Goal: Task Accomplishment & Management: Use online tool/utility

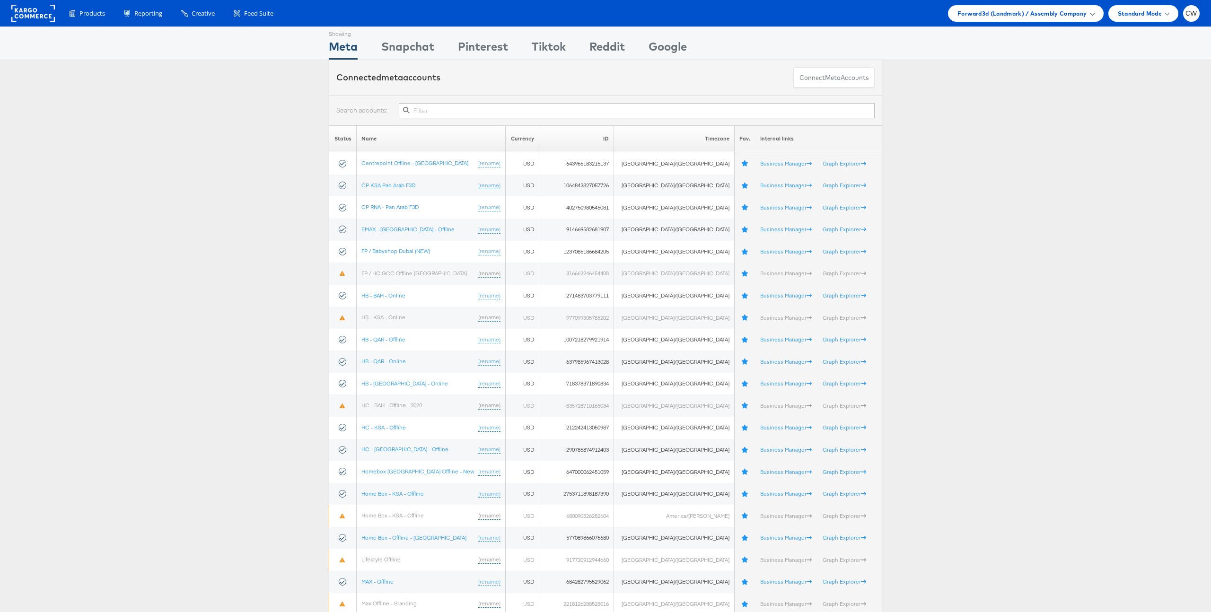
click at [1007, 11] on span "Forward3d (Landmark) / Assembly Company" at bounding box center [1021, 14] width 129 height 10
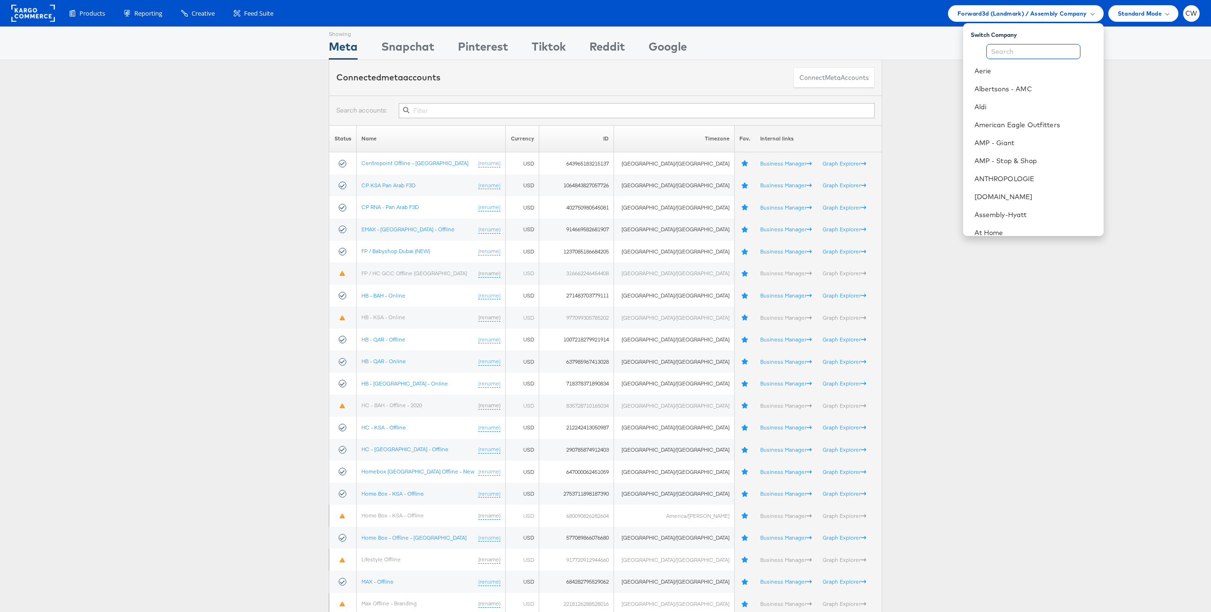
click at [1002, 57] on input "text" at bounding box center [1033, 51] width 94 height 15
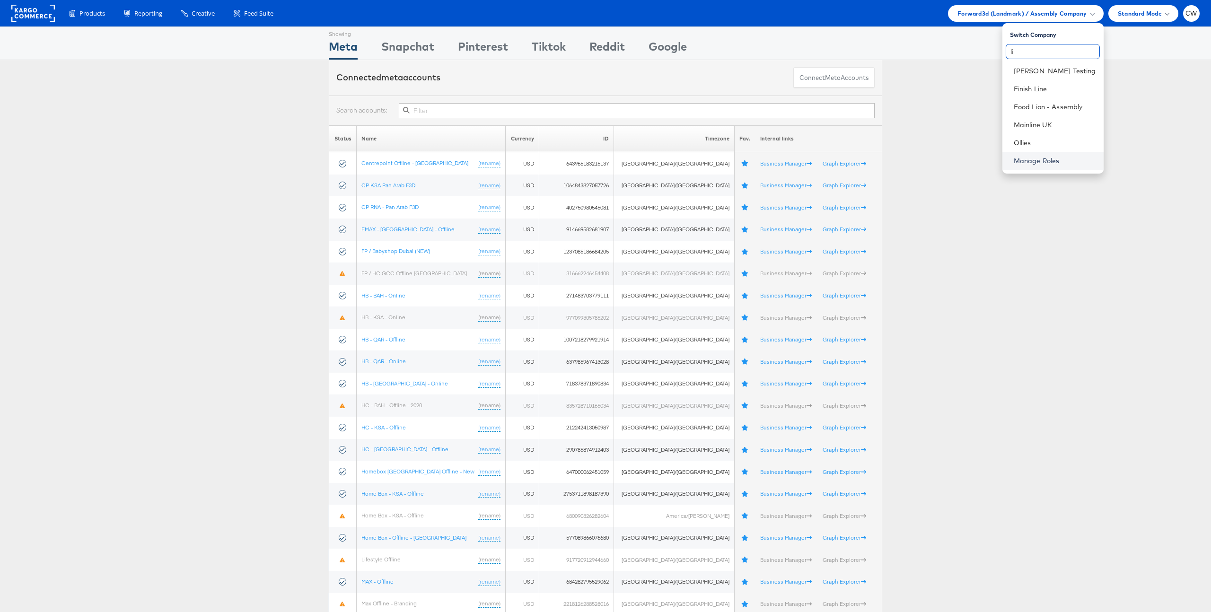
type input "l"
type input "craig"
click at [1037, 70] on link "Kargo Commerce - Craig Wilmott" at bounding box center [1035, 70] width 122 height 9
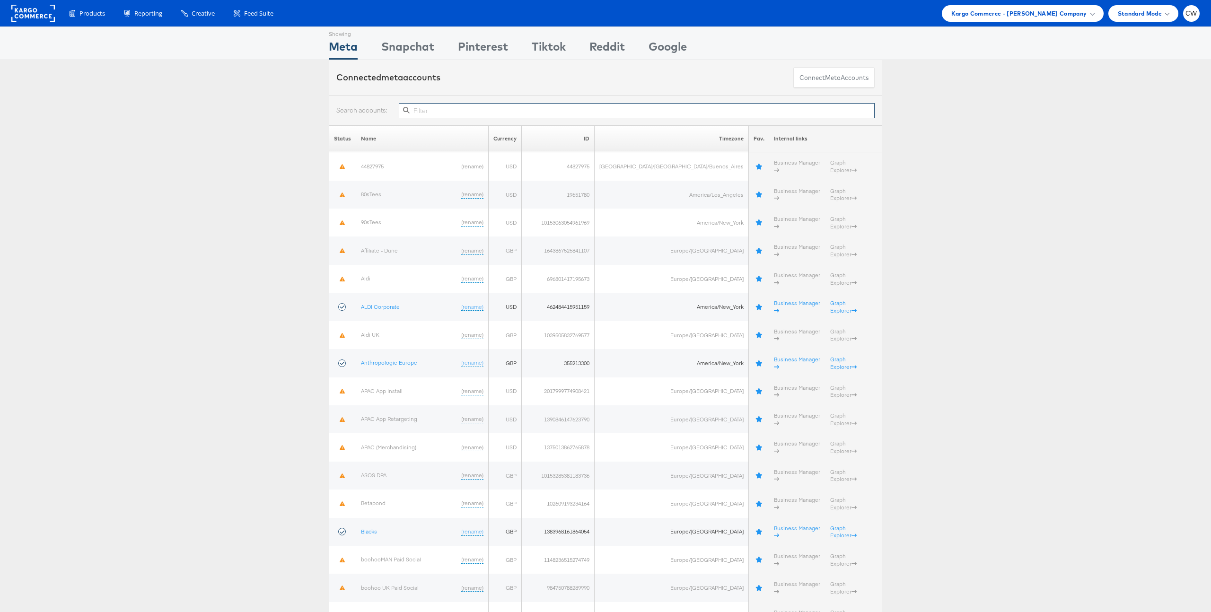
click at [440, 114] on input "text" at bounding box center [637, 110] width 476 height 15
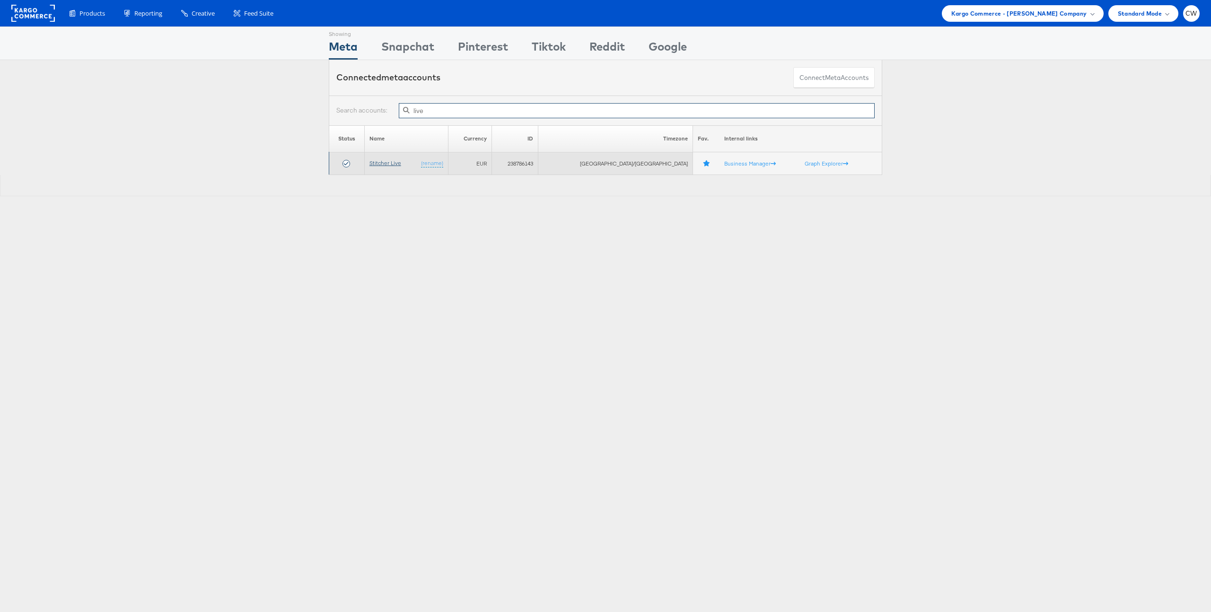
type input "live"
click at [395, 165] on link "Stitcher Live" at bounding box center [385, 162] width 32 height 7
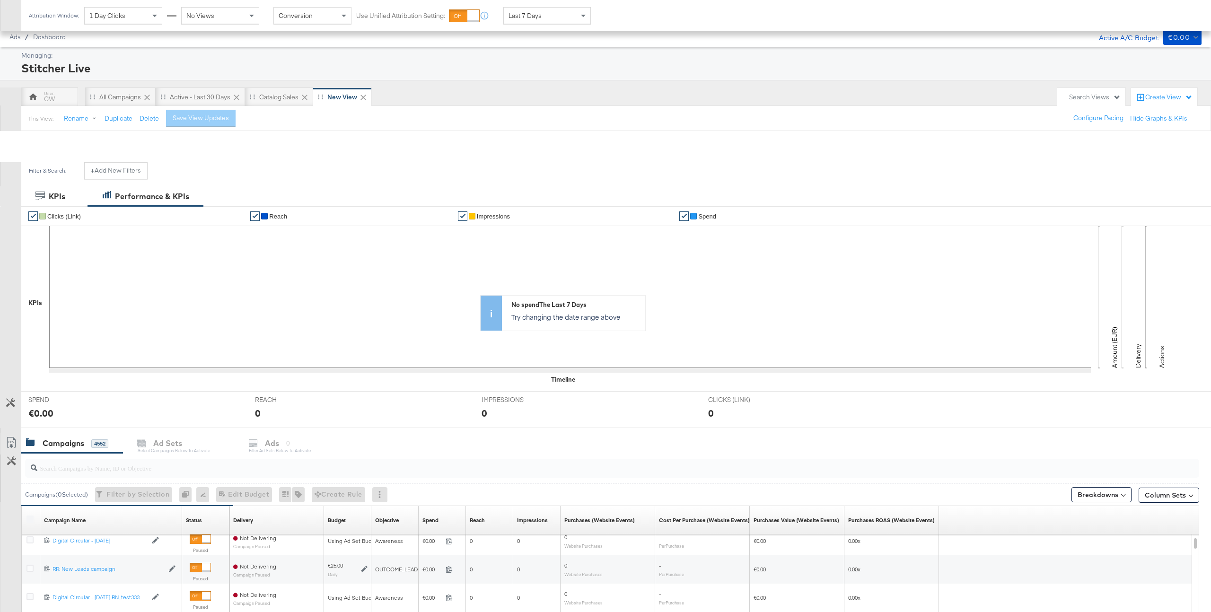
scroll to position [219, 0]
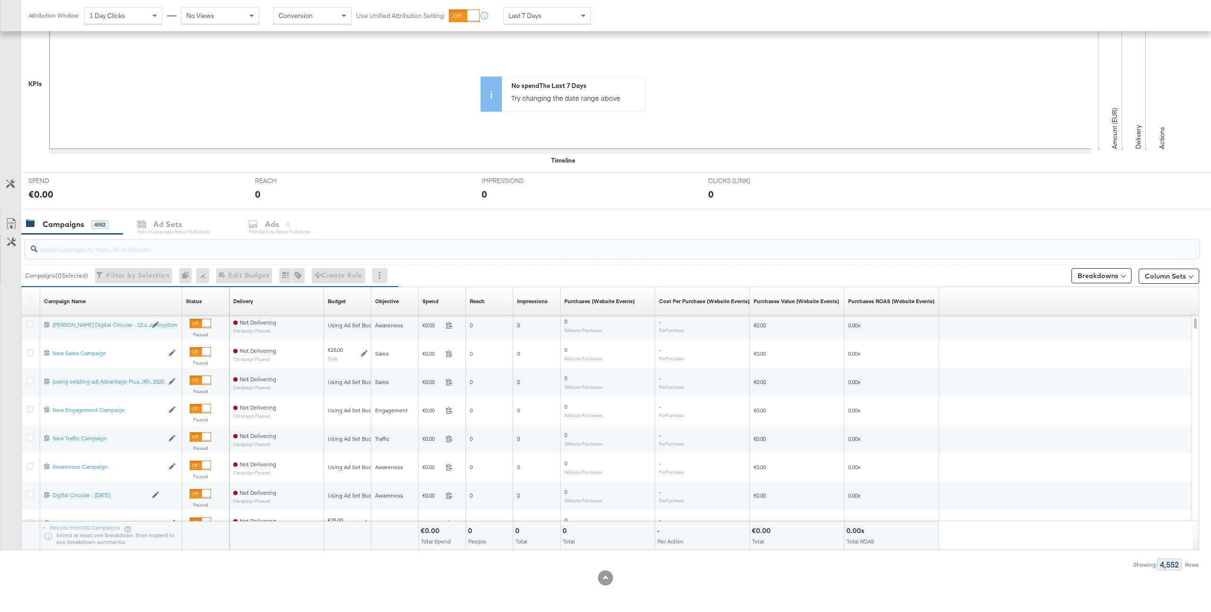
click at [135, 250] on input "search" at bounding box center [562, 245] width 1051 height 18
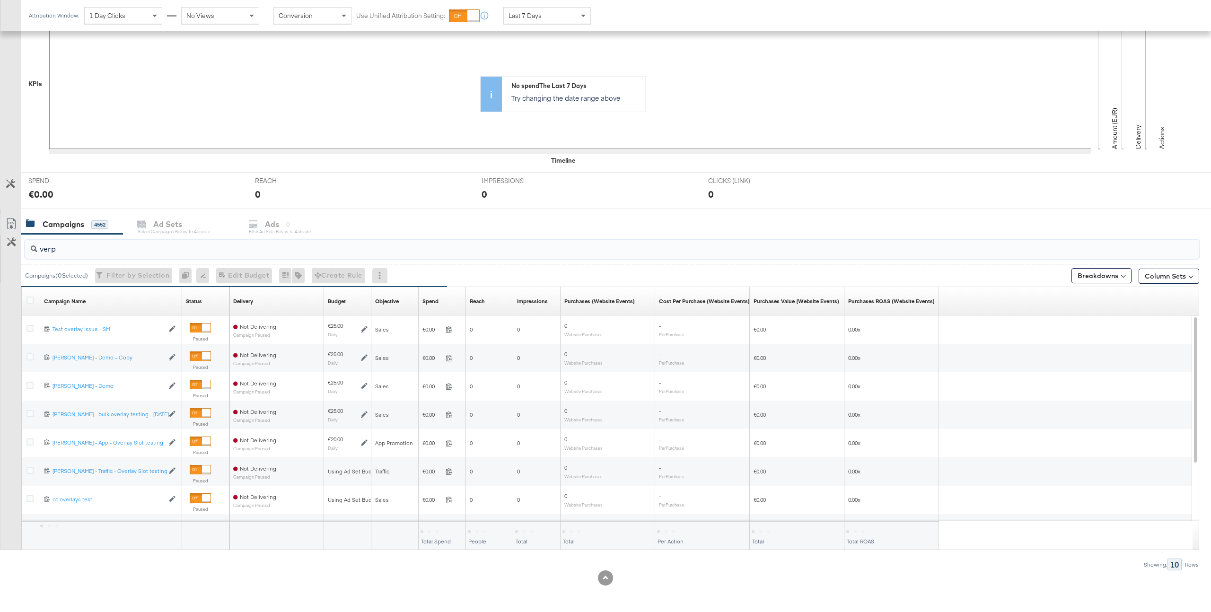
scroll to position [77, 0]
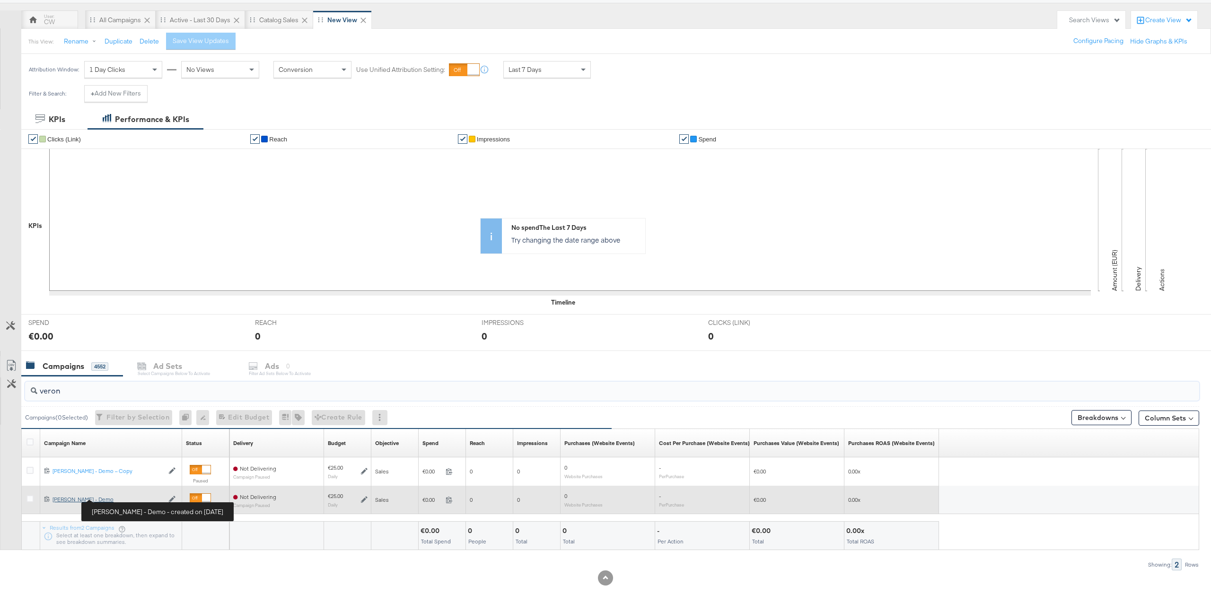
type input "veron"
click at [117, 498] on div "Craig - Veronica Beard - Demo Craig - Veronica Beard - Demo" at bounding box center [107, 500] width 111 height 8
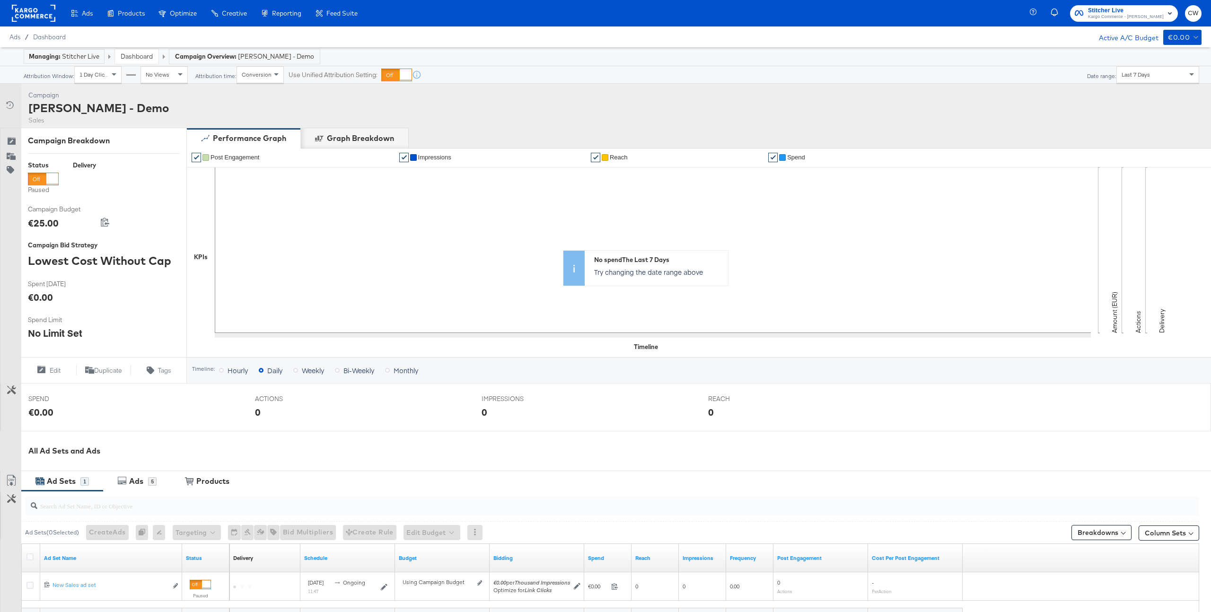
scroll to position [110, 0]
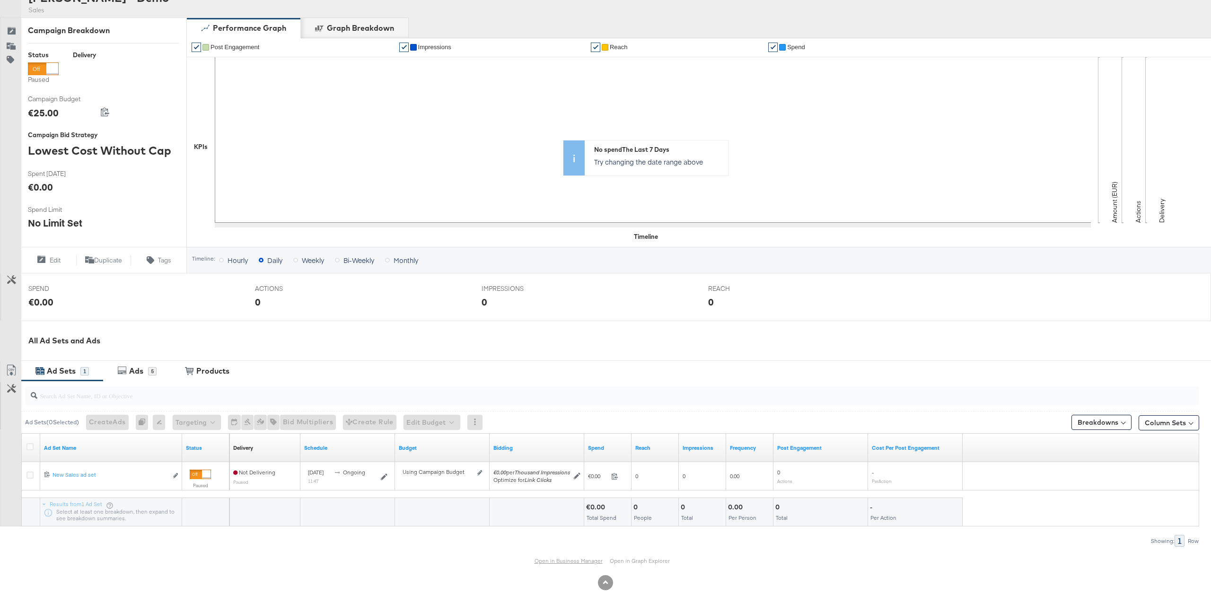
click at [584, 558] on link "Open in Business Manager" at bounding box center [568, 560] width 68 height 7
click at [134, 364] on div "Ads 5" at bounding box center [137, 371] width 68 height 20
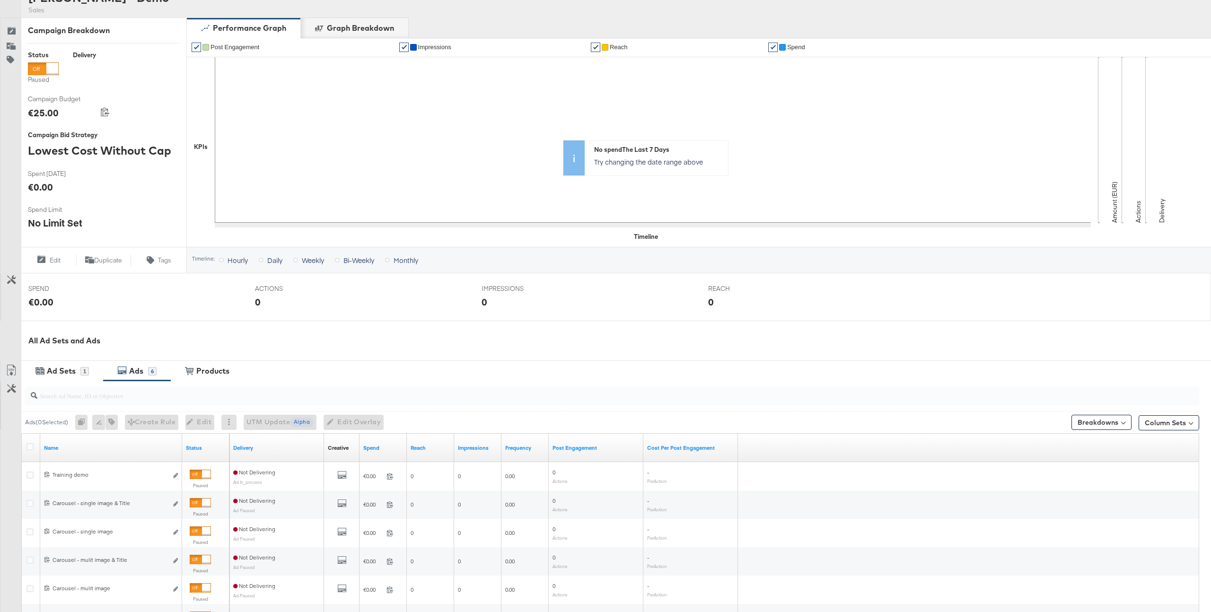
scroll to position [252, 0]
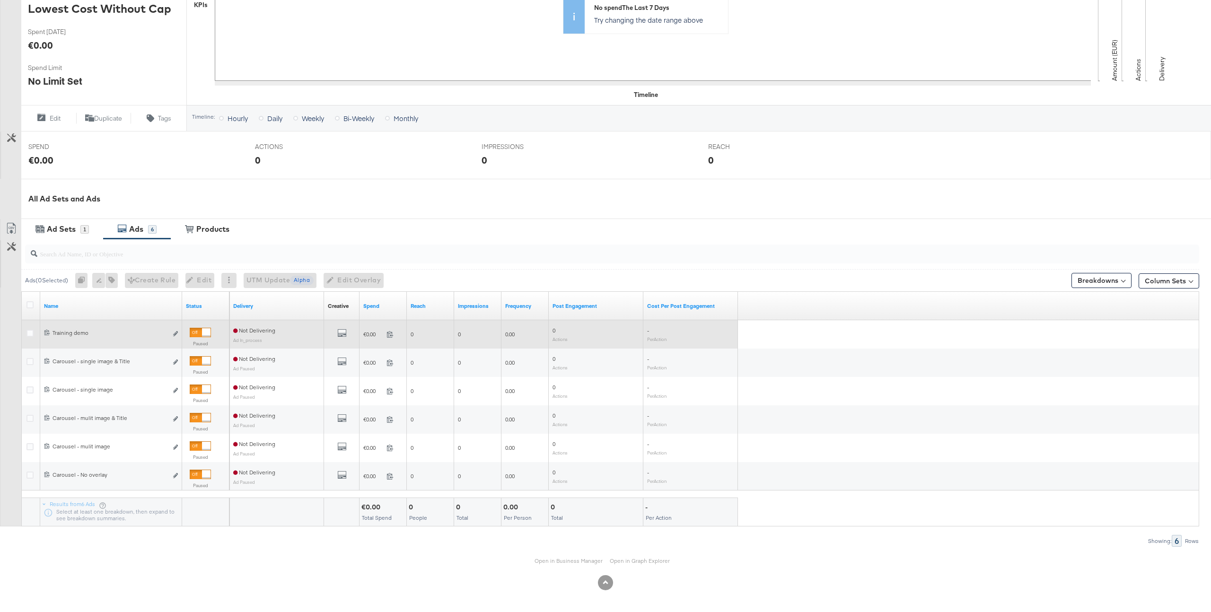
click at [25, 334] on div at bounding box center [31, 334] width 17 height 17
click at [176, 333] on icon "link" at bounding box center [175, 333] width 5 height 5
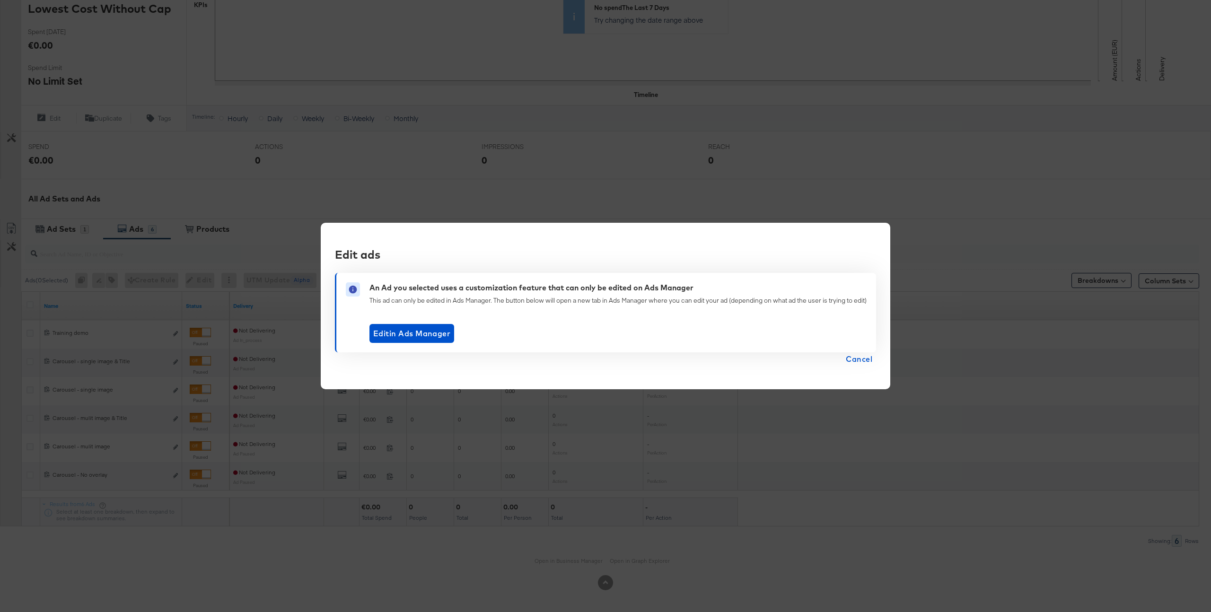
click at [857, 359] on span "Cancel" at bounding box center [858, 358] width 26 height 13
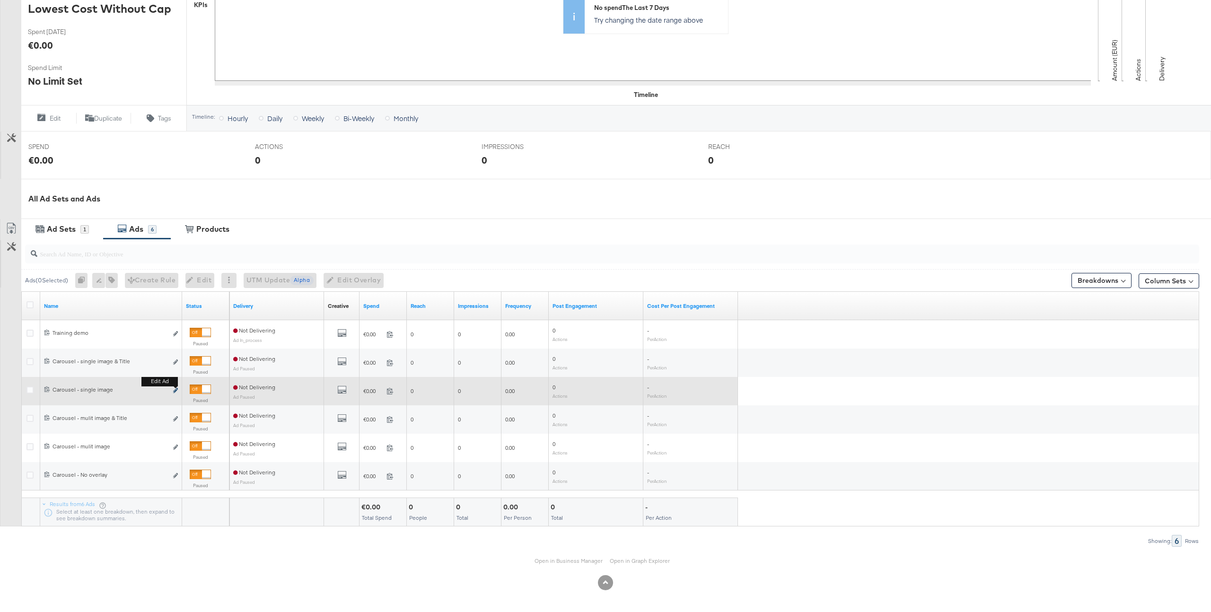
click at [175, 389] on icon "link" at bounding box center [175, 390] width 5 height 5
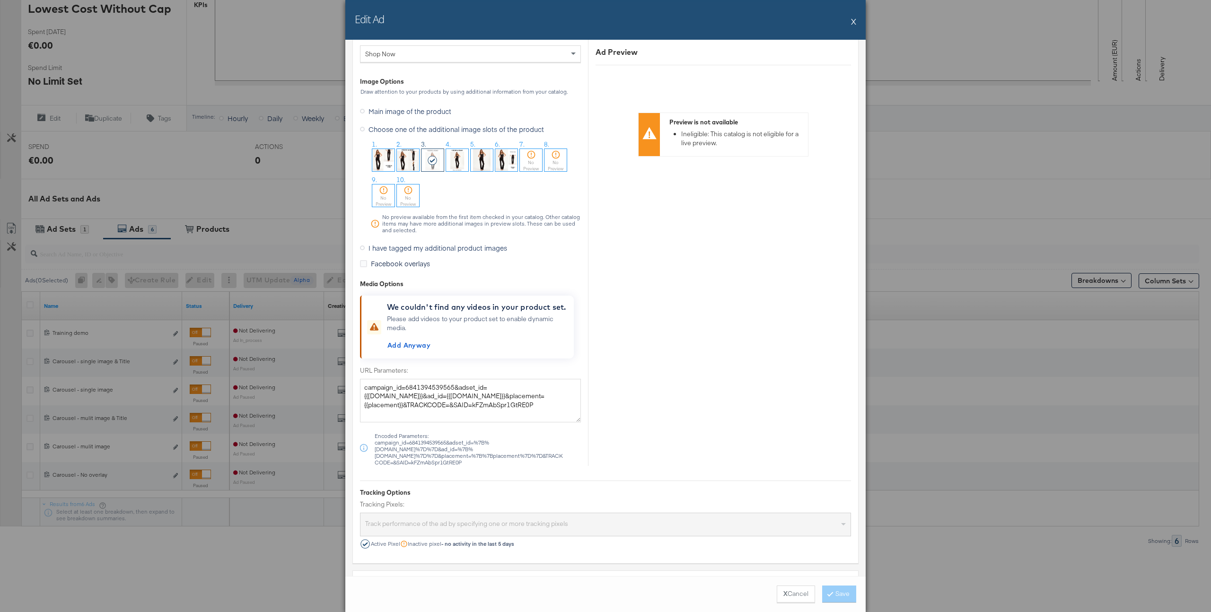
scroll to position [1076, 0]
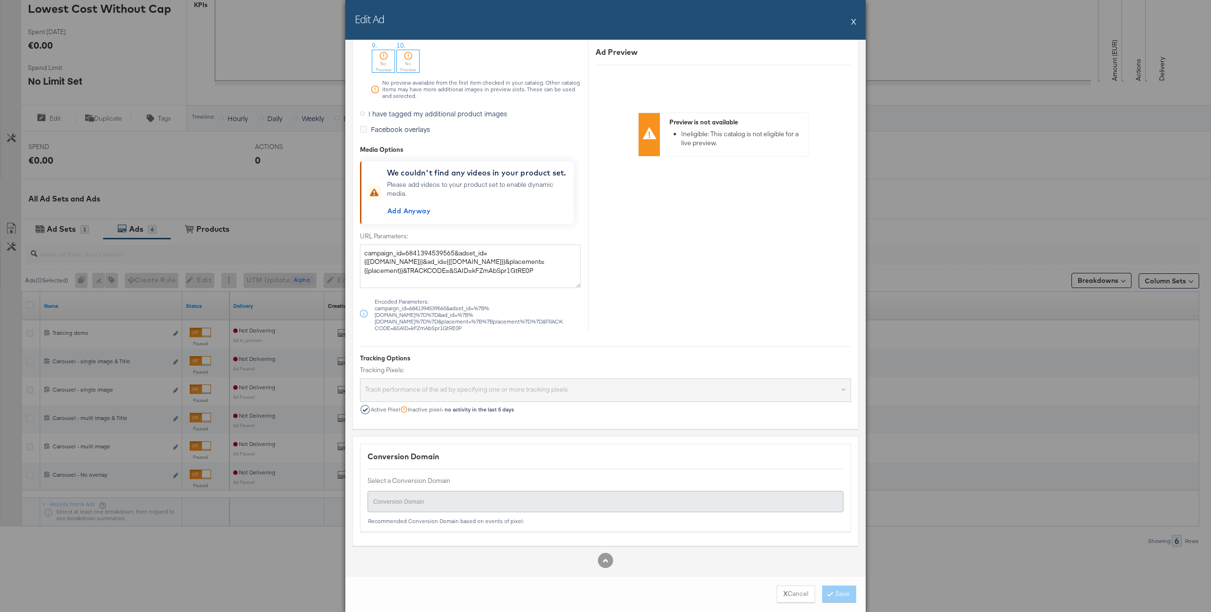
click at [854, 20] on button "X" at bounding box center [853, 21] width 5 height 19
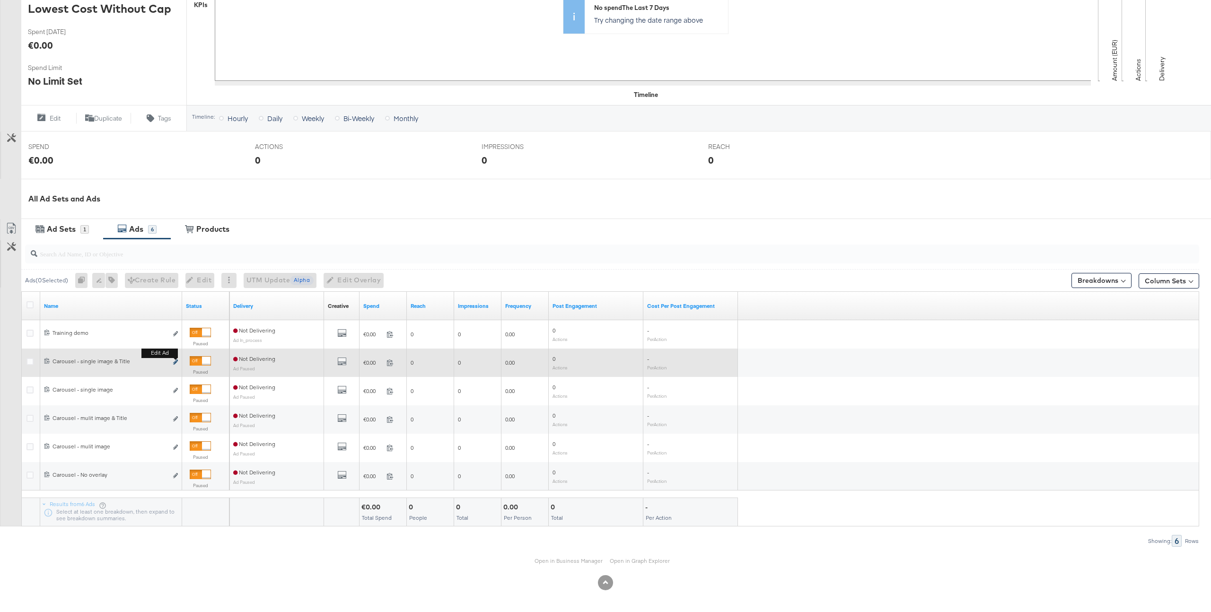
click at [176, 361] on icon "link" at bounding box center [175, 361] width 5 height 5
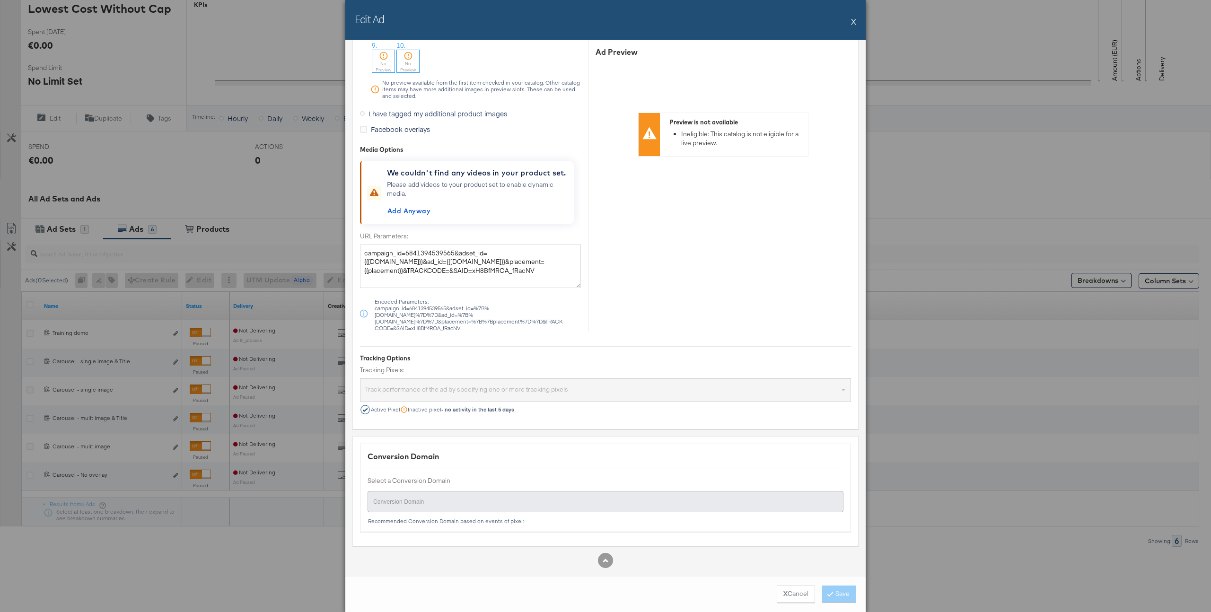
click at [853, 20] on button "X" at bounding box center [853, 21] width 5 height 19
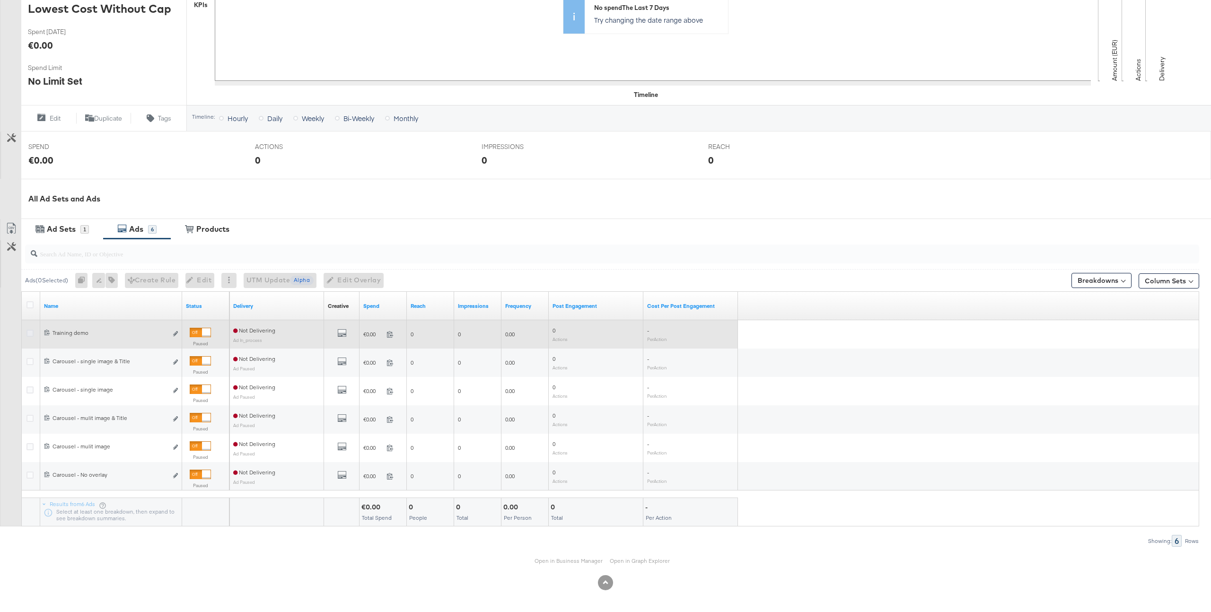
click at [26, 336] on icon at bounding box center [29, 333] width 7 height 7
click at [0, 0] on input "checkbox" at bounding box center [0, 0] width 0 height 0
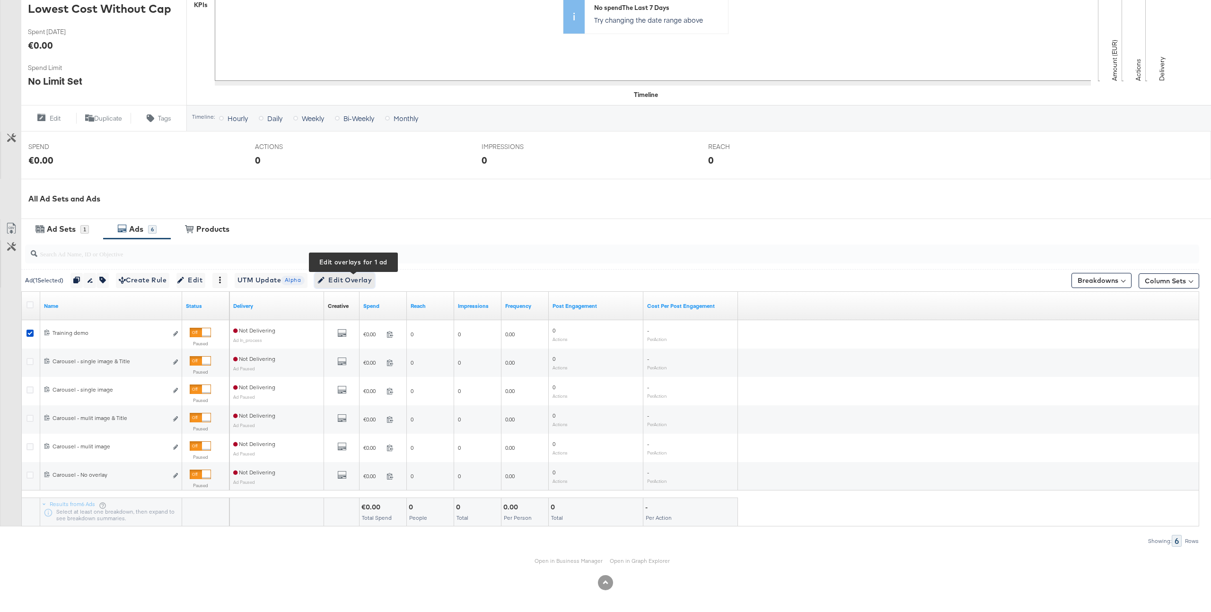
click at [363, 282] on span "Edit Overlay Edit overlays for 1 ad" at bounding box center [344, 280] width 54 height 12
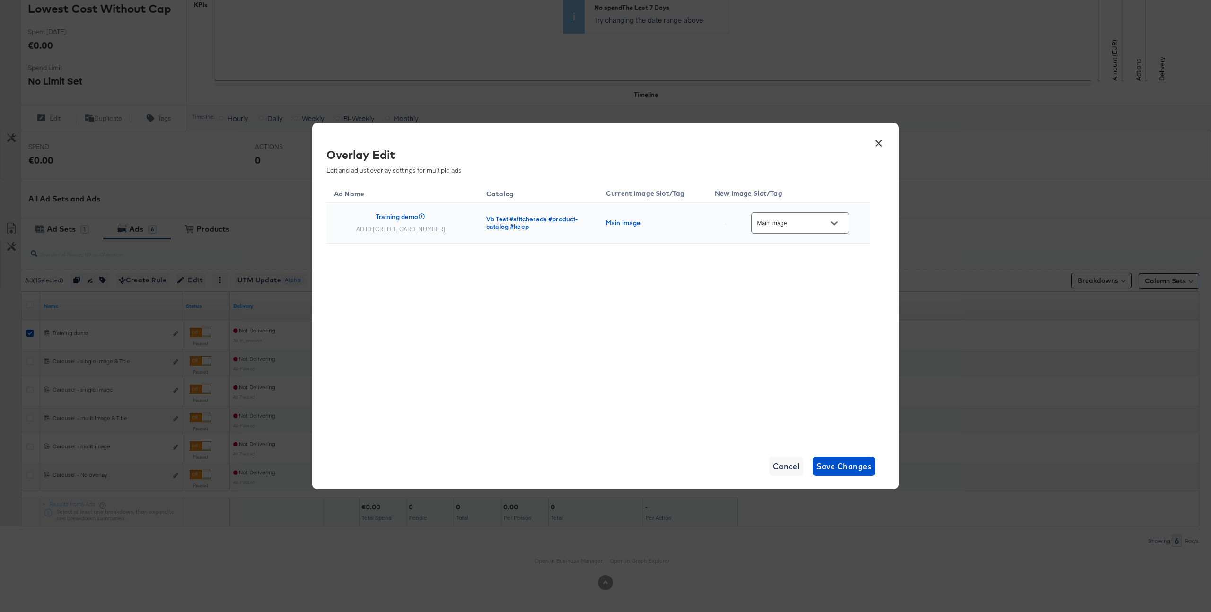
click at [813, 223] on input "Main image" at bounding box center [792, 223] width 75 height 11
click at [877, 145] on button "×" at bounding box center [878, 140] width 17 height 17
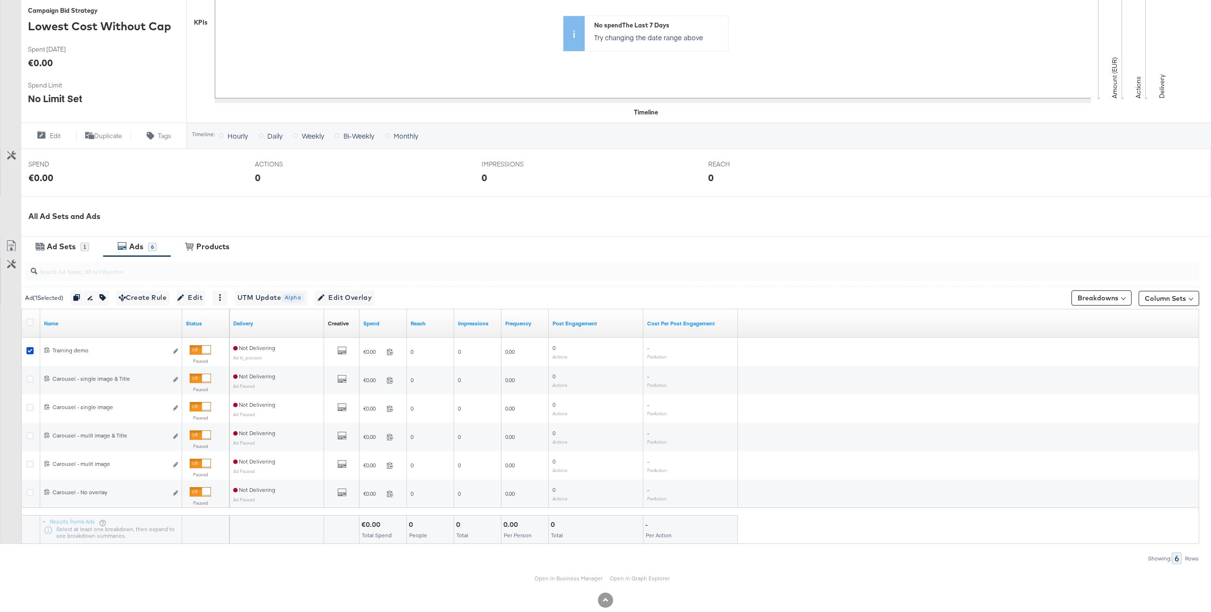
scroll to position [239, 0]
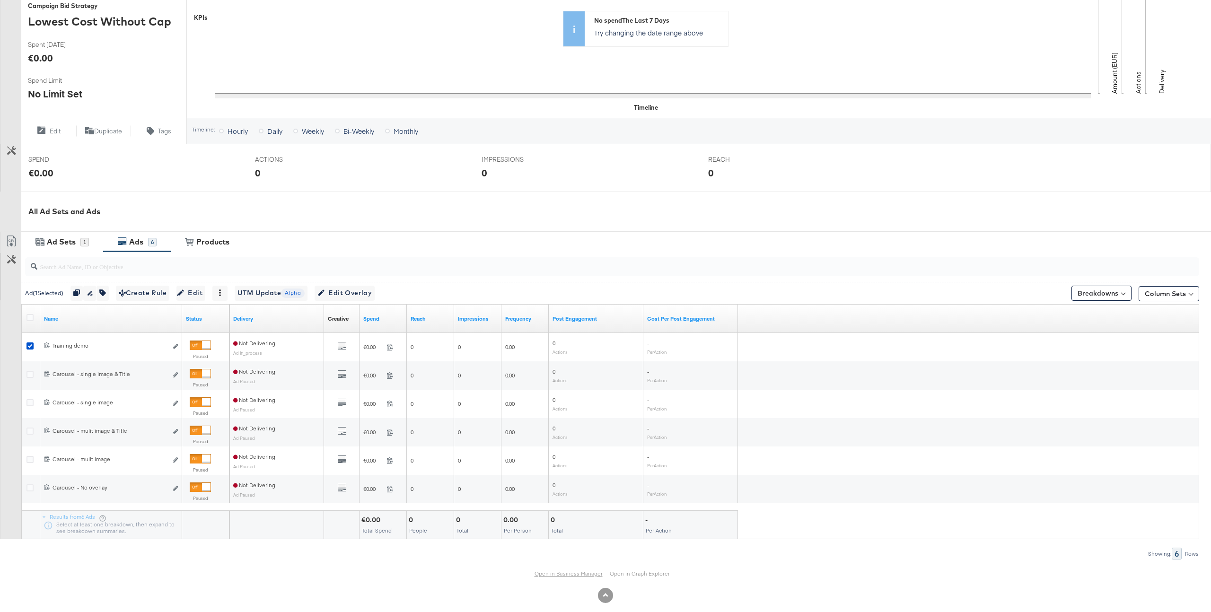
click at [574, 571] on link "Open in Business Manager" at bounding box center [568, 573] width 68 height 7
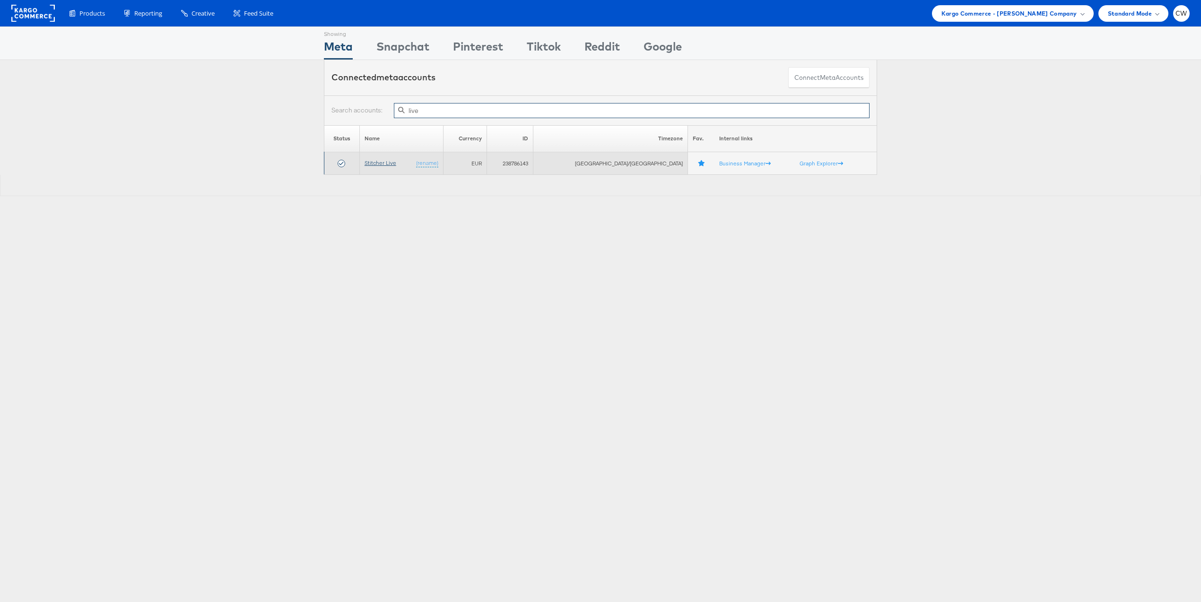
type input "live"
click at [390, 161] on link "Stitcher Live" at bounding box center [381, 162] width 32 height 7
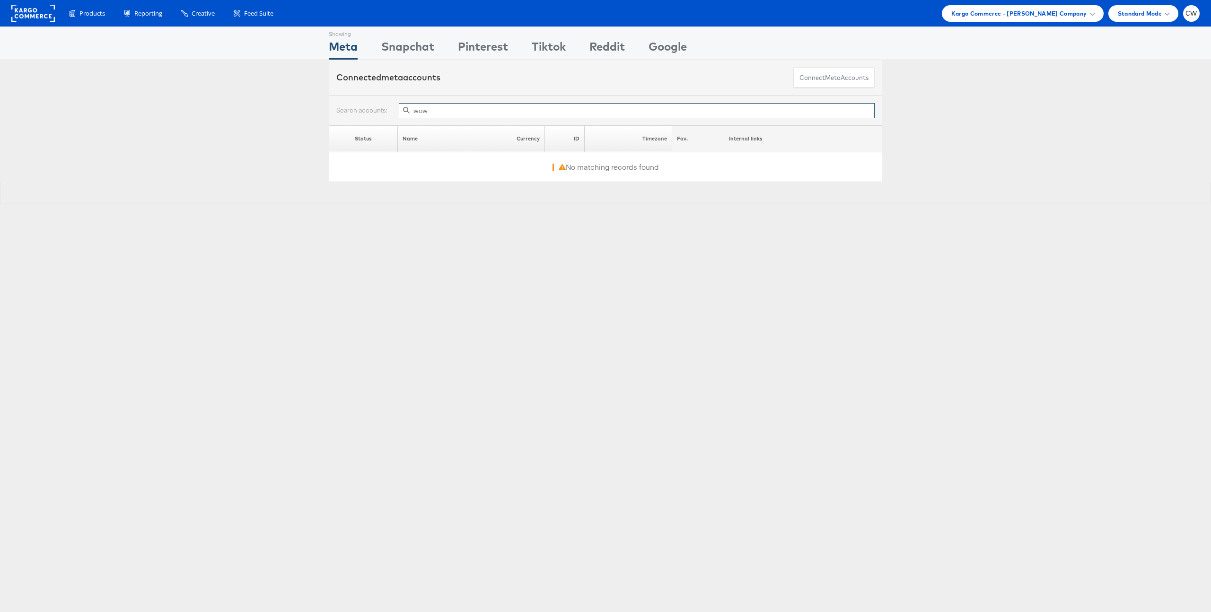
click at [523, 110] on input "wow" at bounding box center [637, 110] width 476 height 15
type input "w"
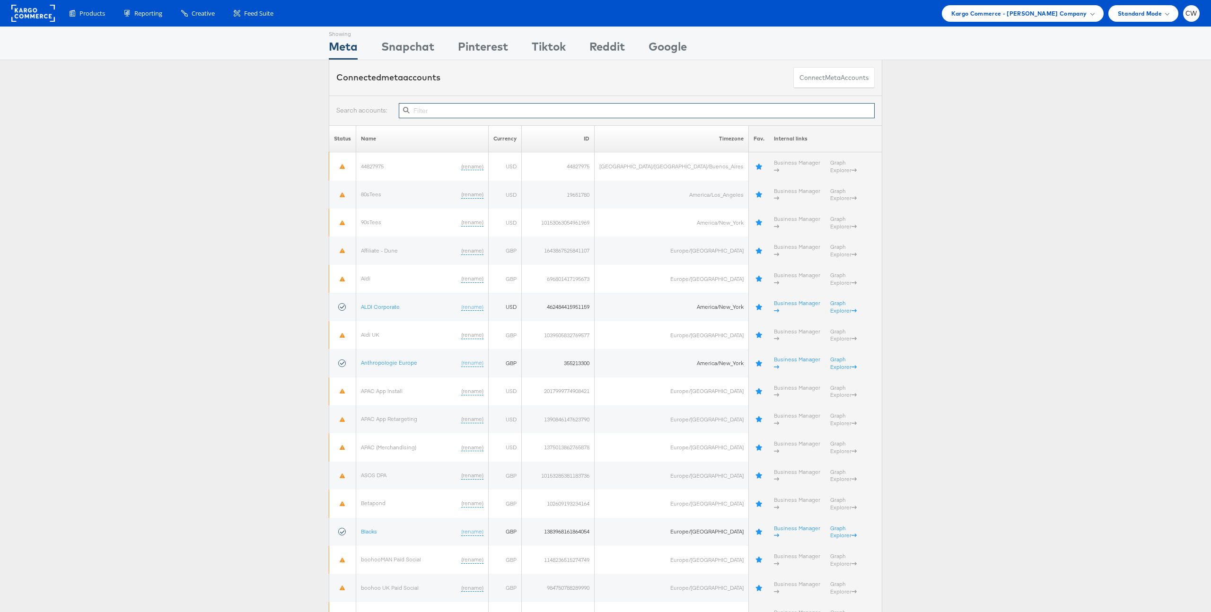
click at [436, 111] on input "text" at bounding box center [637, 110] width 476 height 15
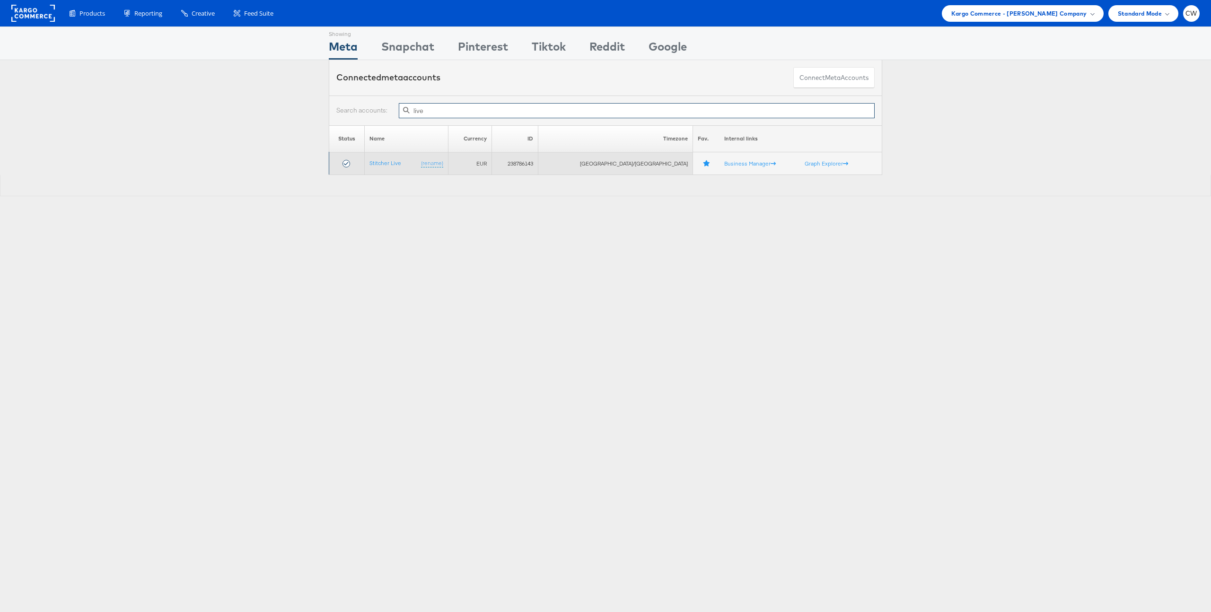
type input "live"
click at [388, 167] on td "Stitcher Live (rename)" at bounding box center [406, 163] width 84 height 23
click at [396, 163] on link "Stitcher Live" at bounding box center [385, 162] width 32 height 7
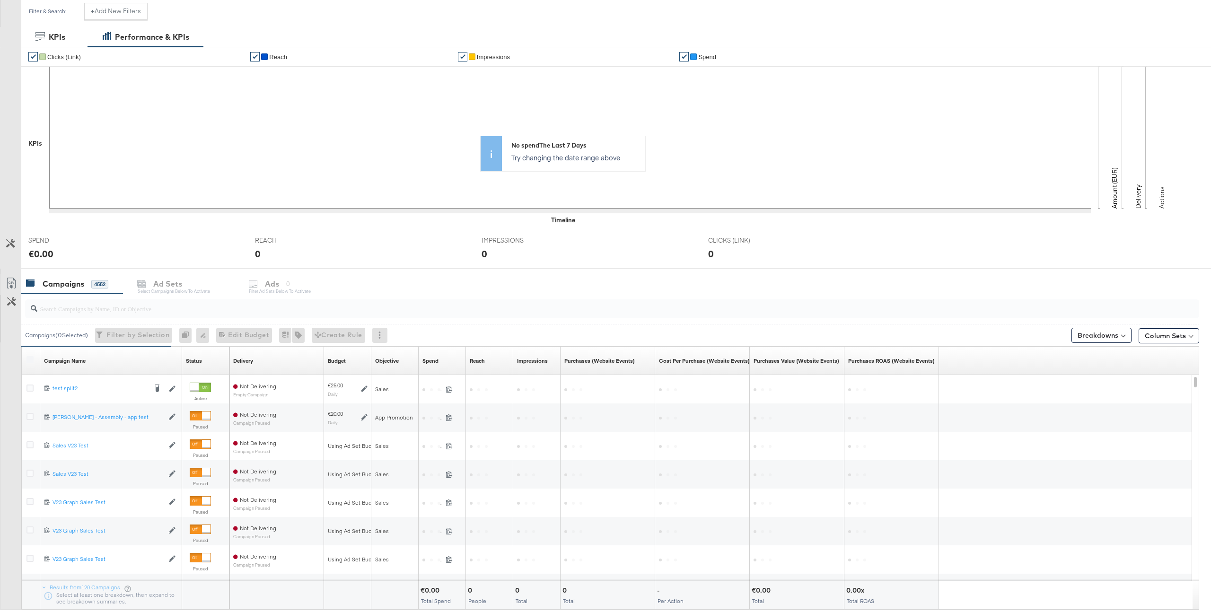
scroll to position [173, 0]
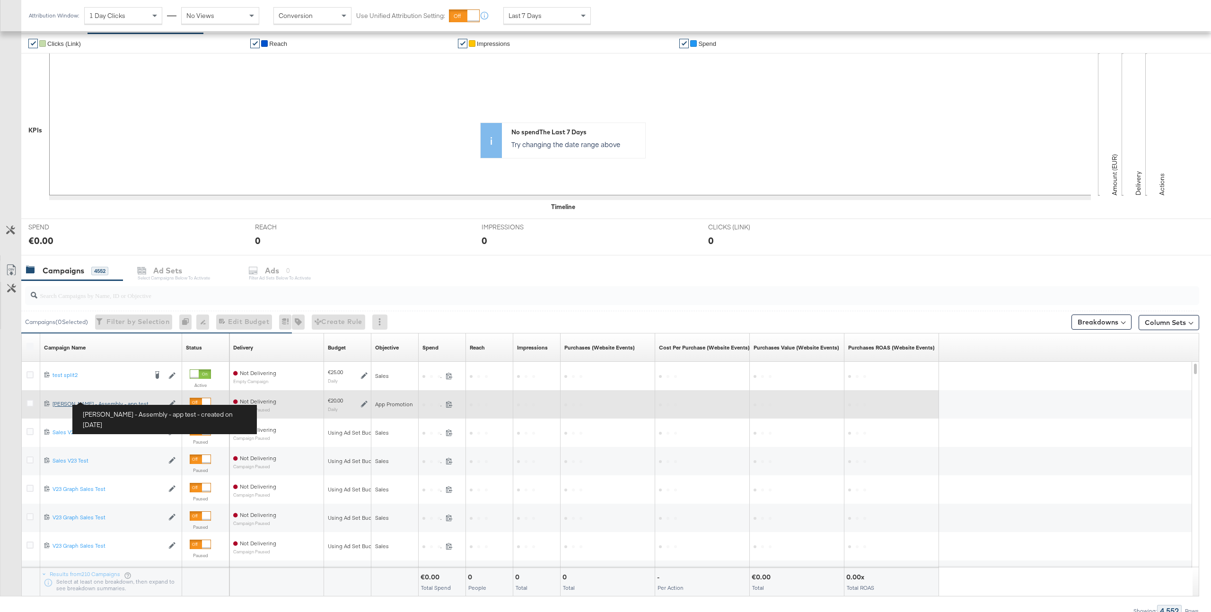
click at [79, 407] on div "Craig - Assembly - app test Craig - Assembly - app test" at bounding box center [107, 404] width 111 height 8
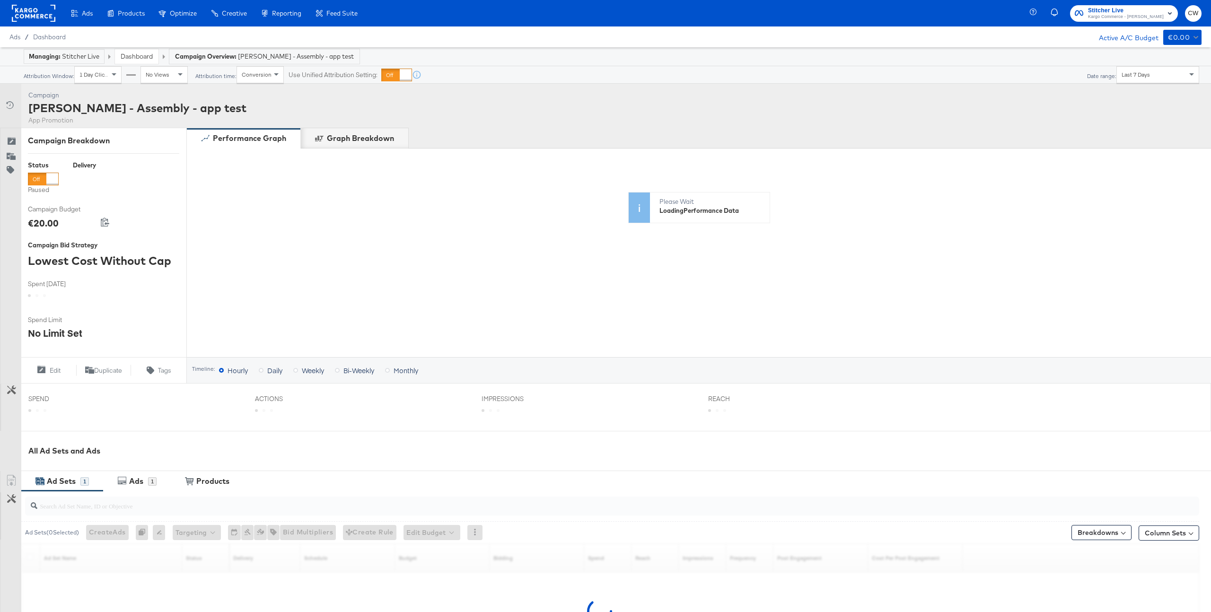
scroll to position [110, 0]
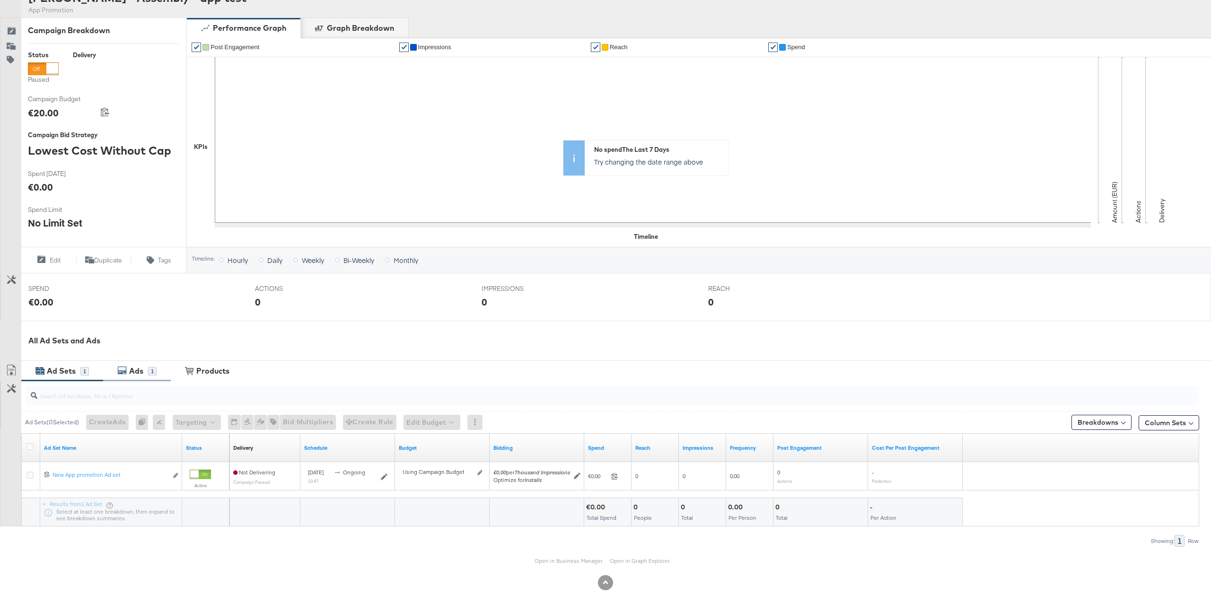
click at [128, 374] on div "Ads" at bounding box center [137, 371] width 21 height 11
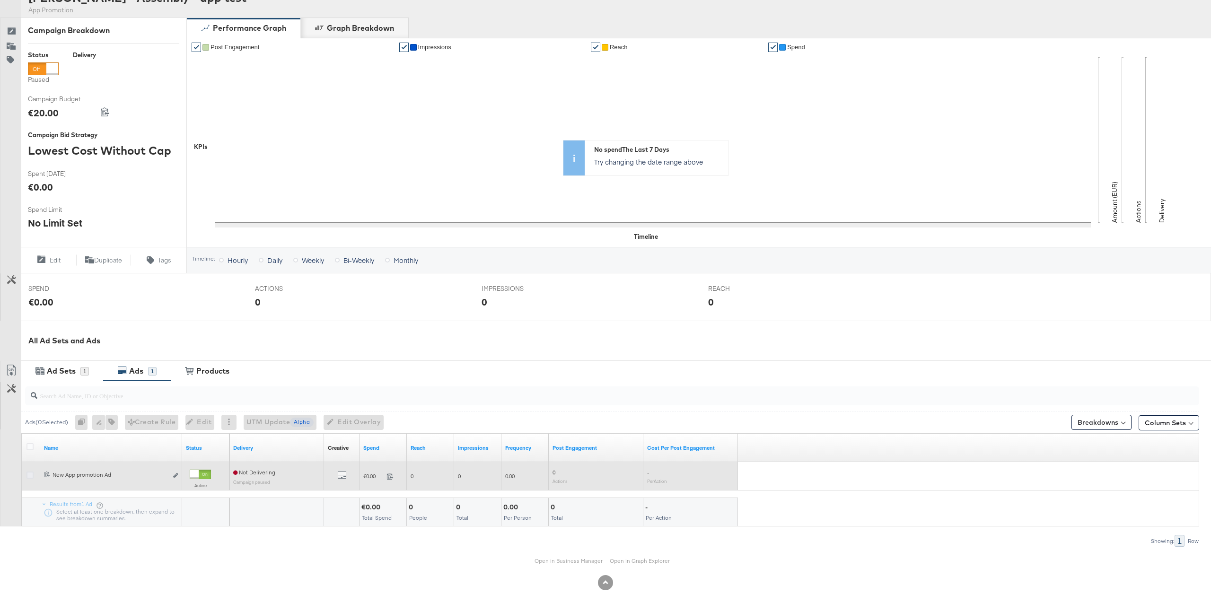
click at [26, 476] on icon at bounding box center [29, 474] width 7 height 7
click at [0, 0] on input "checkbox" at bounding box center [0, 0] width 0 height 0
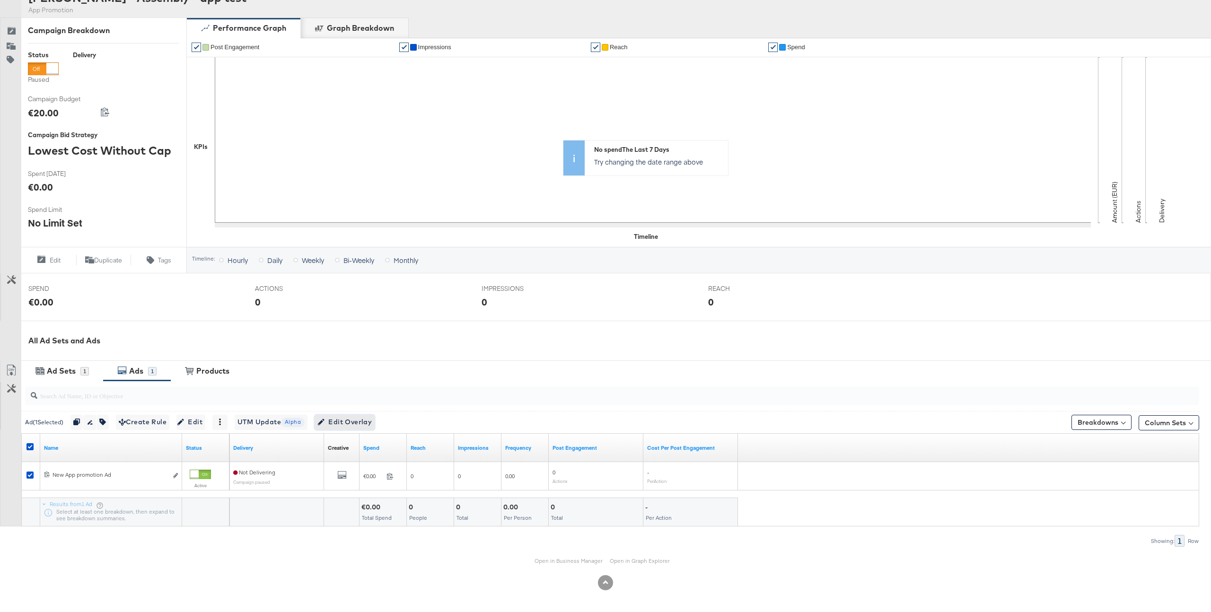
click at [351, 418] on span "Edit Overlay Edit overlays for 1 ad" at bounding box center [344, 422] width 54 height 12
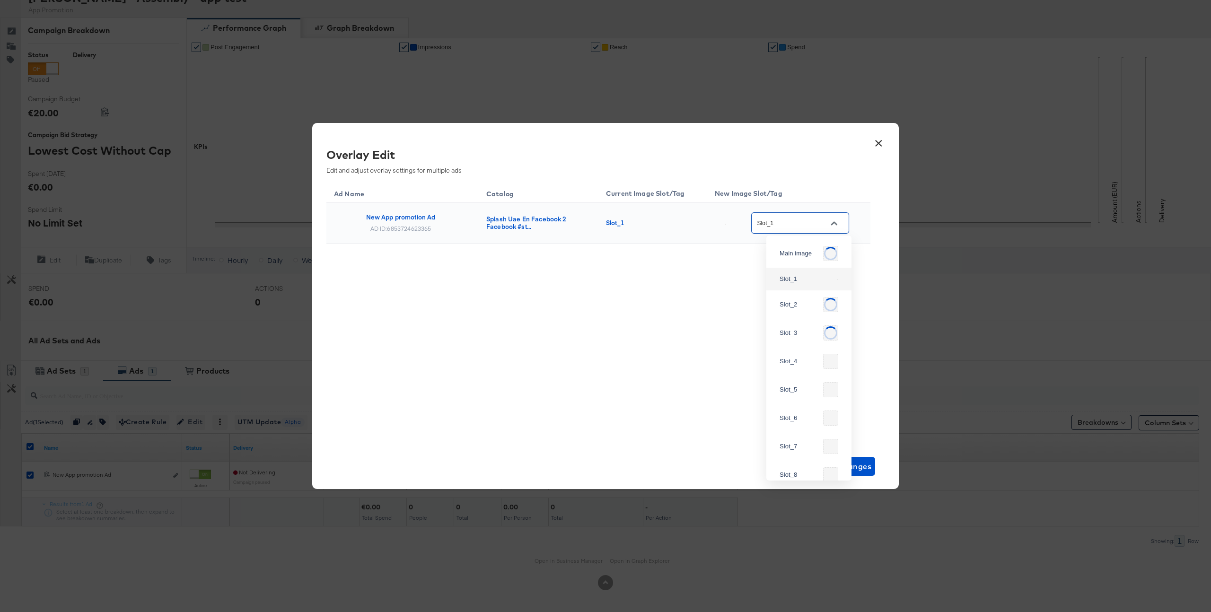
click at [799, 222] on input "Slot_1" at bounding box center [792, 223] width 75 height 11
click at [801, 327] on div "Slot_3" at bounding box center [809, 318] width 70 height 17
type input "Slot_3"
click at [879, 142] on button "×" at bounding box center [878, 140] width 17 height 17
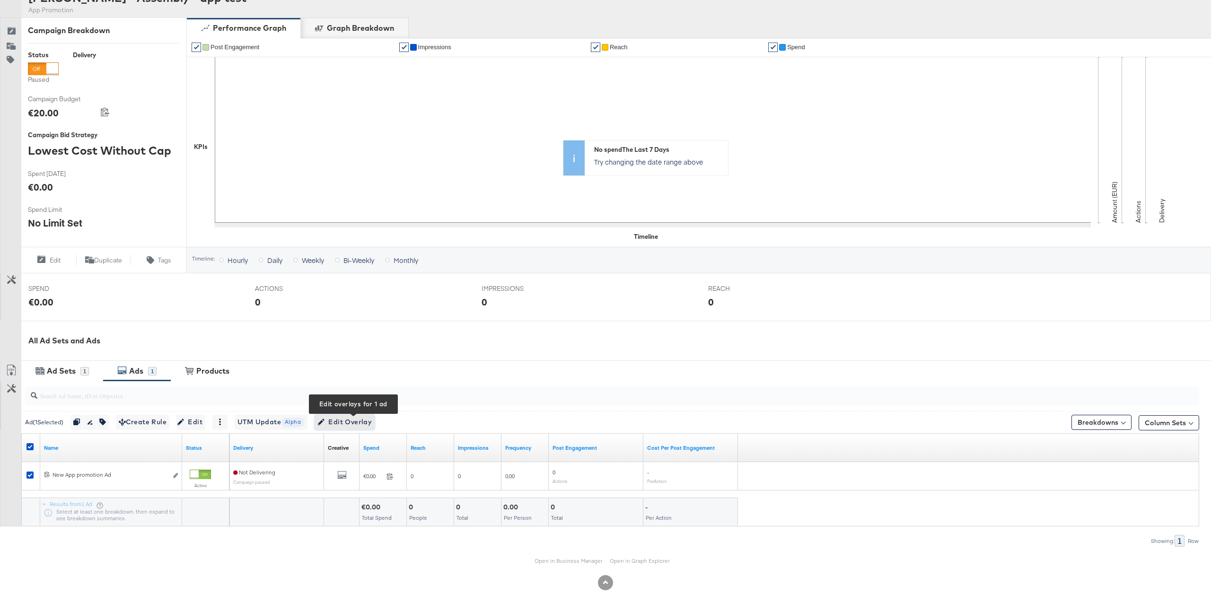
click at [339, 423] on span "Edit Overlay Edit overlays for 1 ad" at bounding box center [344, 422] width 54 height 12
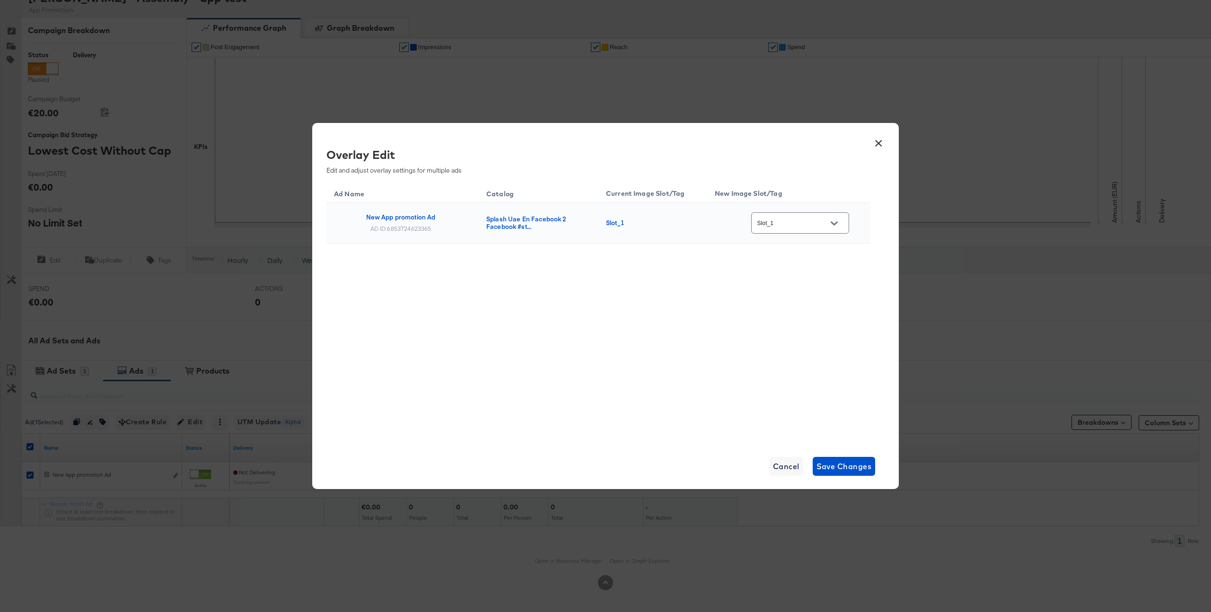
click at [811, 222] on input "Slot_1" at bounding box center [792, 223] width 75 height 11
click at [794, 327] on div "Slot_3" at bounding box center [809, 318] width 70 height 17
type input "Slot_3"
click at [846, 461] on span "Save Changes" at bounding box center [843, 466] width 55 height 13
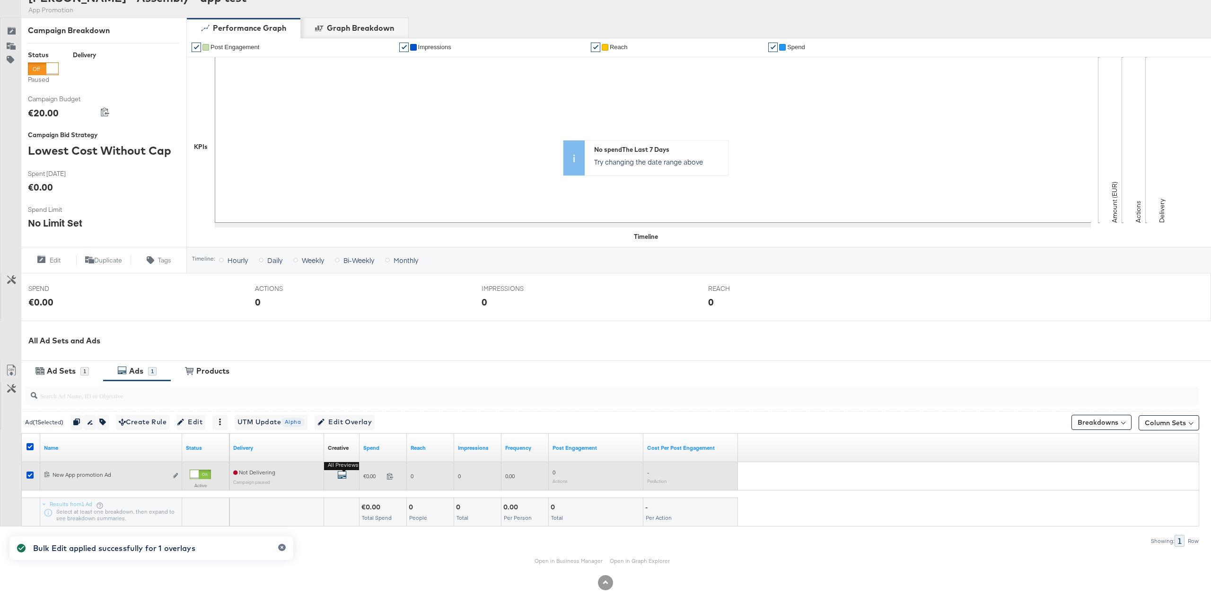
click at [344, 475] on icon "default" at bounding box center [341, 474] width 9 height 9
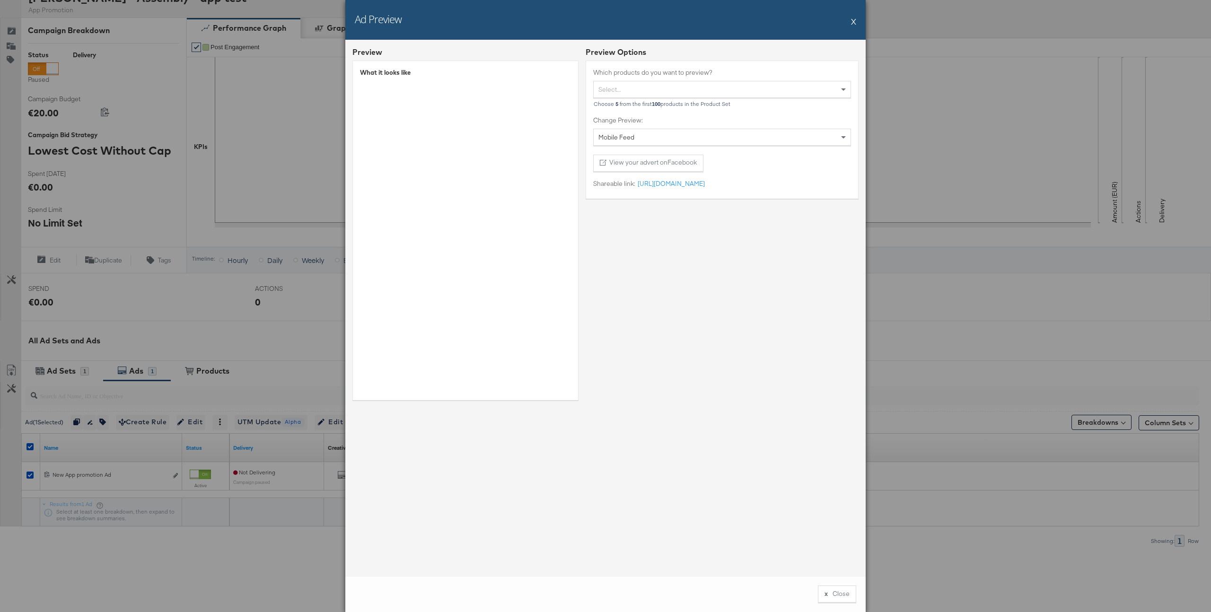
click at [851, 22] on div "Ad Preview X" at bounding box center [605, 20] width 520 height 40
click at [853, 23] on button "X" at bounding box center [853, 21] width 5 height 19
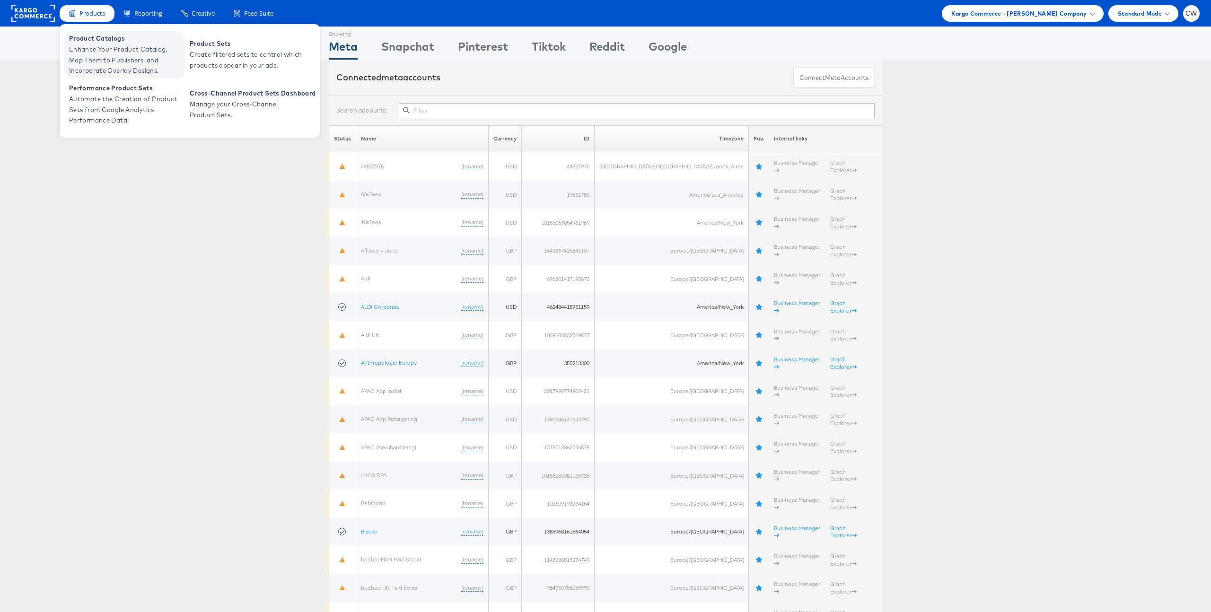
click at [102, 56] on span "Enhance Your Product Catalog, Map Them to Publishers, and Incorporate Overlay D…" at bounding box center [125, 60] width 113 height 32
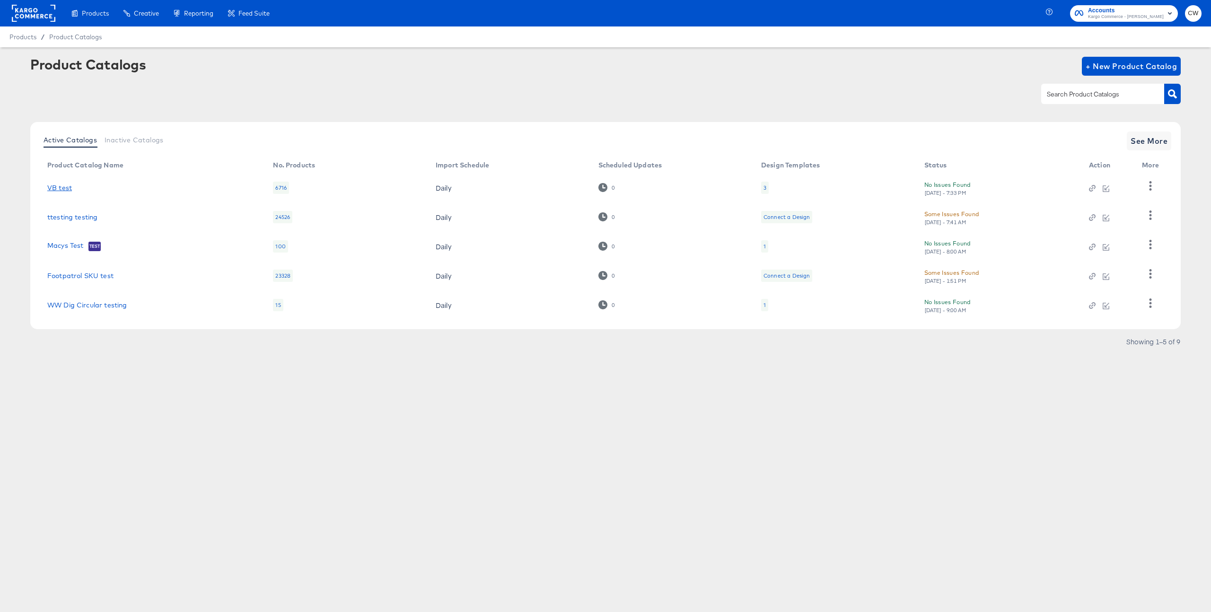
click at [66, 184] on link "VB test" at bounding box center [59, 188] width 25 height 8
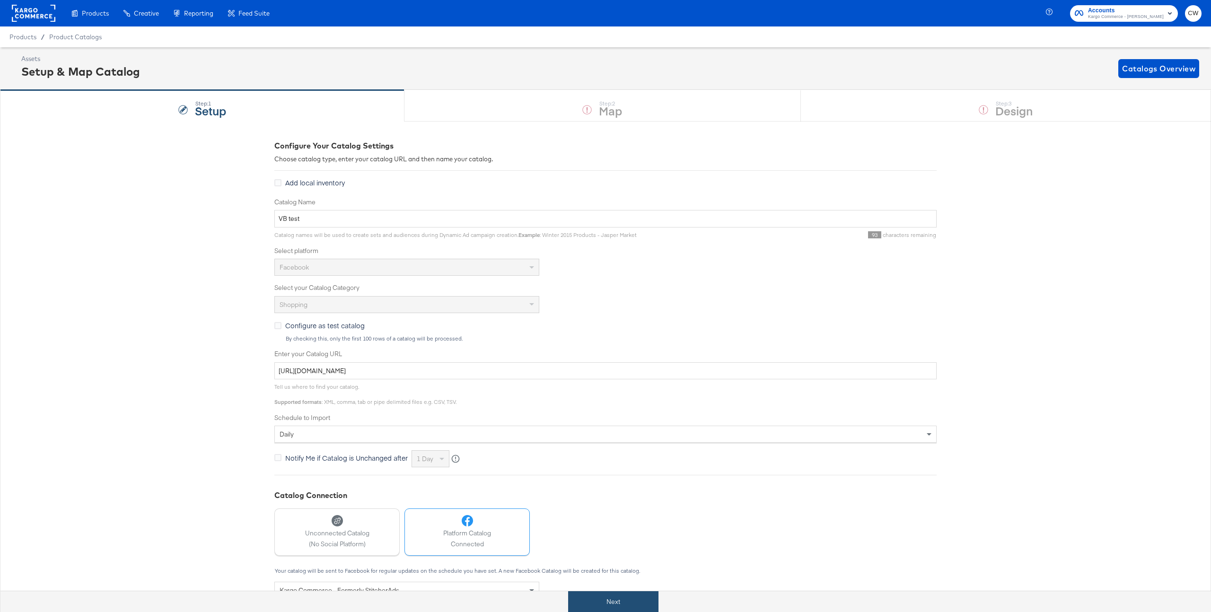
click at [619, 598] on button "Next" at bounding box center [613, 601] width 90 height 21
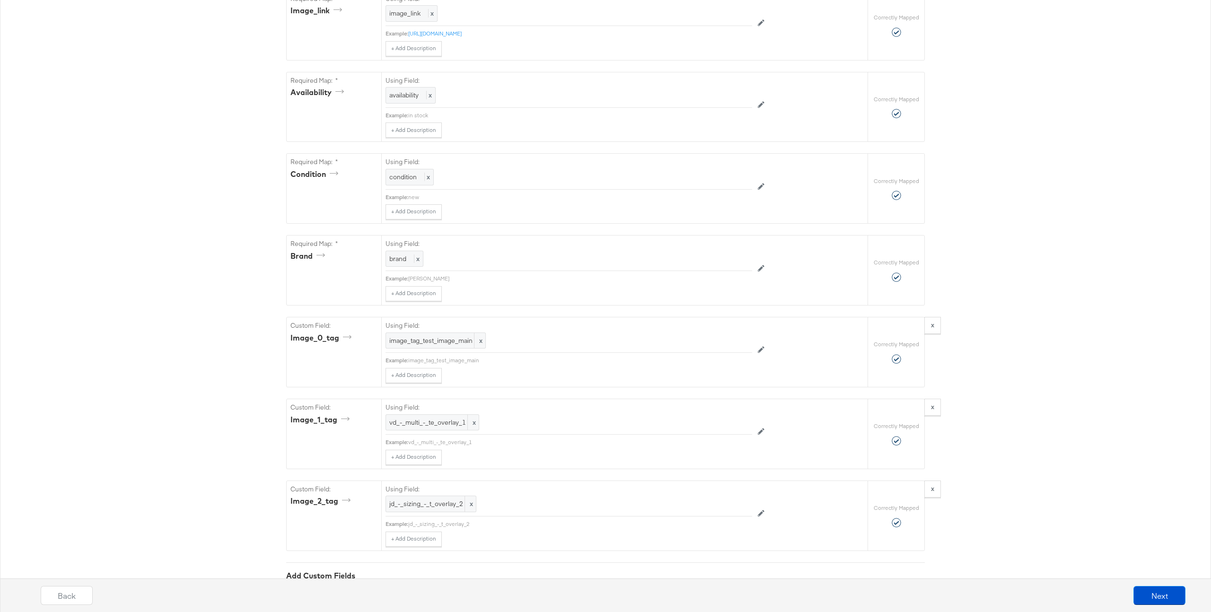
scroll to position [640, 0]
click at [767, 349] on button at bounding box center [761, 347] width 18 height 15
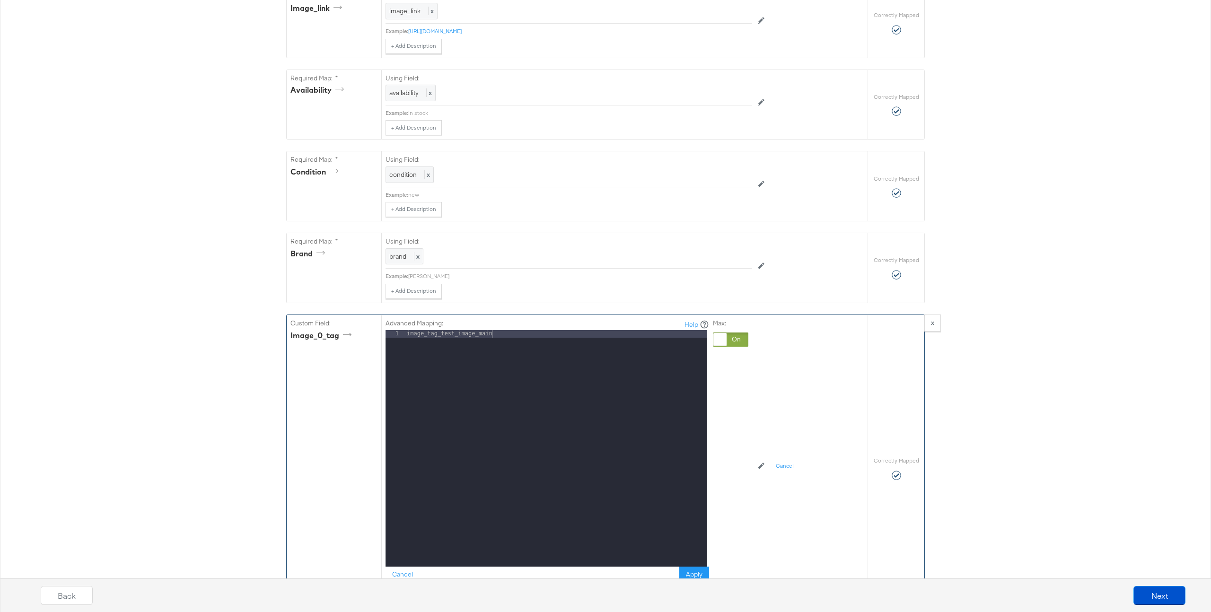
click at [597, 337] on div "image_tag_test_image_main" at bounding box center [556, 456] width 302 height 252
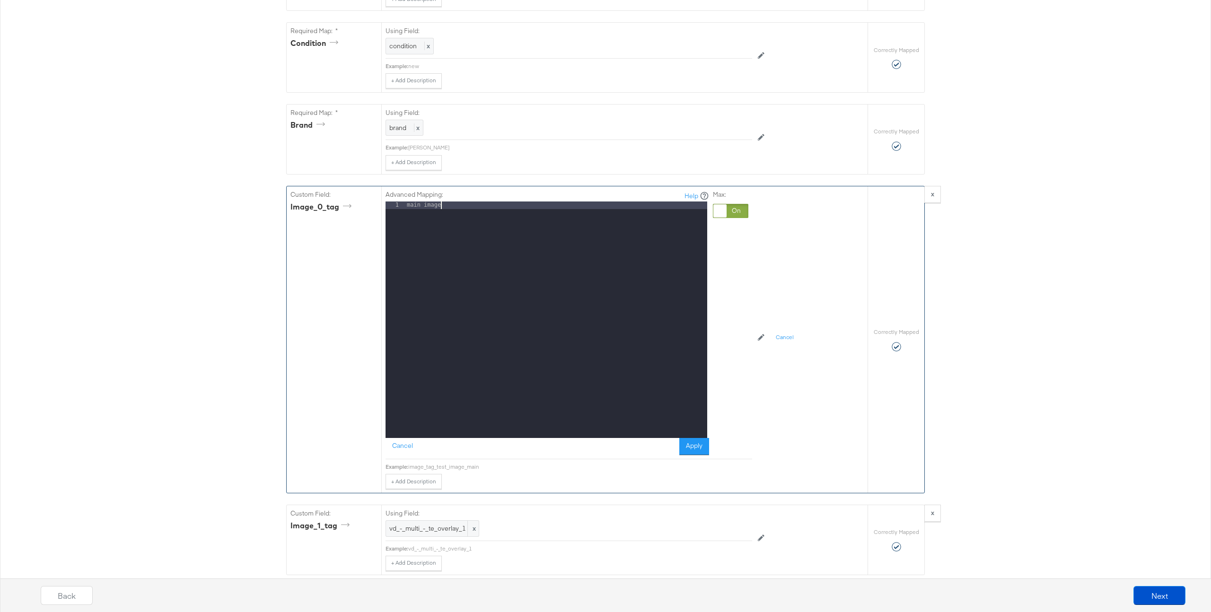
scroll to position [781, 0]
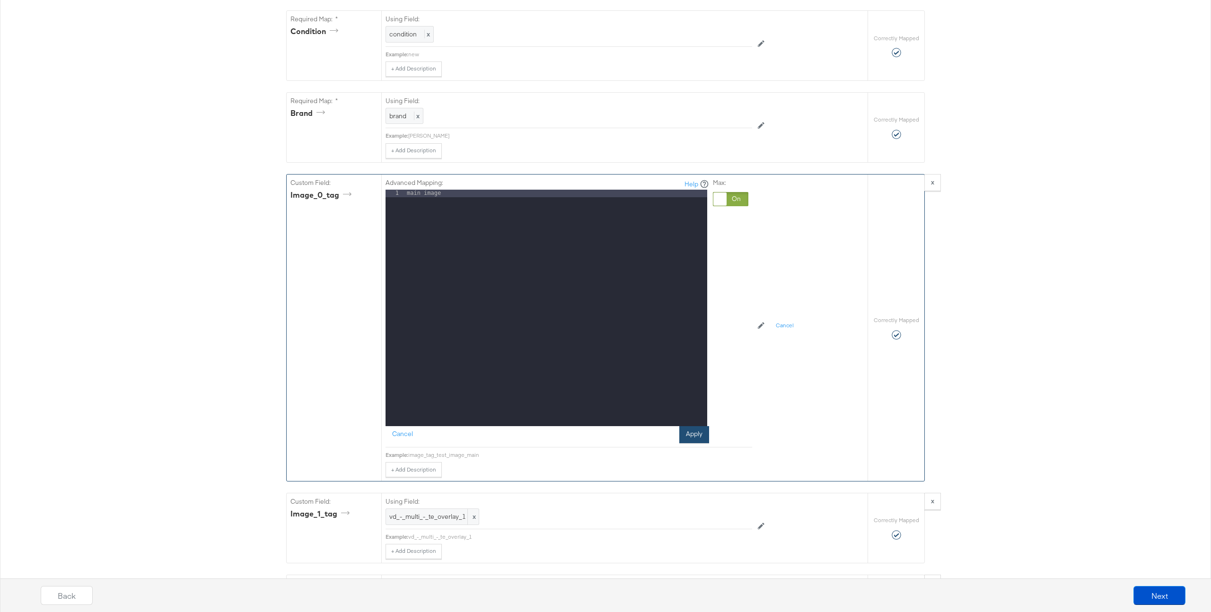
click at [686, 435] on button "Apply" at bounding box center [694, 434] width 30 height 17
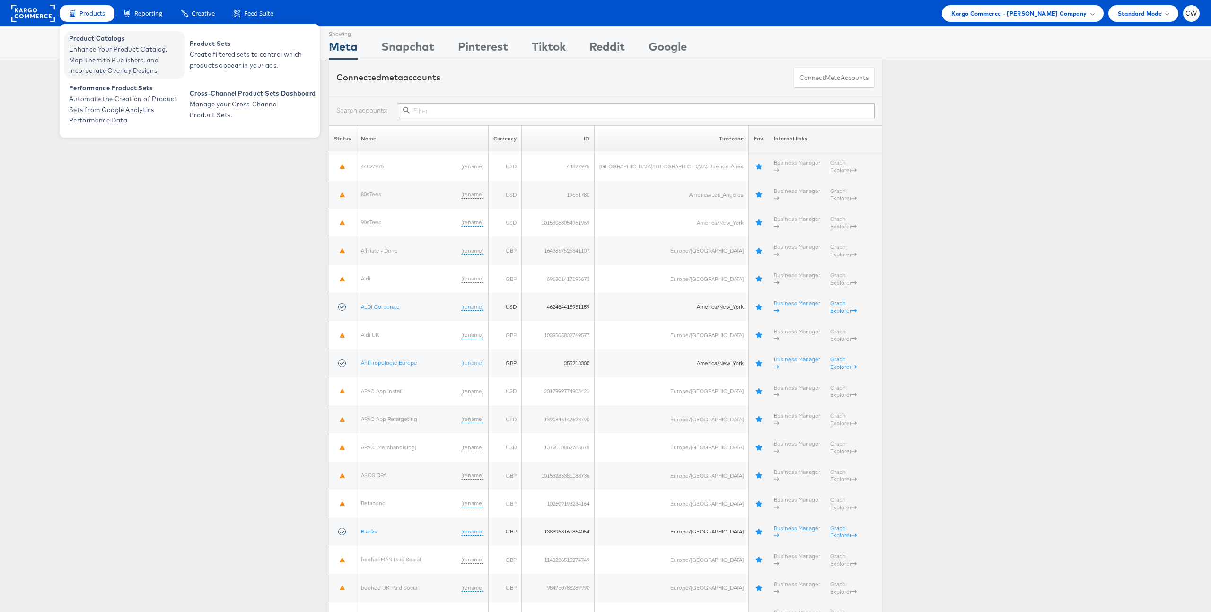
click at [110, 63] on span "Enhance Your Product Catalog, Map Them to Publishers, and Incorporate Overlay D…" at bounding box center [125, 60] width 113 height 32
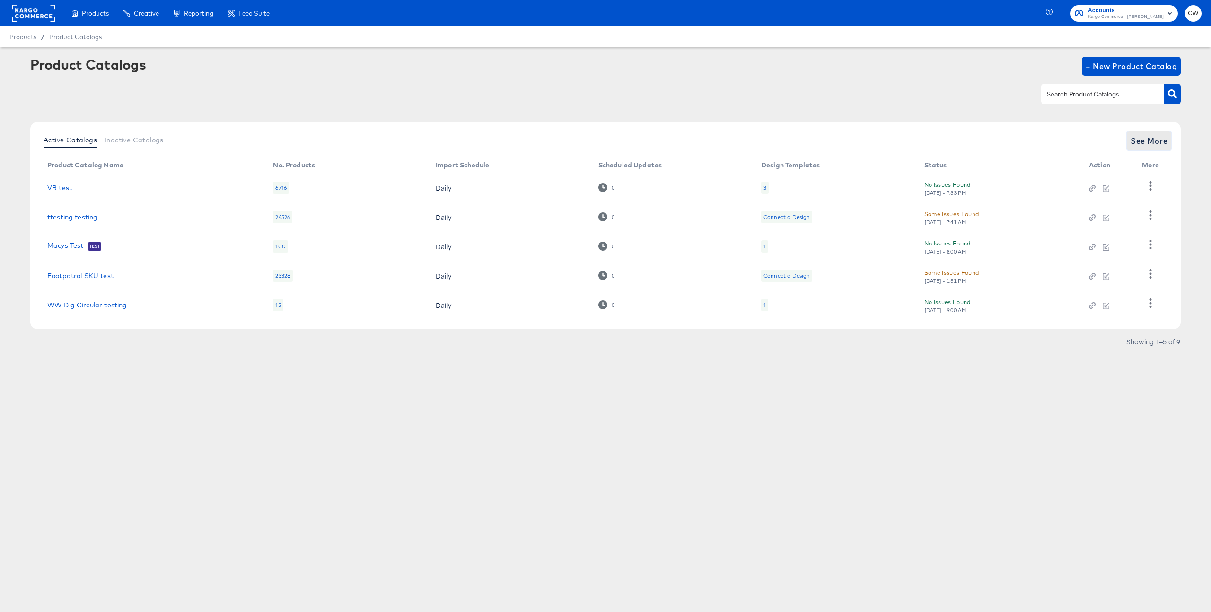
click at [1157, 138] on span "See More" at bounding box center [1148, 140] width 37 height 13
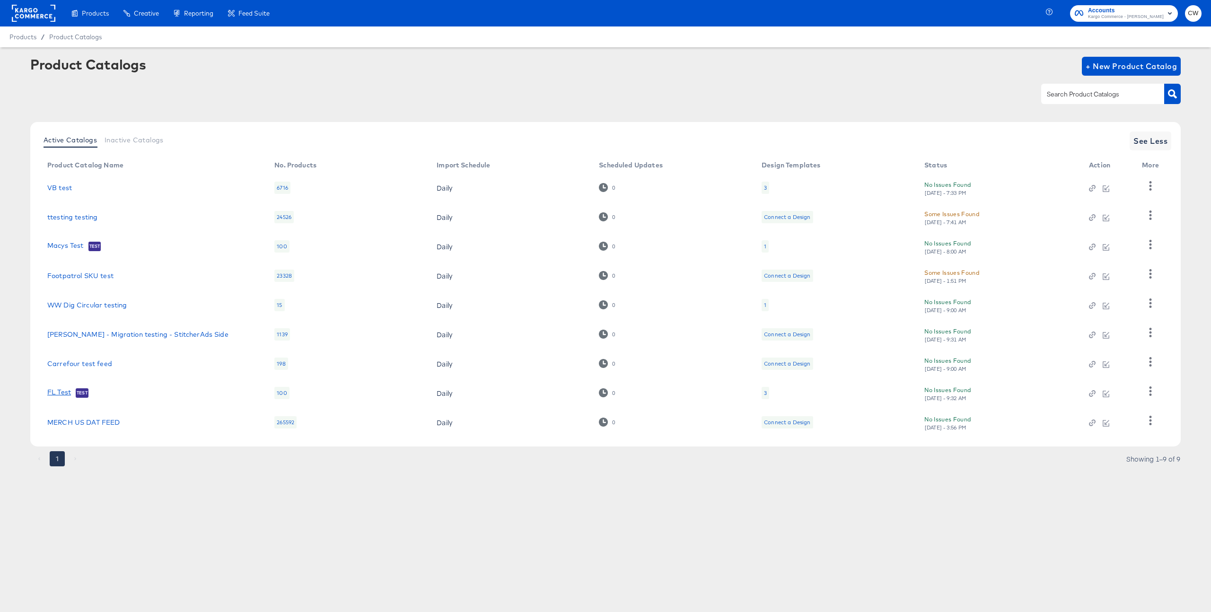
click at [63, 393] on link "FL Test" at bounding box center [59, 392] width 24 height 9
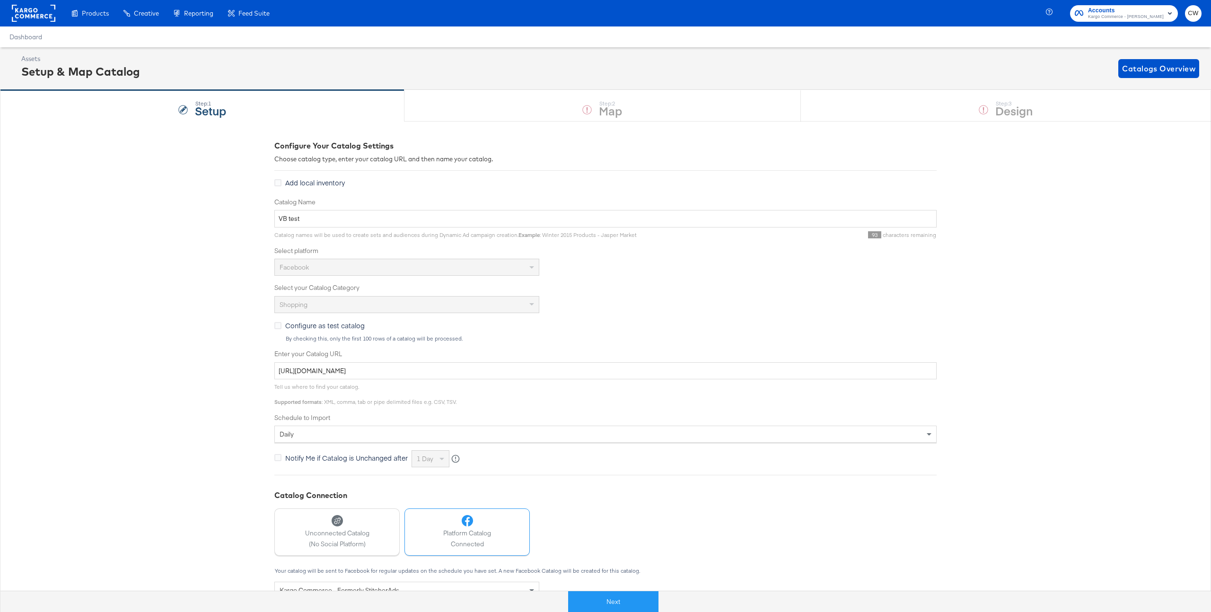
scroll to position [96, 0]
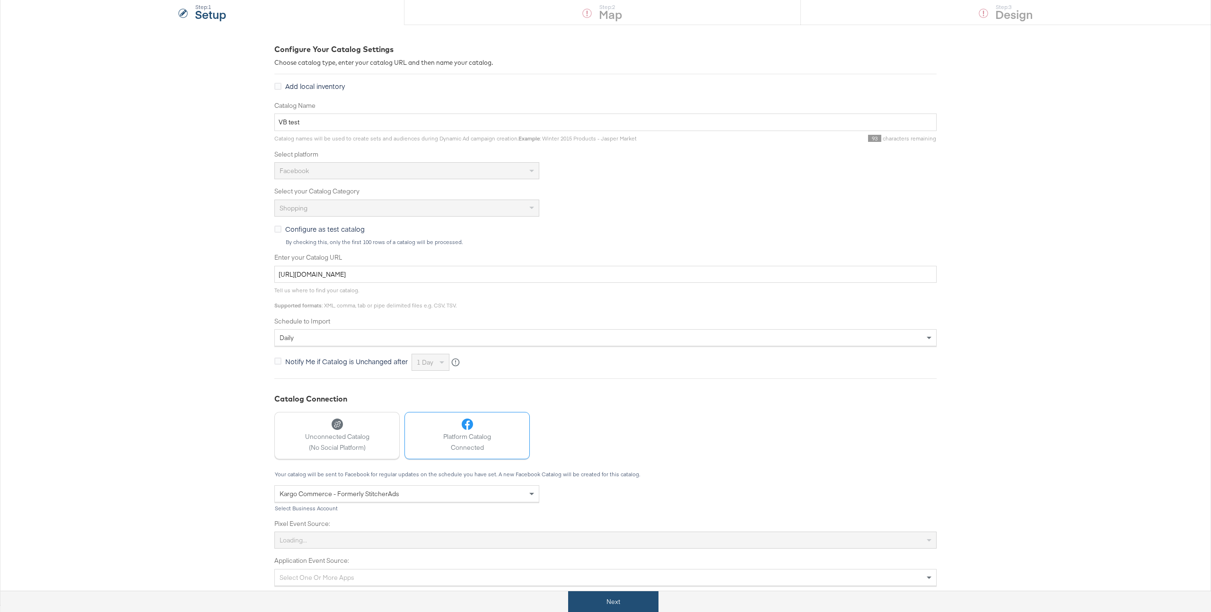
click at [603, 604] on button "Next" at bounding box center [613, 601] width 90 height 21
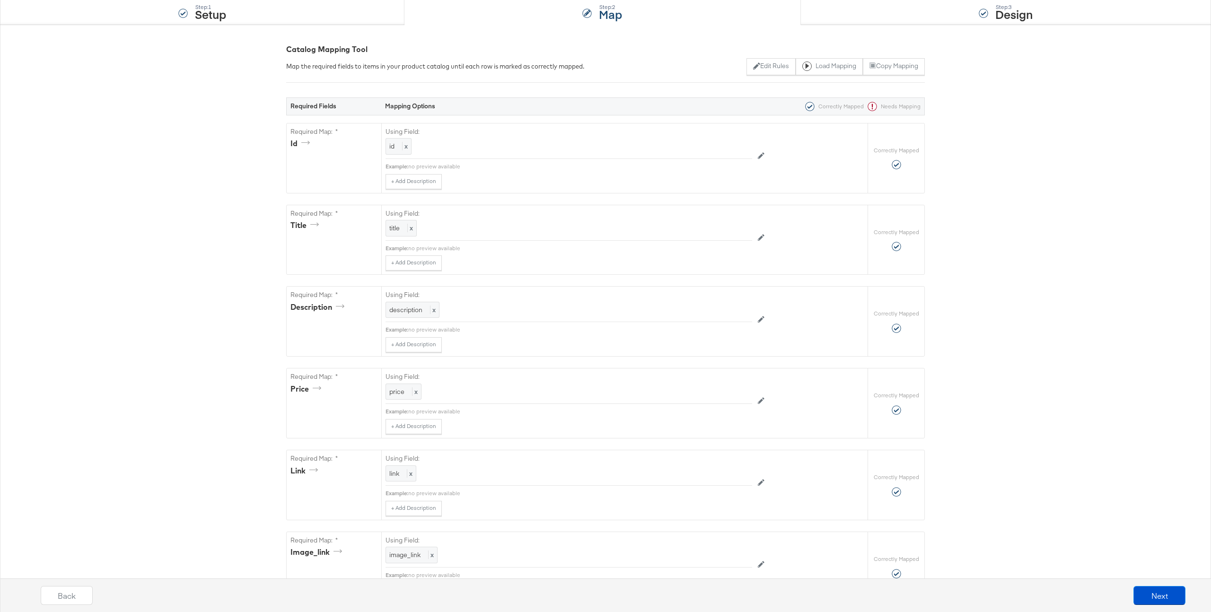
scroll to position [0, 0]
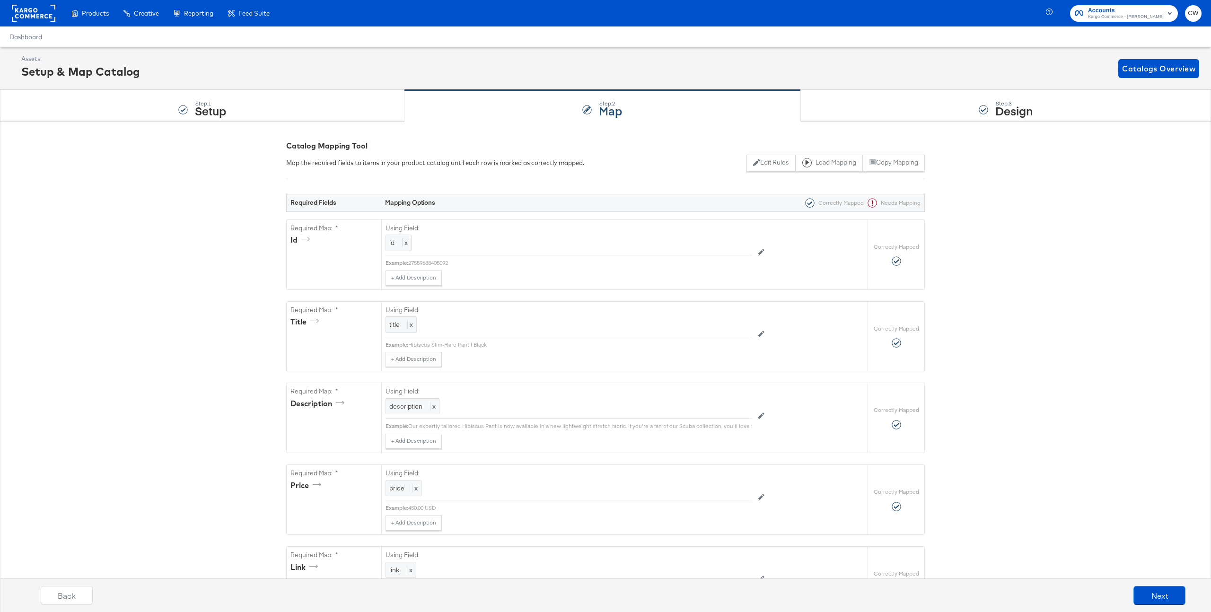
click at [282, 110] on div "Step: 1 Setup" at bounding box center [202, 105] width 404 height 31
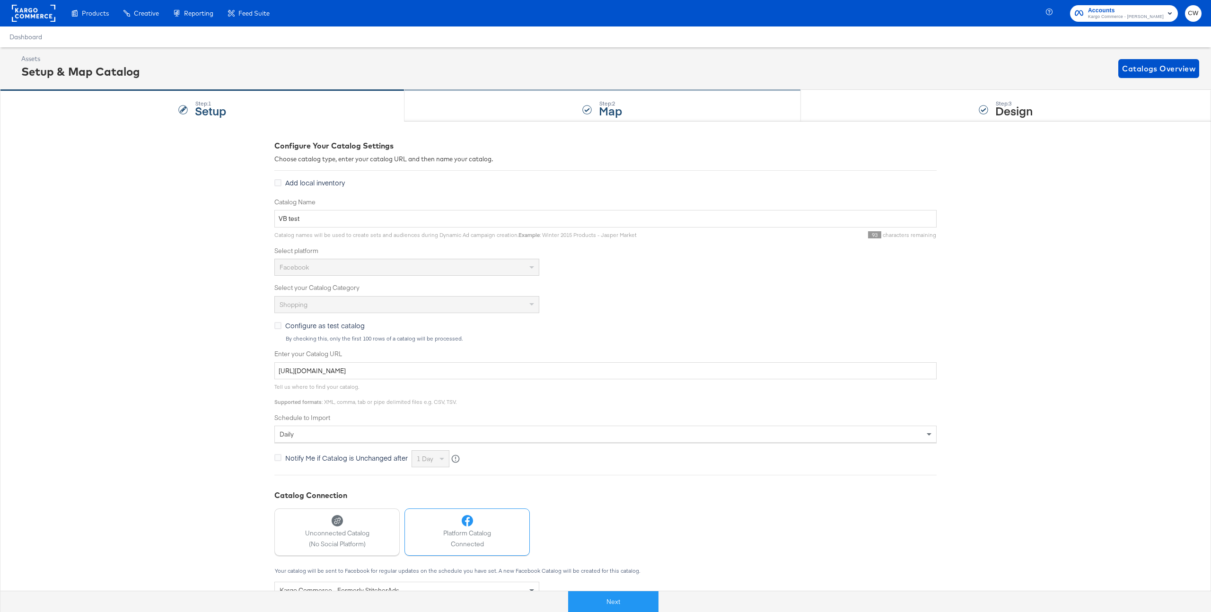
click at [495, 105] on div "Step: 2 Map" at bounding box center [602, 105] width 396 height 31
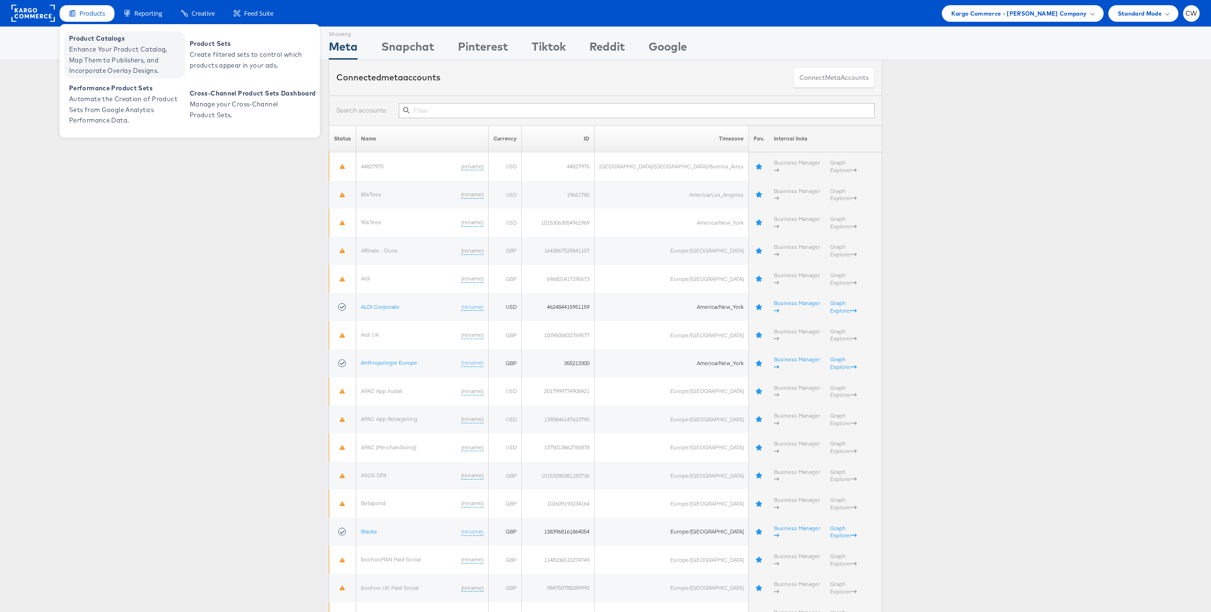
click at [123, 35] on span "Product Catalogs" at bounding box center [125, 38] width 113 height 11
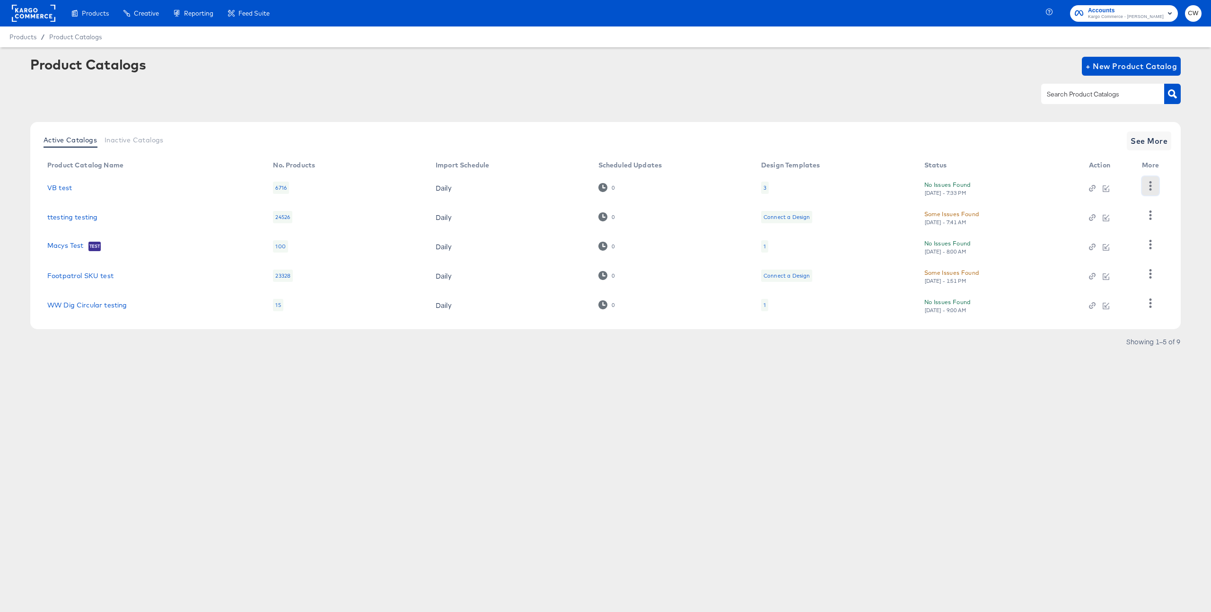
click at [1145, 176] on button "button" at bounding box center [1150, 185] width 17 height 19
click at [1104, 229] on div "Business Manager" at bounding box center [1111, 230] width 95 height 15
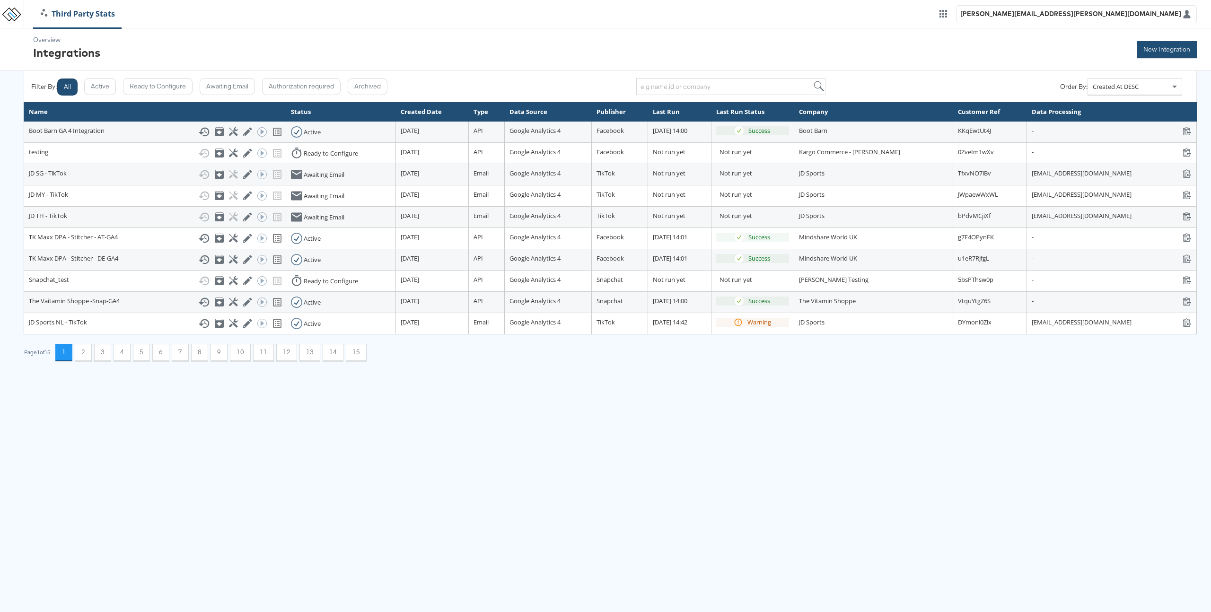
click at [1159, 50] on button "New Integration" at bounding box center [1166, 49] width 60 height 17
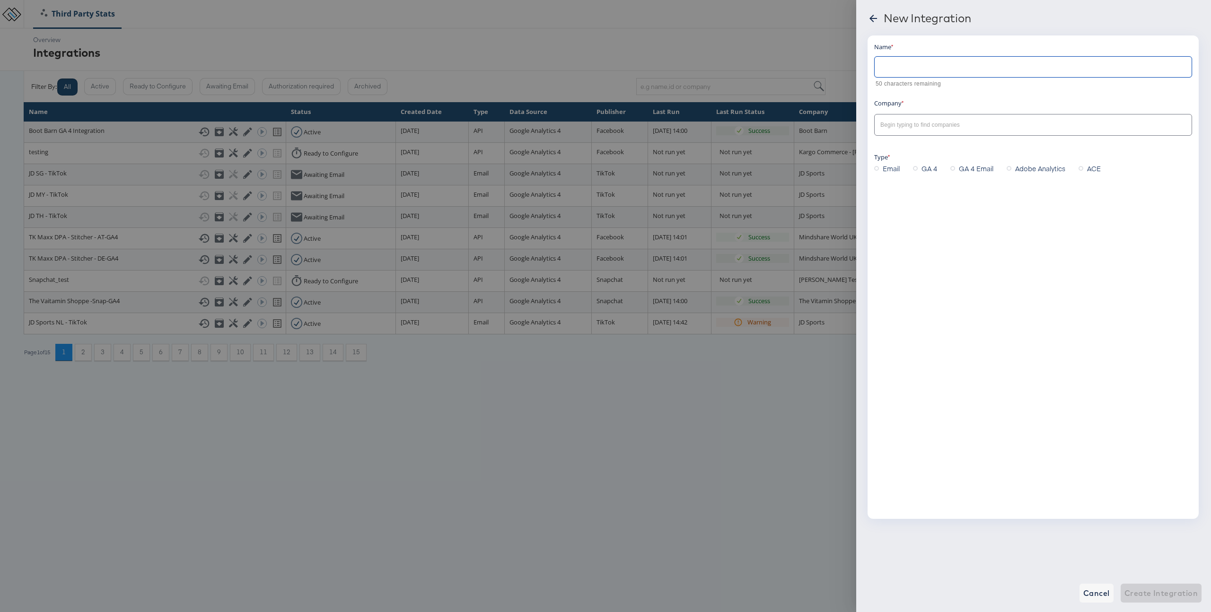
click at [915, 67] on input "text" at bounding box center [1032, 63] width 317 height 20
type input "[PERSON_NAME] test"
click at [928, 126] on input "text" at bounding box center [1025, 125] width 295 height 11
click at [932, 127] on input "text" at bounding box center [1025, 125] width 295 height 11
click at [925, 169] on span "GA 4" at bounding box center [929, 168] width 16 height 9
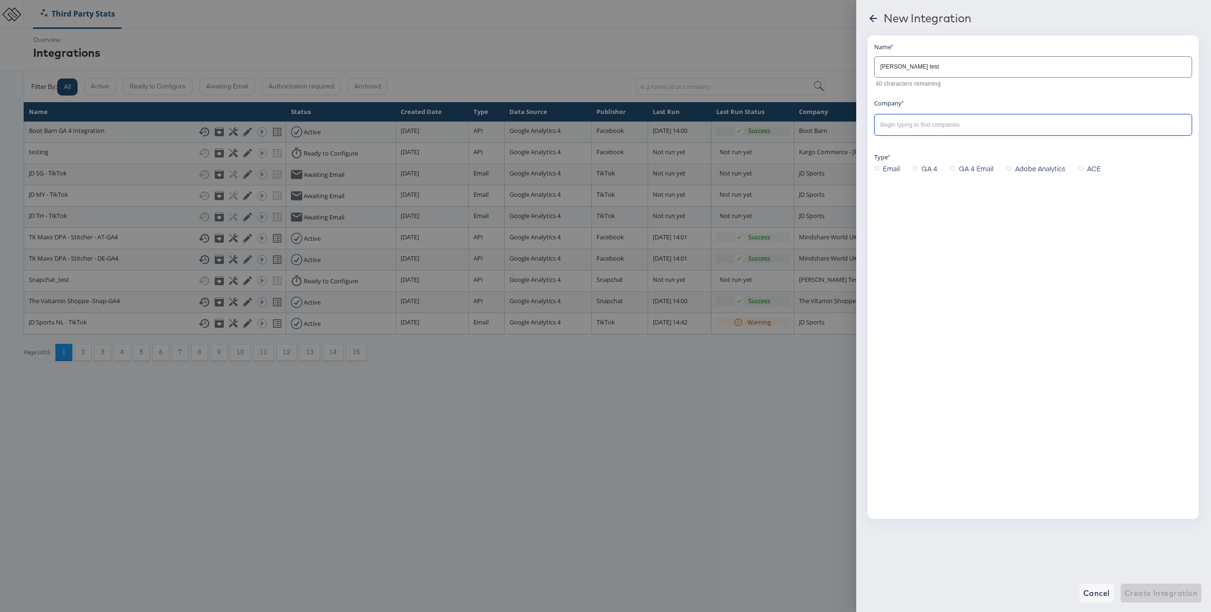
click at [0, 0] on input "GA 4" at bounding box center [0, 0] width 0 height 0
click at [916, 118] on div at bounding box center [1033, 124] width 318 height 21
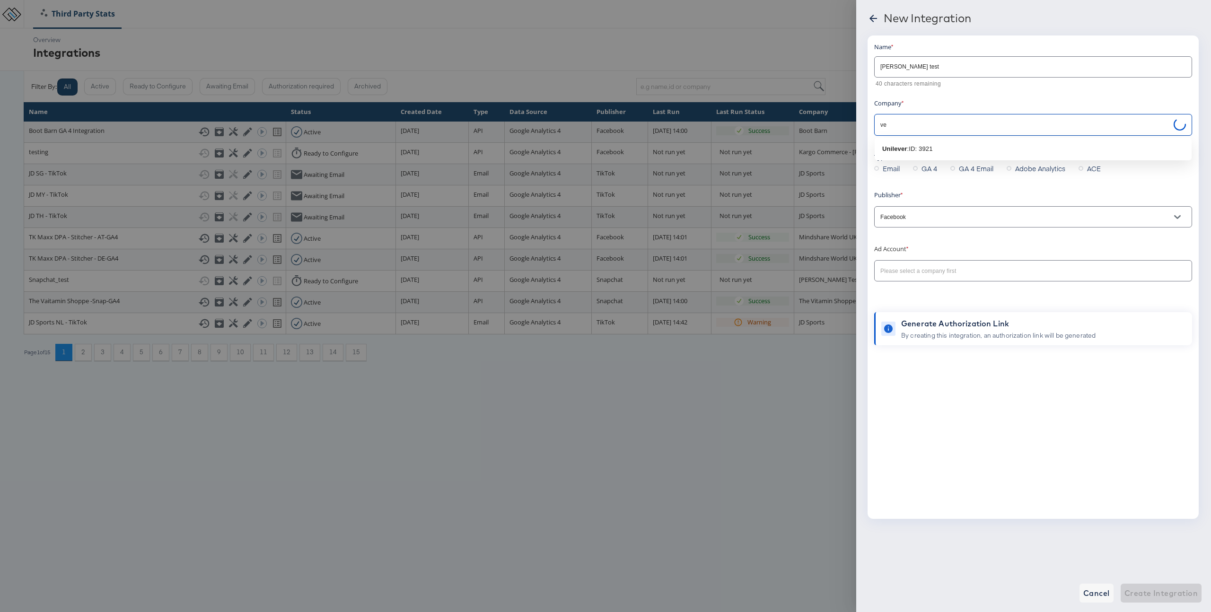
type input "v"
click at [954, 148] on b "Block & Tam ([PERSON_NAME])" at bounding box center [930, 148] width 96 height 7
type input "Block & Tam ([PERSON_NAME])"
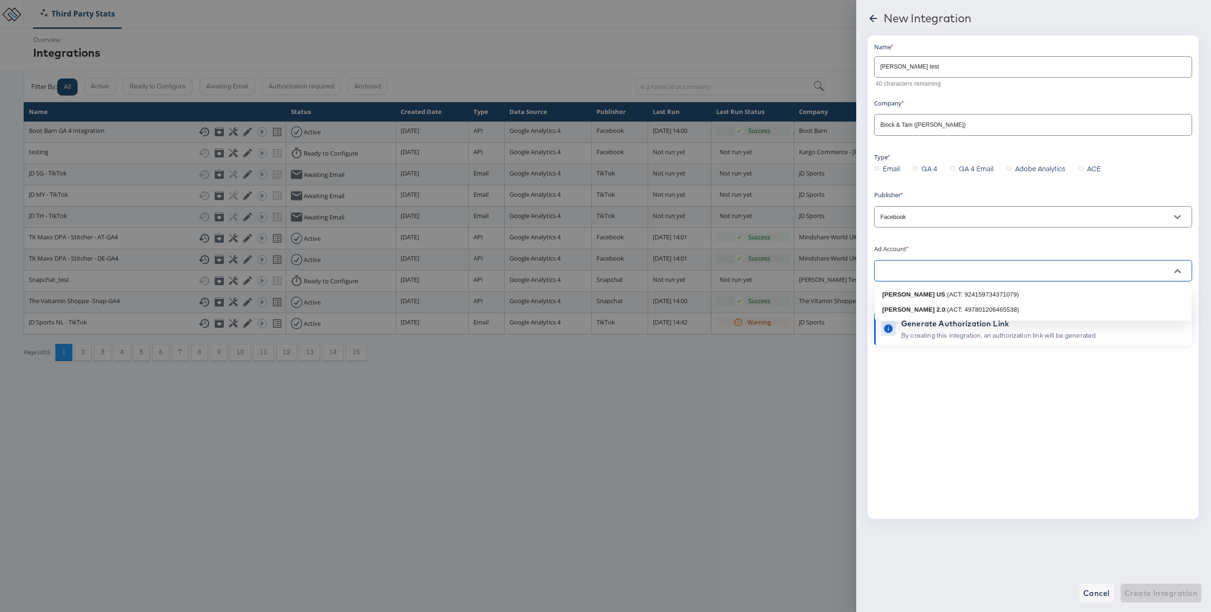
click at [922, 268] on input "text" at bounding box center [1025, 271] width 295 height 11
click at [920, 307] on b "[PERSON_NAME] 2.0" at bounding box center [913, 309] width 63 height 7
type input "[PERSON_NAME] 2.0: (ACT: 497801206465538)"
click at [912, 125] on input "Block & Tam ([PERSON_NAME])" at bounding box center [1025, 125] width 295 height 11
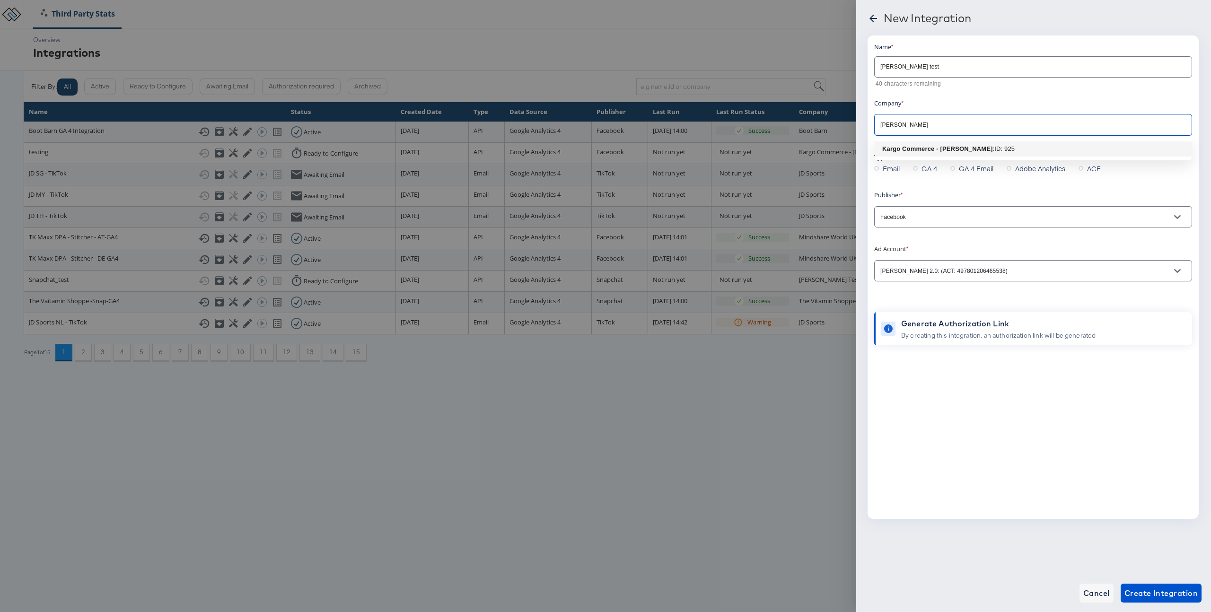
click at [923, 145] on b "Kargo Commerce - [PERSON_NAME]" at bounding box center [937, 148] width 111 height 7
type input "Kargo Commerce - [PERSON_NAME]"
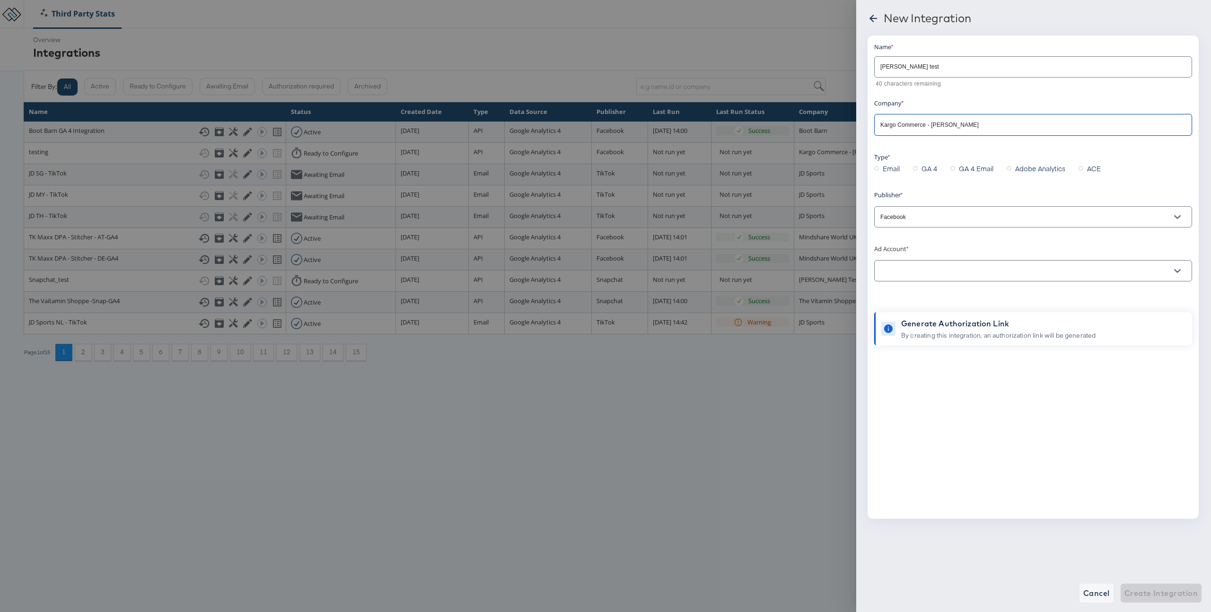
type input "Kargo Commerce - [PERSON_NAME]"
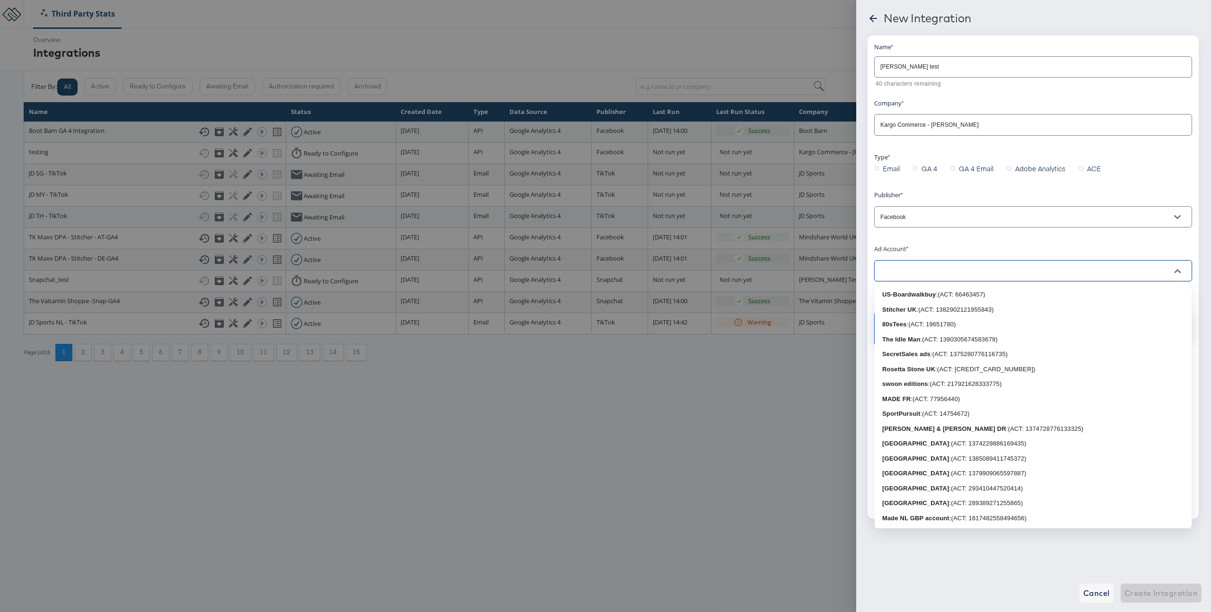
click at [930, 266] on input "text" at bounding box center [1025, 271] width 295 height 11
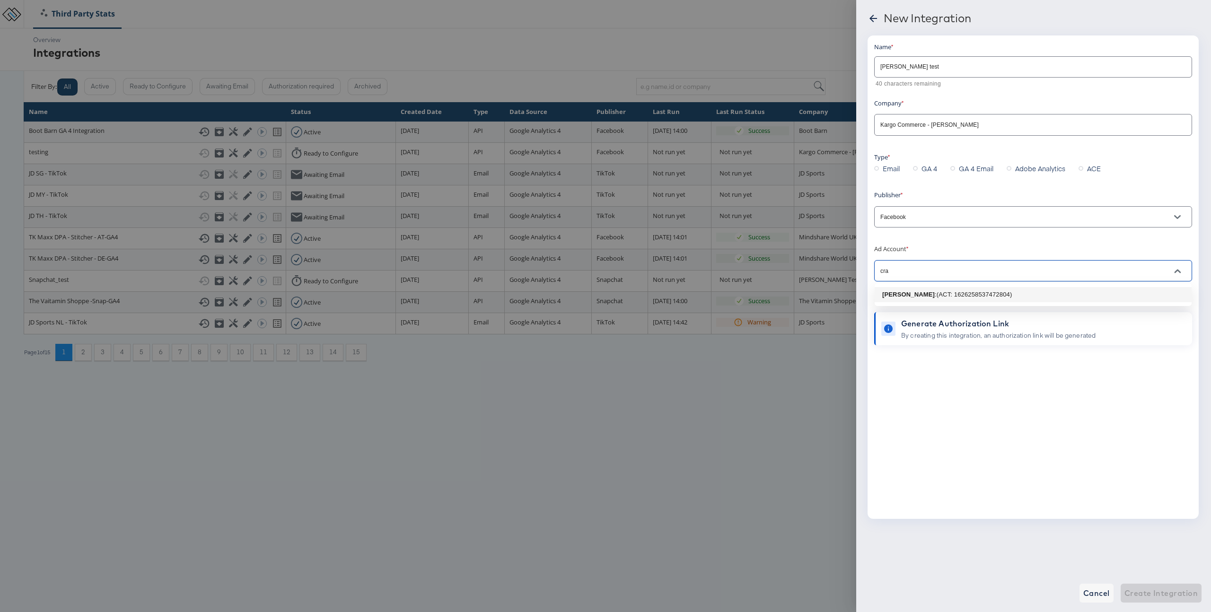
click at [973, 291] on div ": (ACT: 1626258537472804)" at bounding box center [972, 294] width 77 height 9
type input "[PERSON_NAME]: (ACT: 1626258537472804)"
click at [1148, 602] on div "Cancel Create Integration" at bounding box center [1033, 593] width 355 height 38
click at [1154, 594] on span "Create Integration" at bounding box center [1160, 592] width 73 height 13
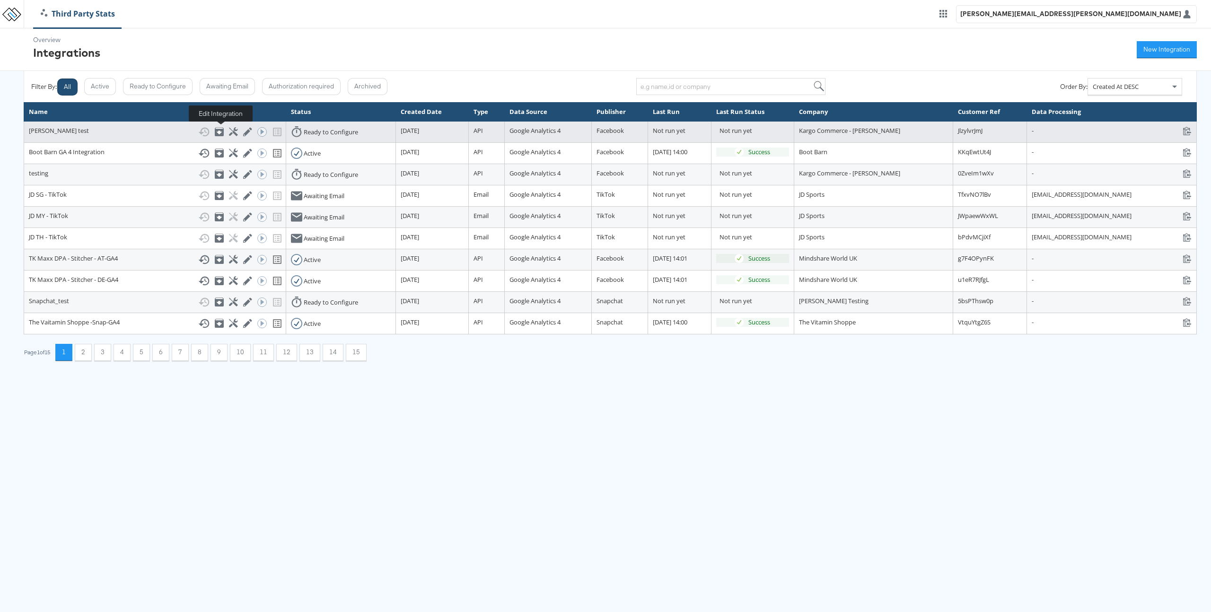
click at [243, 131] on icon at bounding box center [247, 131] width 9 height 9
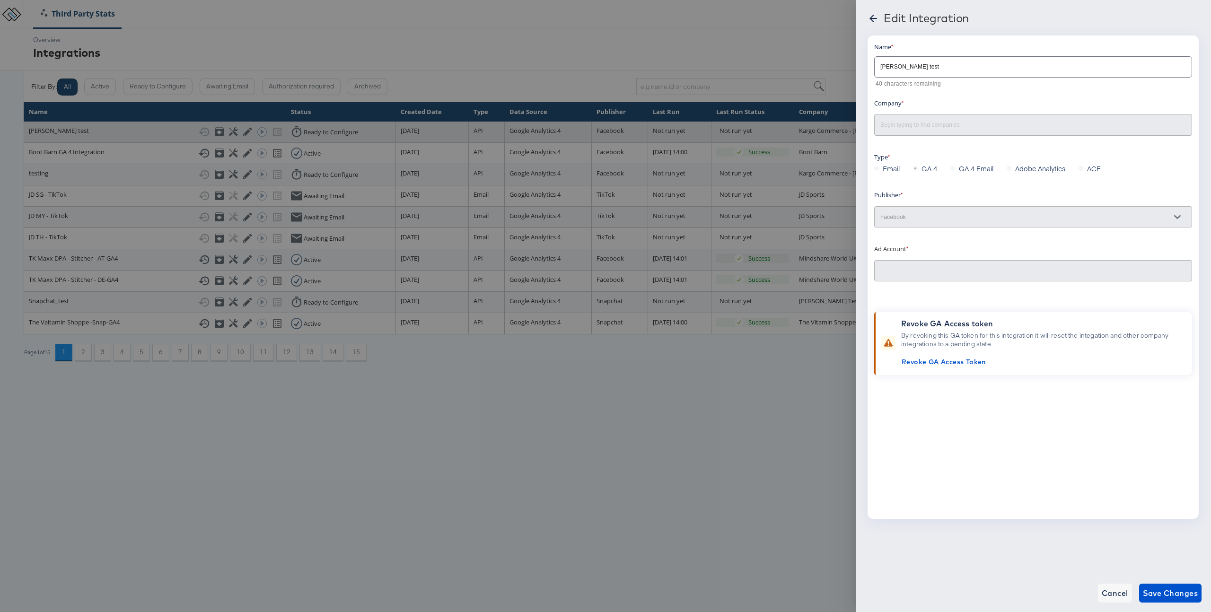
type input "Kargo Commerce - Craig Wilmott"
type input "craig_test_account: (ACT: 1626258537472804)"
click at [1115, 589] on span "Cancel" at bounding box center [1114, 592] width 26 height 13
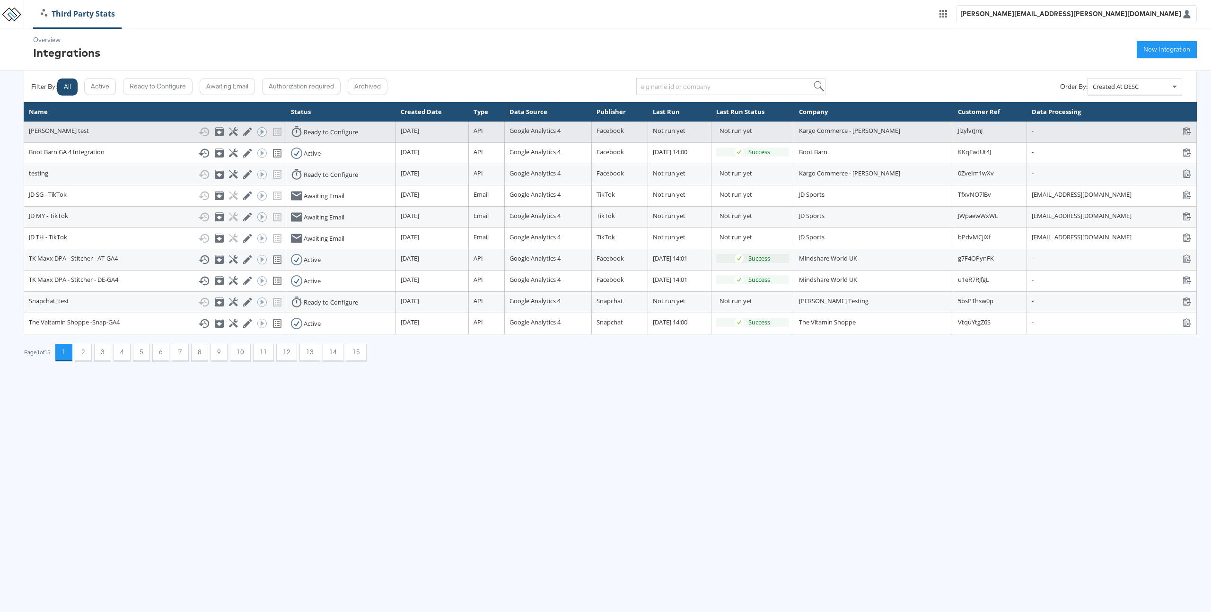
click at [248, 132] on div "Show History Archive Configure Edit Integration Run ACE Workflow Now" at bounding box center [239, 131] width 83 height 11
click at [229, 130] on icon at bounding box center [233, 131] width 9 height 9
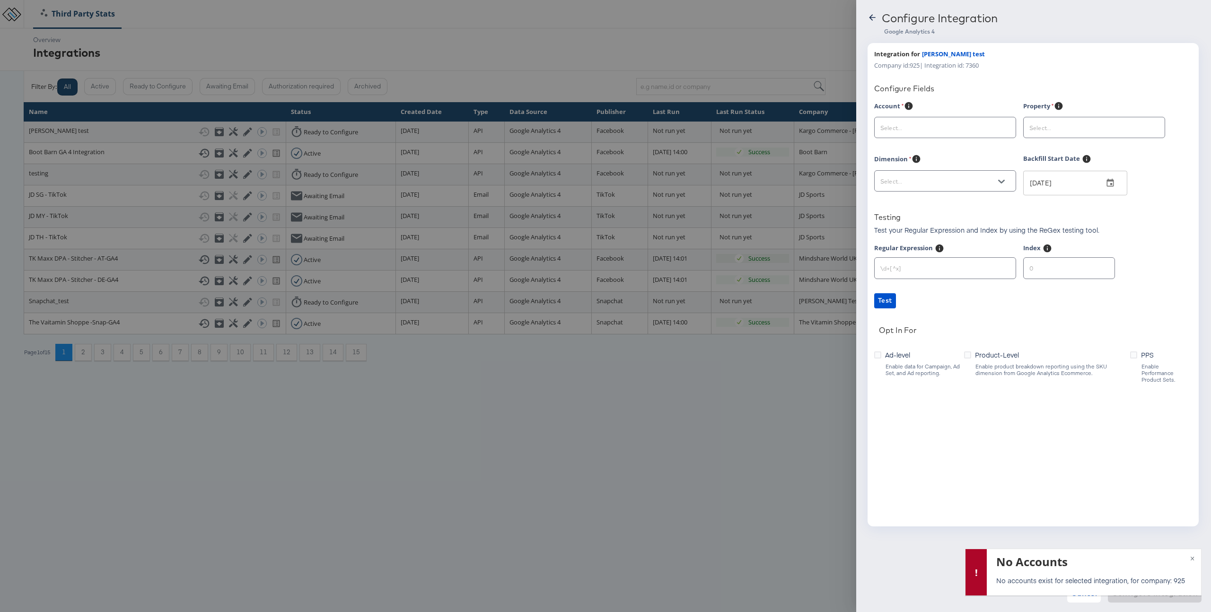
click at [691, 444] on div at bounding box center [605, 306] width 1211 height 612
click at [871, 17] on icon at bounding box center [871, 17] width 9 height 9
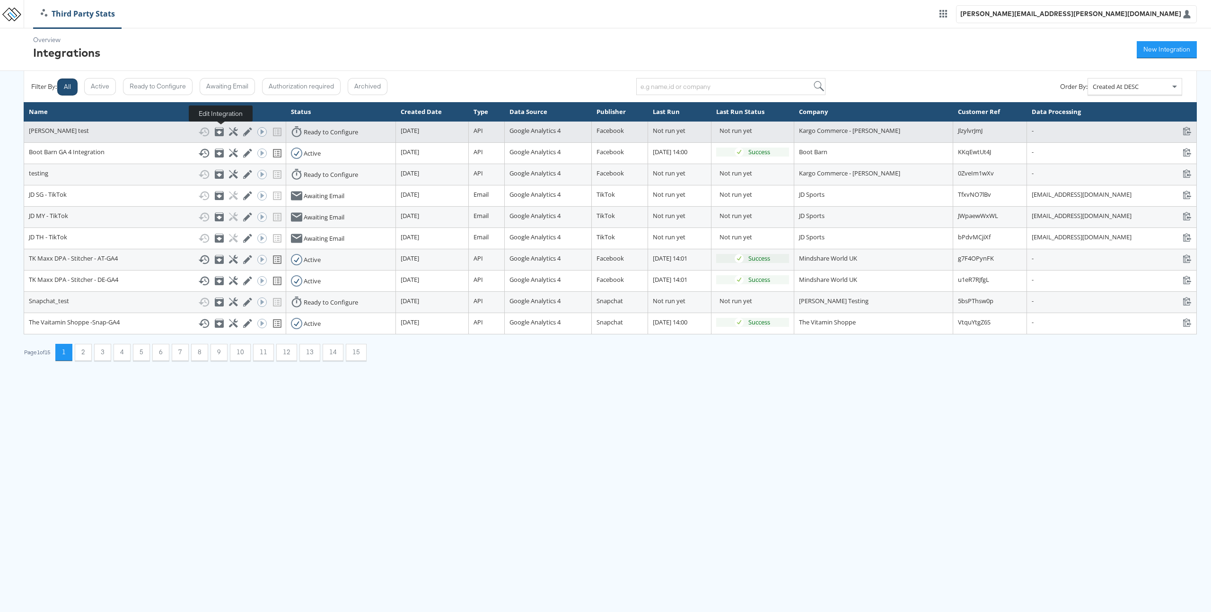
click at [243, 130] on icon at bounding box center [247, 132] width 9 height 9
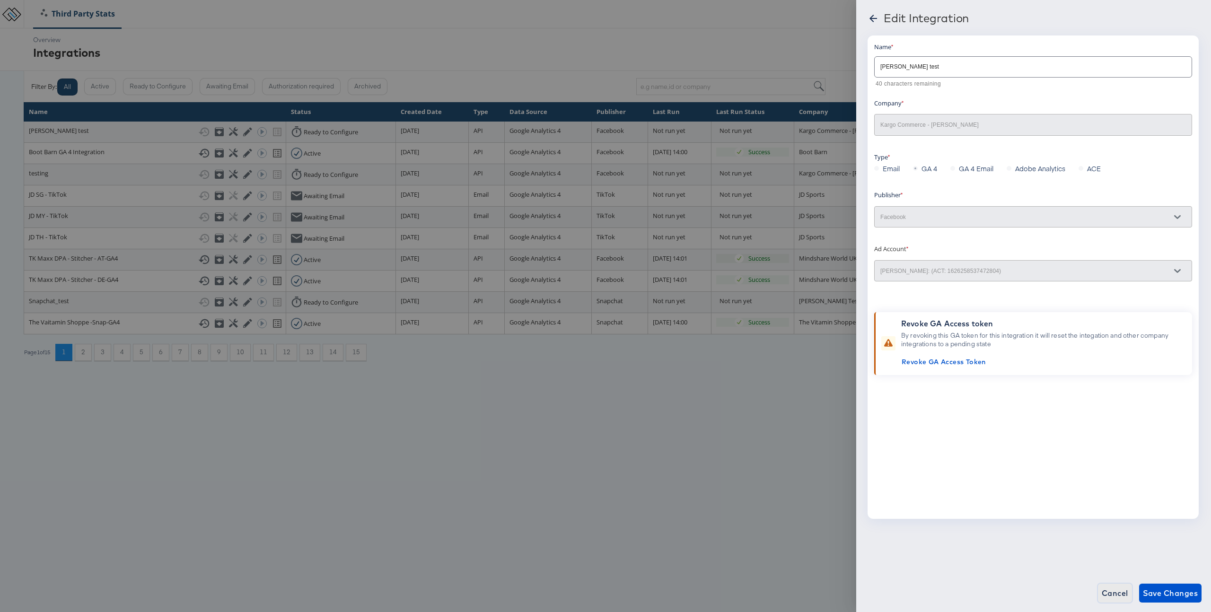
click at [1119, 594] on span "Cancel" at bounding box center [1114, 592] width 26 height 13
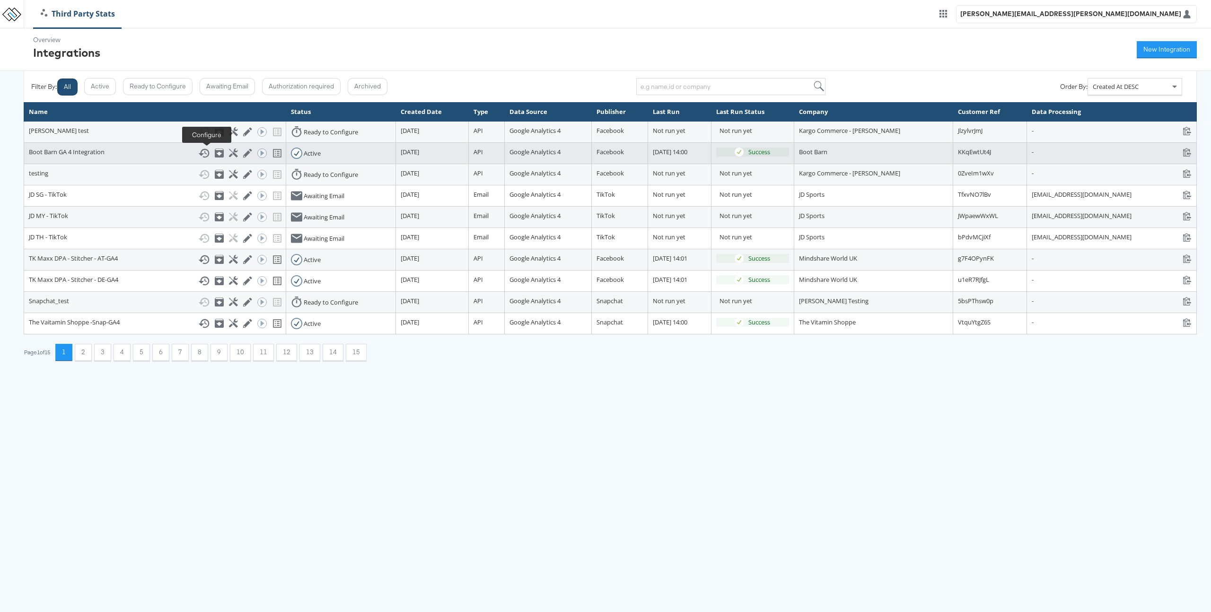
click at [229, 153] on icon at bounding box center [233, 152] width 9 height 9
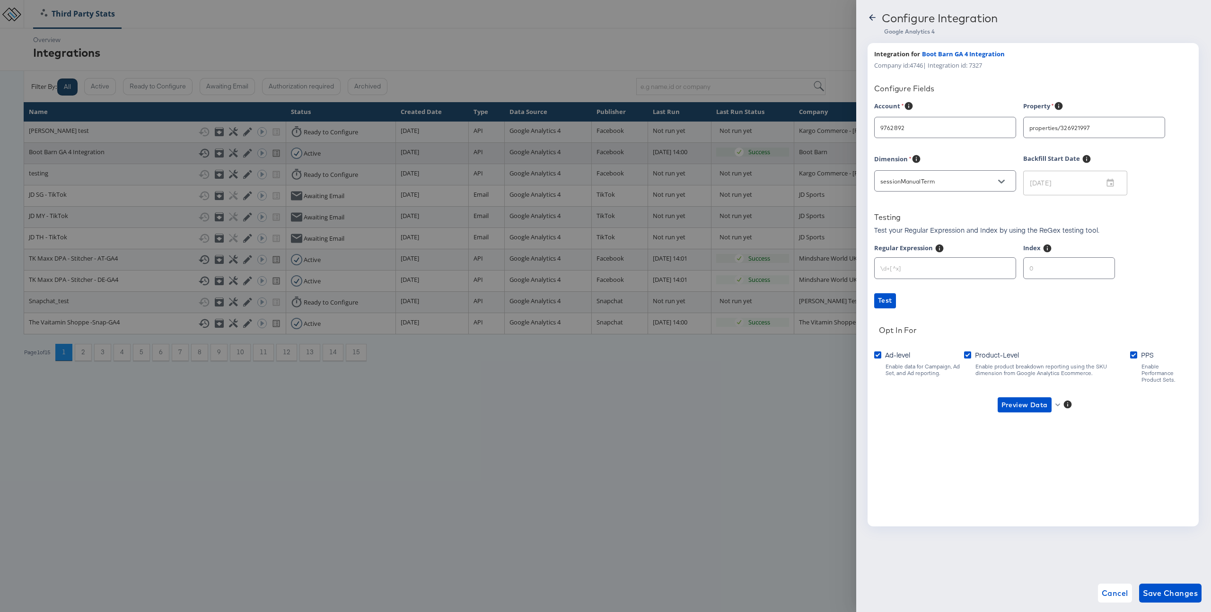
type input "Boot Barn"
click at [906, 267] on input "text" at bounding box center [944, 264] width 141 height 20
click at [911, 268] on input "text" at bounding box center [944, 264] width 141 height 20
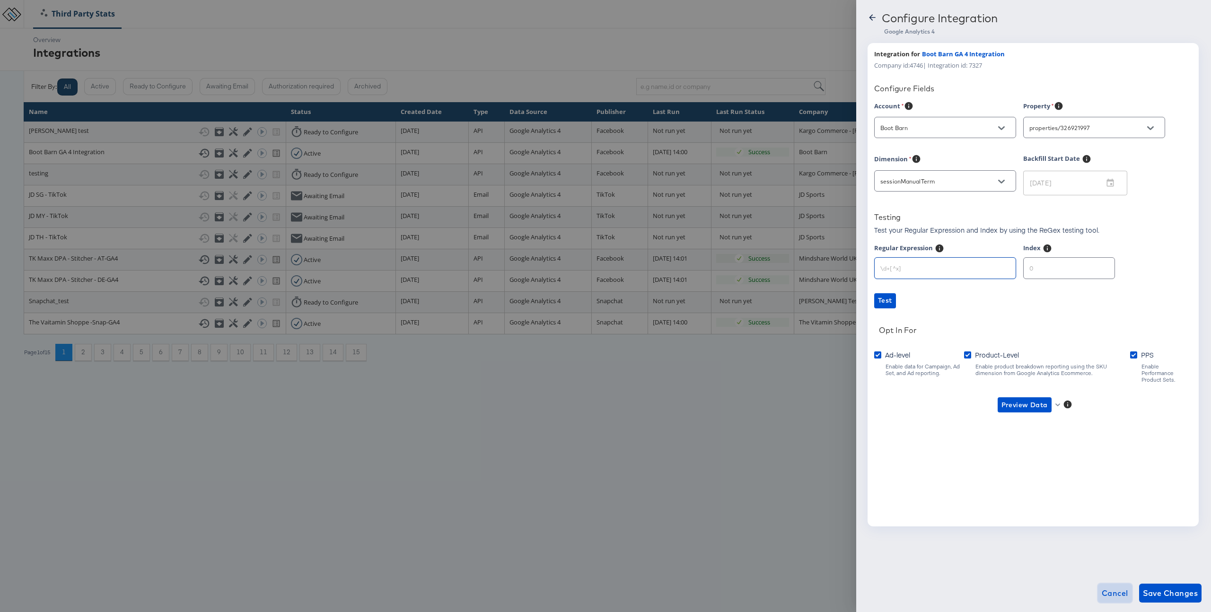
click at [1110, 591] on span "Cancel" at bounding box center [1114, 592] width 26 height 13
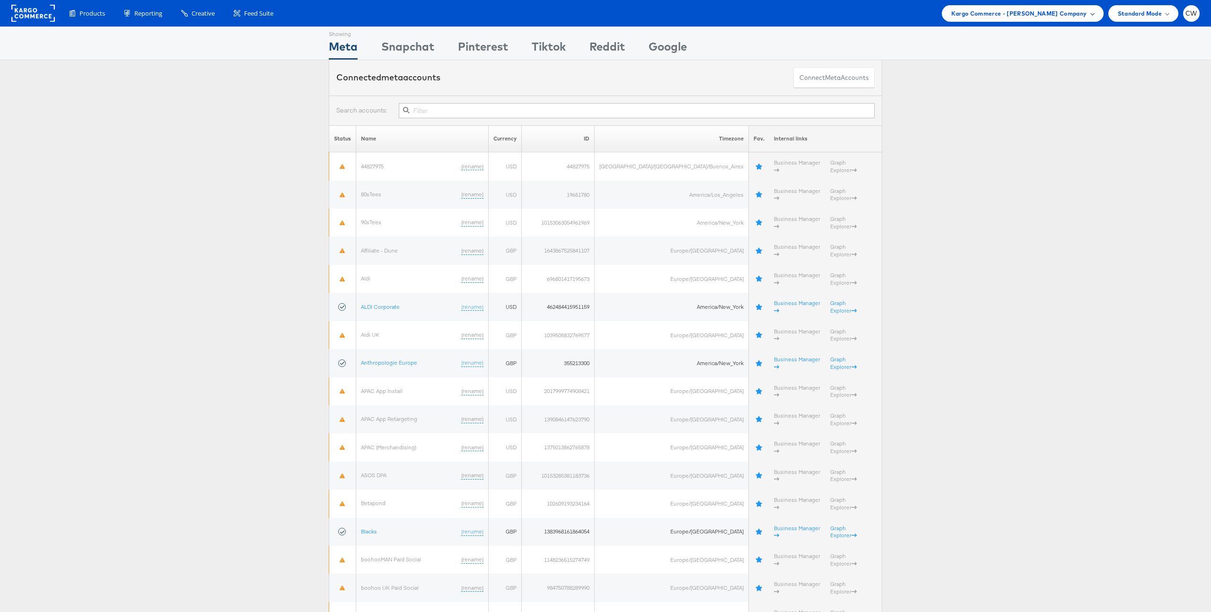
click at [1003, 12] on span "Kargo Commerce - [PERSON_NAME] Company" at bounding box center [1019, 14] width 136 height 10
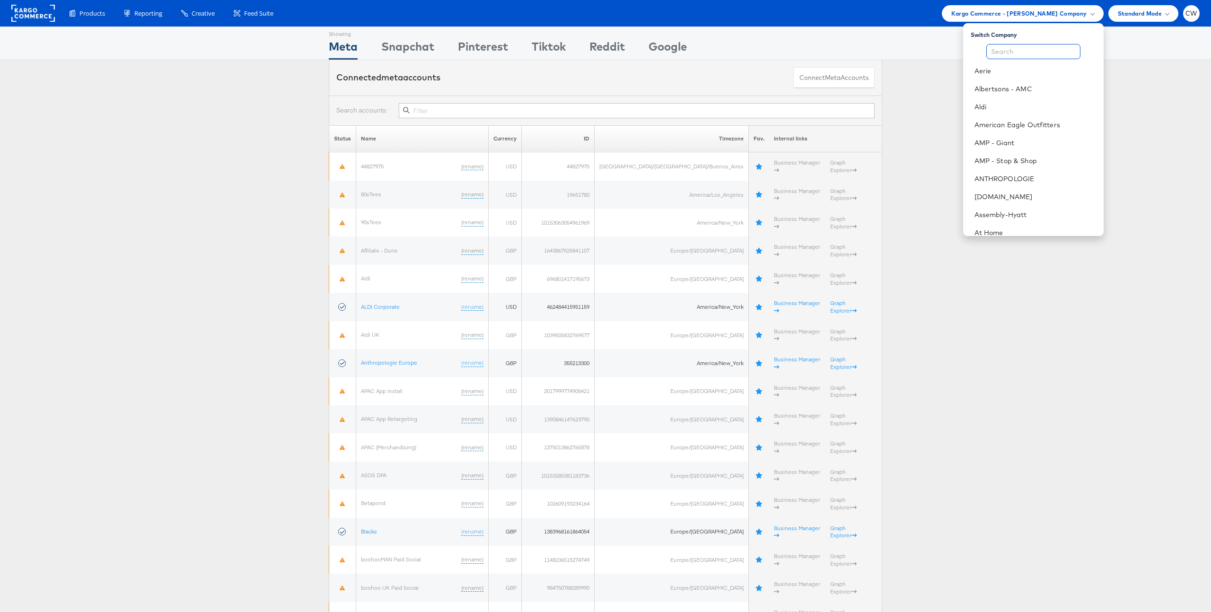
click at [1009, 51] on input "text" at bounding box center [1033, 51] width 94 height 15
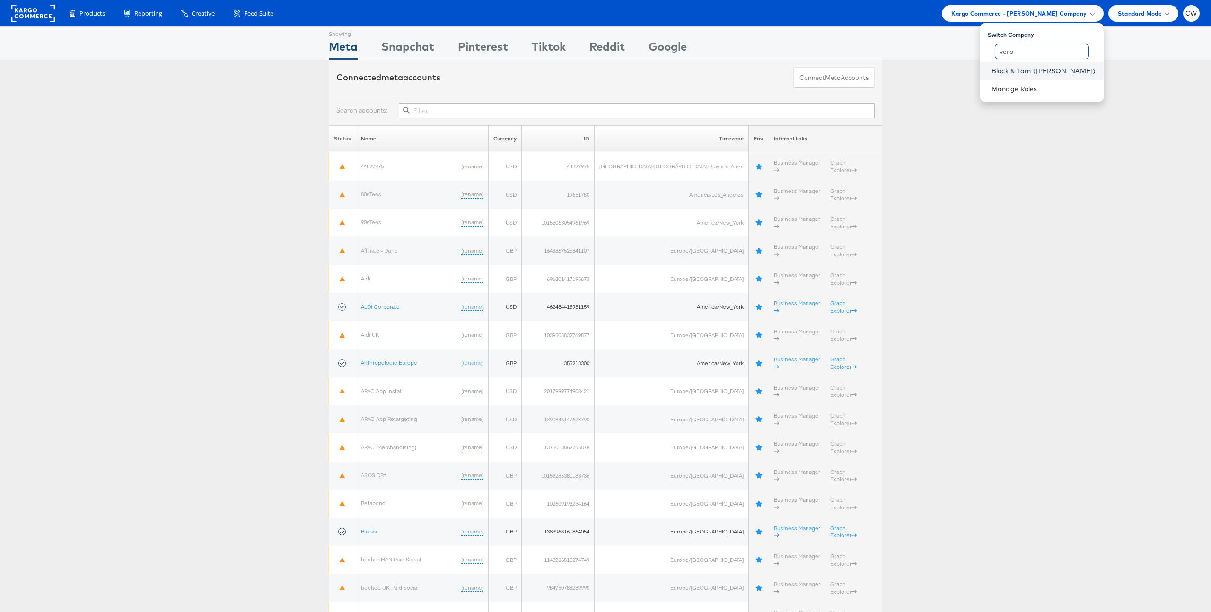
type input "vero"
click at [1041, 74] on link "Block & Tam ([PERSON_NAME])" at bounding box center [1043, 70] width 105 height 9
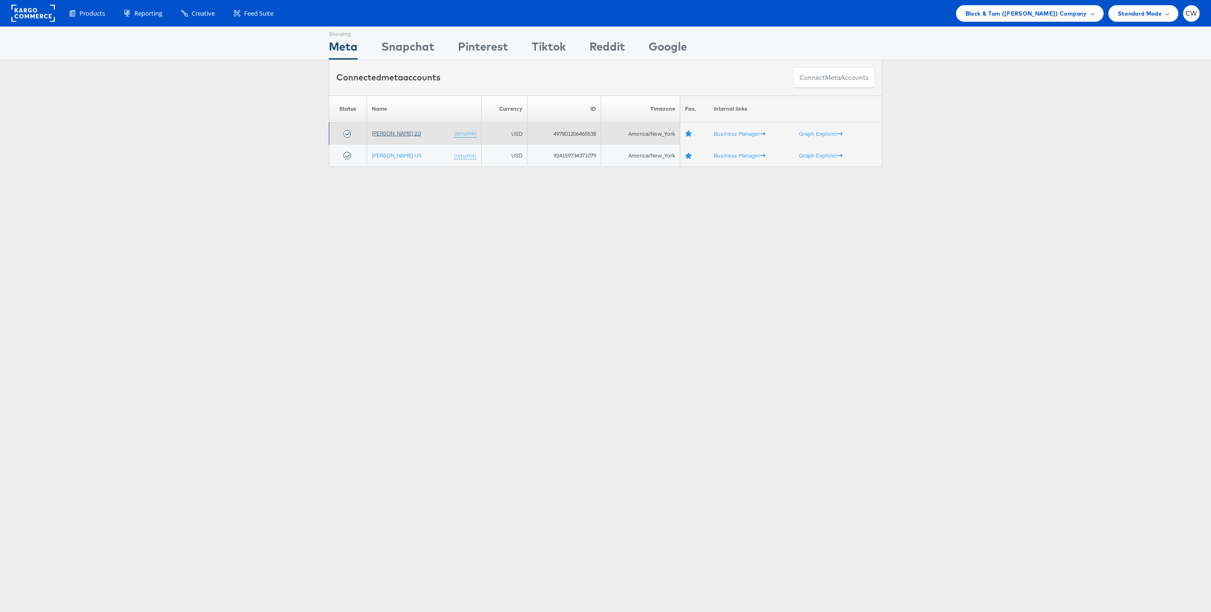
click at [412, 133] on link "[PERSON_NAME] 2.0" at bounding box center [396, 133] width 49 height 7
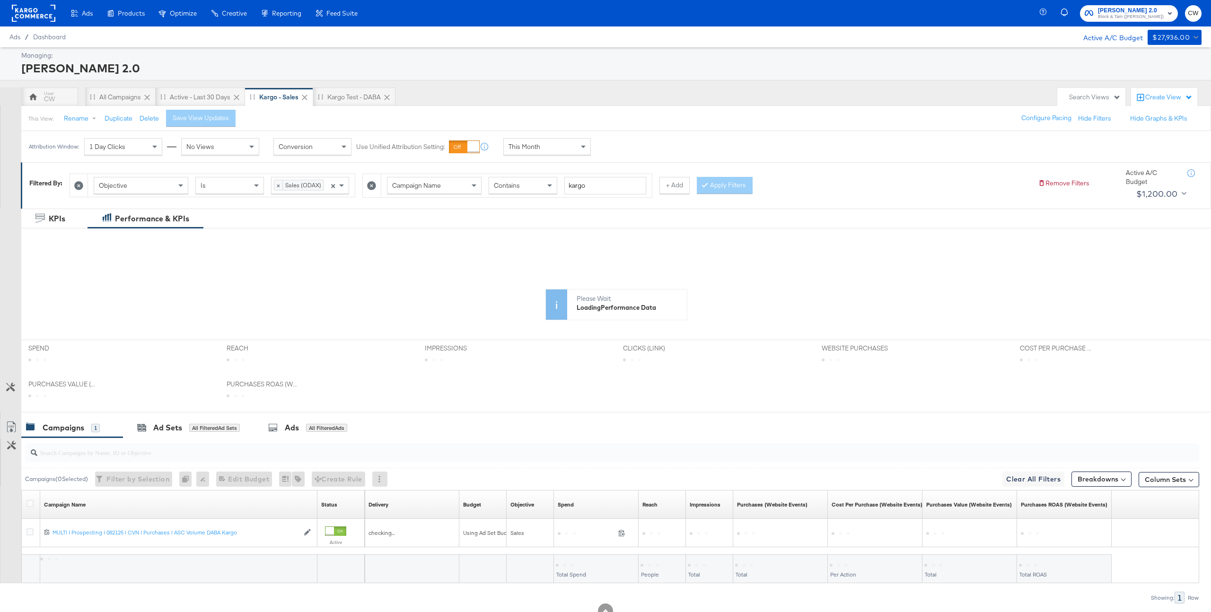
scroll to position [33, 0]
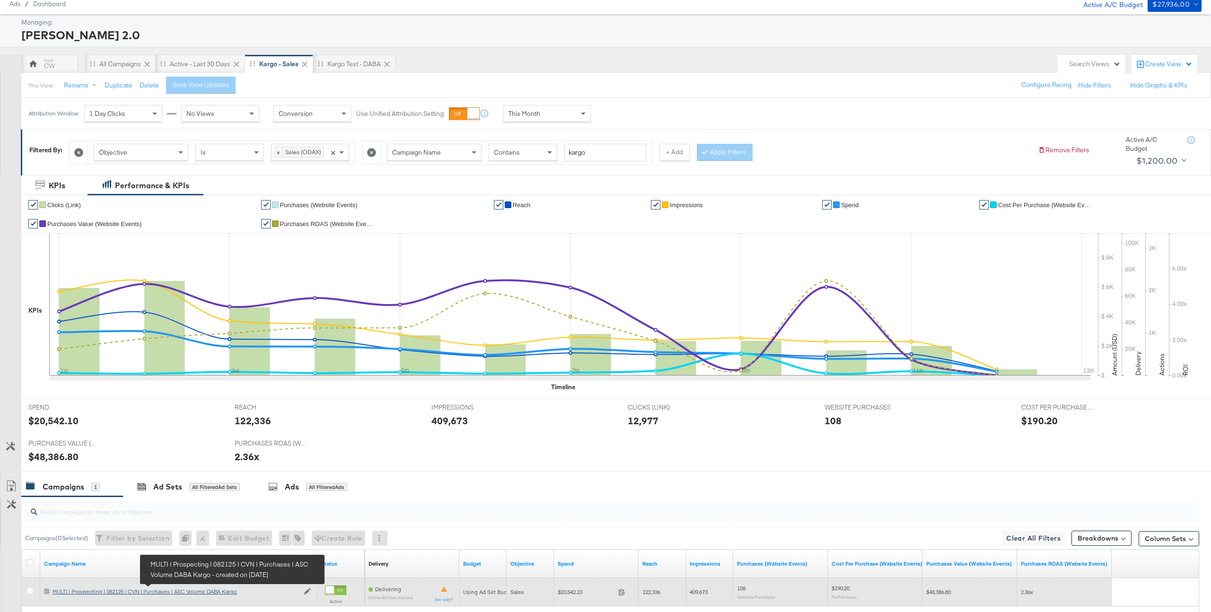
click at [217, 589] on div "MULTI | Prospecting | 082125 | CVN | Purchases | ASC Volume DABA Kargo MULTI | …" at bounding box center [175, 592] width 246 height 8
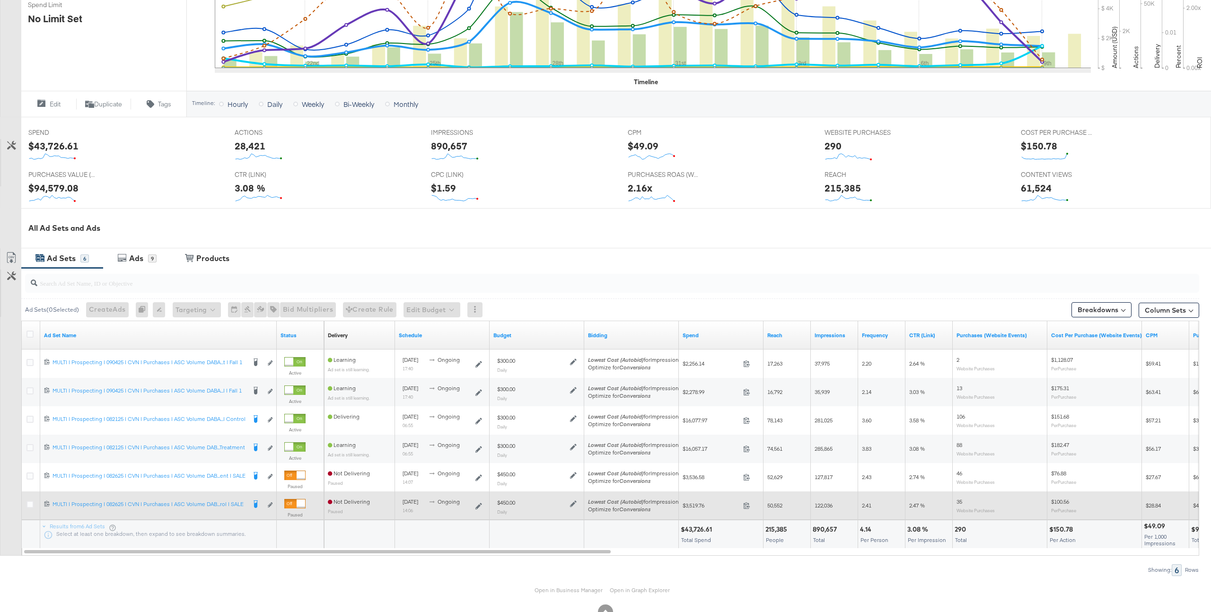
scroll to position [285, 0]
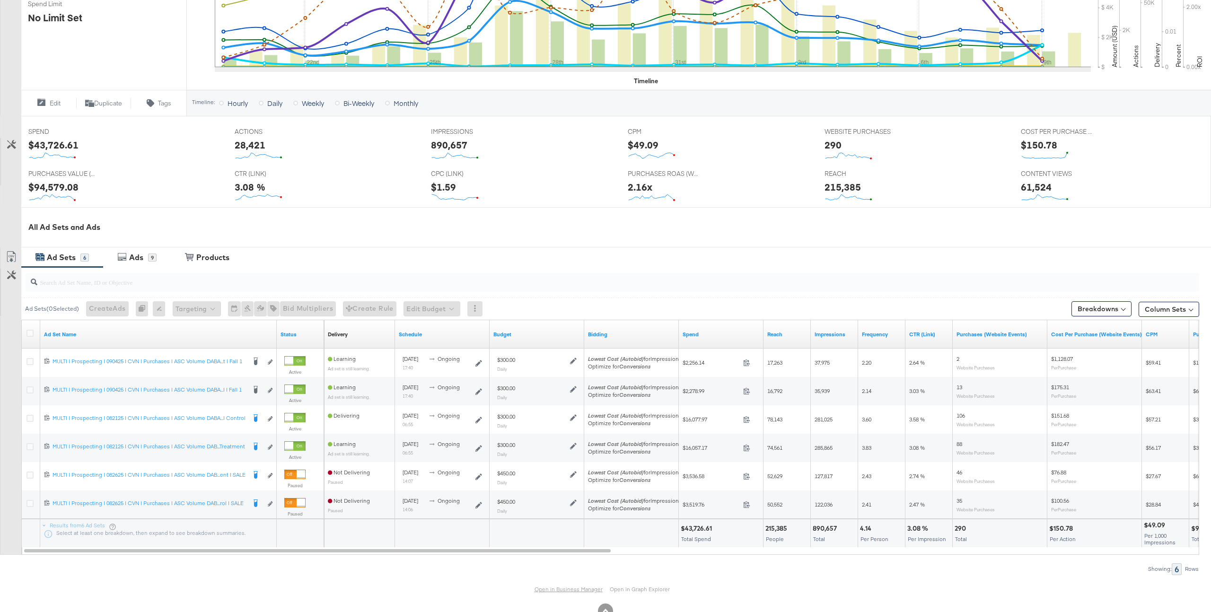
click at [575, 586] on link "Open in Business Manager" at bounding box center [568, 588] width 68 height 7
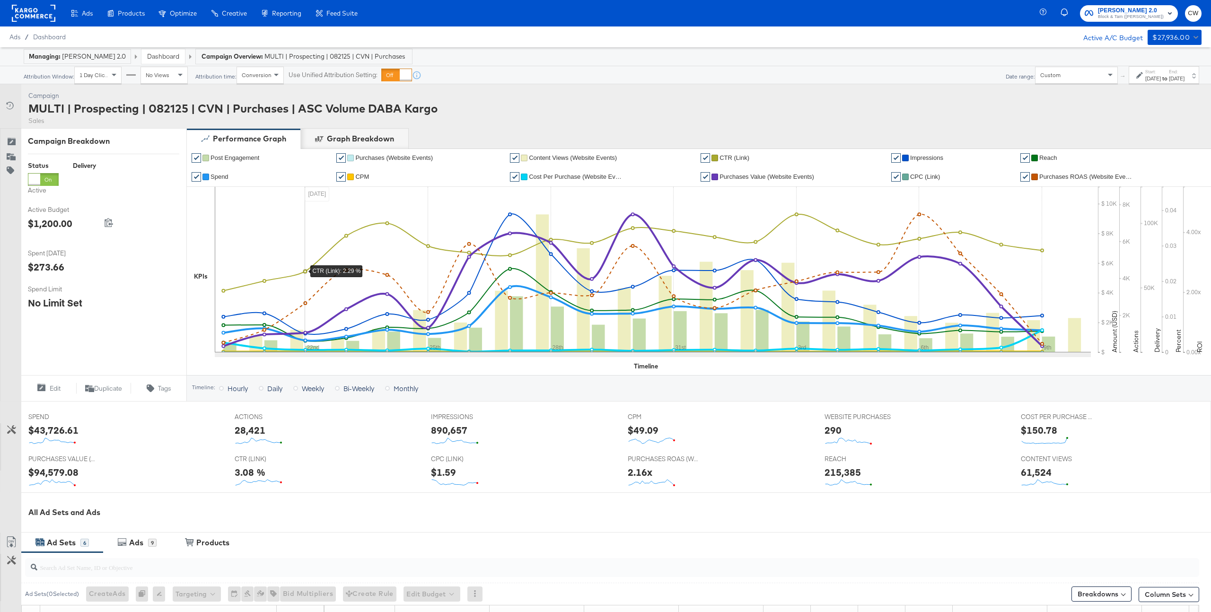
click at [33, 15] on rect at bounding box center [34, 13] width 44 height 17
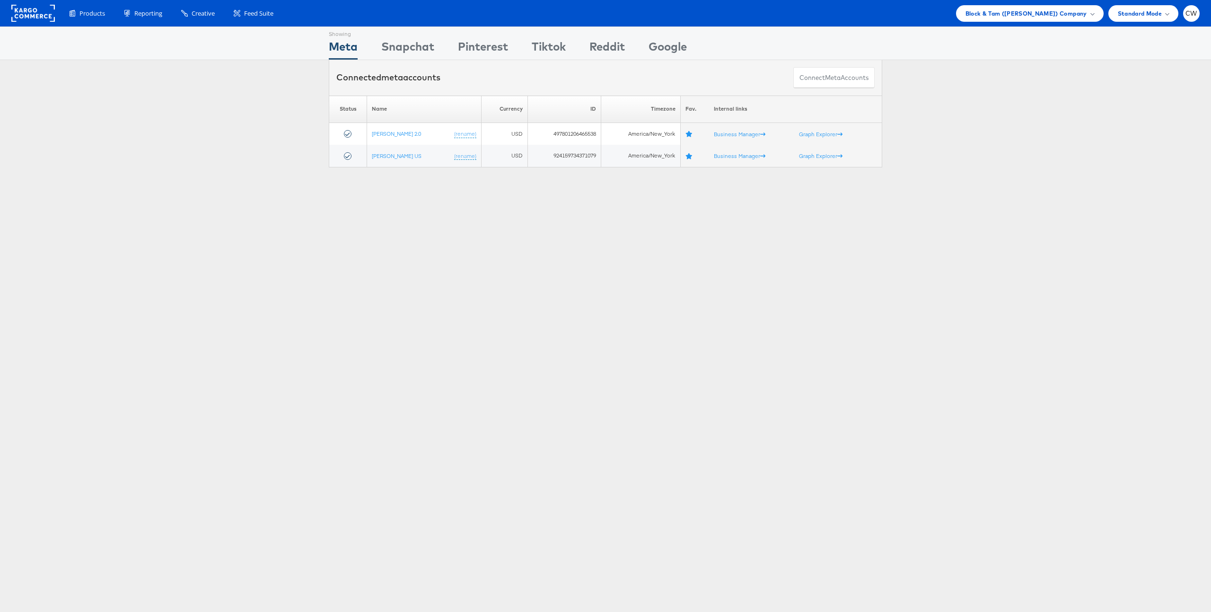
click at [995, 24] on div "Products Product Catalogs Enhance Your Product Catalog, Map Them to Publishers,…" at bounding box center [605, 13] width 1211 height 26
click at [1007, 15] on span "Block & Tam (Veronica Beard) Company" at bounding box center [1026, 14] width 122 height 10
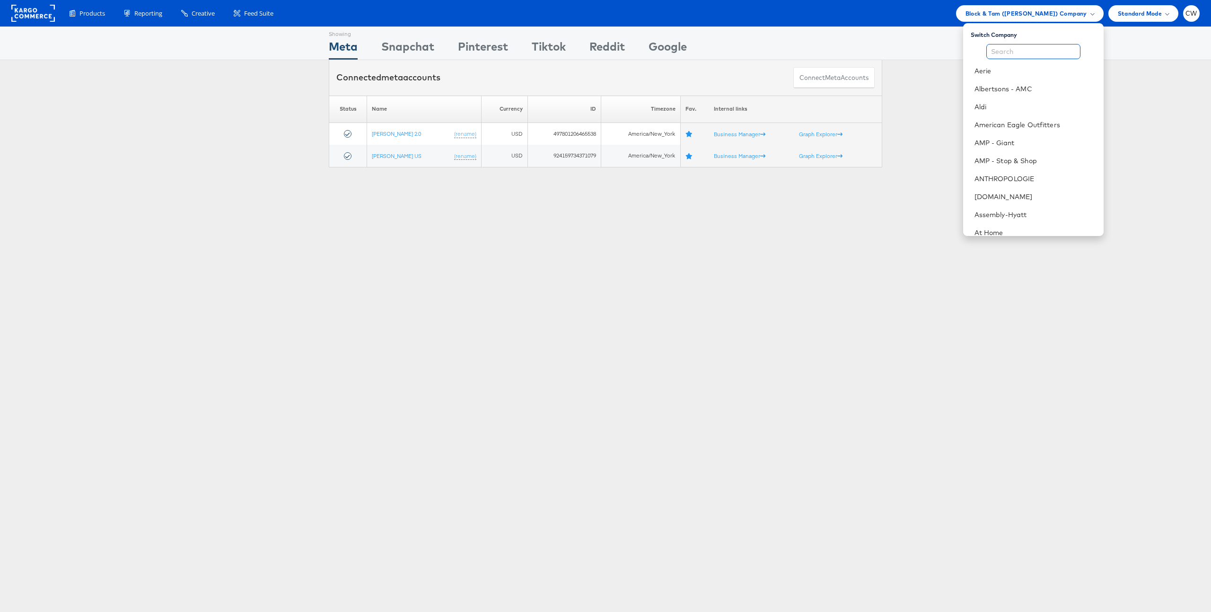
click at [1012, 52] on input "text" at bounding box center [1033, 51] width 94 height 15
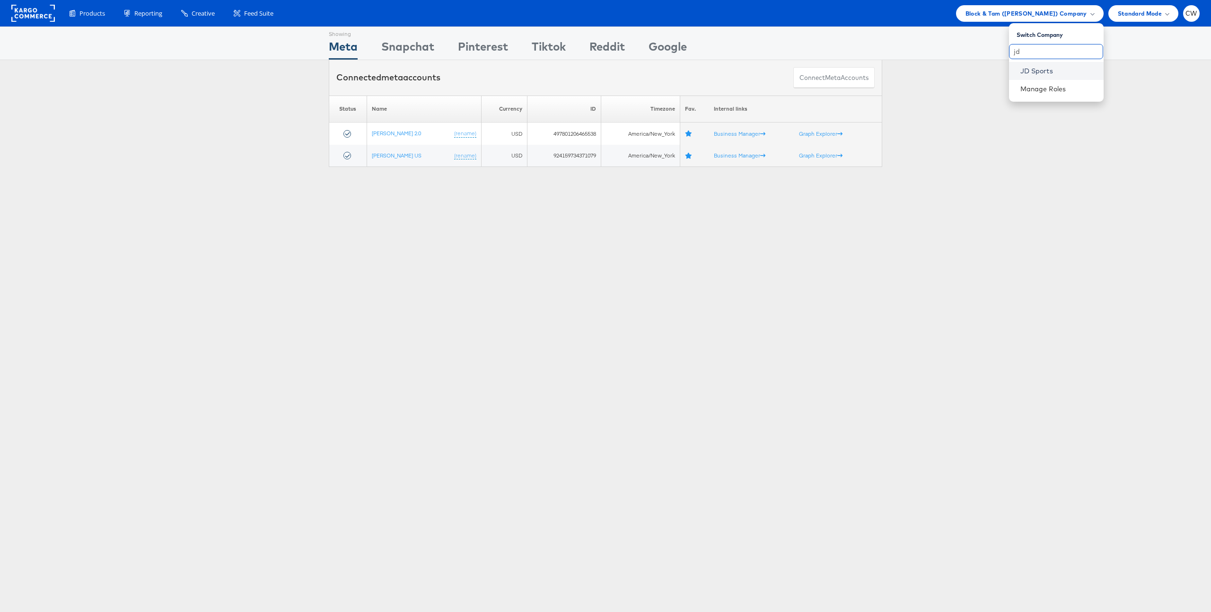
type input "jd"
click at [1029, 73] on link "JD Sports" at bounding box center [1058, 70] width 76 height 9
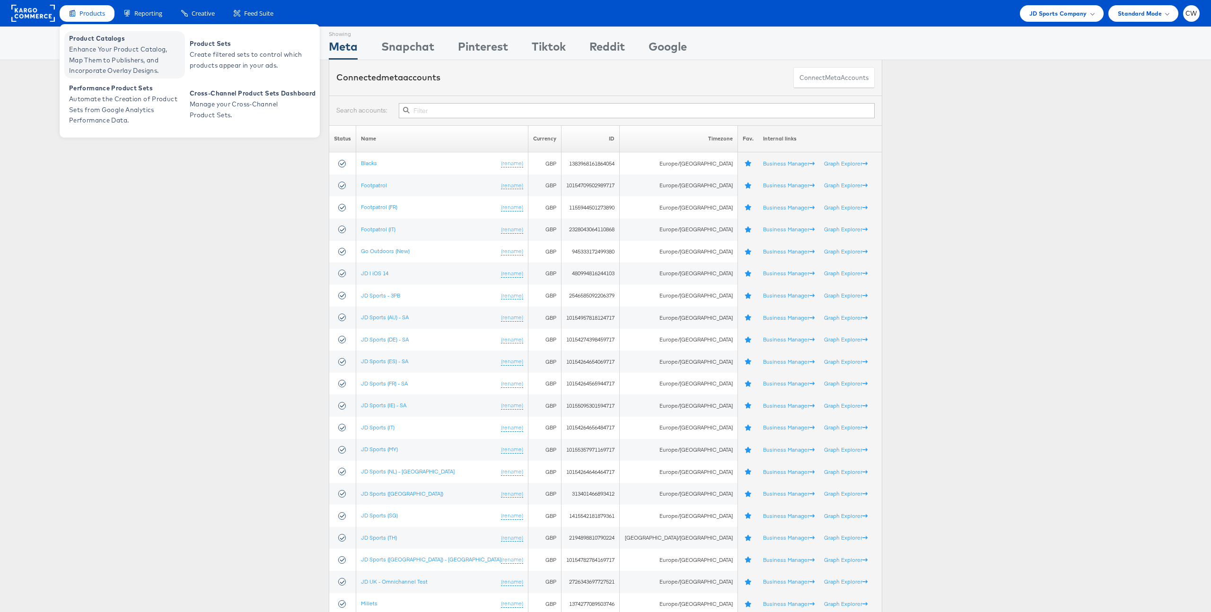
click at [108, 59] on span "Enhance Your Product Catalog, Map Them to Publishers, and Incorporate Overlay D…" at bounding box center [125, 60] width 113 height 32
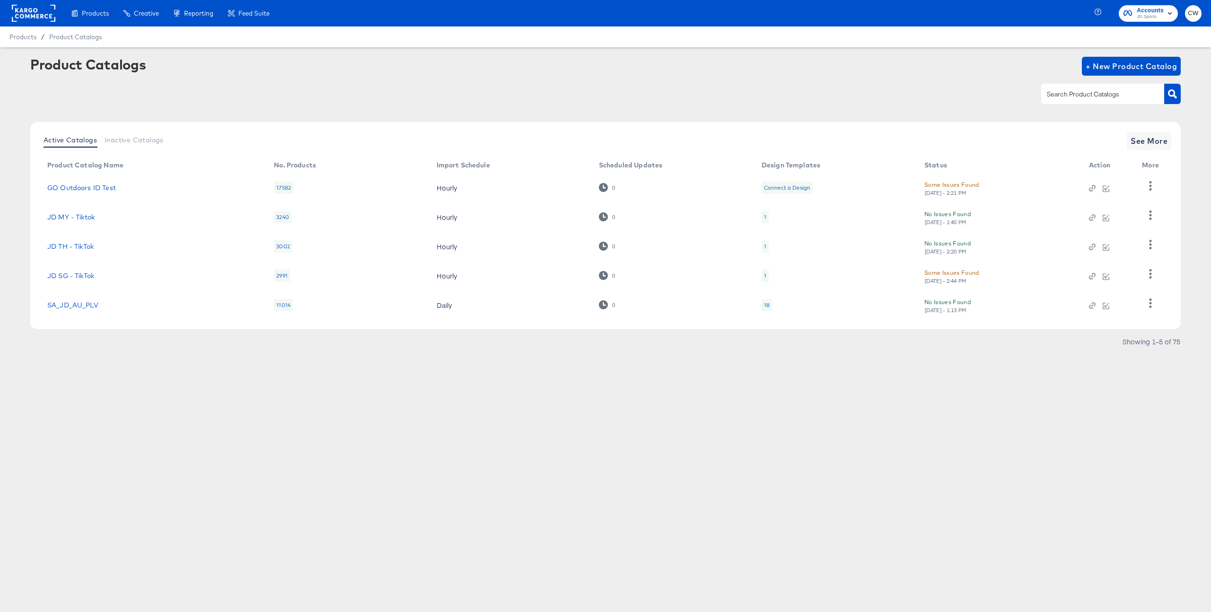
click at [1084, 86] on div at bounding box center [1102, 94] width 123 height 20
type input "j"
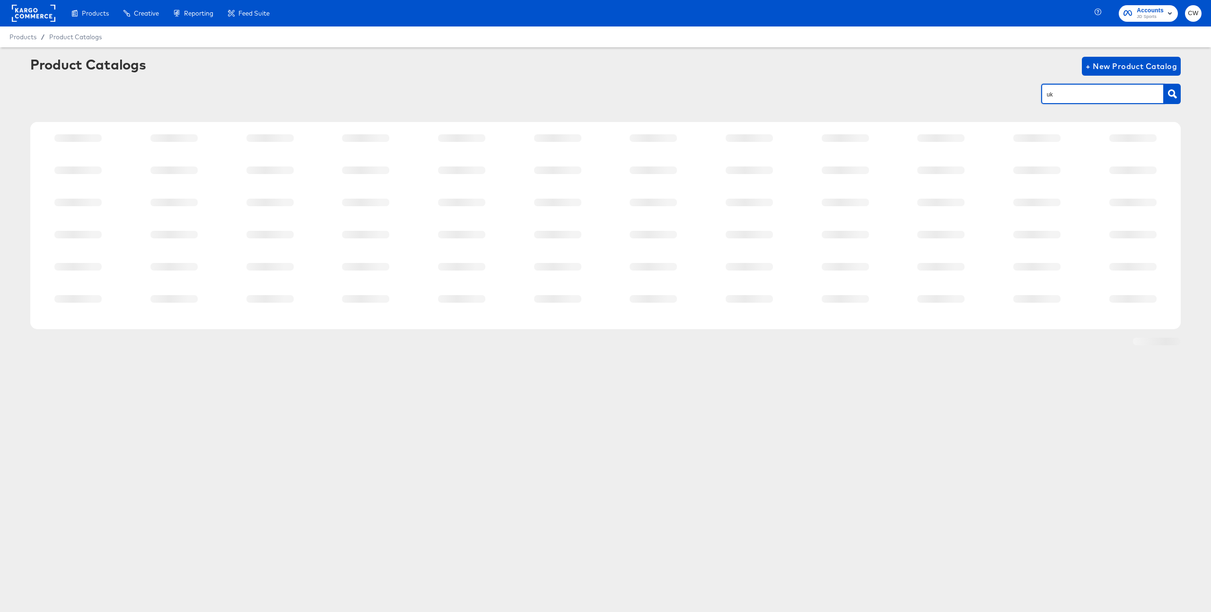
type input "uk"
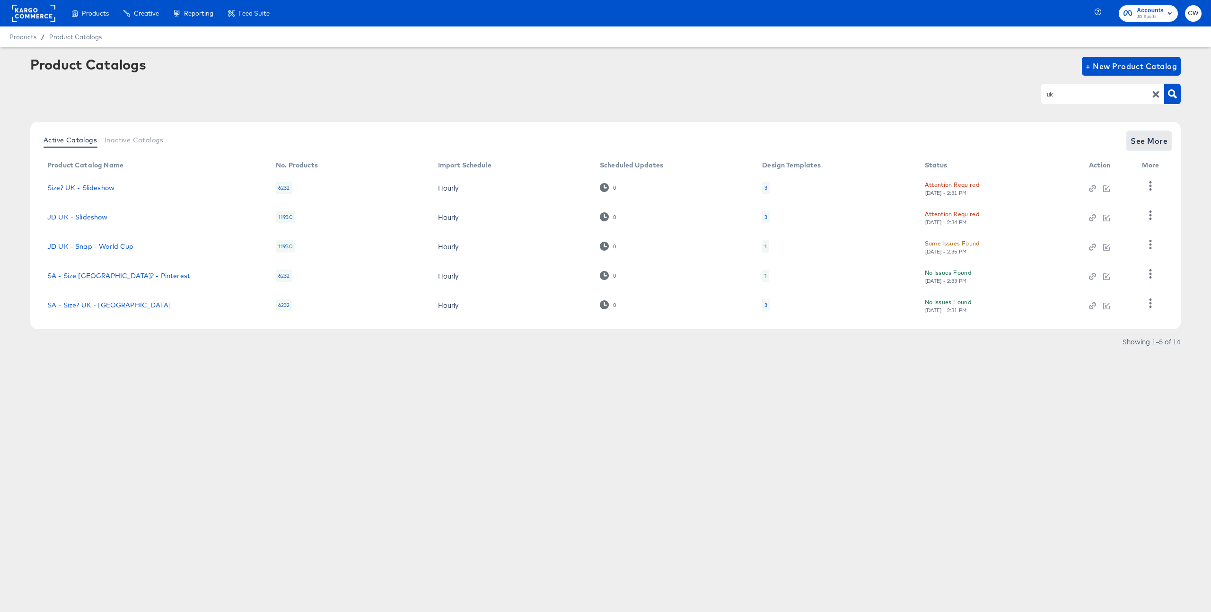
click at [1152, 139] on span "See More" at bounding box center [1148, 140] width 37 height 13
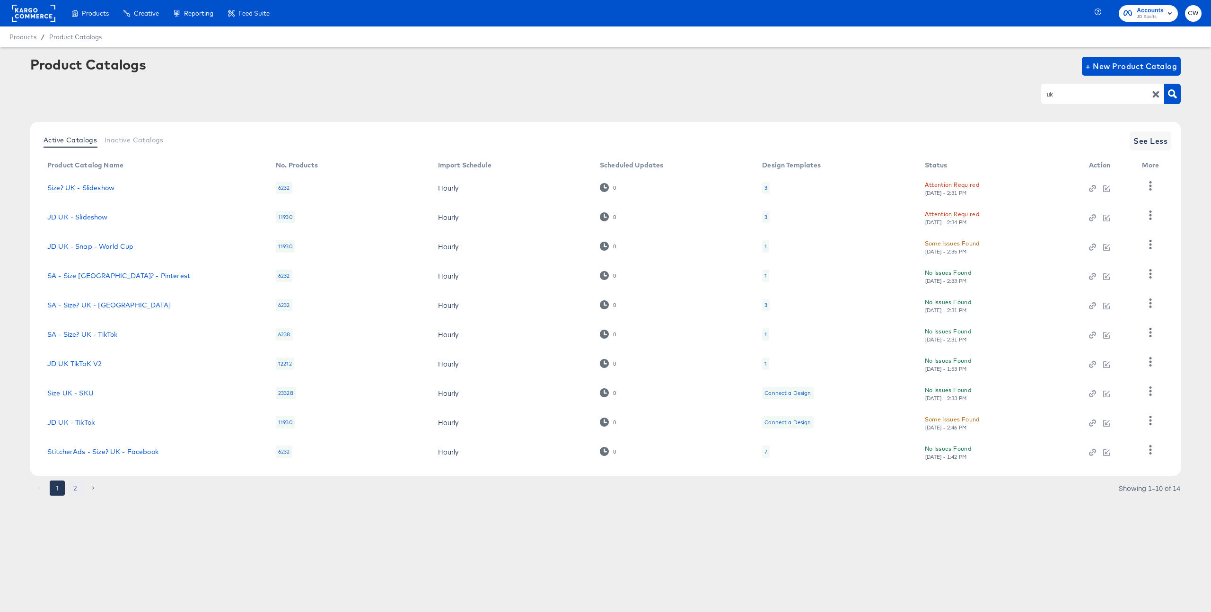
click at [74, 486] on button "2" at bounding box center [75, 487] width 15 height 15
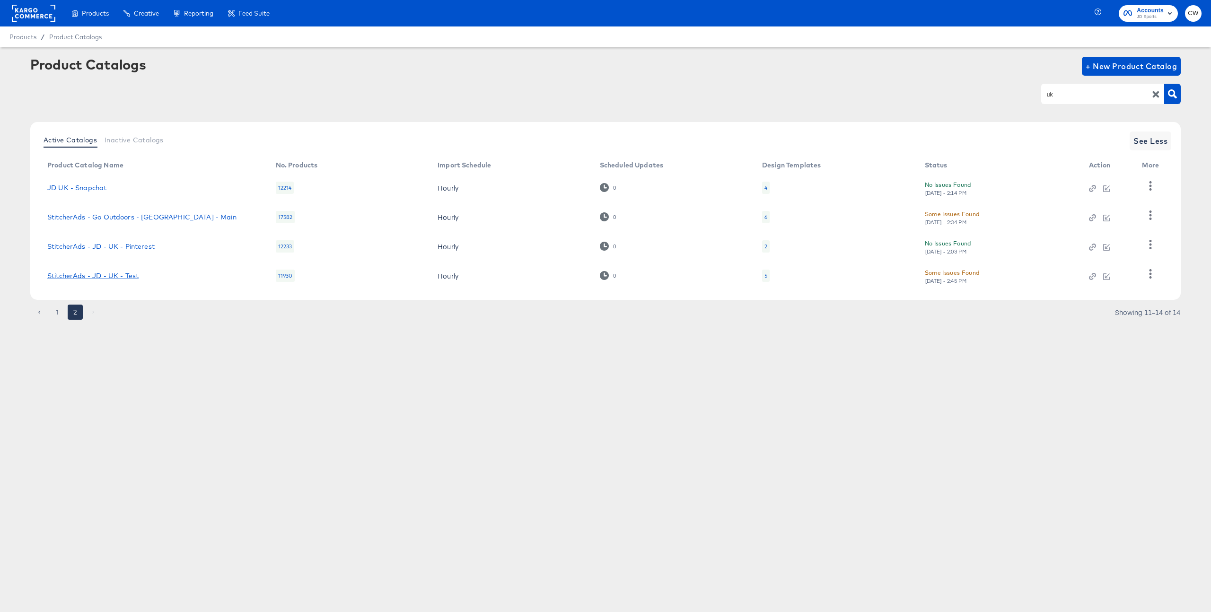
click at [119, 275] on link "StitcherAds - JD - UK - Test" at bounding box center [92, 276] width 91 height 8
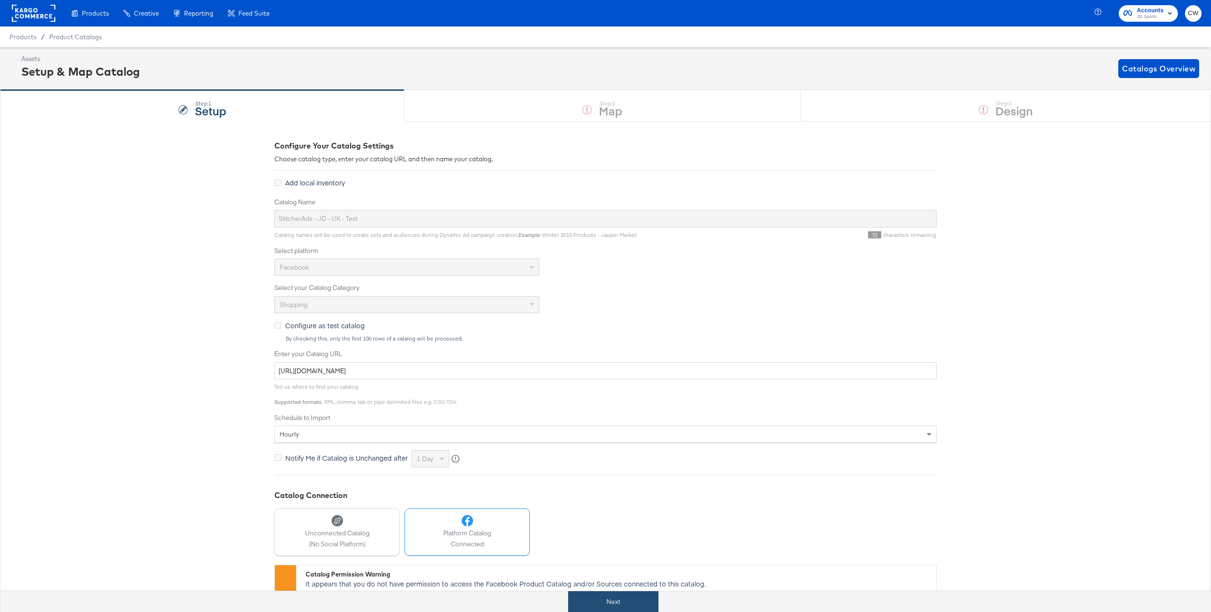
click at [612, 601] on button "Next" at bounding box center [613, 601] width 90 height 21
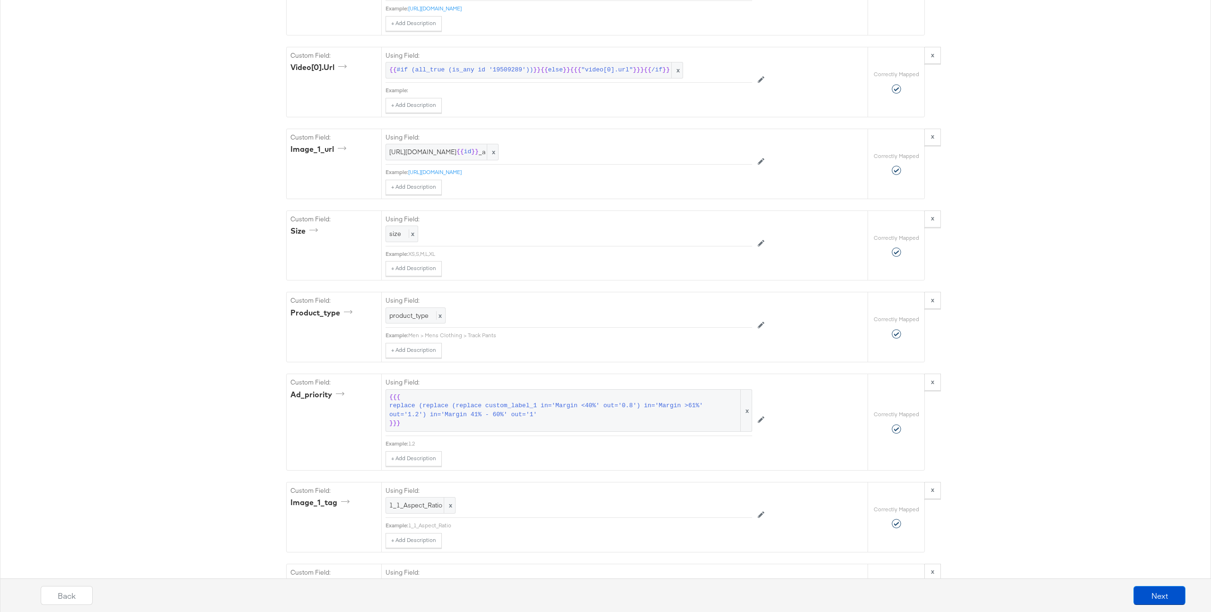
scroll to position [1817, 0]
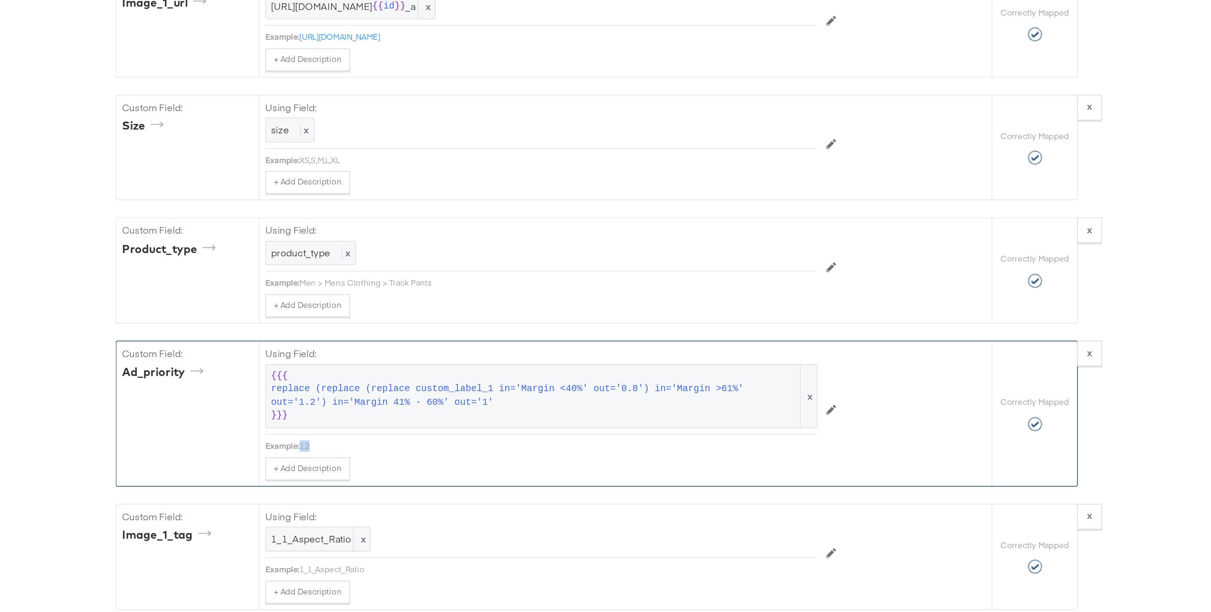
drag, startPoint x: 408, startPoint y: 448, endPoint x: 425, endPoint y: 448, distance: 17.0
click at [425, 448] on div "Example: 1.2" at bounding box center [568, 446] width 366 height 8
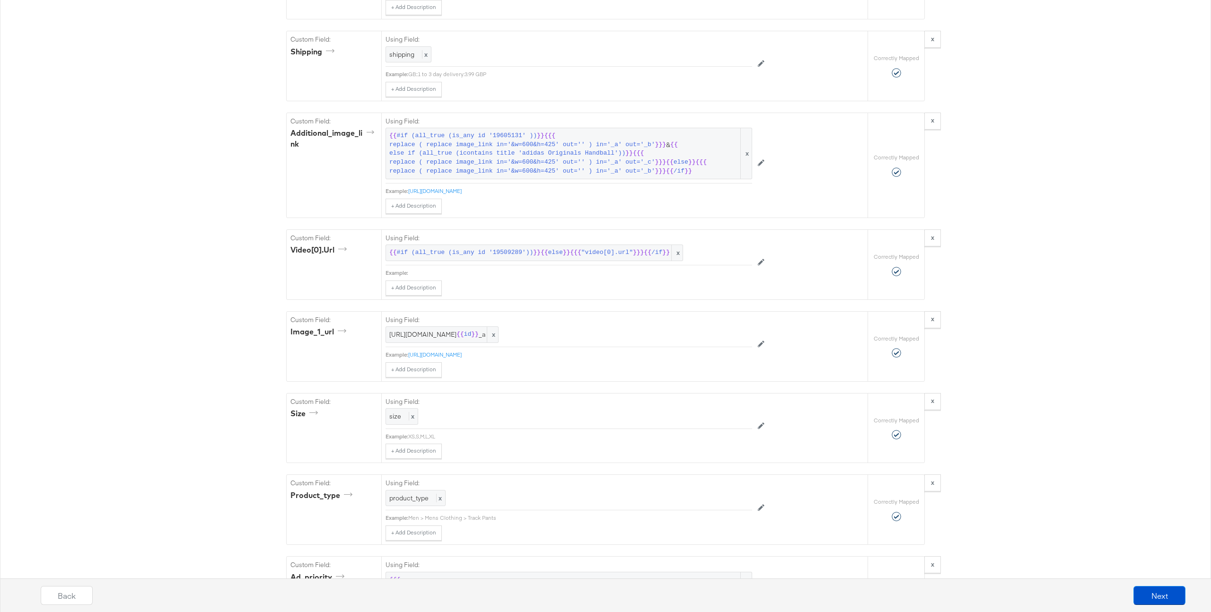
scroll to position [1482, 0]
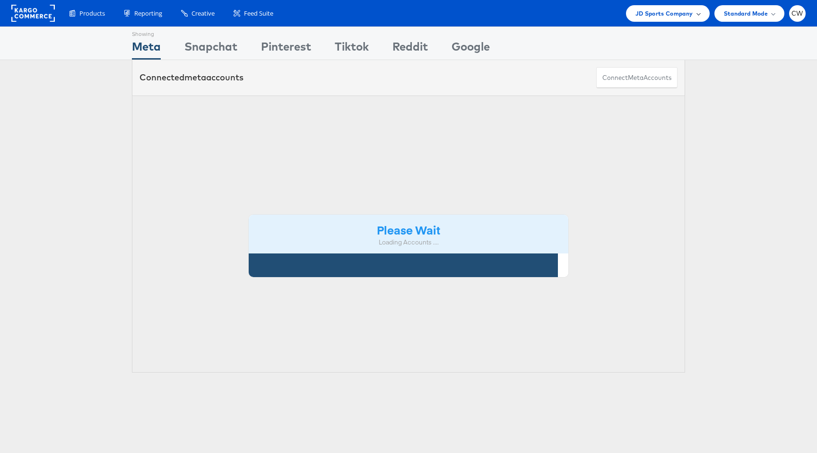
click at [677, 10] on span "JD Sports Company" at bounding box center [665, 14] width 58 height 10
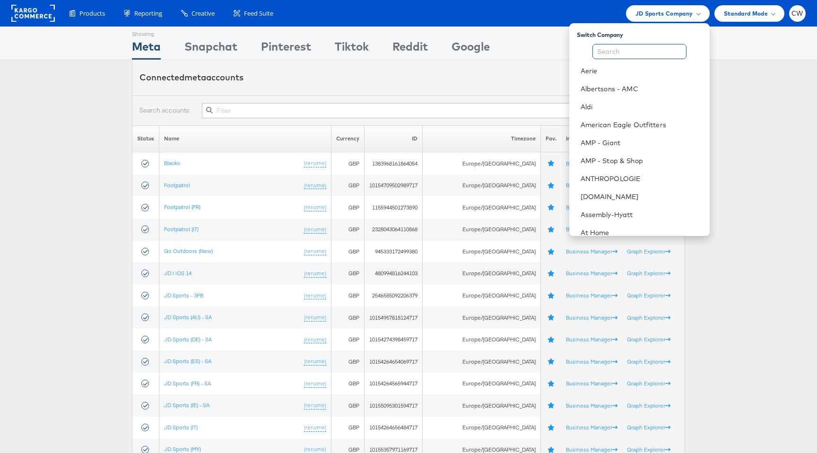
click at [643, 52] on input "text" at bounding box center [640, 51] width 94 height 15
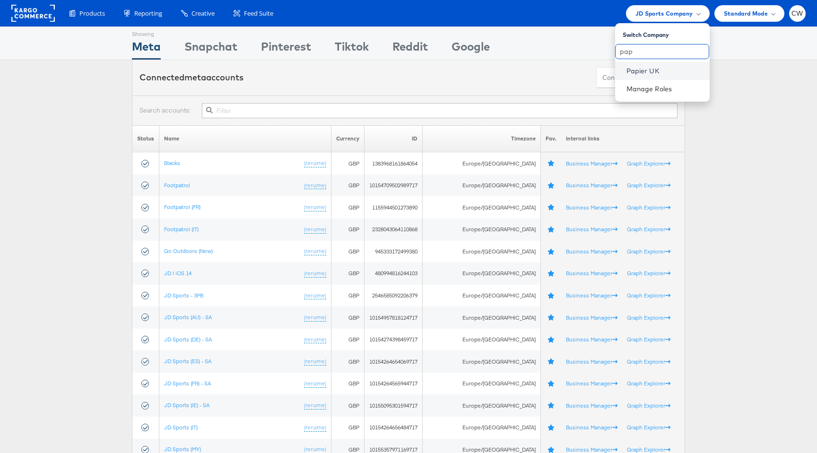
type input "pap"
click at [651, 67] on link "Papier UK" at bounding box center [665, 70] width 76 height 9
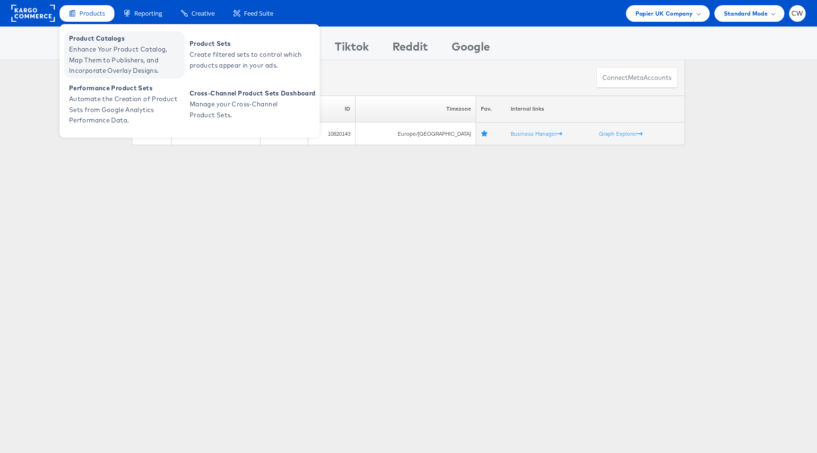
click at [105, 57] on span "Enhance Your Product Catalog, Map Them to Publishers, and Incorporate Overlay D…" at bounding box center [125, 60] width 113 height 32
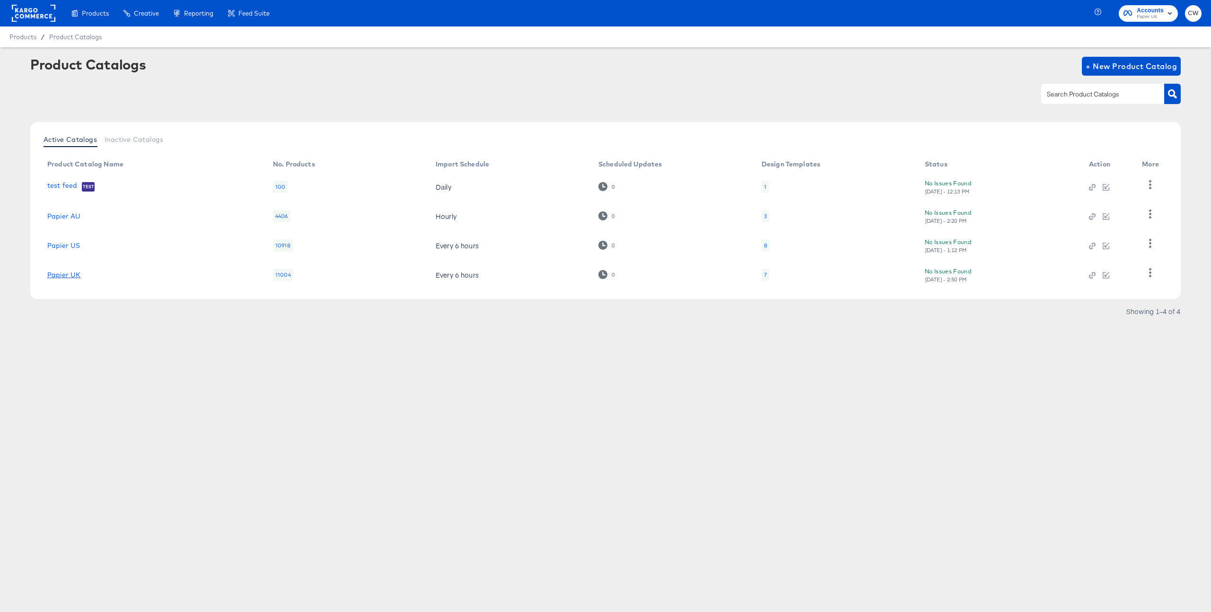
click at [71, 272] on link "Papier UK" at bounding box center [63, 275] width 33 height 8
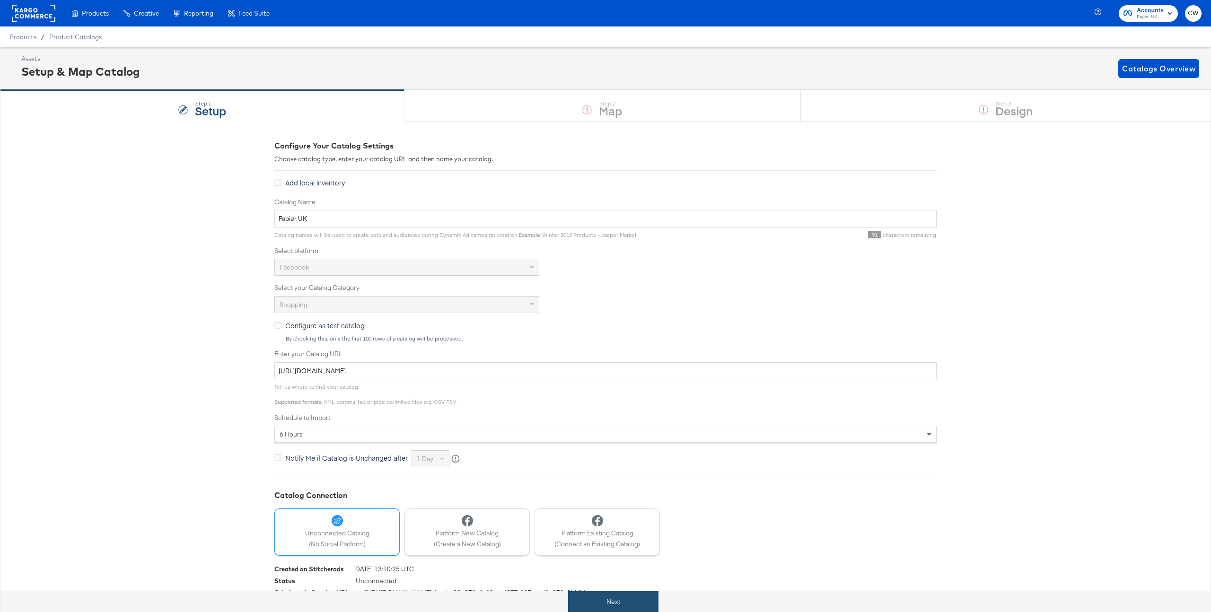
click at [633, 453] on button "Next" at bounding box center [613, 601] width 90 height 21
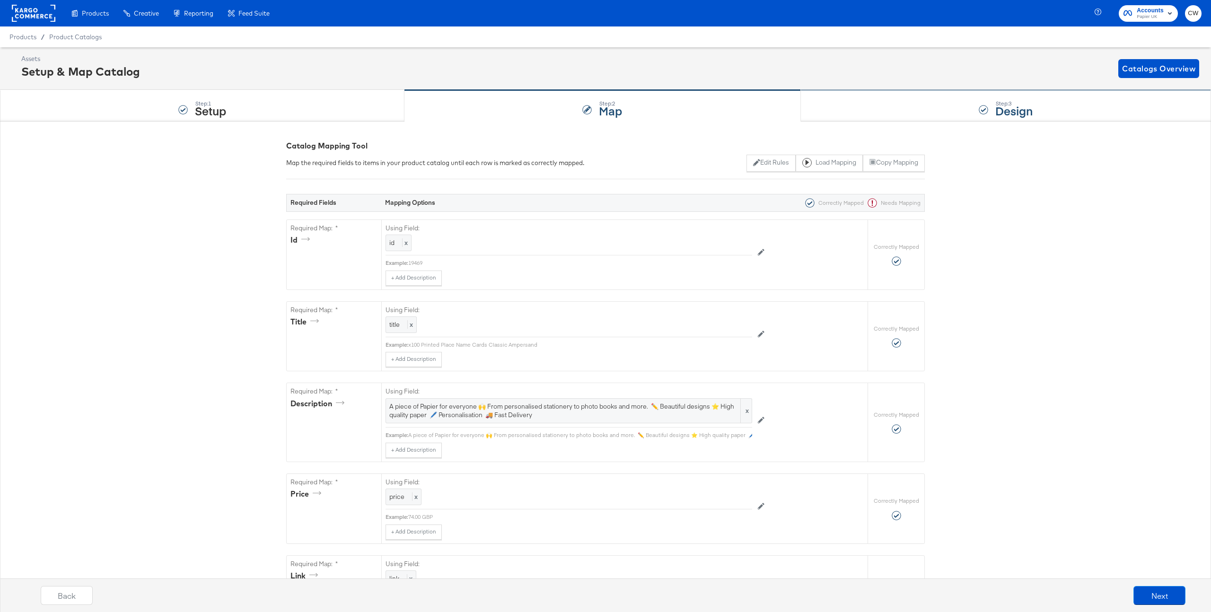
click at [817, 99] on div "Step: 3 Design" at bounding box center [1006, 105] width 410 height 31
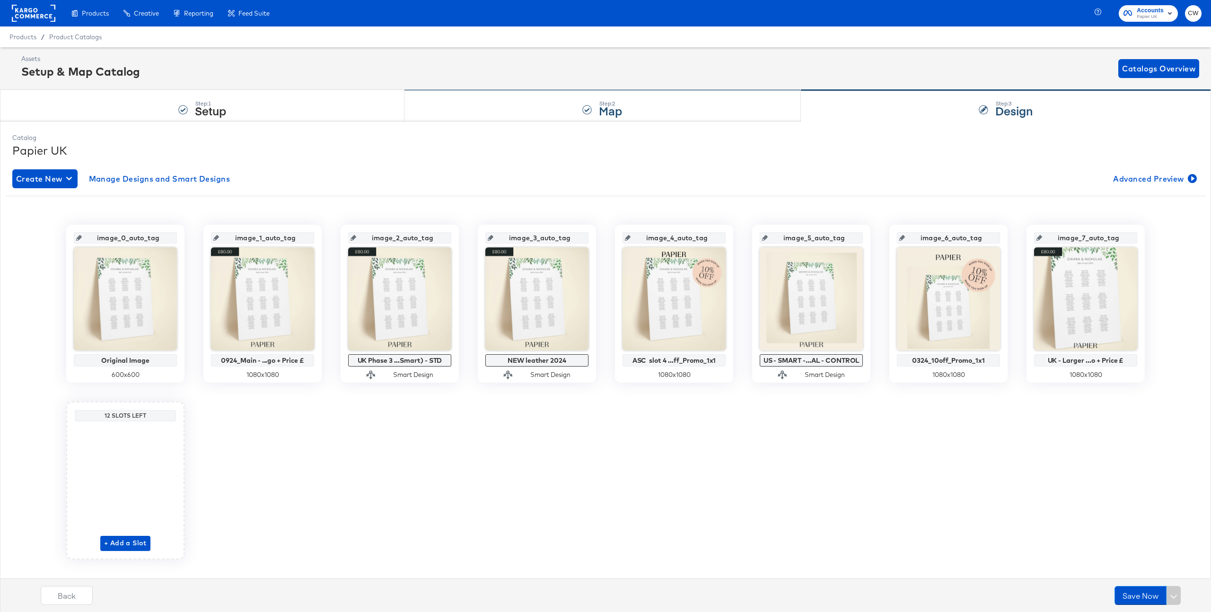
click at [532, 108] on div "Step: 2 Map" at bounding box center [602, 105] width 396 height 31
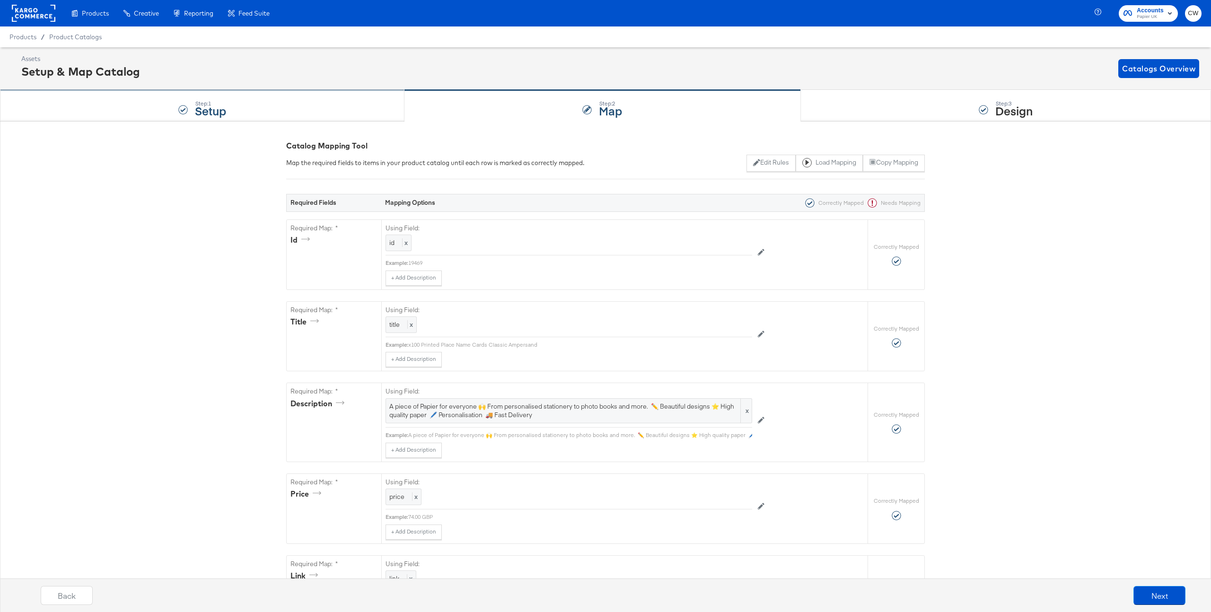
click at [323, 106] on div "Step: 1 Setup" at bounding box center [202, 105] width 404 height 31
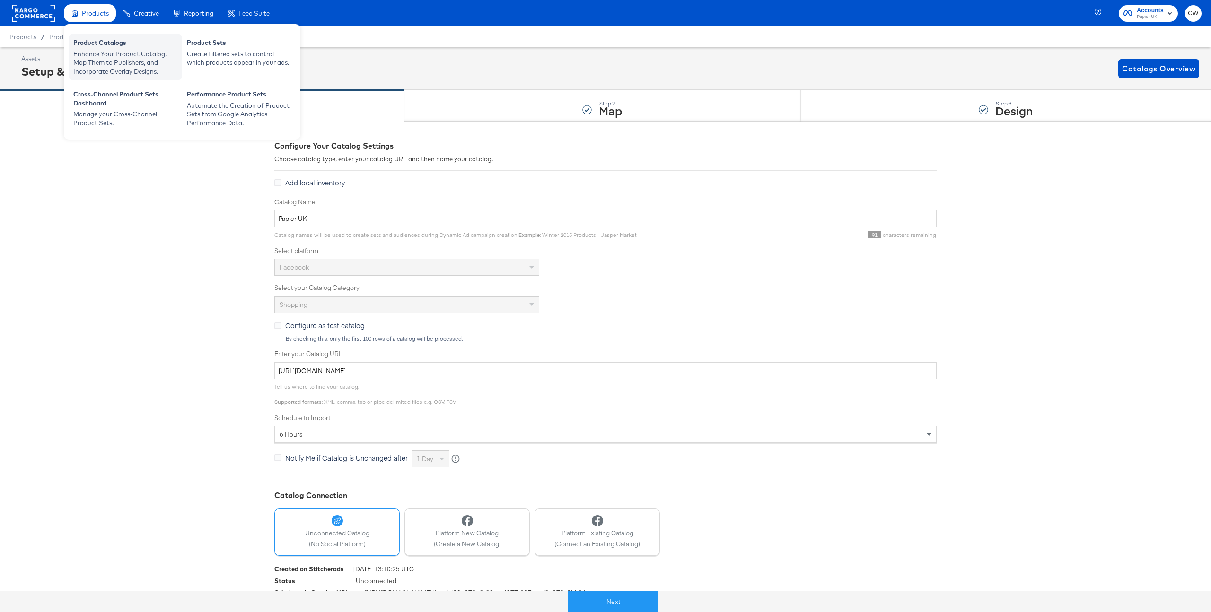
click at [99, 47] on div "Product Catalogs" at bounding box center [125, 43] width 104 height 11
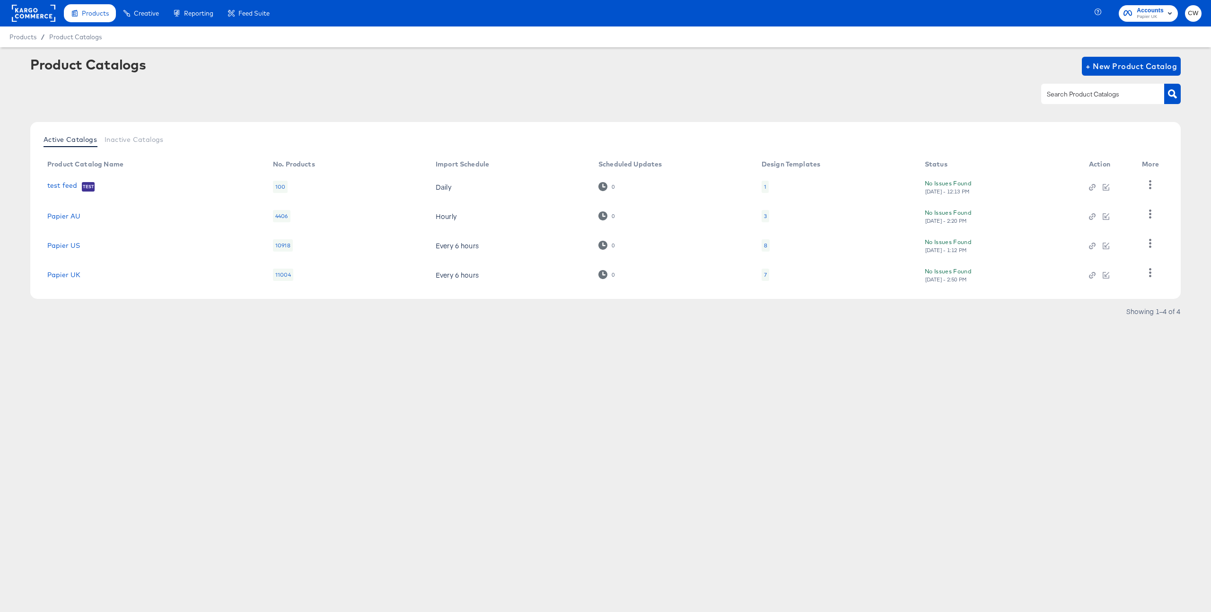
click at [95, 323] on article "Product Catalogs + New Product Catalog Active Catalogs Inactive Catalogs Produc…" at bounding box center [605, 199] width 1211 height 305
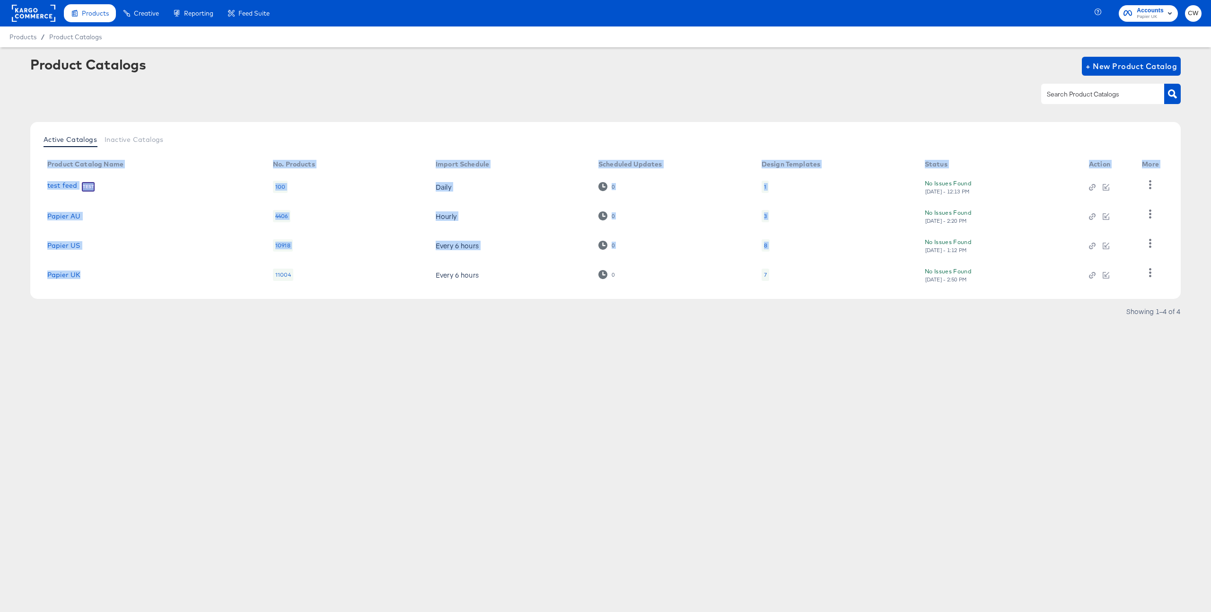
drag, startPoint x: 39, startPoint y: 275, endPoint x: 105, endPoint y: 276, distance: 65.7
click at [105, 276] on div "Active Catalogs Inactive Catalogs Product Catalog Name No. Products Import Sche…" at bounding box center [605, 210] width 1150 height 177
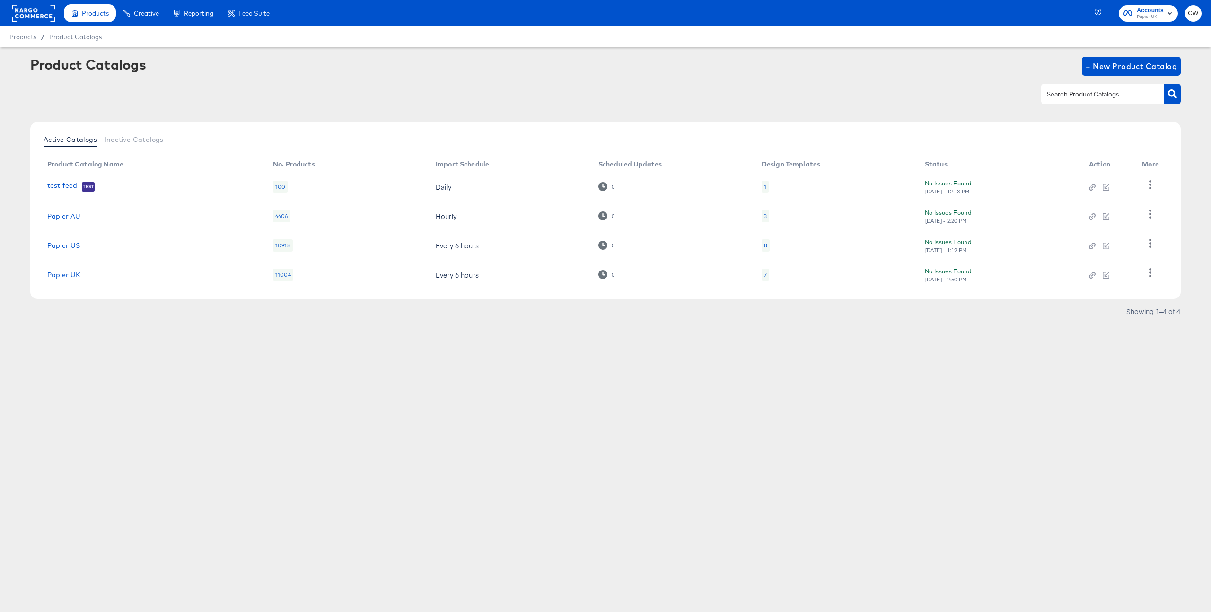
click at [122, 283] on td "Papier UK" at bounding box center [153, 274] width 226 height 29
click at [61, 271] on link "Papier UK" at bounding box center [63, 275] width 33 height 8
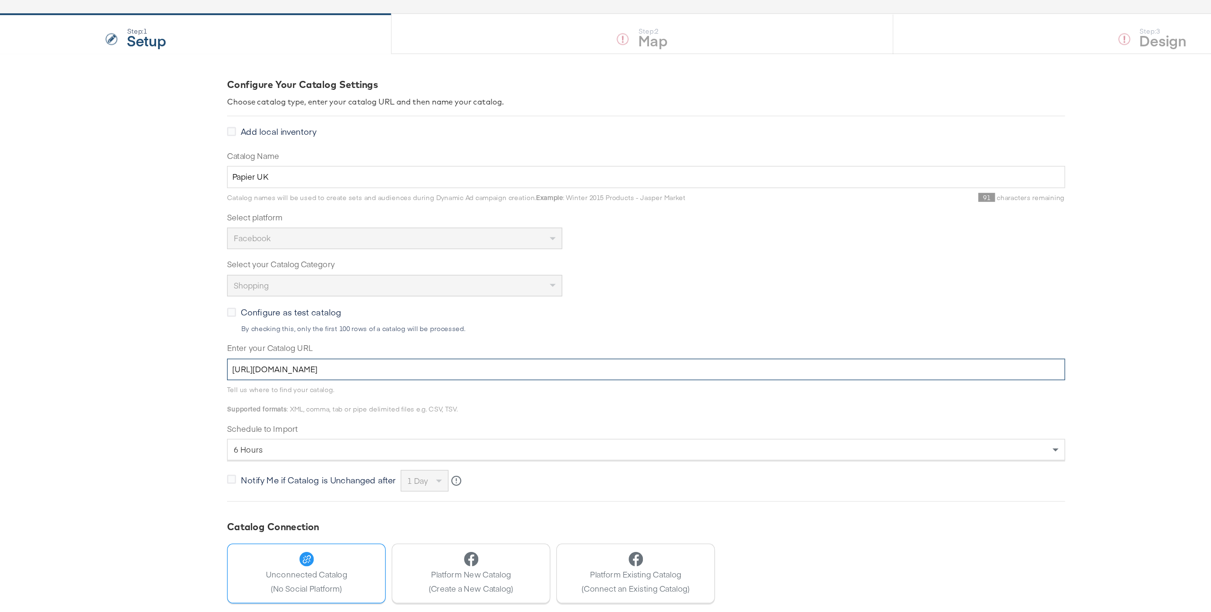
click at [368, 369] on input "[URL][DOMAIN_NAME]" at bounding box center [605, 370] width 662 height 17
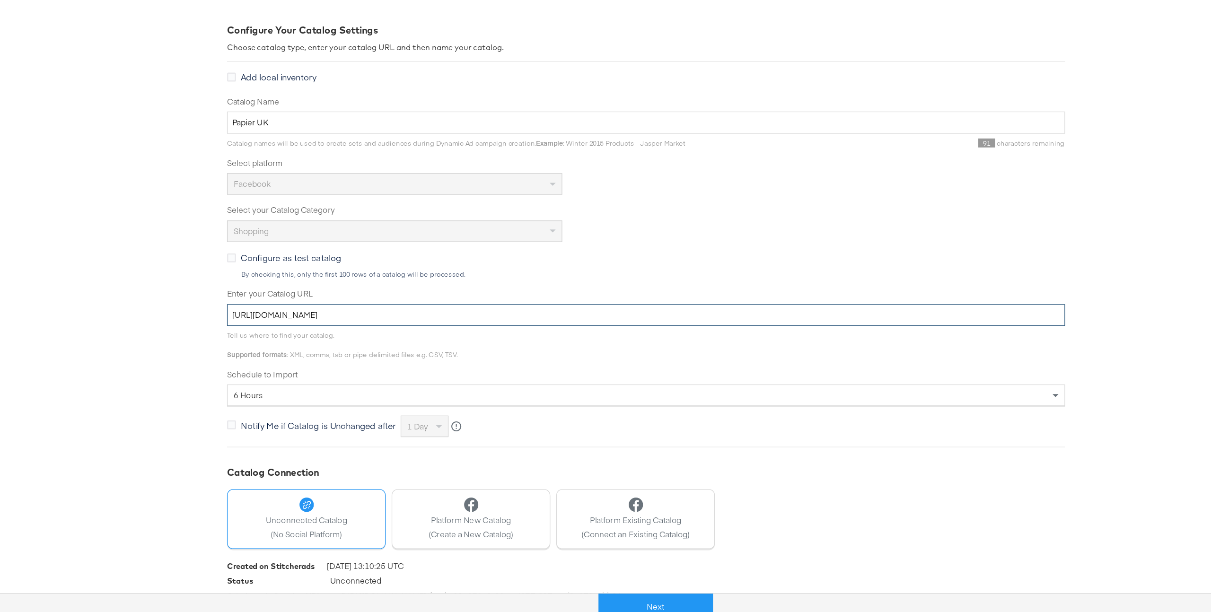
click at [468, 372] on input "[URL][DOMAIN_NAME]" at bounding box center [605, 370] width 662 height 17
click at [636, 453] on button "Next" at bounding box center [613, 601] width 90 height 21
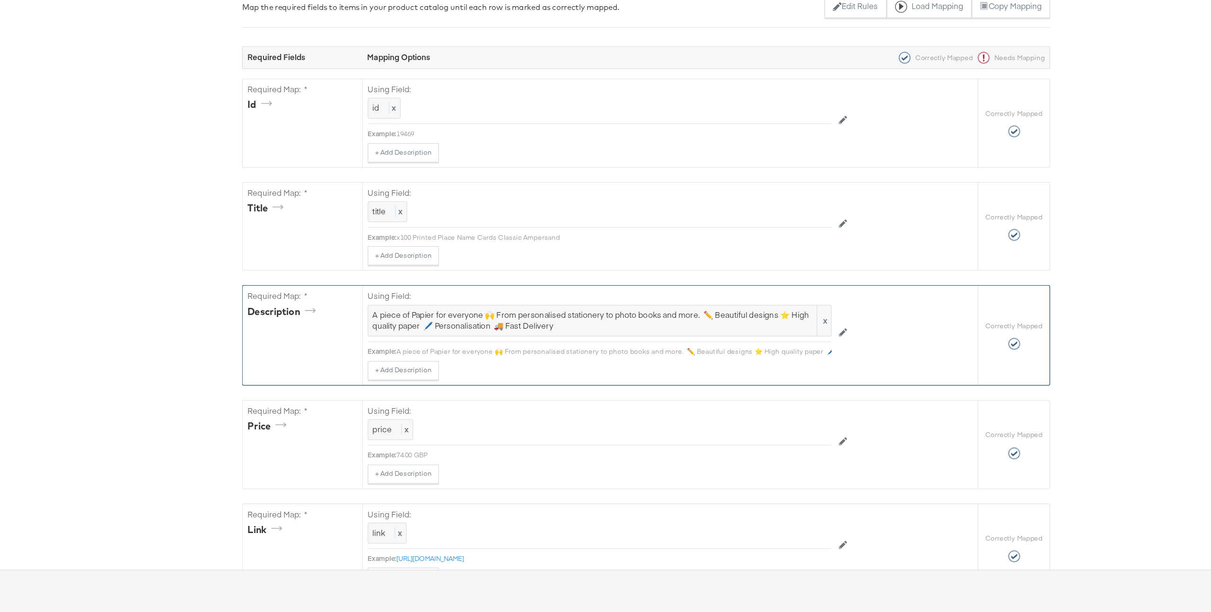
scroll to position [68, 0]
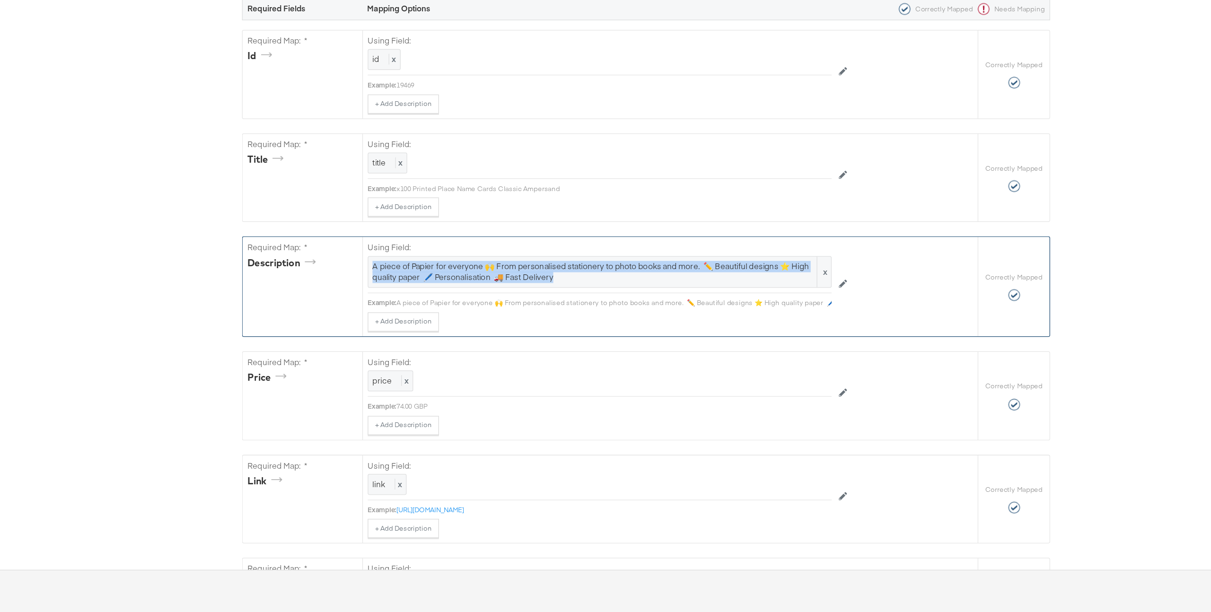
drag, startPoint x: 618, startPoint y: 347, endPoint x: 632, endPoint y: 321, distance: 29.6
click at [632, 321] on div "Using Field: A piece of Papier for everyone 🙌 From personalised stationery to p…" at bounding box center [568, 337] width 366 height 44
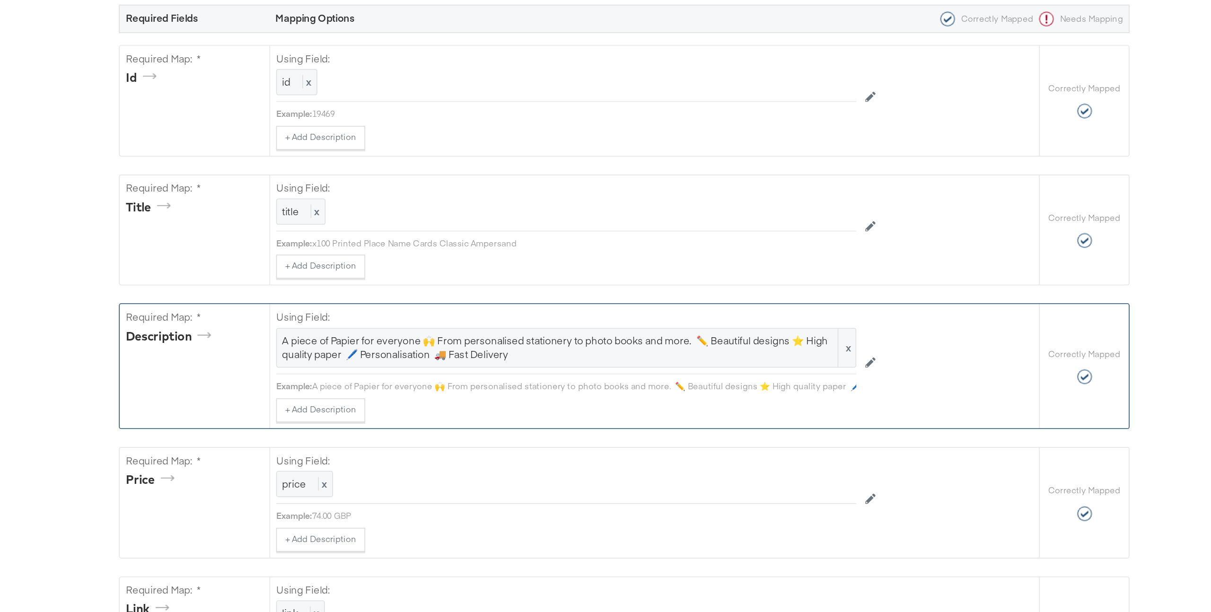
click at [315, 334] on div "description" at bounding box center [318, 336] width 57 height 11
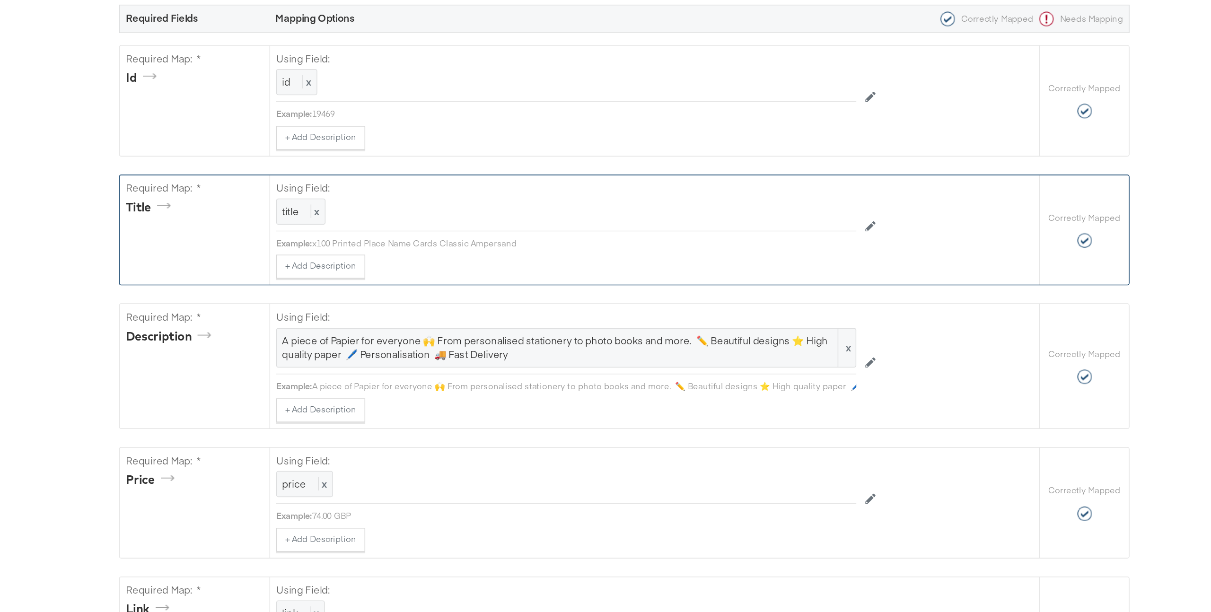
click at [299, 254] on div "title" at bounding box center [306, 254] width 32 height 11
drag, startPoint x: 390, startPoint y: 259, endPoint x: 401, endPoint y: 259, distance: 11.8
click at [401, 259] on div "title x" at bounding box center [400, 257] width 31 height 17
click at [414, 279] on div "x100 Printed Place Name Cards Classic Ampersand" at bounding box center [580, 278] width 344 height 8
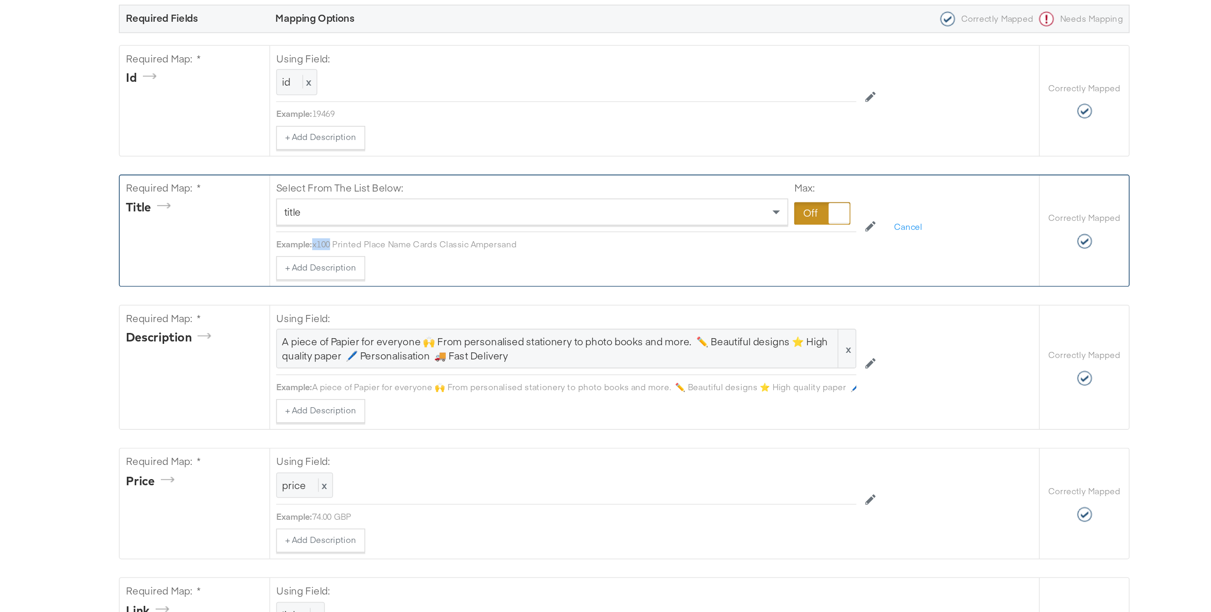
click at [414, 279] on div "x100 Printed Place Name Cards Classic Ampersand" at bounding box center [580, 278] width 344 height 8
click at [566, 285] on div "+ Add Description Add Note" at bounding box center [568, 292] width 366 height 15
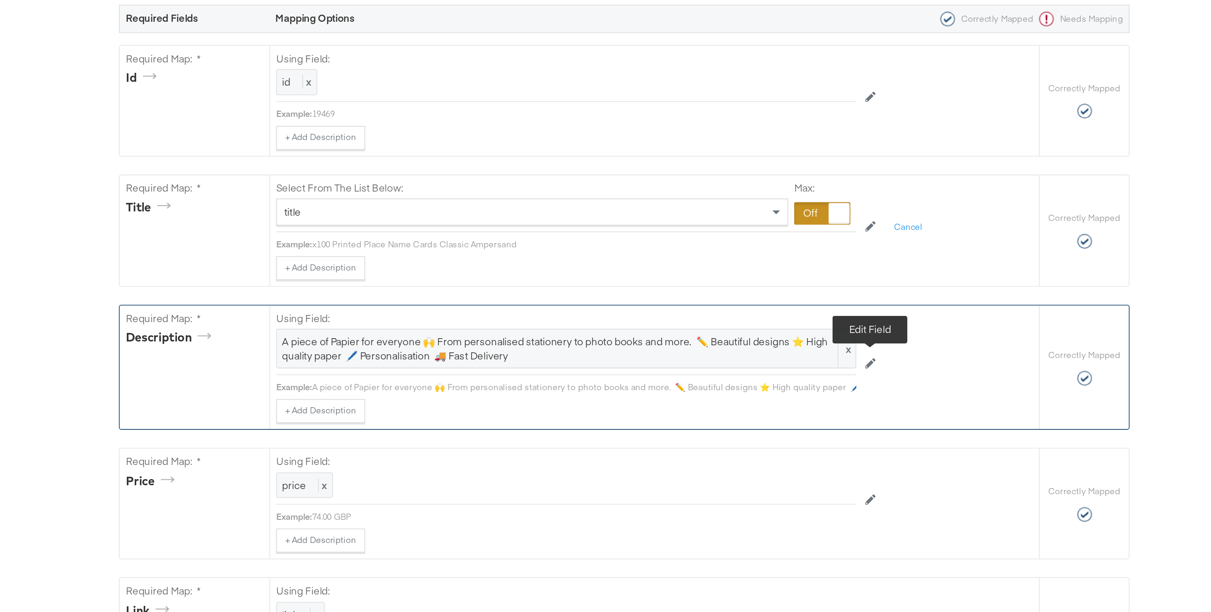
click at [760, 351] on icon at bounding box center [761, 352] width 7 height 7
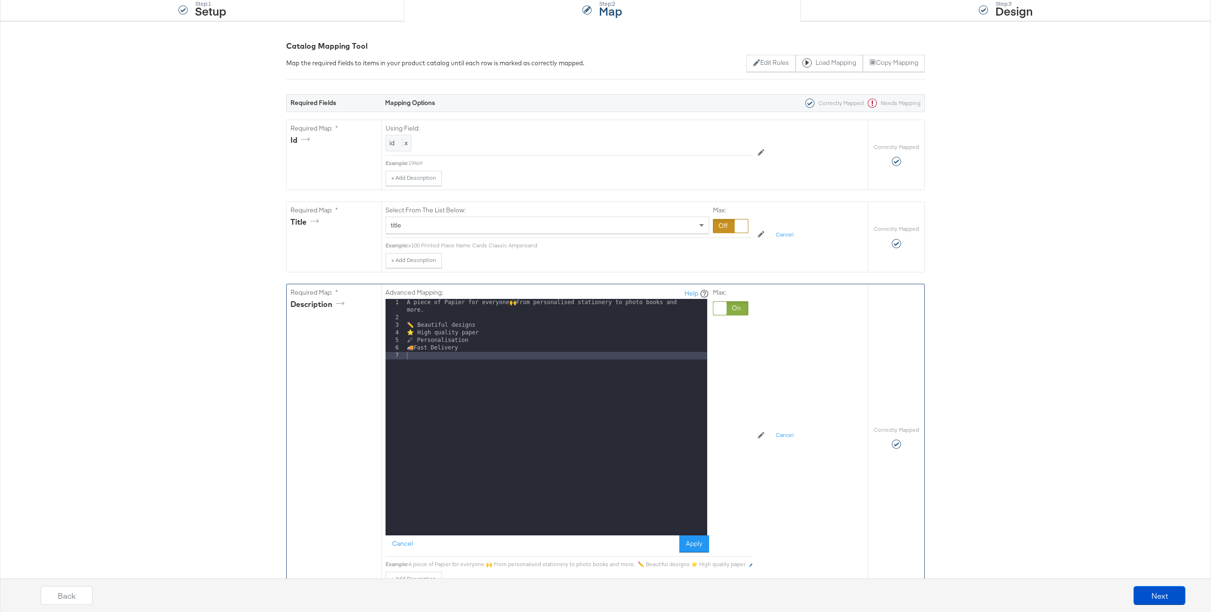
scroll to position [106, 0]
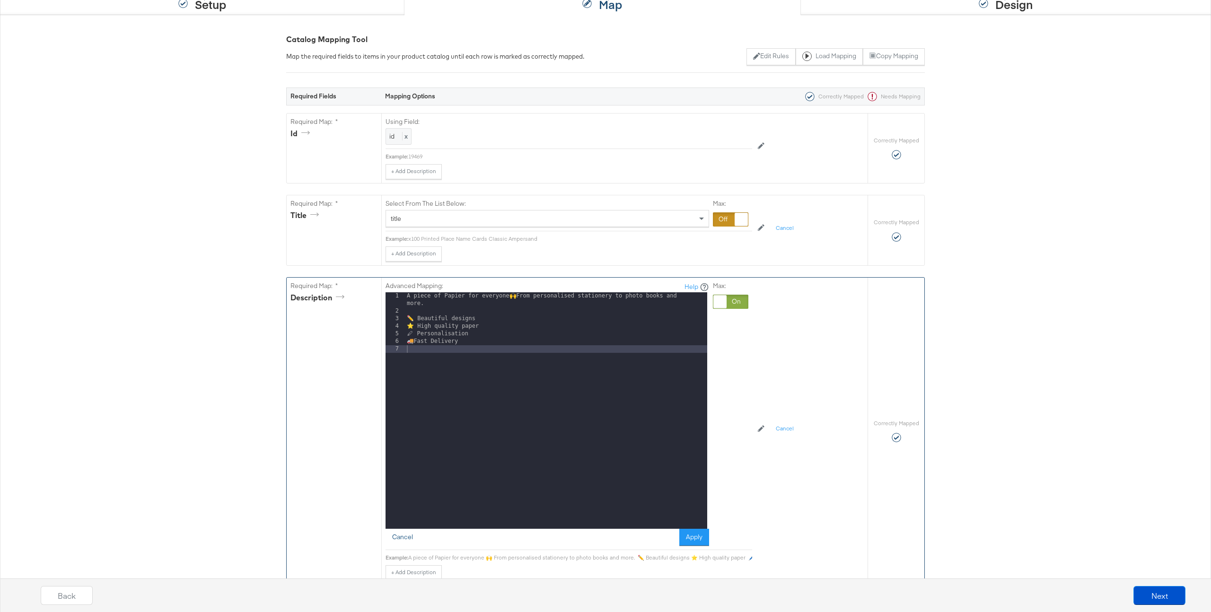
click at [401, 453] on button "Cancel" at bounding box center [402, 537] width 34 height 17
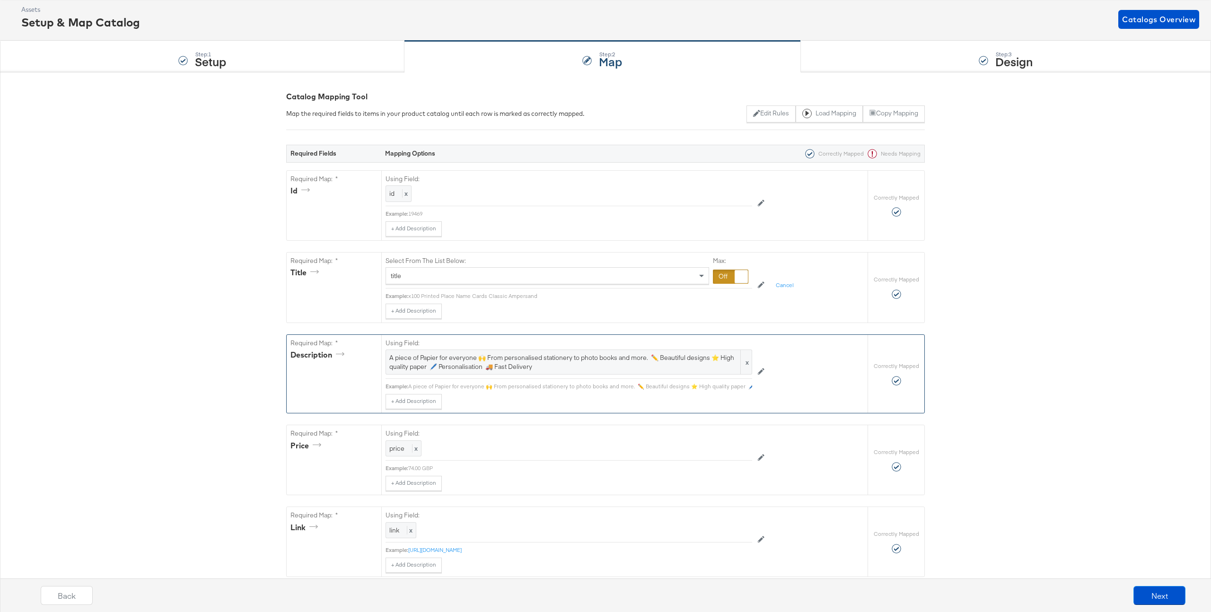
scroll to position [0, 0]
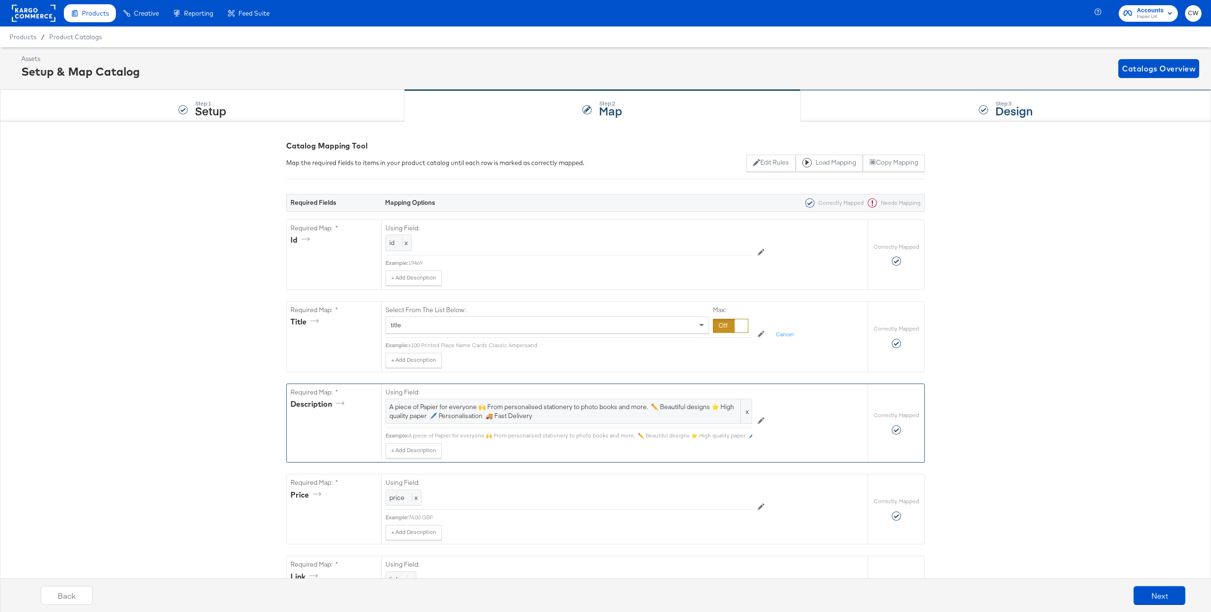
click at [817, 105] on div "Step: 3 Design" at bounding box center [1006, 105] width 410 height 31
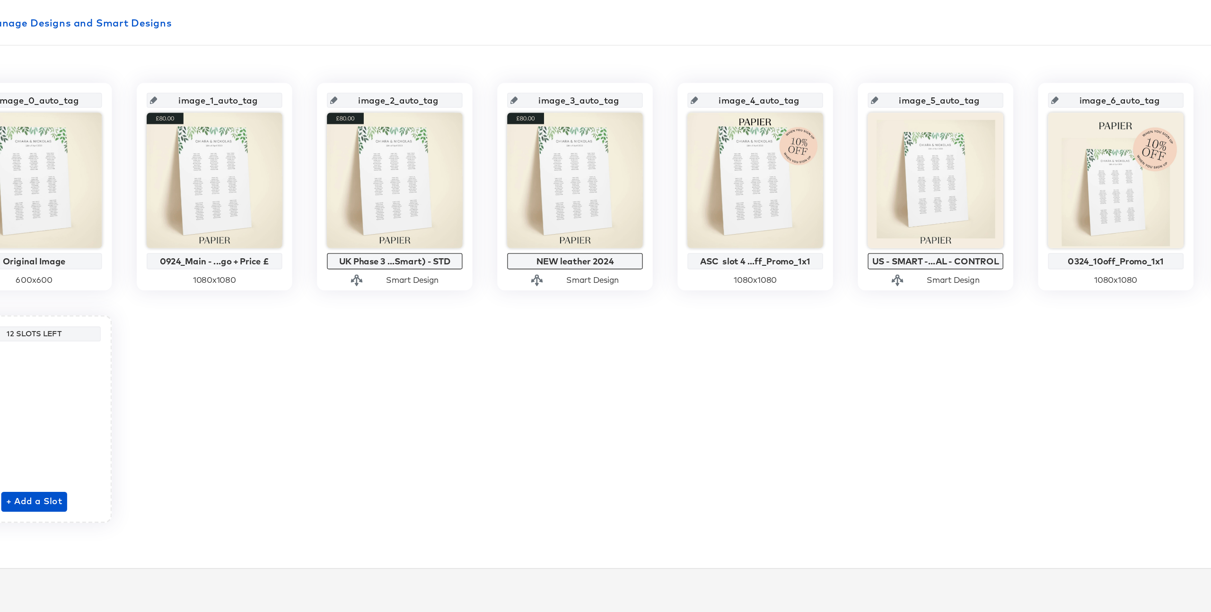
scroll to position [16, 0]
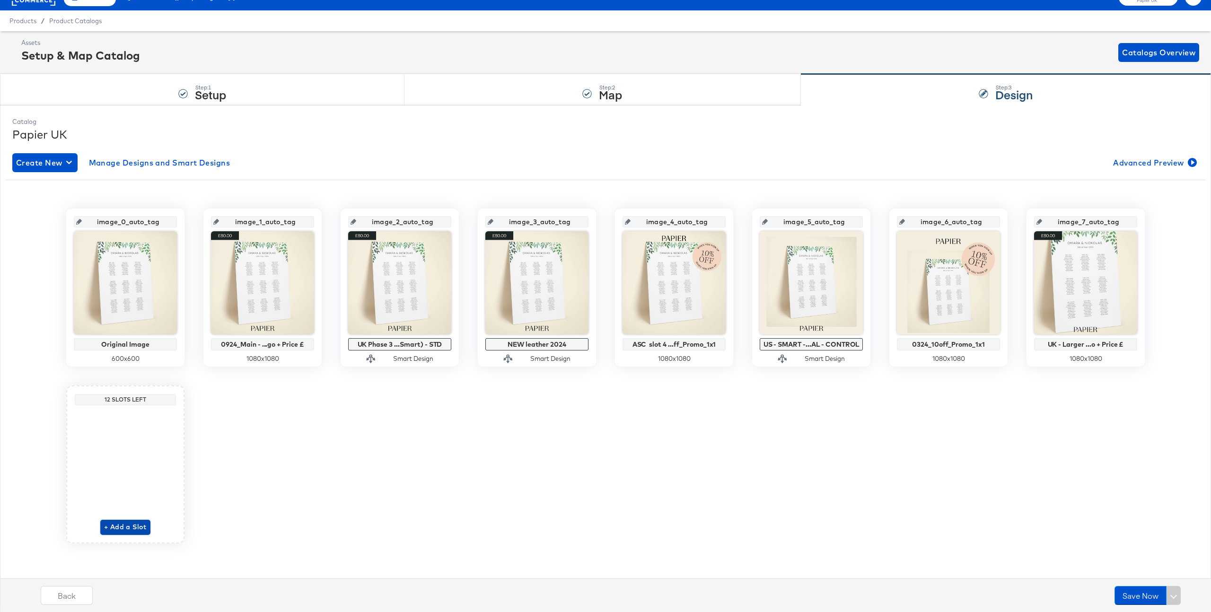
click at [126, 453] on span "+ Add a Slot" at bounding box center [125, 527] width 43 height 12
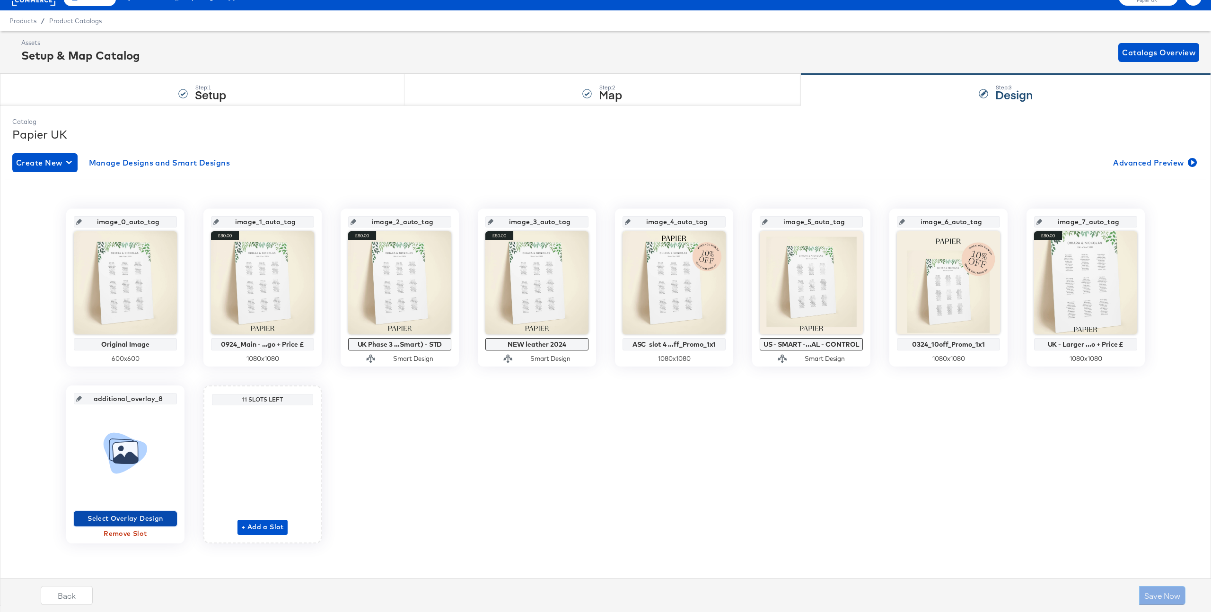
click at [150, 453] on span "Select Overlay Design" at bounding box center [126, 519] width 96 height 12
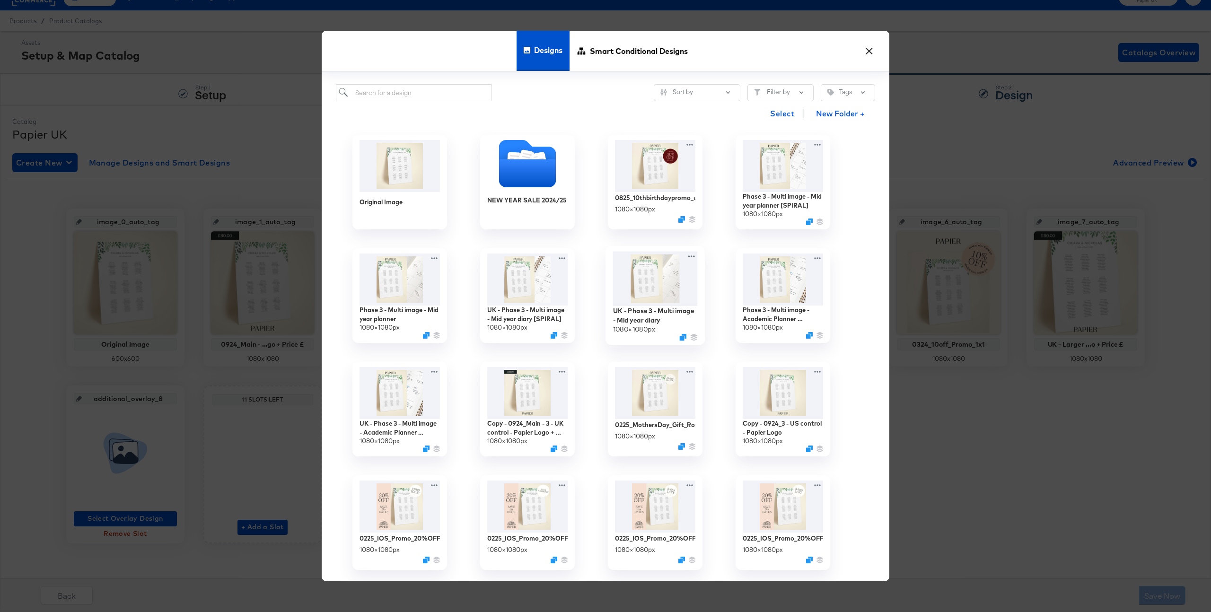
click at [656, 288] on img at bounding box center [655, 279] width 85 height 55
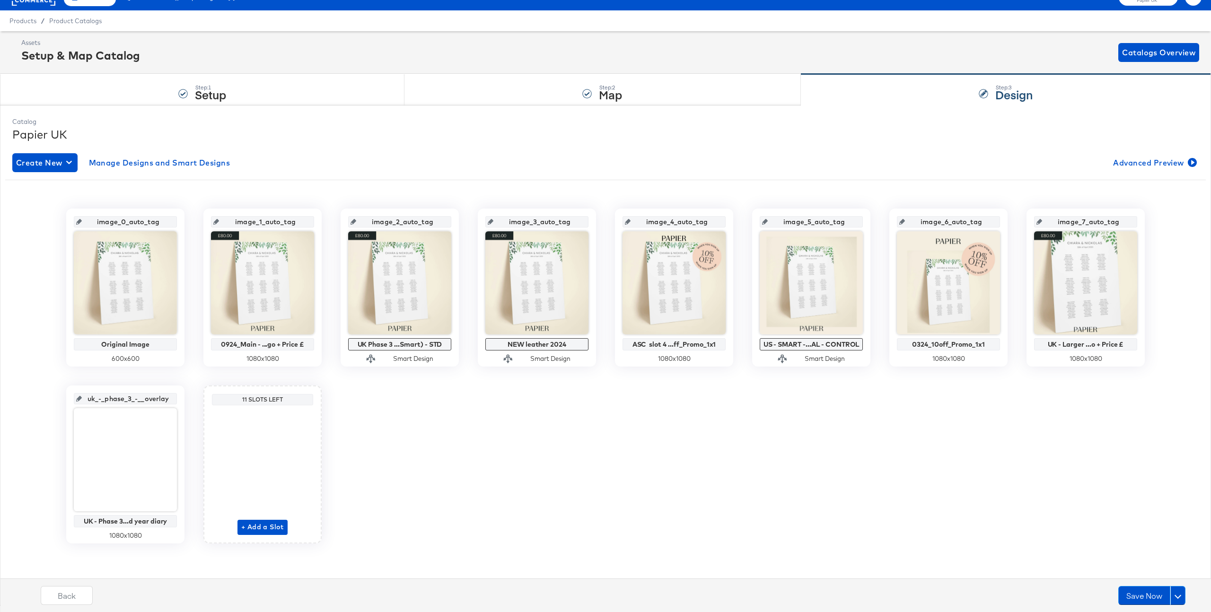
scroll to position [0, 0]
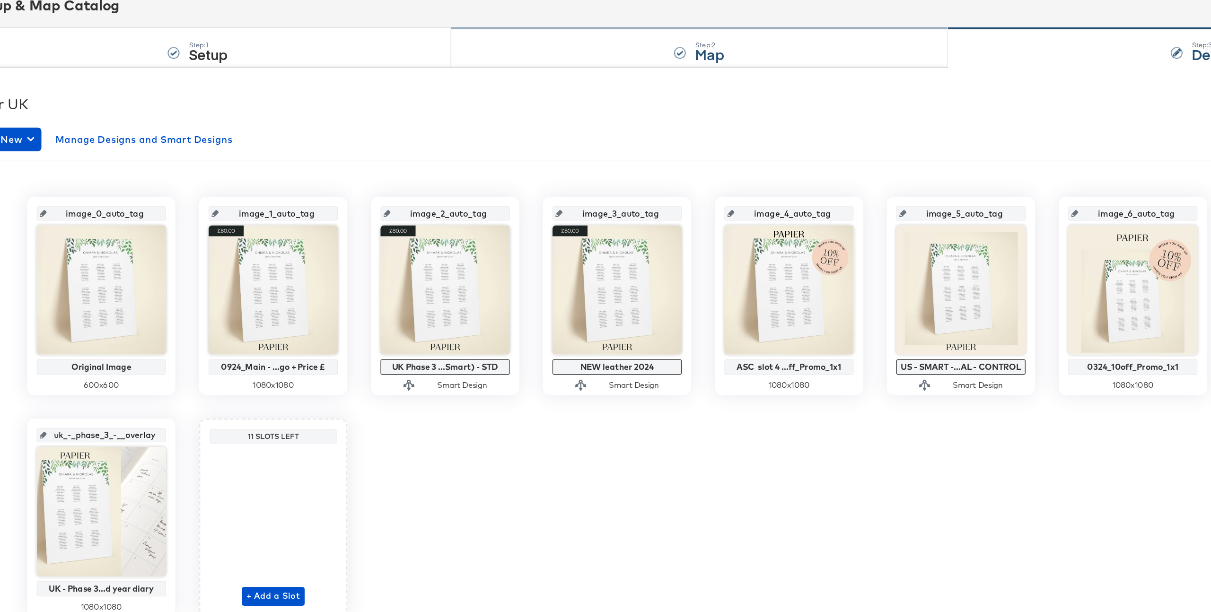
click at [580, 105] on div "Step: 2 Map" at bounding box center [602, 105] width 396 height 31
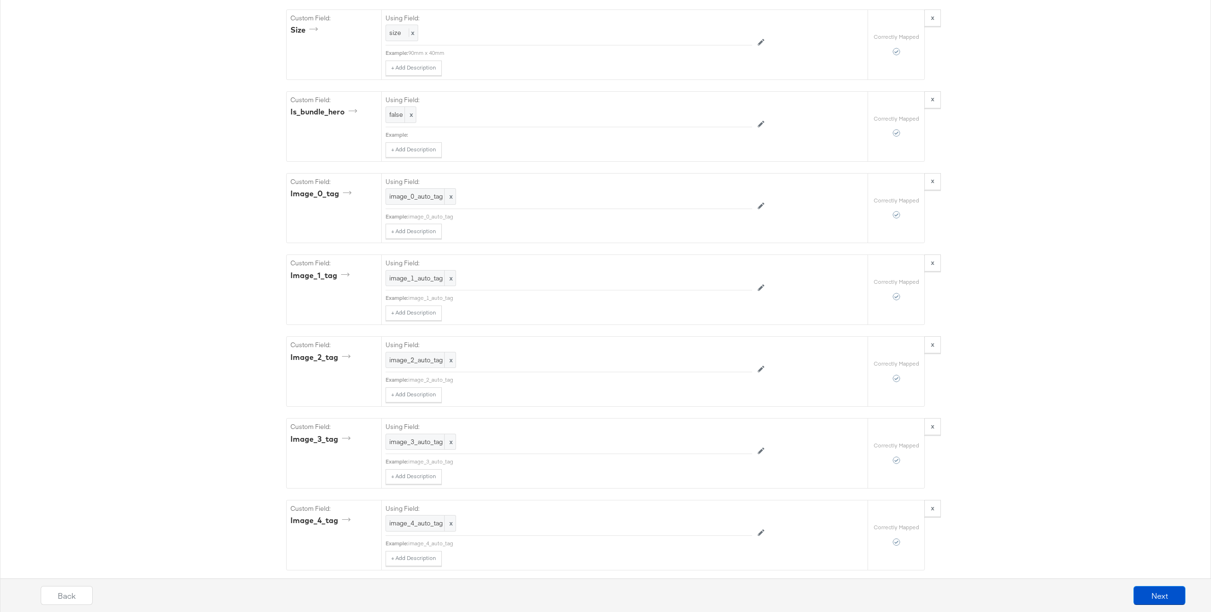
scroll to position [2082, 0]
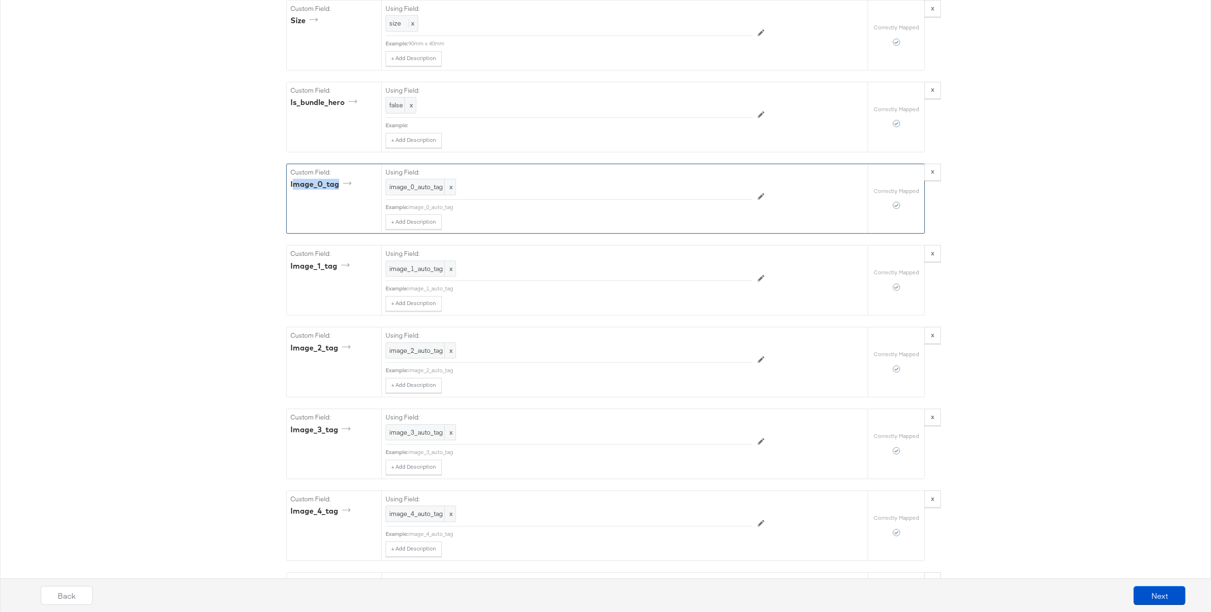
drag, startPoint x: 294, startPoint y: 184, endPoint x: 344, endPoint y: 185, distance: 50.6
click at [344, 185] on div "image_0_tag" at bounding box center [322, 184] width 64 height 11
drag, startPoint x: 290, startPoint y: 265, endPoint x: 341, endPoint y: 265, distance: 51.1
click at [341, 265] on div "image_1_tag" at bounding box center [321, 266] width 62 height 11
drag, startPoint x: 299, startPoint y: 348, endPoint x: 335, endPoint y: 348, distance: 36.4
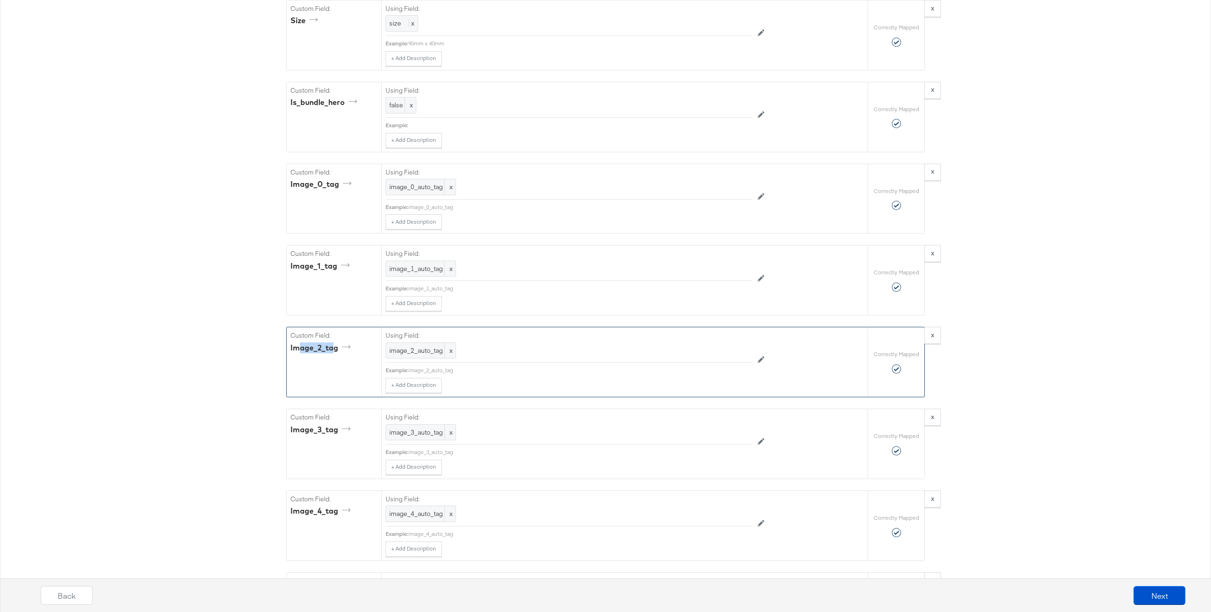
click at [335, 348] on div "image_2_tag" at bounding box center [321, 347] width 63 height 11
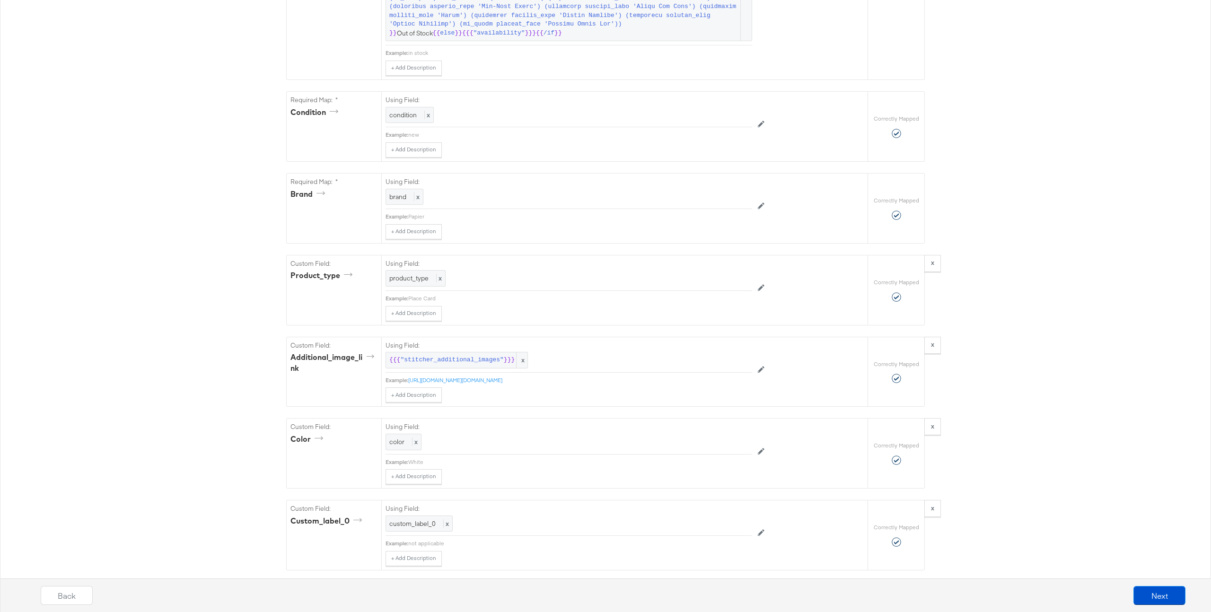
scroll to position [0, 0]
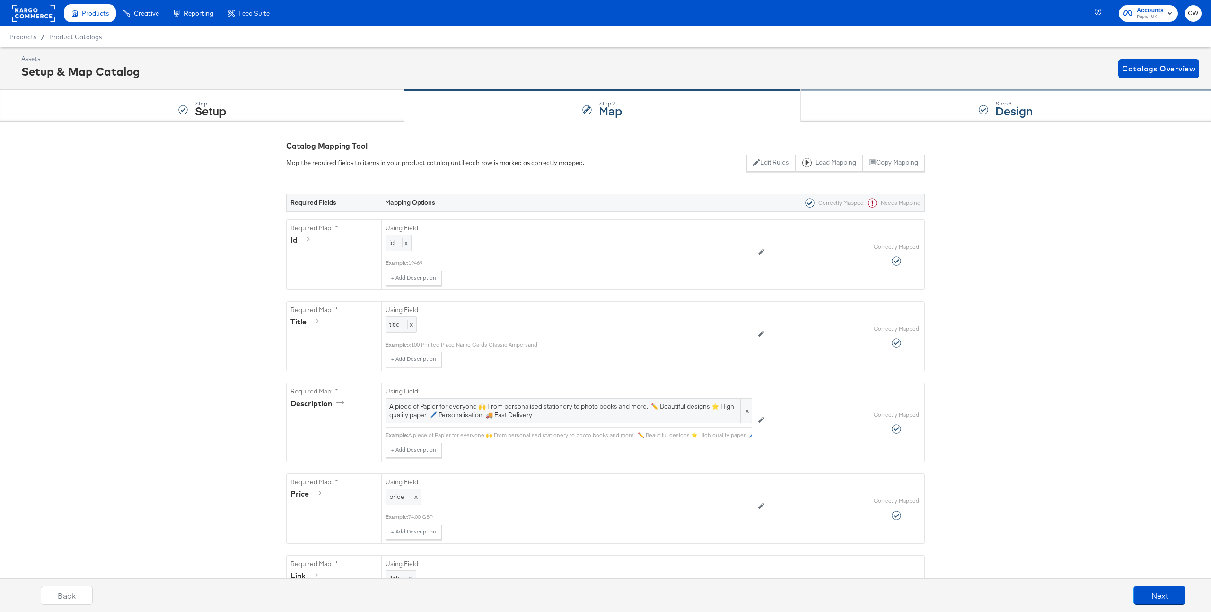
click at [817, 117] on strong "Design" at bounding box center [1013, 111] width 37 height 16
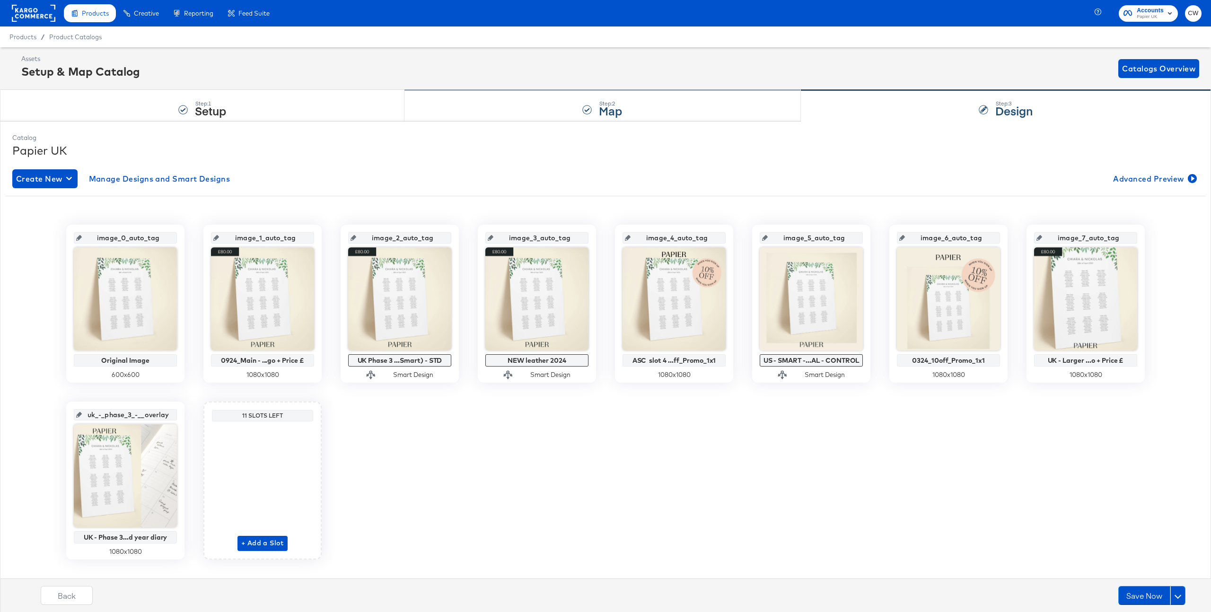
click at [555, 106] on div "Step: 2 Map" at bounding box center [602, 105] width 396 height 31
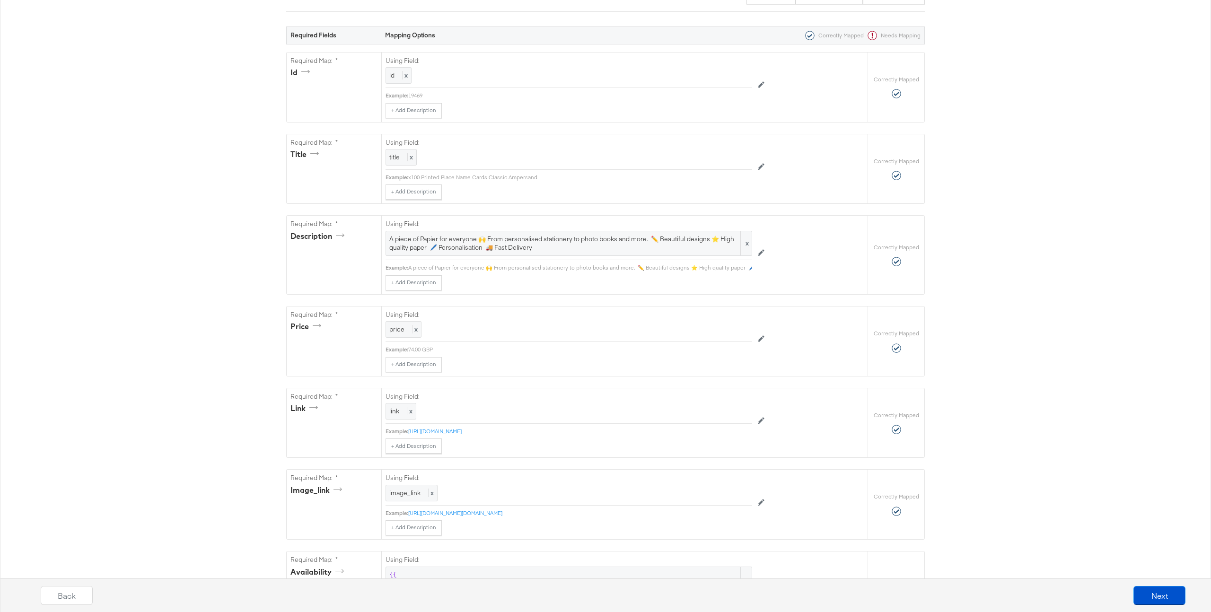
scroll to position [172, 0]
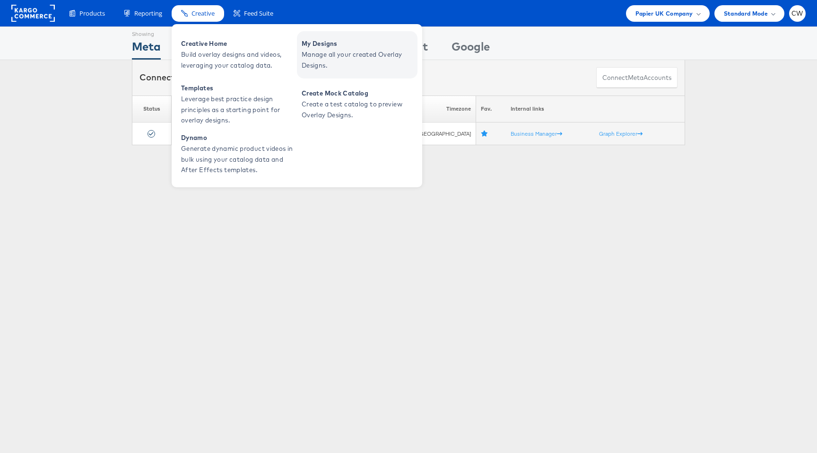
click at [334, 54] on span "Manage all your created Overlay Designs." at bounding box center [358, 60] width 113 height 22
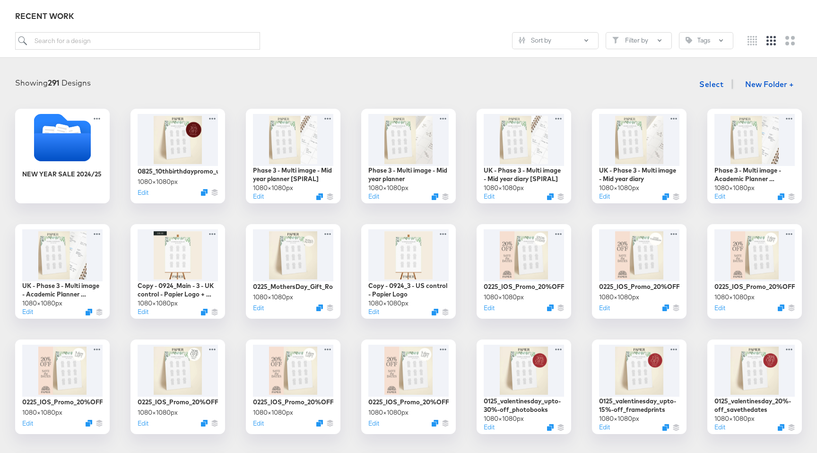
scroll to position [103, 0]
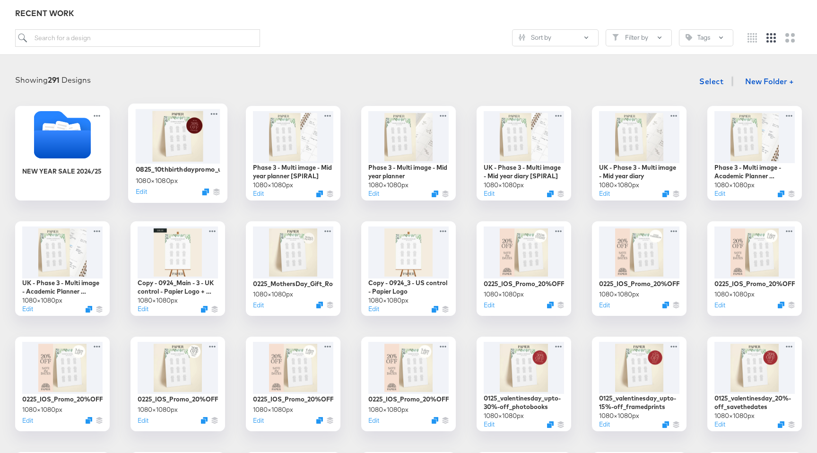
click at [198, 153] on div at bounding box center [178, 136] width 85 height 54
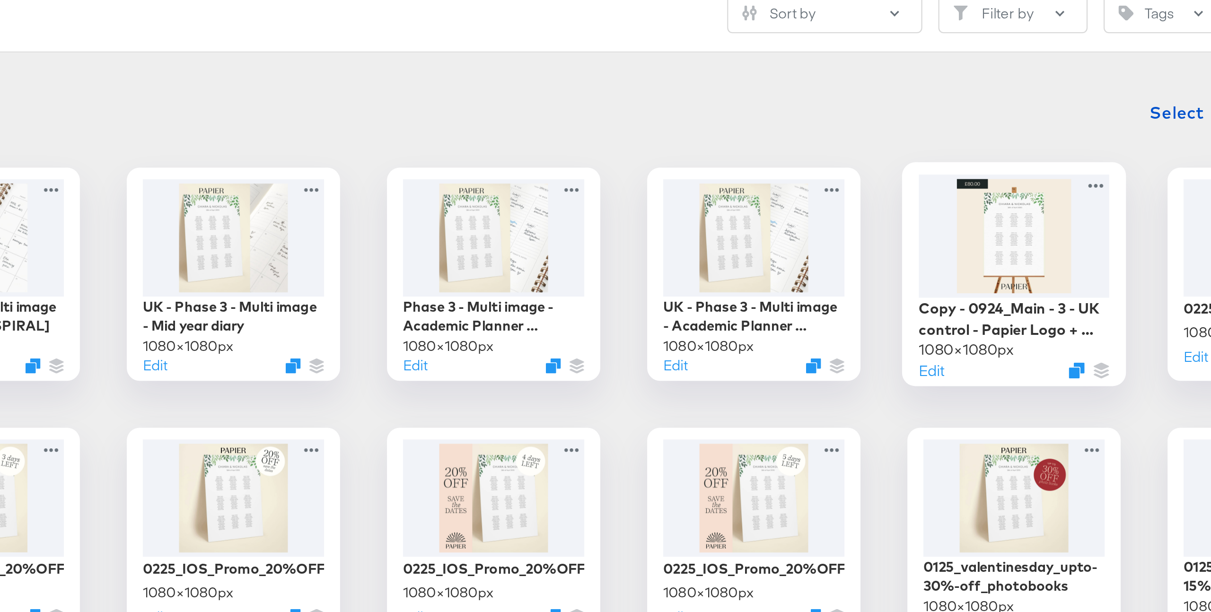
click at [817, 242] on div at bounding box center [1009, 239] width 85 height 54
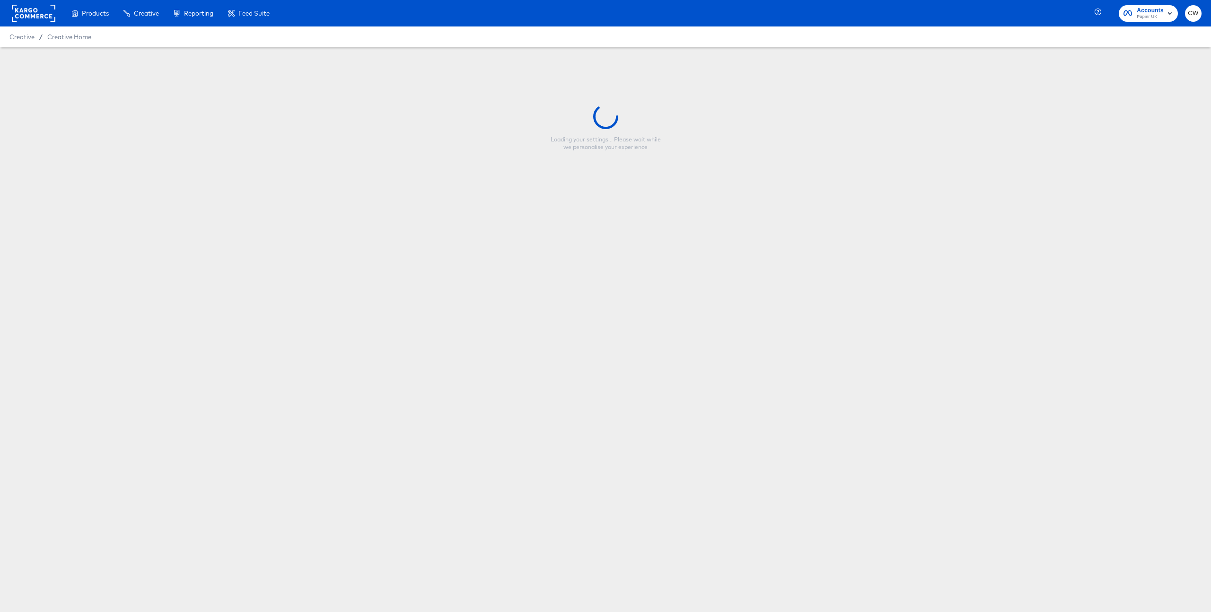
type input "Copy - 0924_Main - 3 - UK control - Papier Logo + Price £"
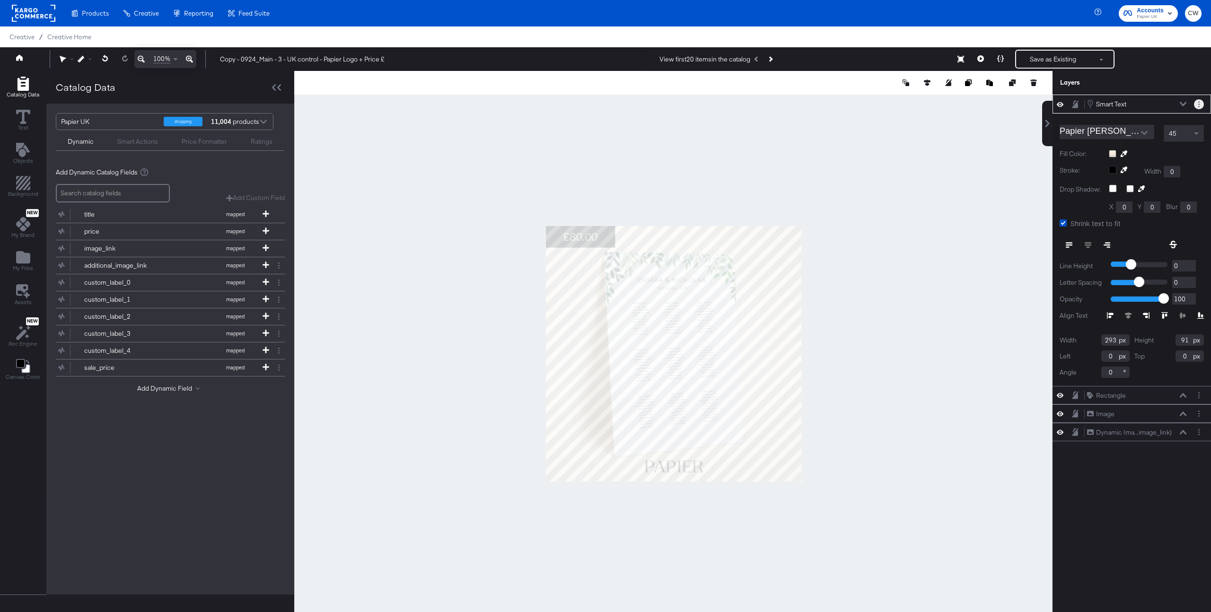
click at [817, 105] on button "Layer Options" at bounding box center [1199, 104] width 10 height 10
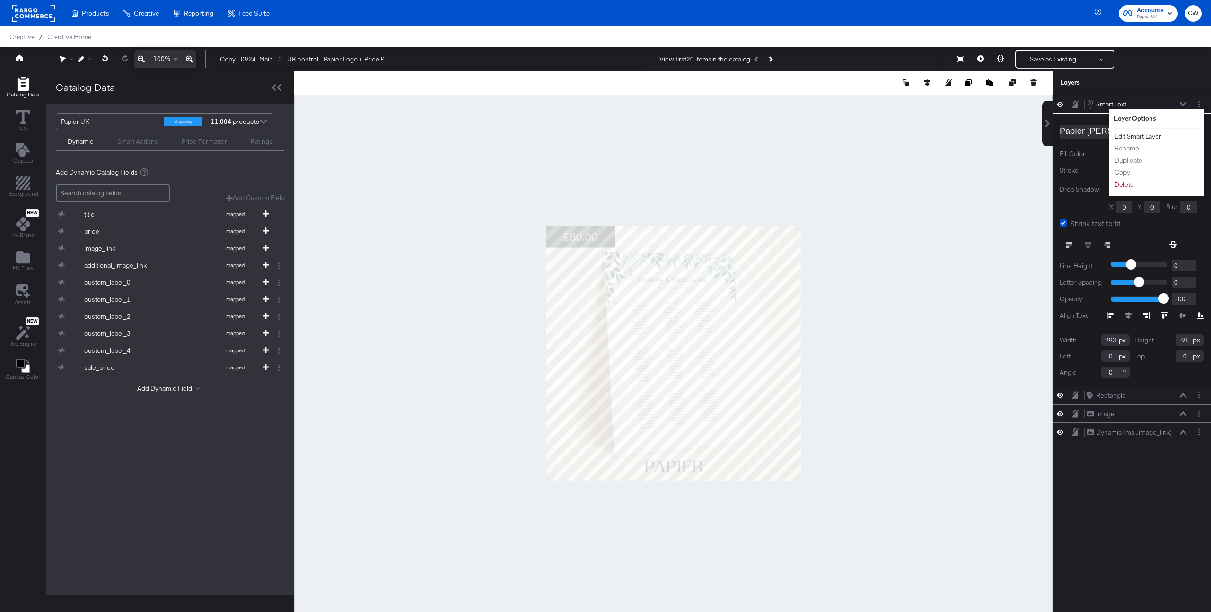
click at [817, 138] on button "Edit Smart Layer" at bounding box center [1138, 136] width 48 height 10
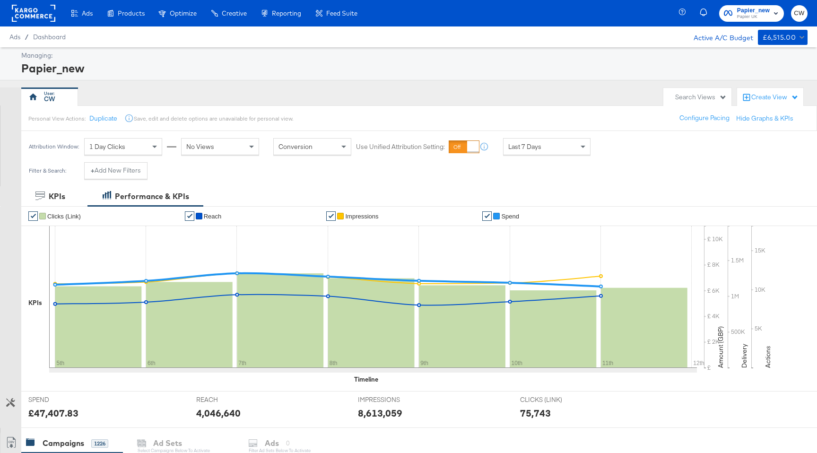
click at [685, 98] on div "Search Views" at bounding box center [701, 97] width 52 height 9
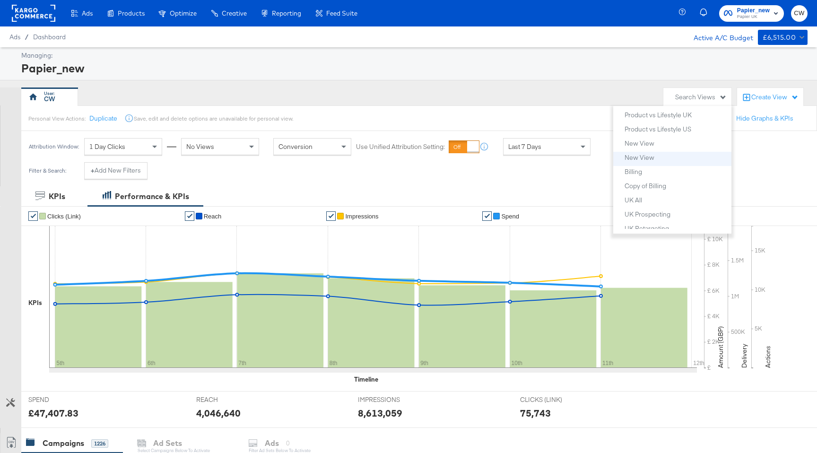
scroll to position [575, 0]
click at [655, 171] on button "Billing" at bounding box center [676, 166] width 104 height 11
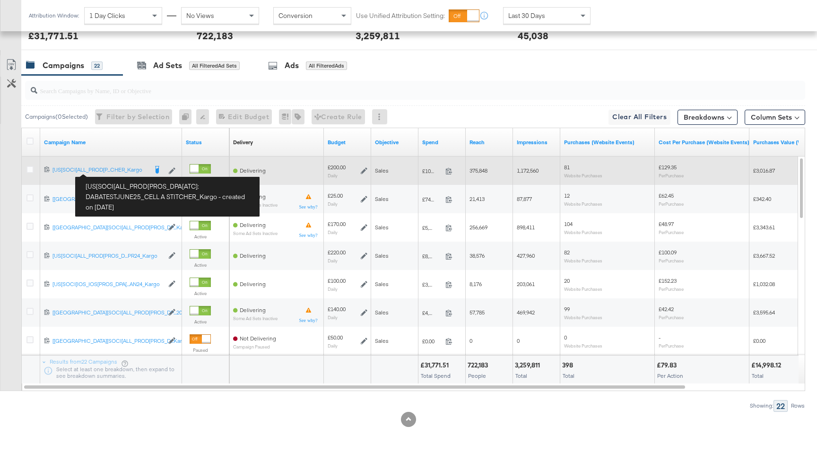
scroll to position [400, 0]
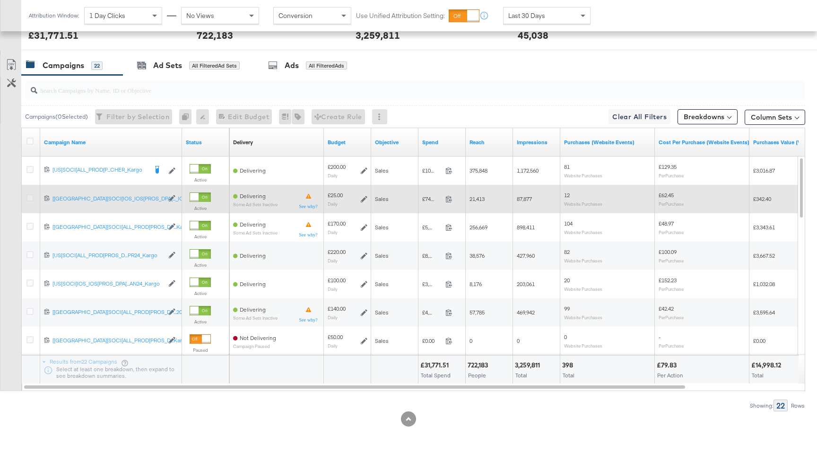
click at [32, 199] on icon at bounding box center [29, 197] width 7 height 7
click at [0, 0] on input "checkbox" at bounding box center [0, 0] width 0 height 0
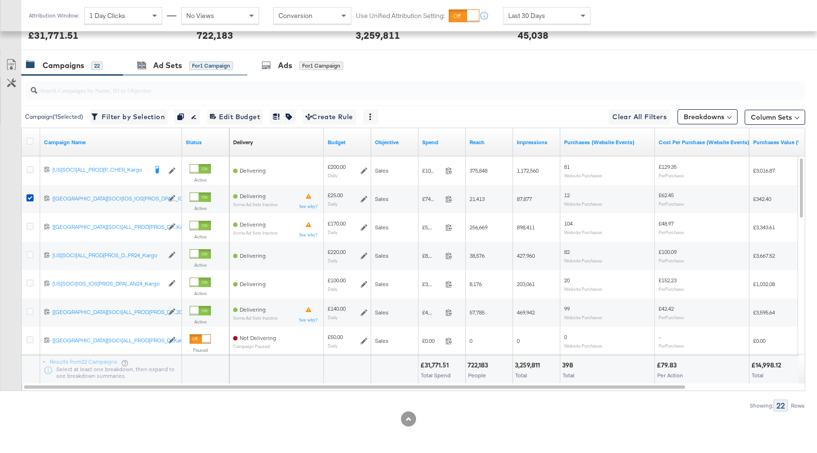
click at [206, 58] on div "Ad Sets for 1 Campaign" at bounding box center [185, 65] width 124 height 20
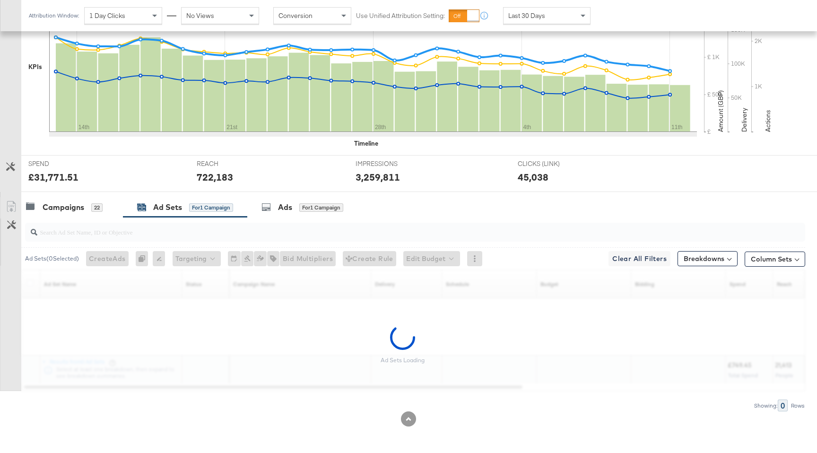
scroll to position [314, 0]
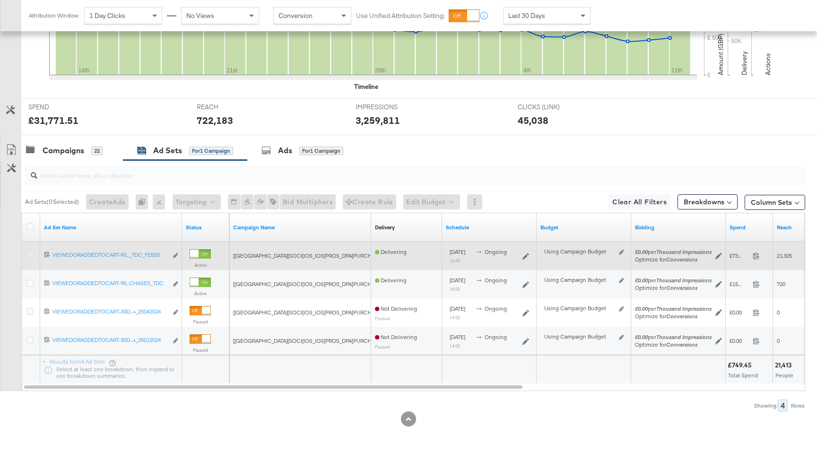
click at [27, 253] on icon at bounding box center [29, 254] width 7 height 7
click at [0, 0] on input "checkbox" at bounding box center [0, 0] width 0 height 0
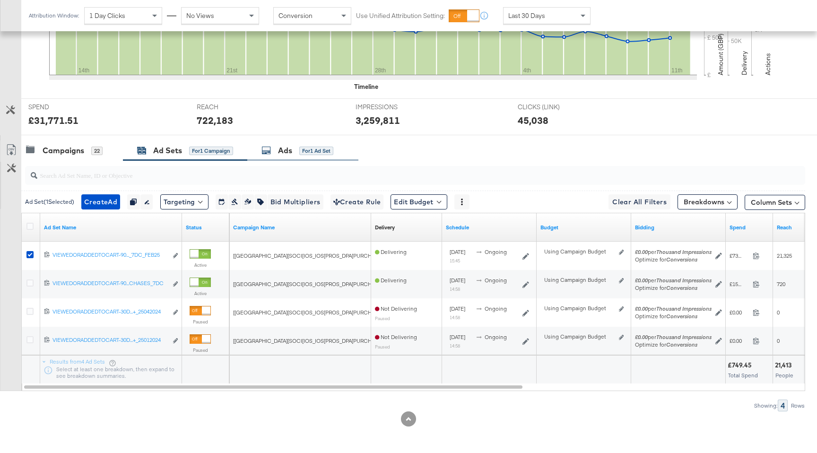
click at [333, 152] on div "for 1 Ad Set" at bounding box center [316, 151] width 34 height 9
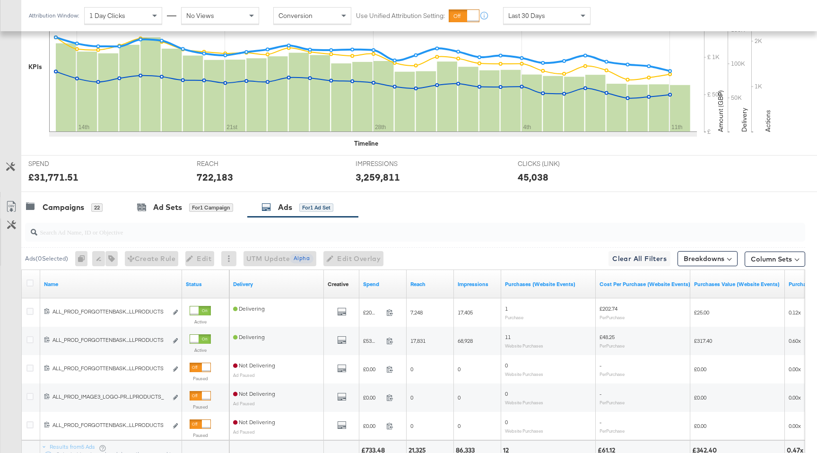
scroll to position [343, 0]
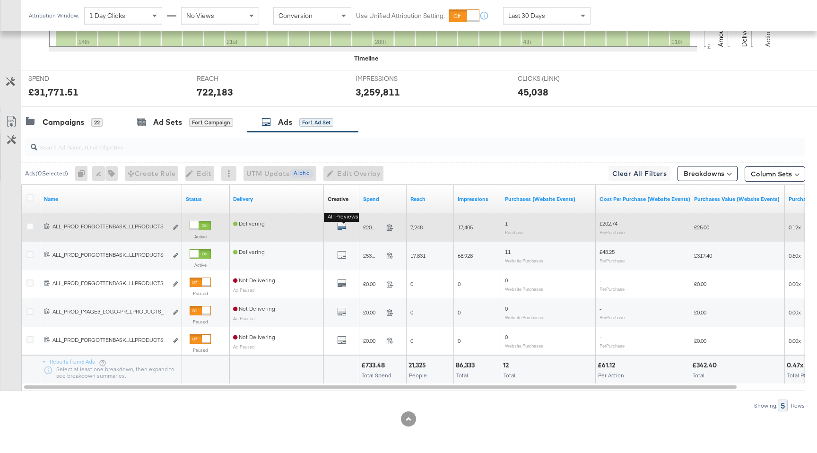
click at [340, 230] on icon "default" at bounding box center [341, 226] width 9 height 9
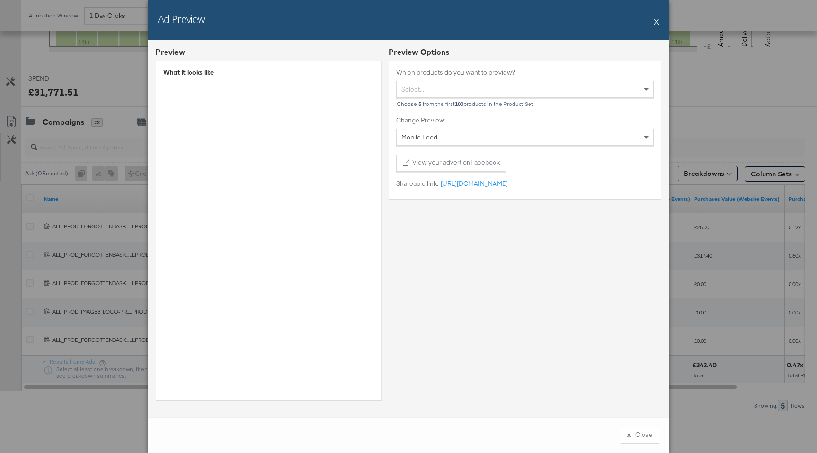
click at [659, 23] on div "Ad Preview X" at bounding box center [408, 20] width 520 height 40
click at [656, 24] on button "X" at bounding box center [656, 21] width 5 height 19
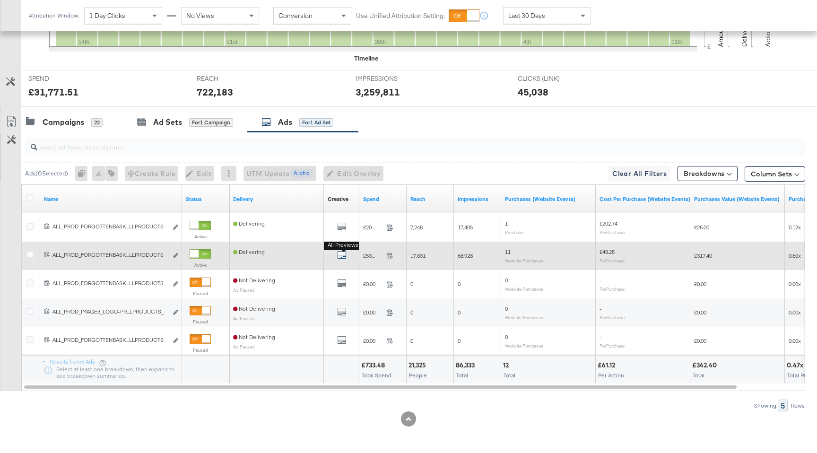
click at [339, 254] on icon "default" at bounding box center [341, 254] width 9 height 9
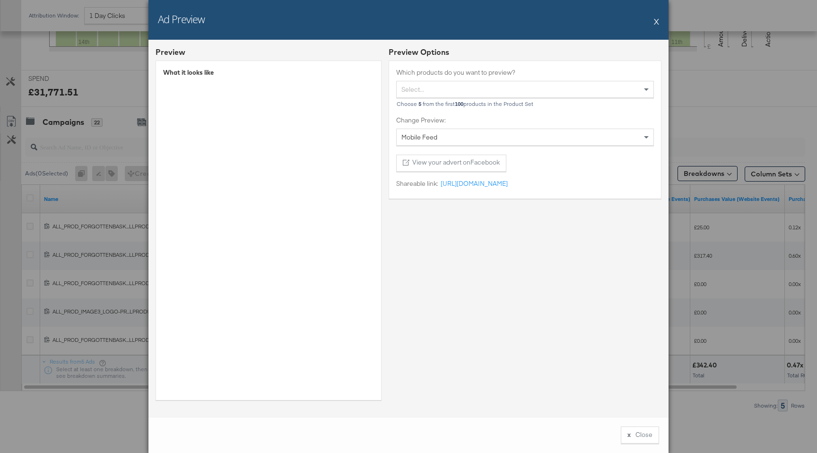
click at [658, 23] on button "X" at bounding box center [656, 21] width 5 height 19
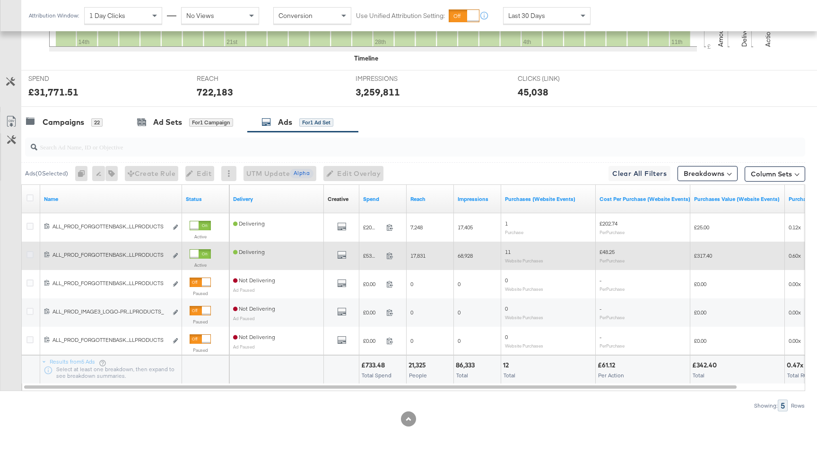
click at [31, 257] on icon at bounding box center [29, 254] width 7 height 7
click at [0, 0] on input "checkbox" at bounding box center [0, 0] width 0 height 0
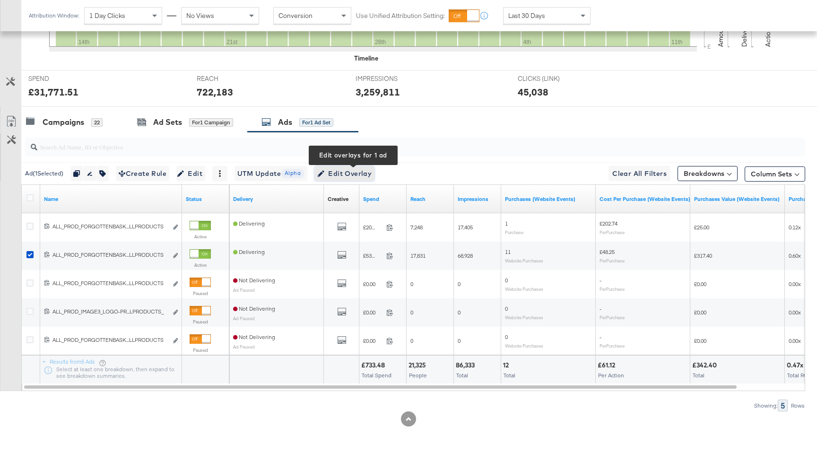
click at [364, 176] on span "Edit Overlay Edit overlays for 1 ad" at bounding box center [344, 174] width 54 height 12
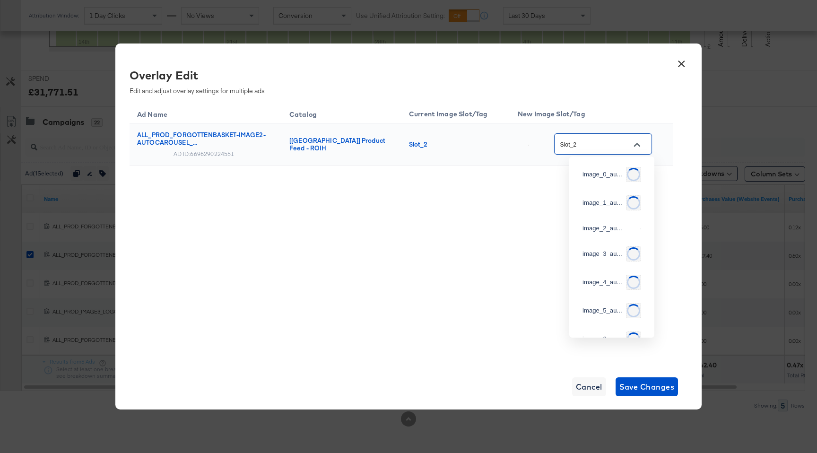
click at [608, 148] on input "Slot_2" at bounding box center [595, 144] width 75 height 11
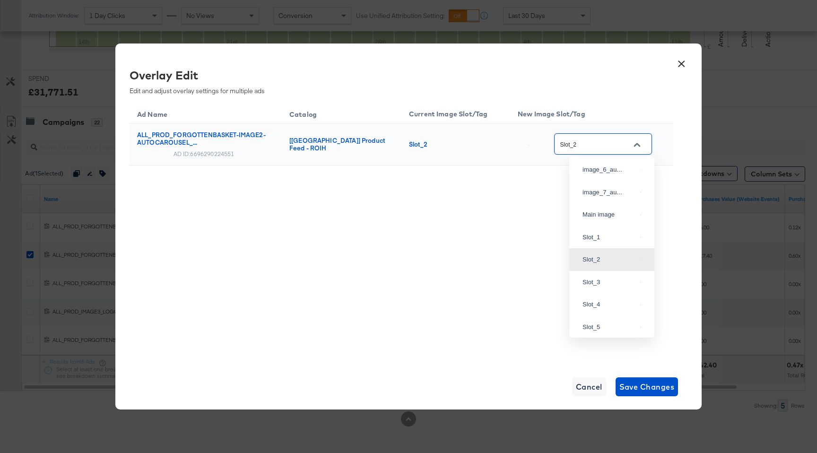
click at [681, 60] on button "×" at bounding box center [681, 61] width 17 height 17
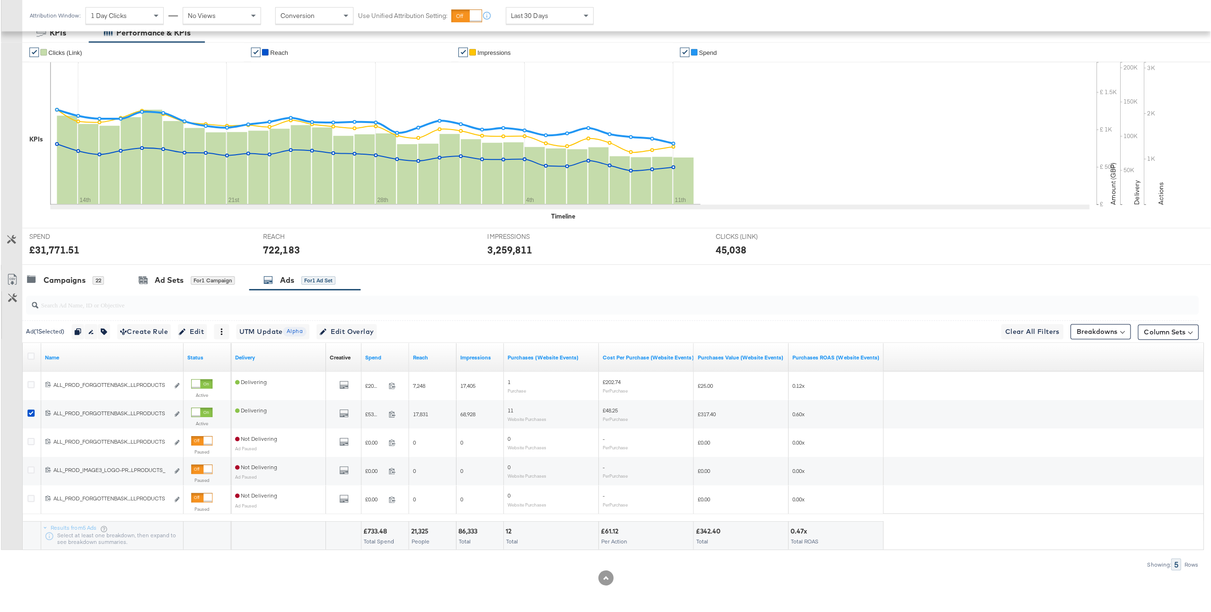
scroll to position [184, 0]
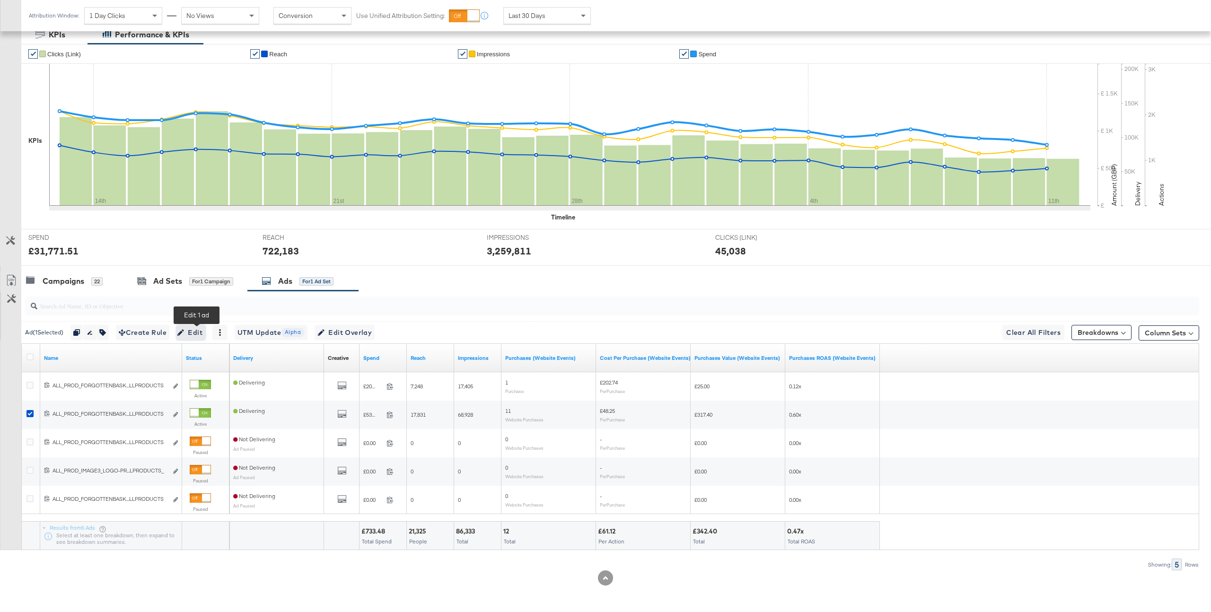
click at [198, 331] on span "Edit" at bounding box center [190, 333] width 23 height 12
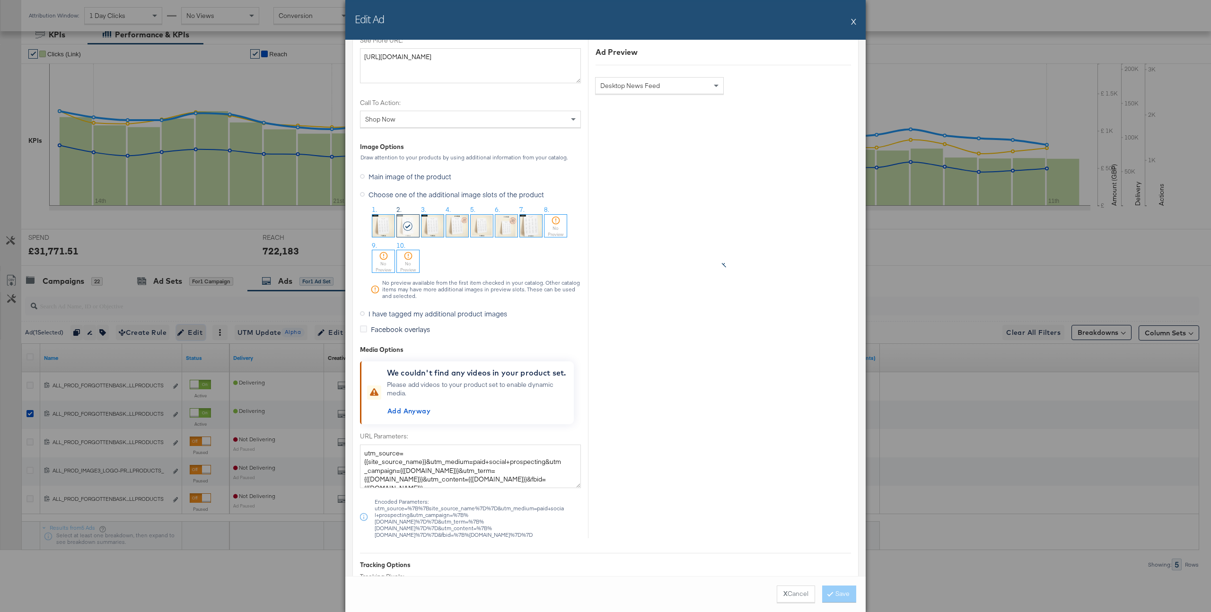
scroll to position [722, 0]
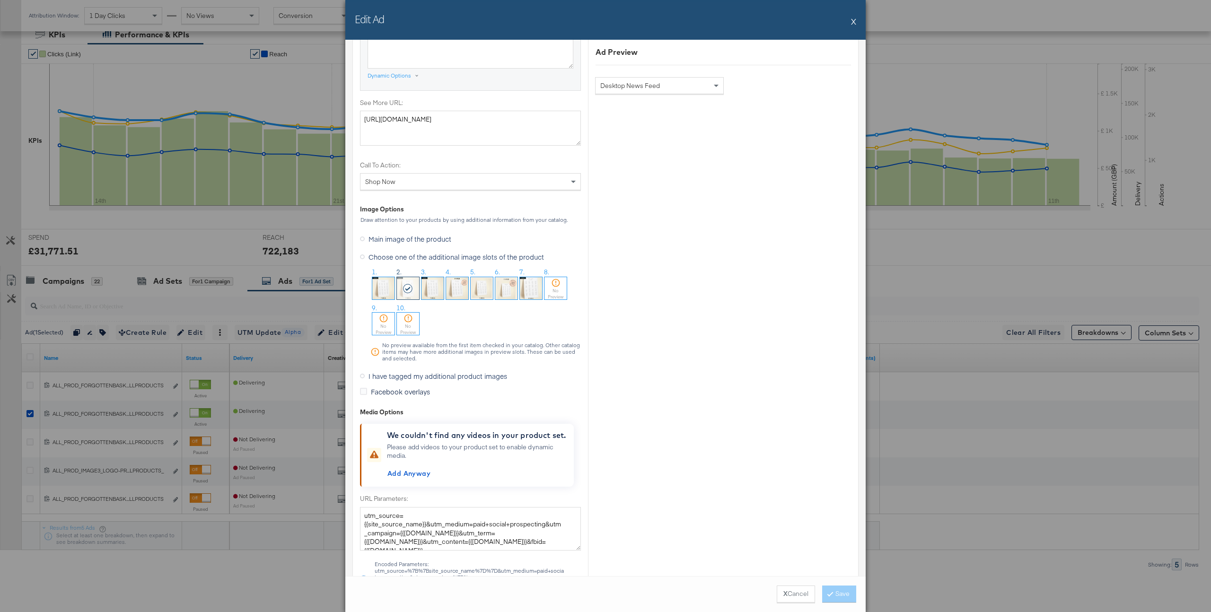
click at [817, 22] on button "X" at bounding box center [853, 21] width 5 height 19
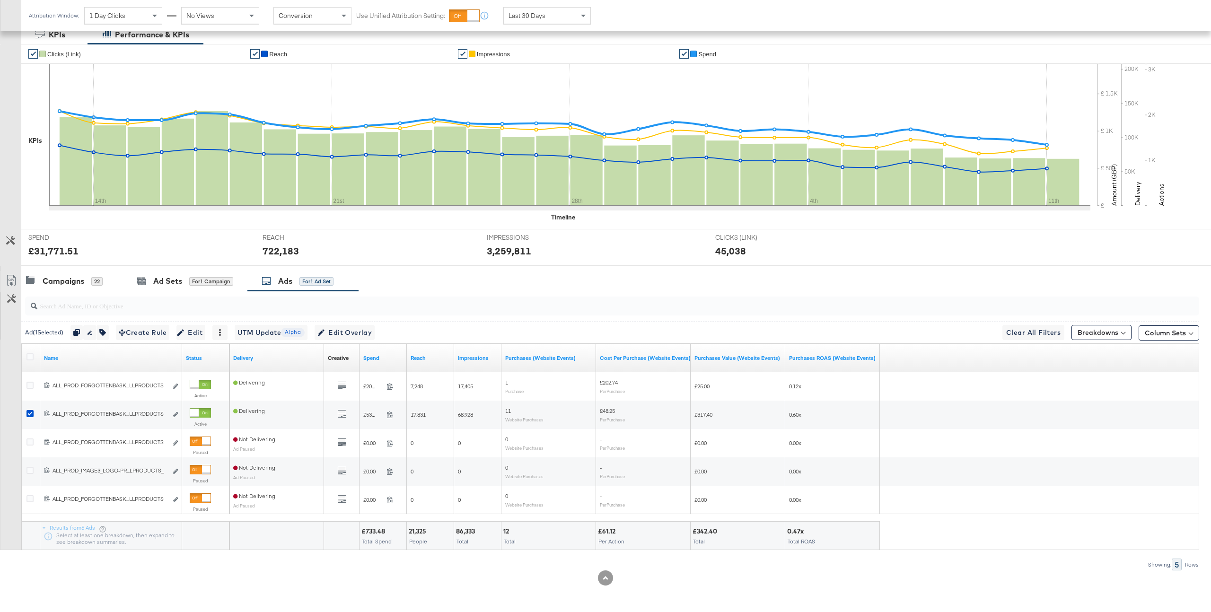
click at [83, 295] on input "search" at bounding box center [562, 302] width 1051 height 18
click at [99, 277] on div "22" at bounding box center [96, 281] width 11 height 9
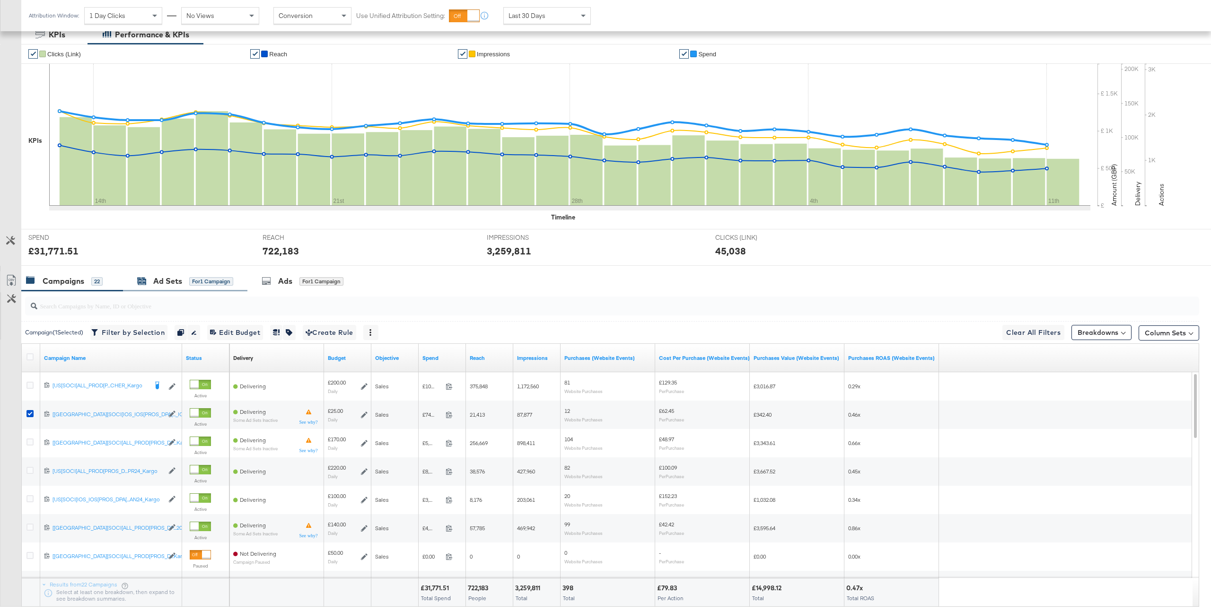
click at [200, 282] on div "for 1 Campaign" at bounding box center [211, 281] width 44 height 9
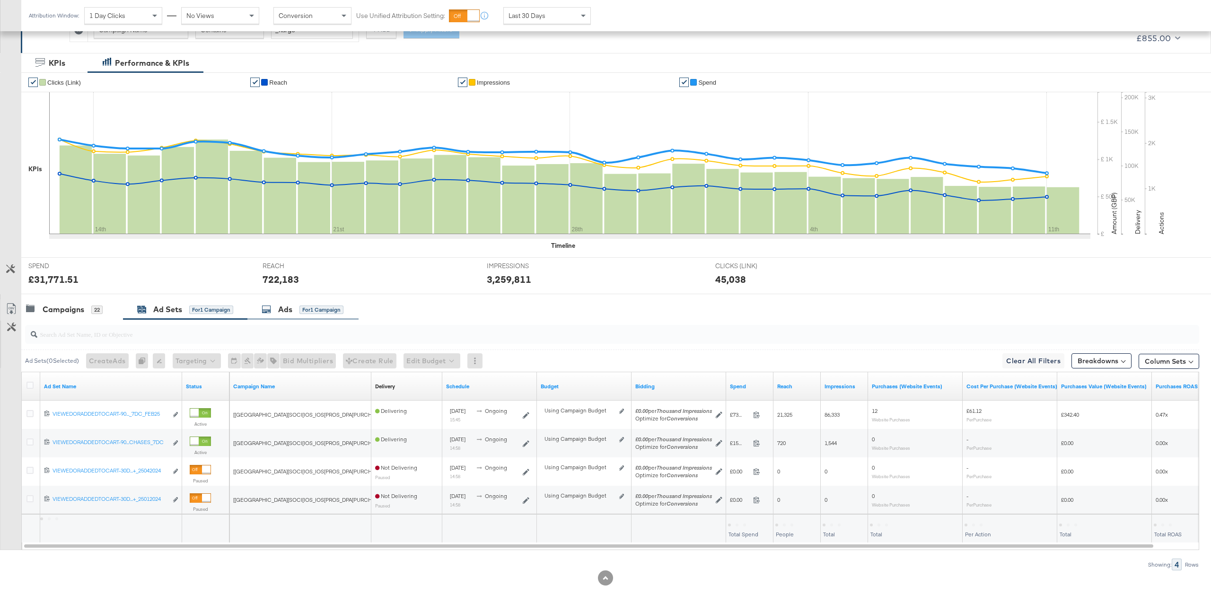
click at [321, 309] on div "for 1 Campaign" at bounding box center [321, 309] width 44 height 9
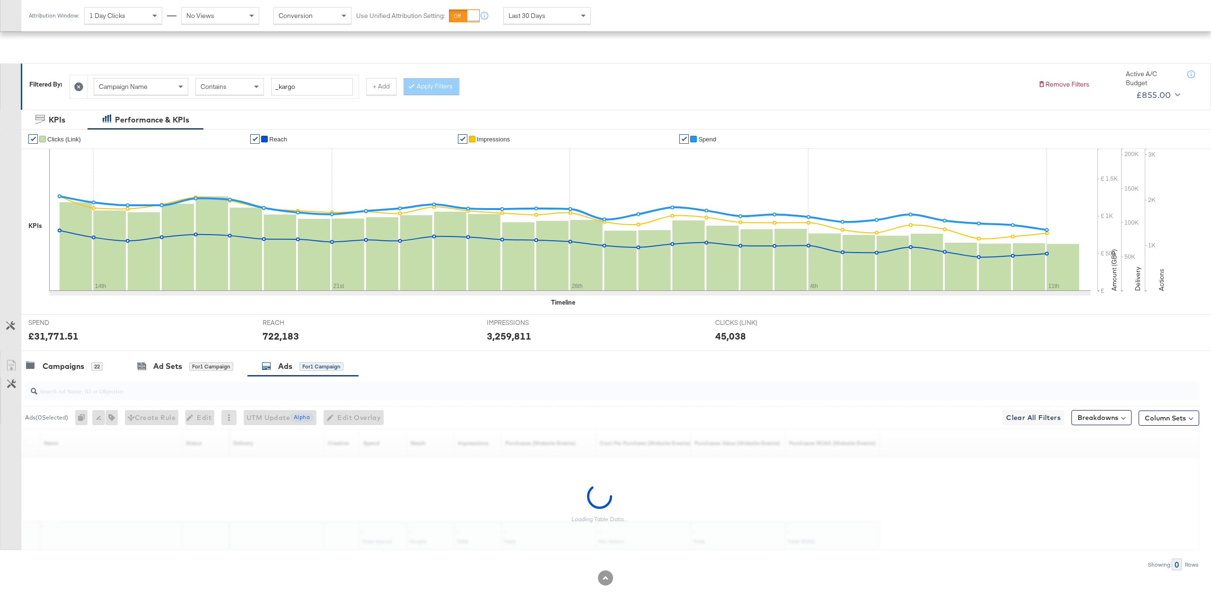
scroll to position [99, 0]
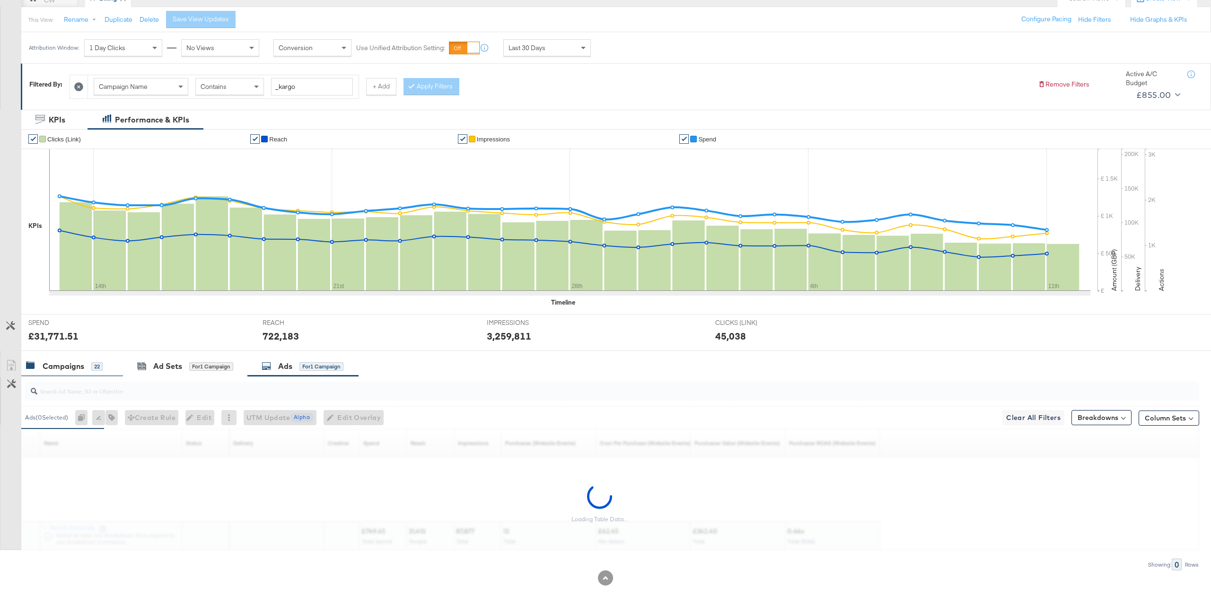
click at [95, 367] on div "22" at bounding box center [96, 366] width 11 height 9
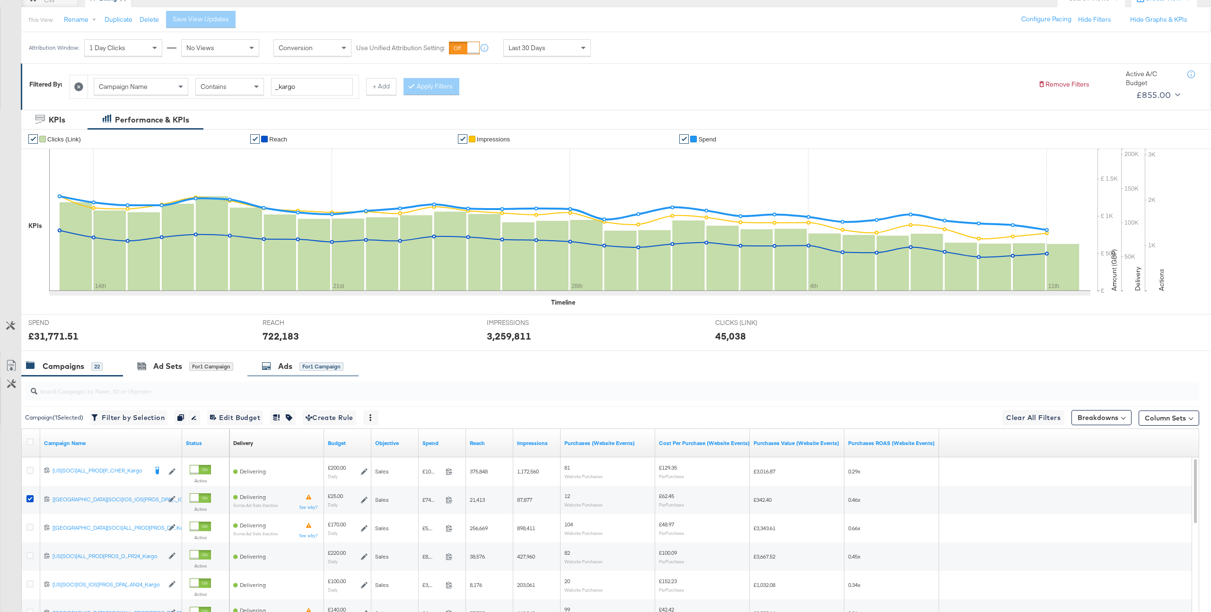
click at [306, 370] on div "Ads for 1 Campaign" at bounding box center [302, 366] width 82 height 11
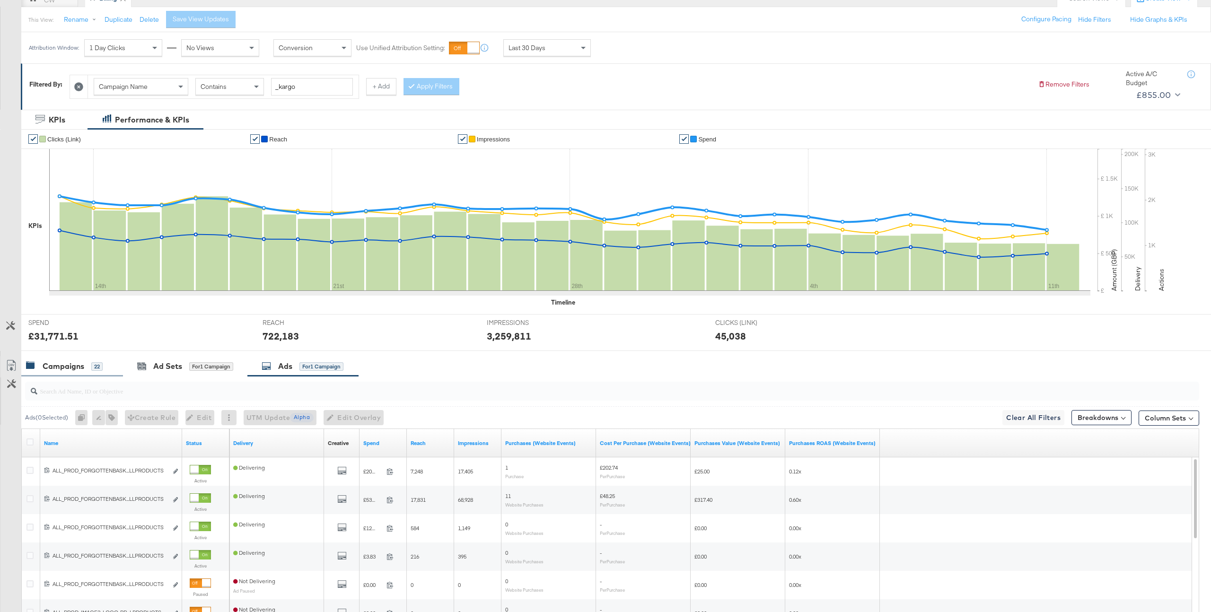
click at [89, 364] on div "Campaigns 22" at bounding box center [64, 366] width 77 height 11
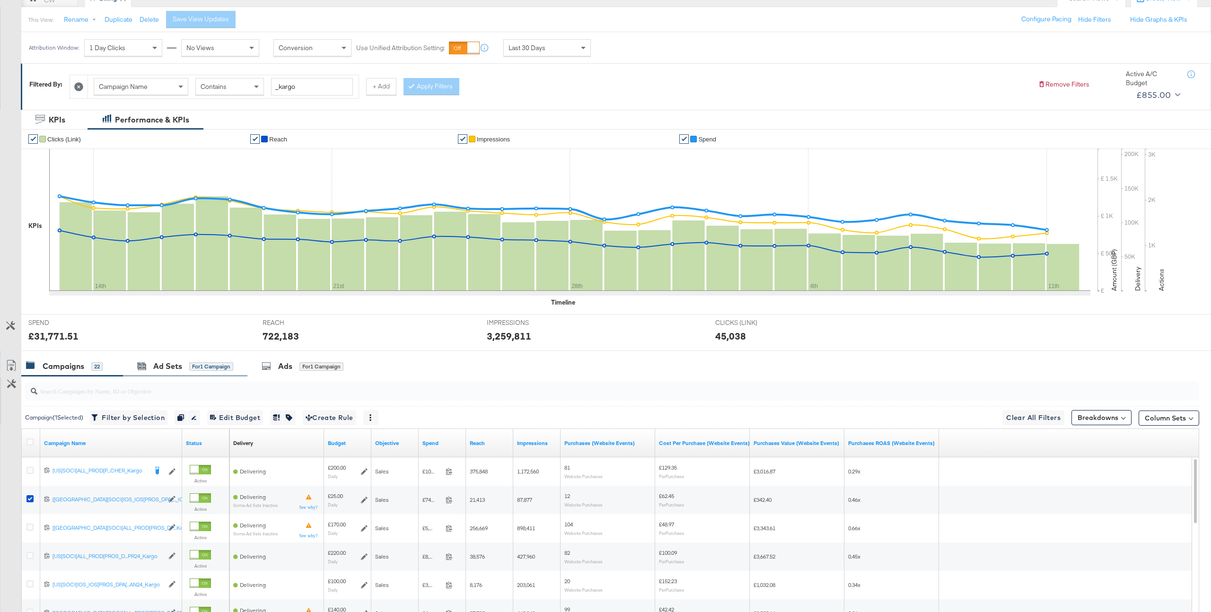
click at [194, 374] on div "Ad Sets for 1 Campaign" at bounding box center [185, 366] width 124 height 20
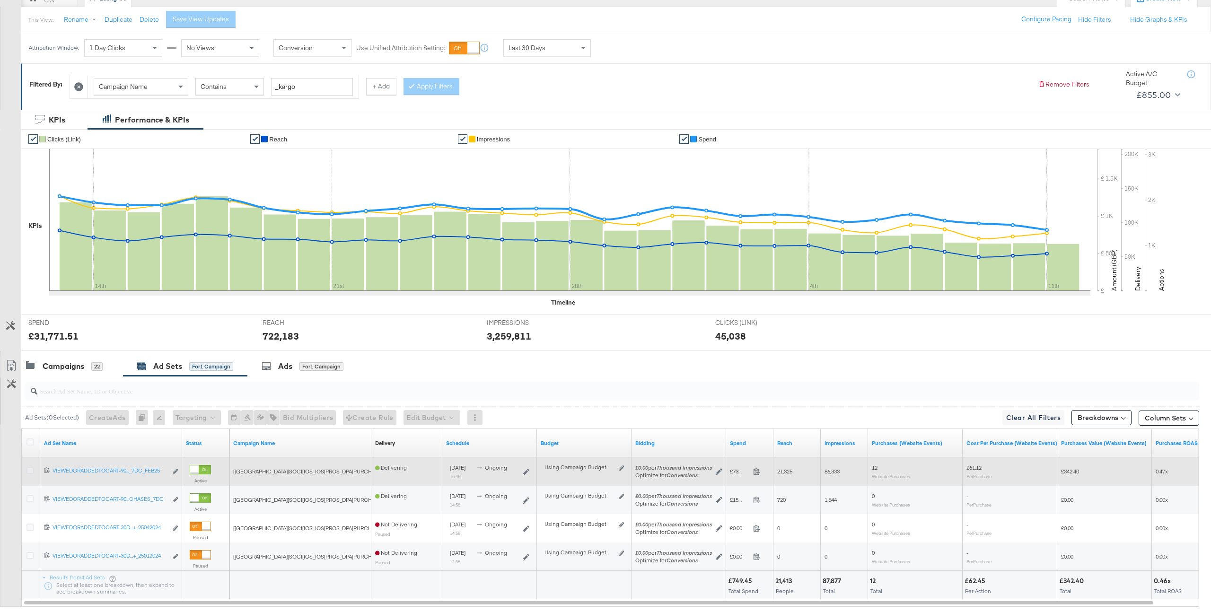
click at [28, 453] on icon at bounding box center [29, 470] width 7 height 7
click at [0, 0] on input "checkbox" at bounding box center [0, 0] width 0 height 0
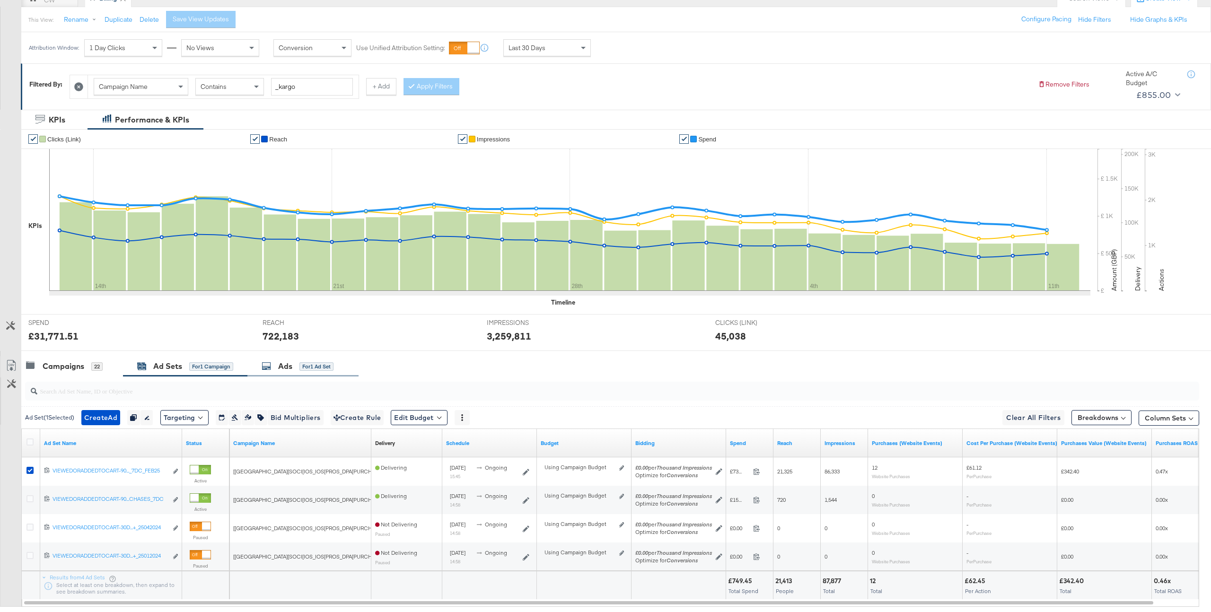
click at [302, 370] on div "for 1 Ad Set" at bounding box center [316, 366] width 34 height 9
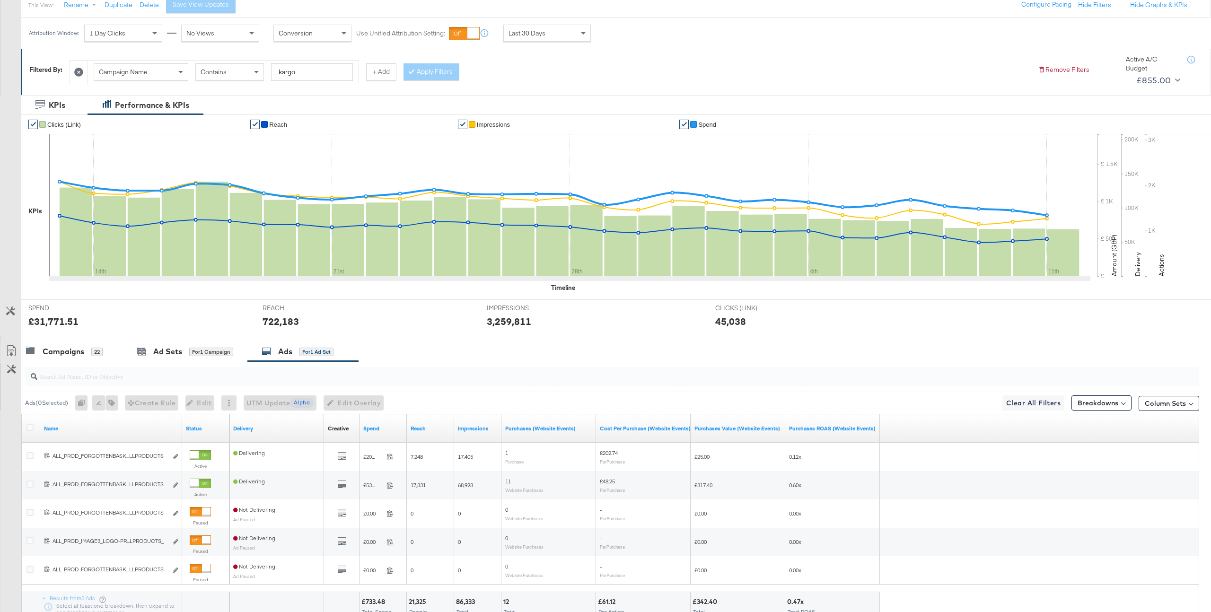
scroll to position [114, 0]
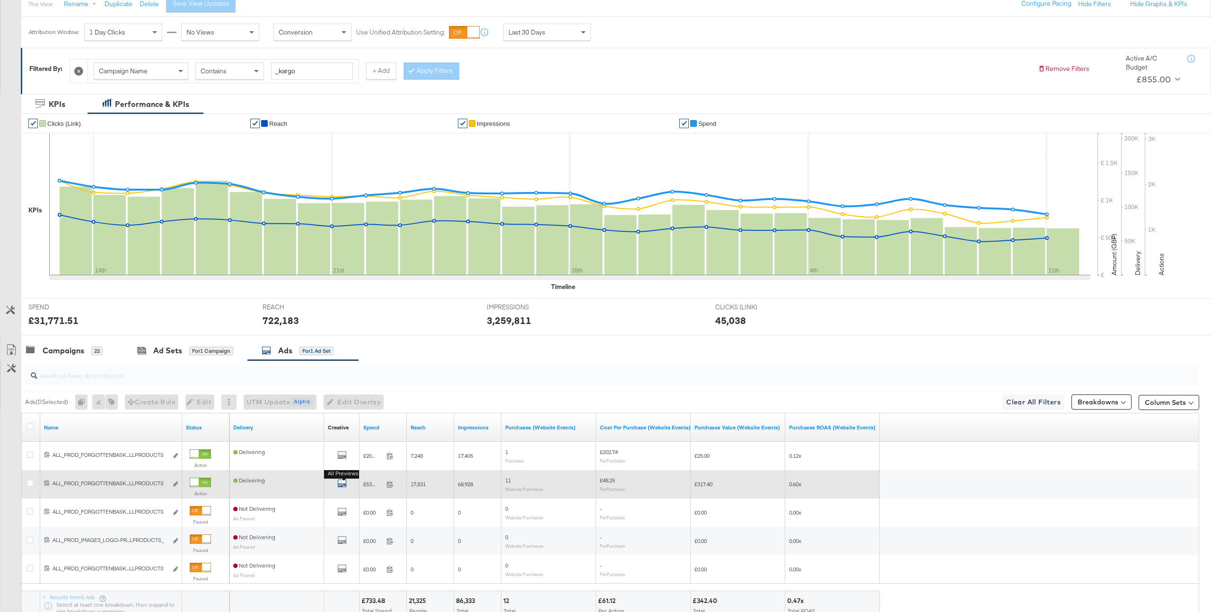
click at [342, 453] on icon "default" at bounding box center [341, 483] width 9 height 9
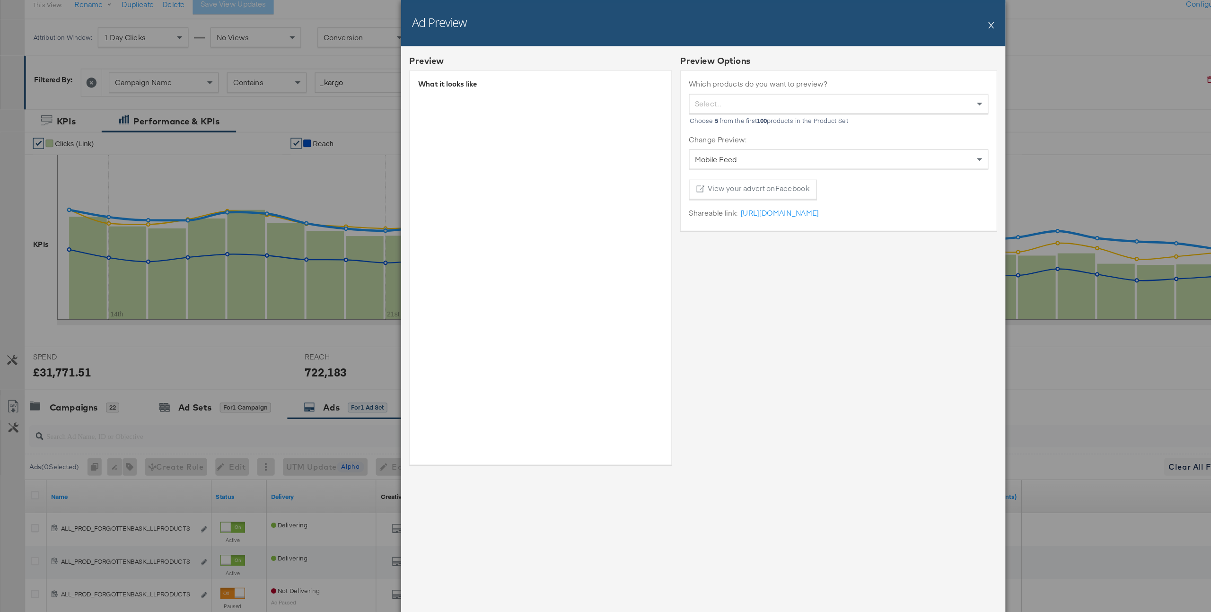
click at [817, 25] on button "X" at bounding box center [853, 21] width 5 height 19
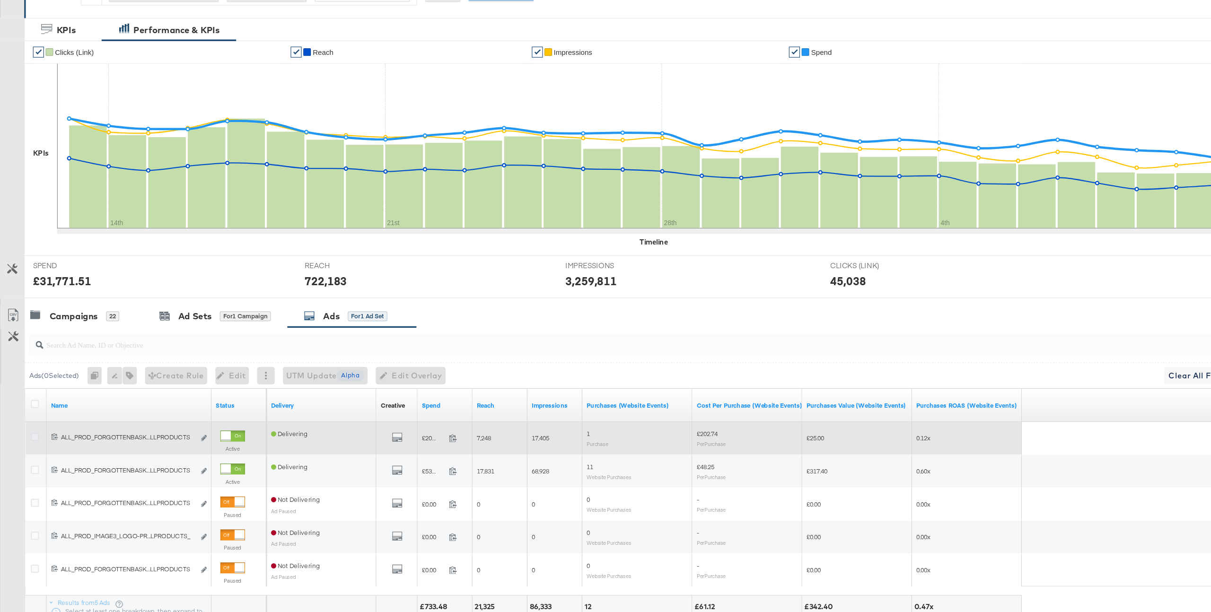
click at [29, 453] on icon at bounding box center [29, 454] width 7 height 7
click at [0, 0] on input "checkbox" at bounding box center [0, 0] width 0 height 0
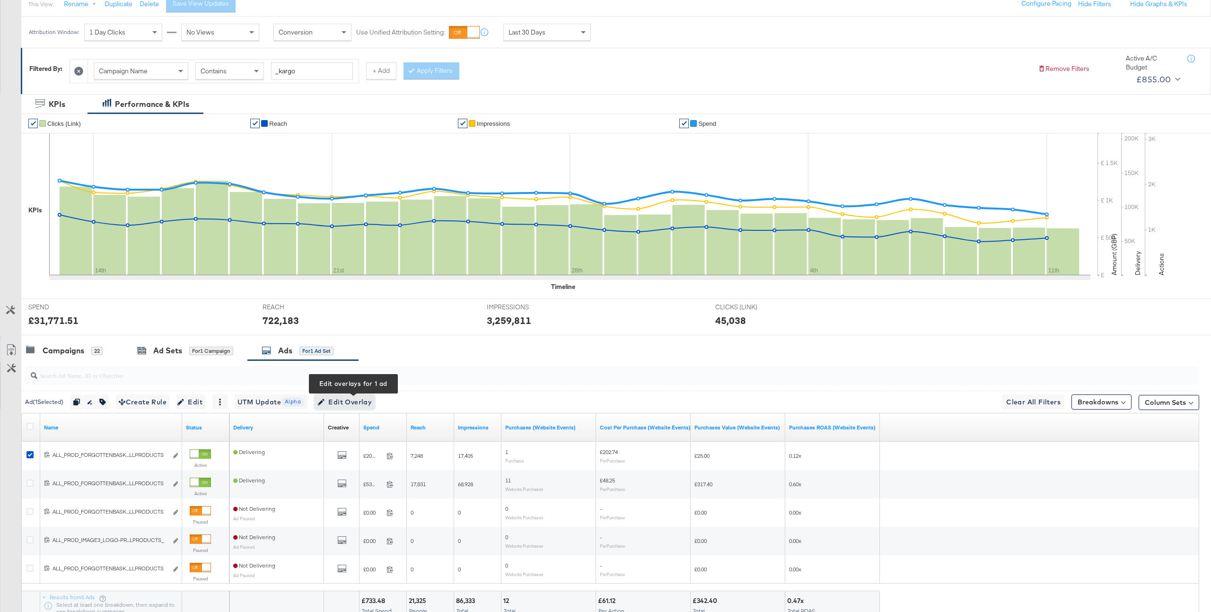
click at [351, 404] on span "Edit Overlay Edit overlays for 1 ad" at bounding box center [344, 402] width 54 height 12
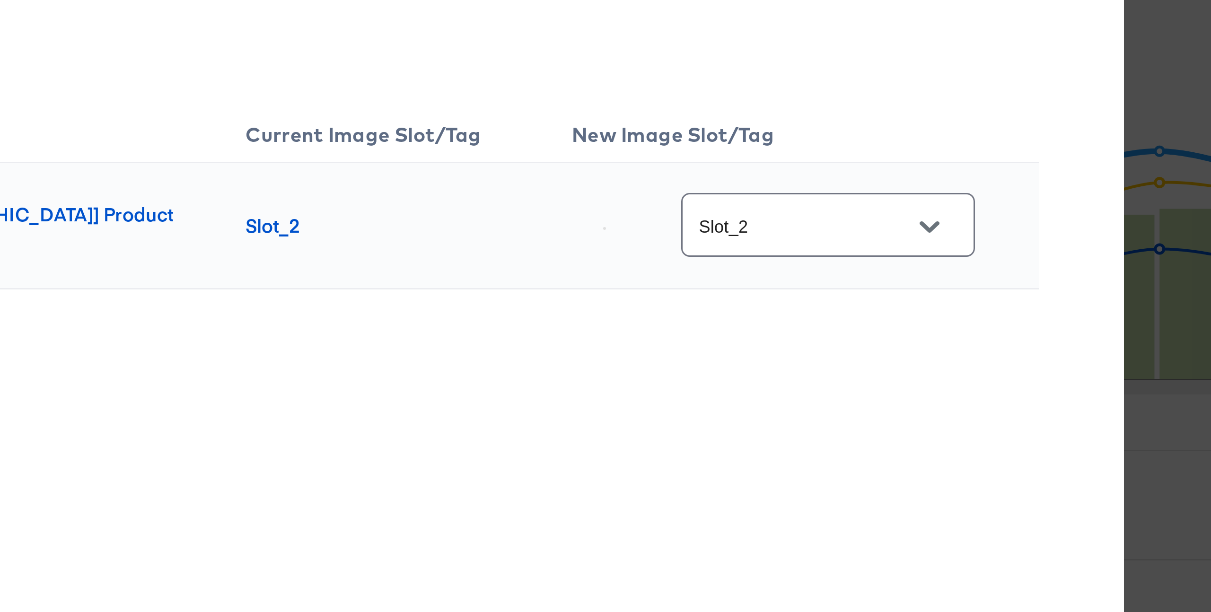
click at [817, 222] on icon "Open" at bounding box center [833, 224] width 7 height 7
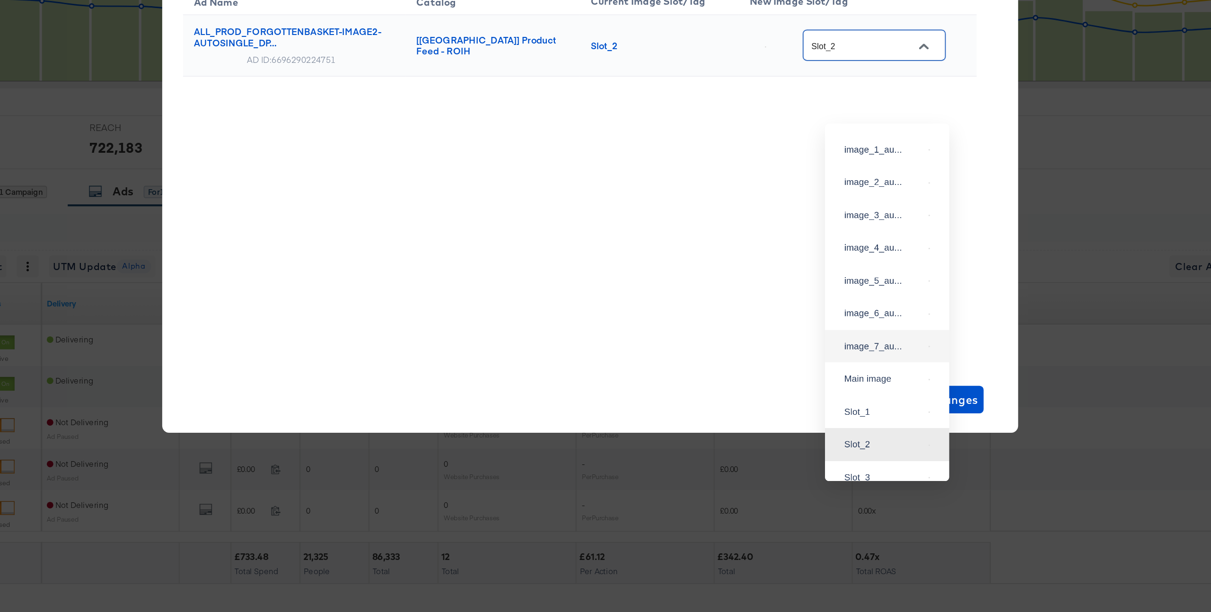
scroll to position [184, 0]
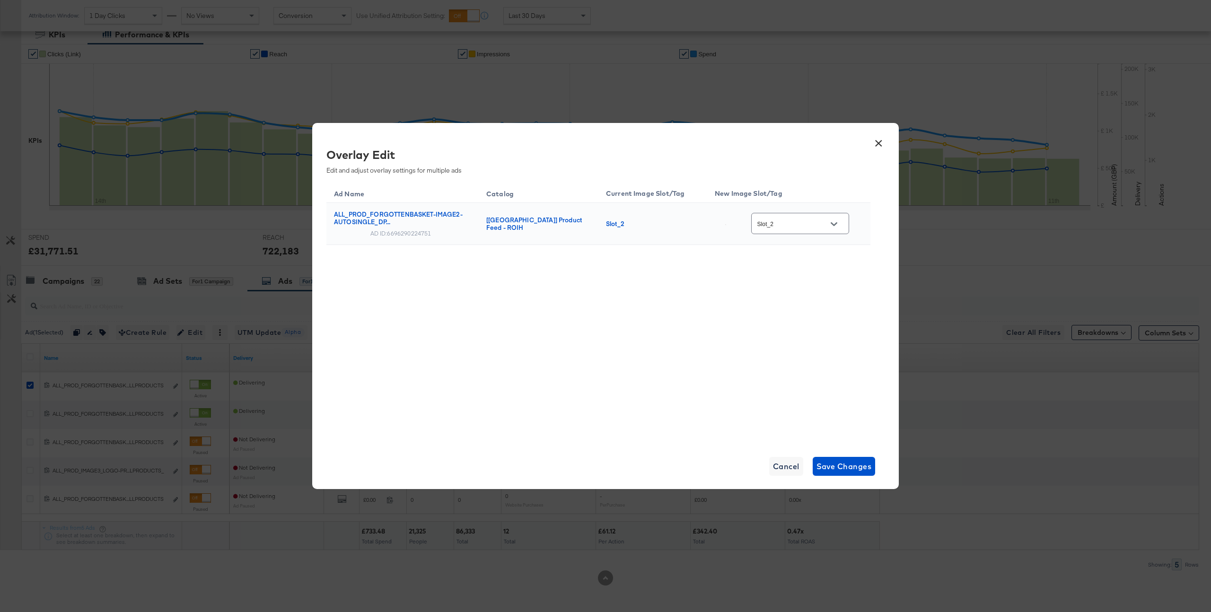
click at [817, 145] on button "×" at bounding box center [878, 140] width 17 height 17
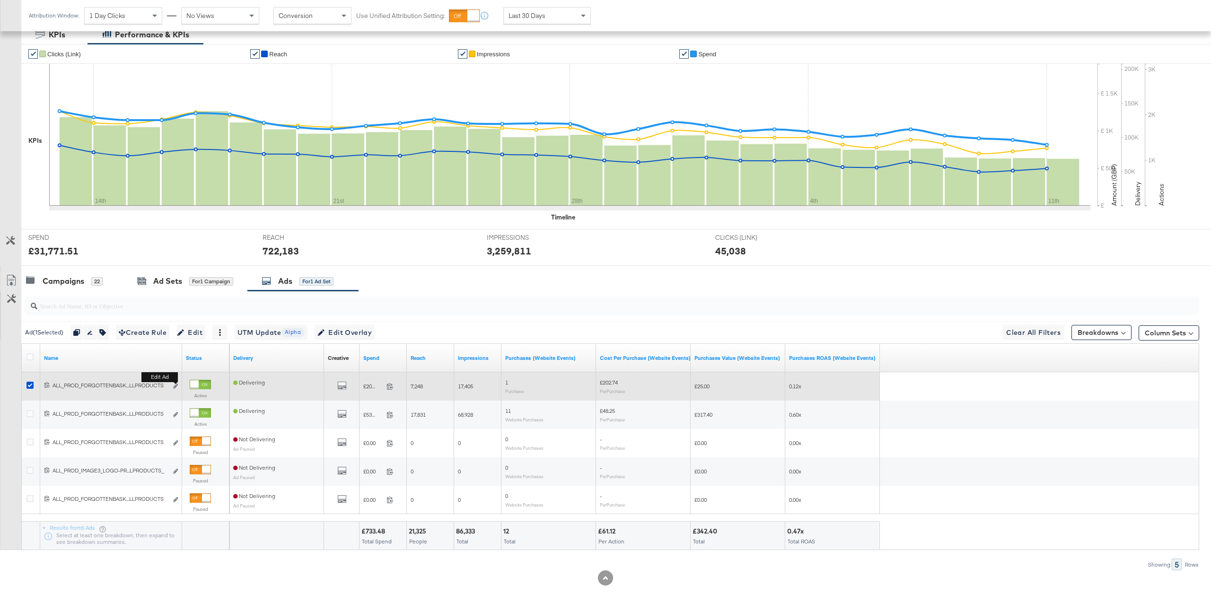
click at [176, 382] on b "Edit ad" at bounding box center [159, 377] width 36 height 10
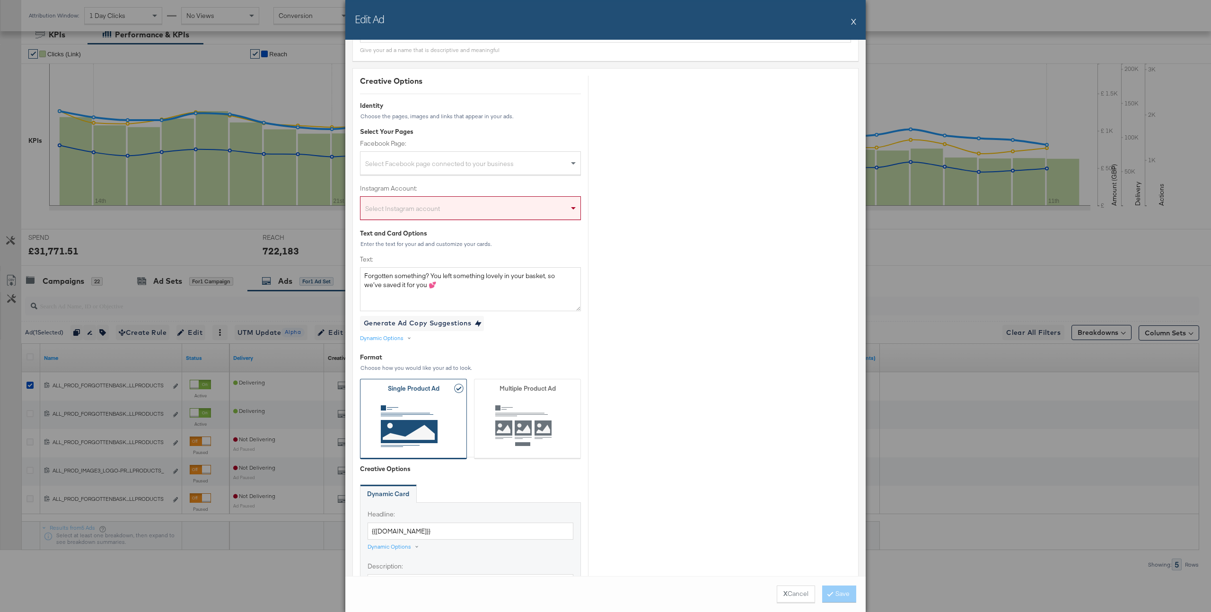
scroll to position [71, 0]
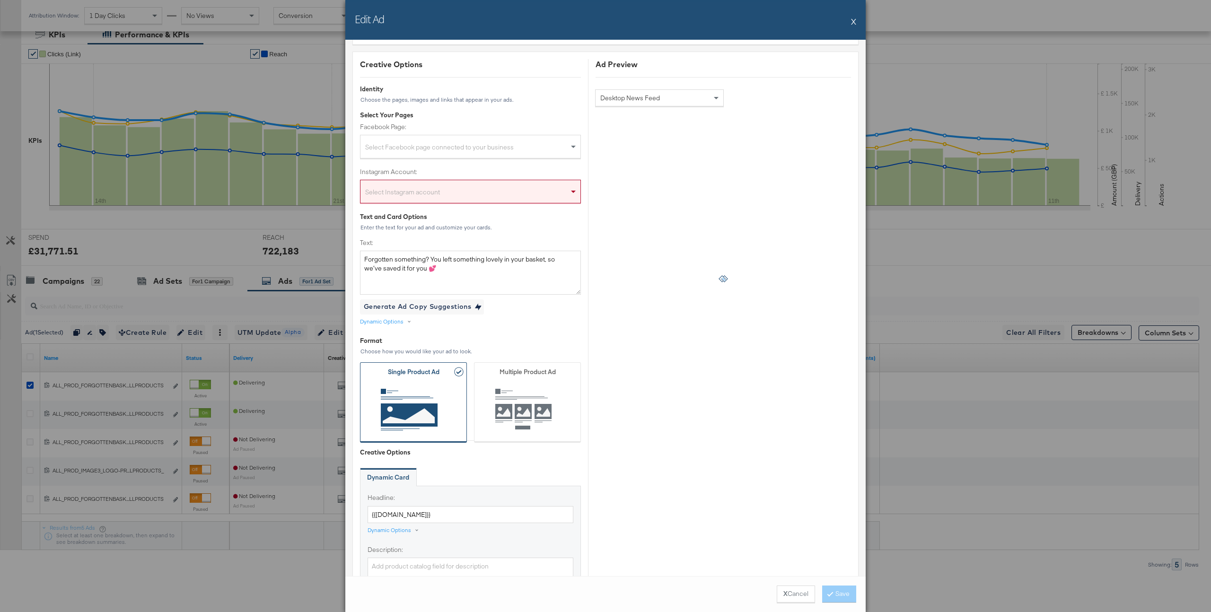
click at [817, 20] on button "X" at bounding box center [853, 21] width 5 height 19
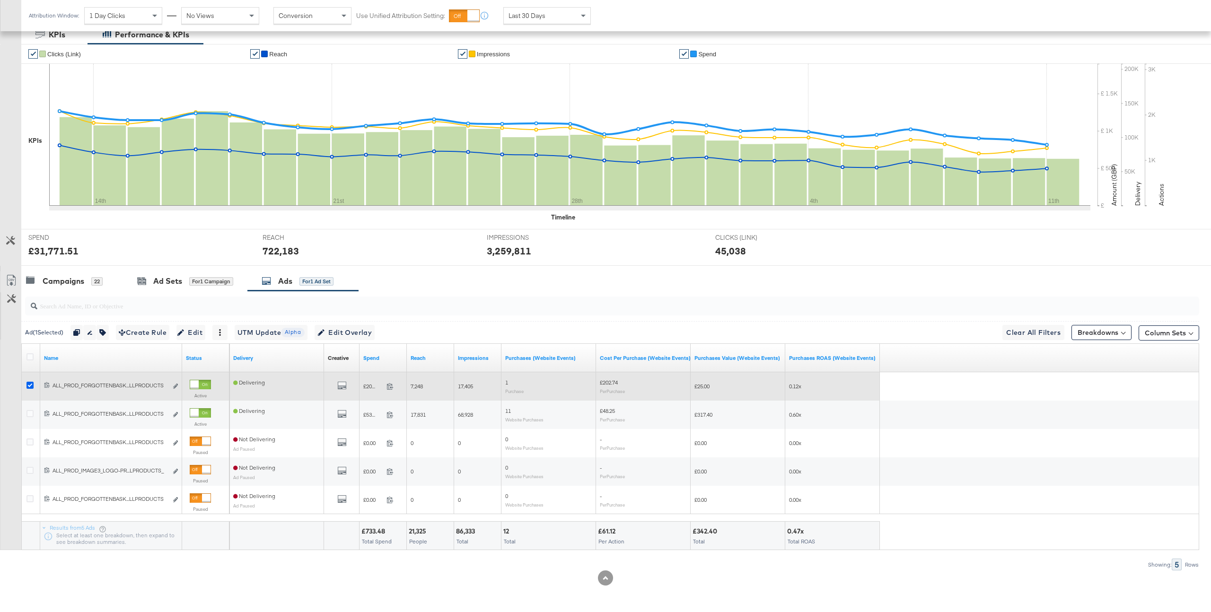
click at [31, 388] on icon at bounding box center [29, 385] width 7 height 7
click at [0, 0] on input "checkbox" at bounding box center [0, 0] width 0 height 0
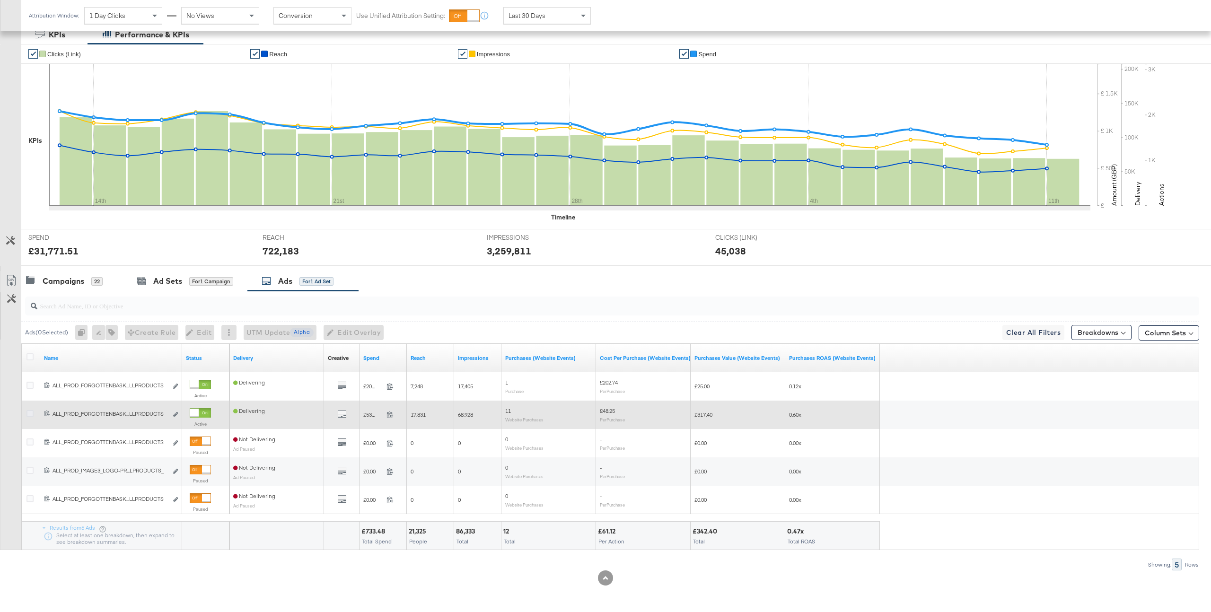
click at [29, 412] on icon at bounding box center [29, 413] width 7 height 7
click at [0, 0] on input "checkbox" at bounding box center [0, 0] width 0 height 0
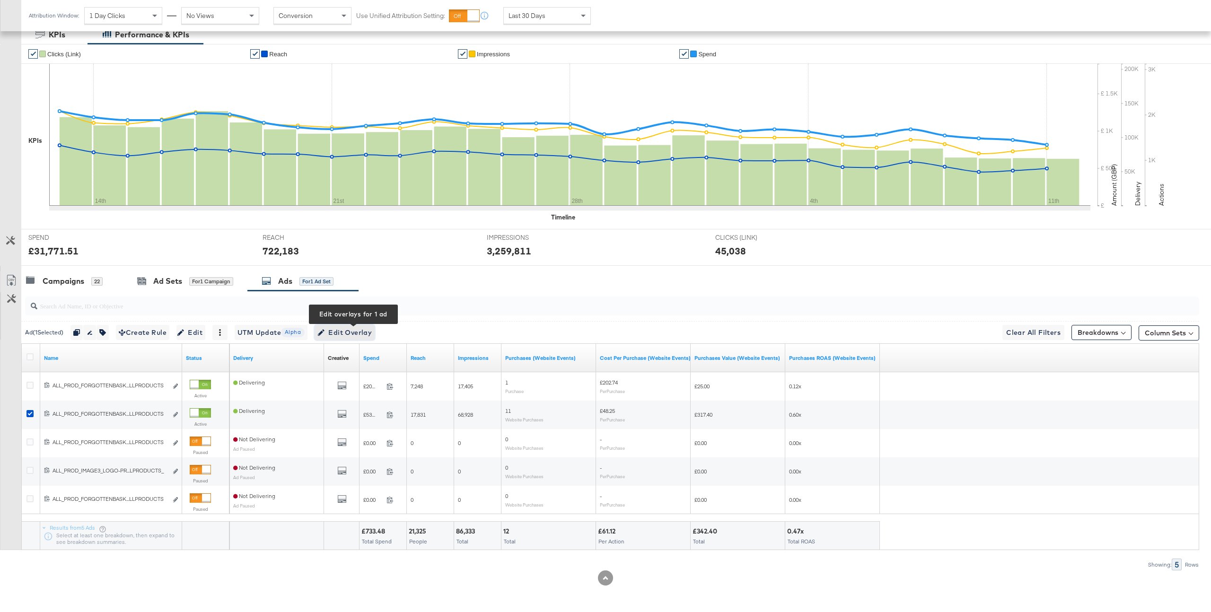
click at [352, 330] on span "Edit Overlay Edit overlays for 1 ad" at bounding box center [344, 333] width 54 height 12
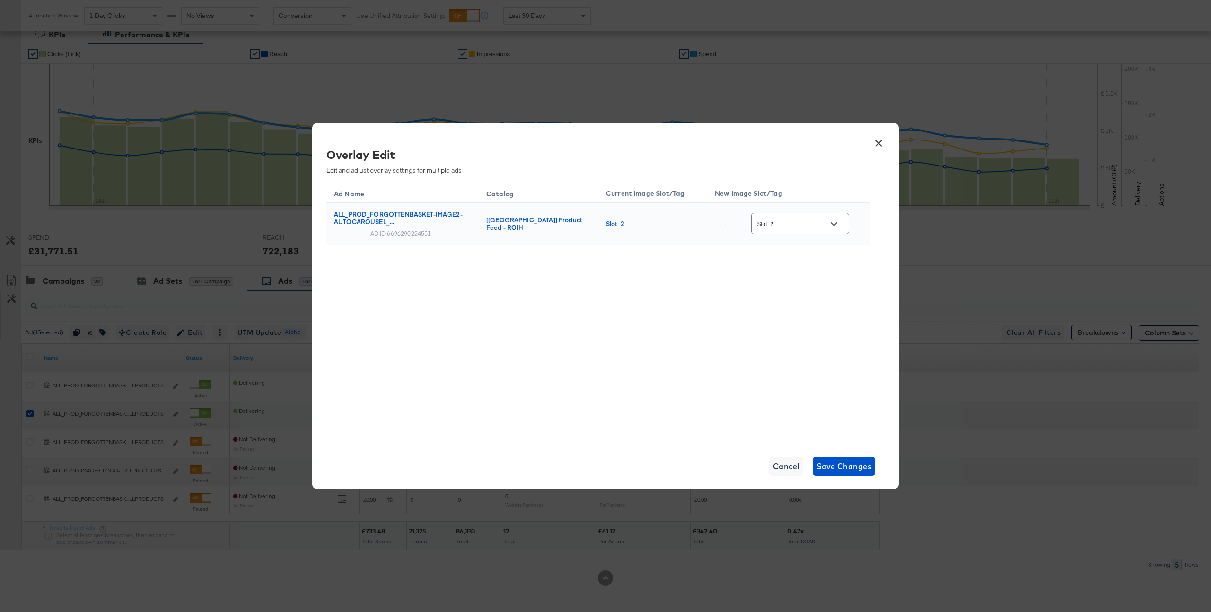
click at [817, 140] on button "×" at bounding box center [878, 140] width 17 height 17
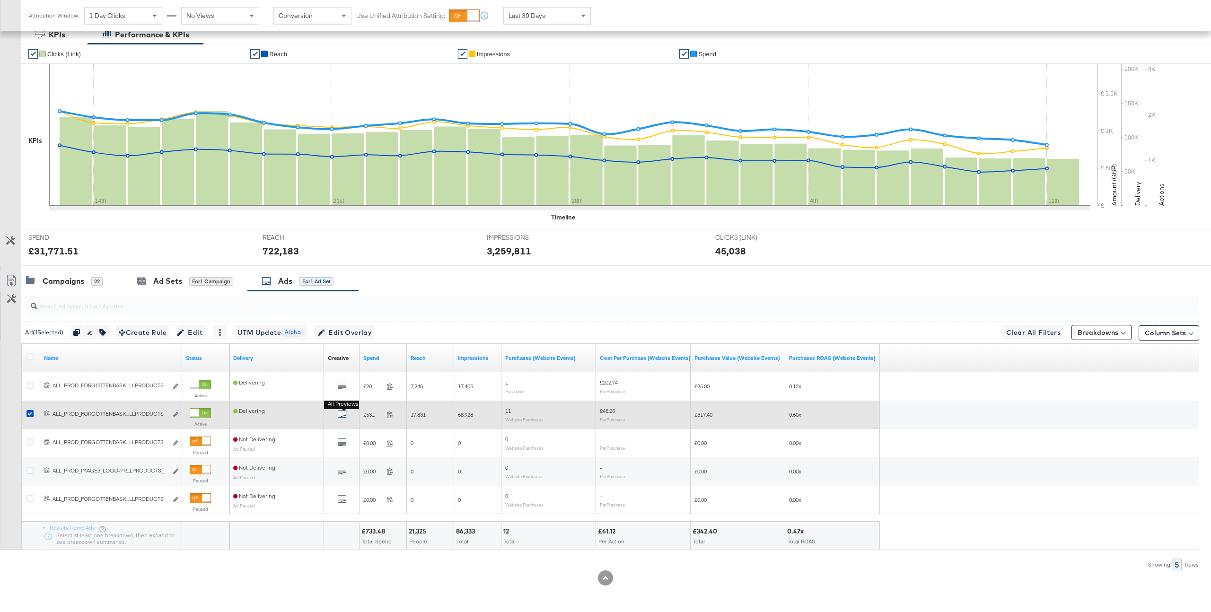
click at [342, 414] on icon "default" at bounding box center [341, 413] width 9 height 9
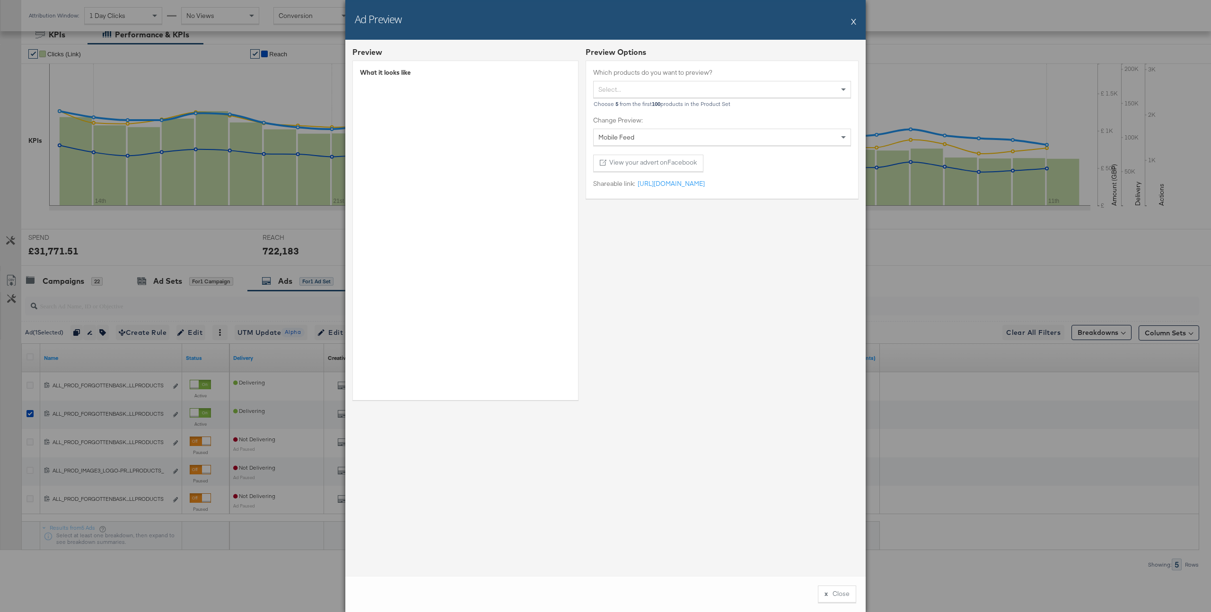
click at [817, 25] on button "X" at bounding box center [853, 21] width 5 height 19
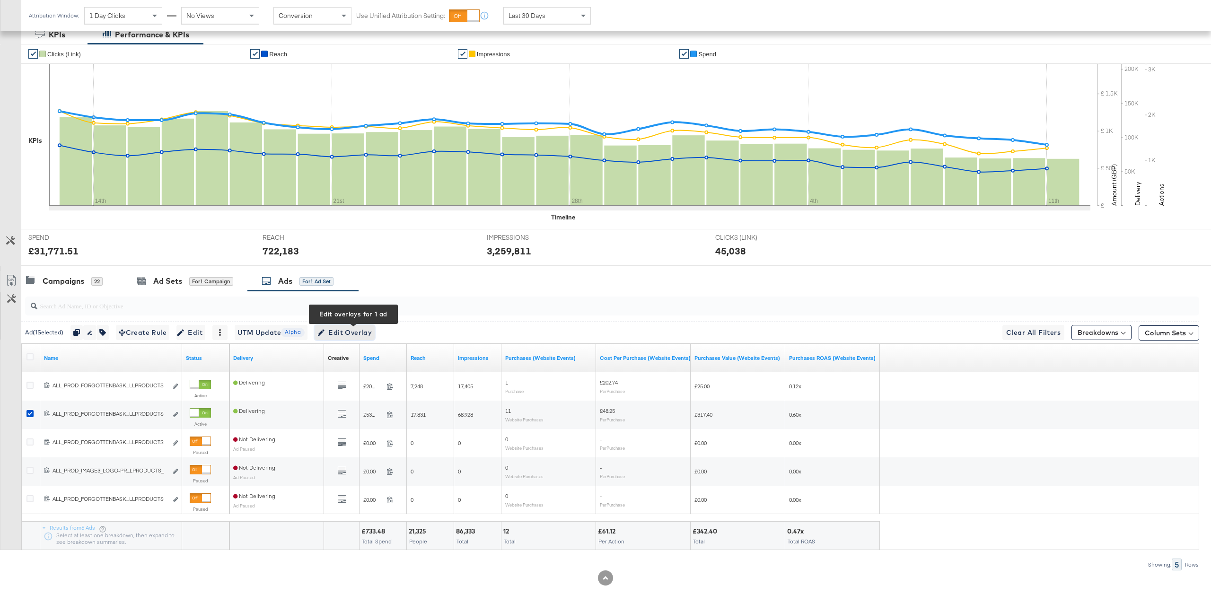
click at [364, 332] on span "Edit Overlay Edit overlays for 1 ad" at bounding box center [344, 333] width 54 height 12
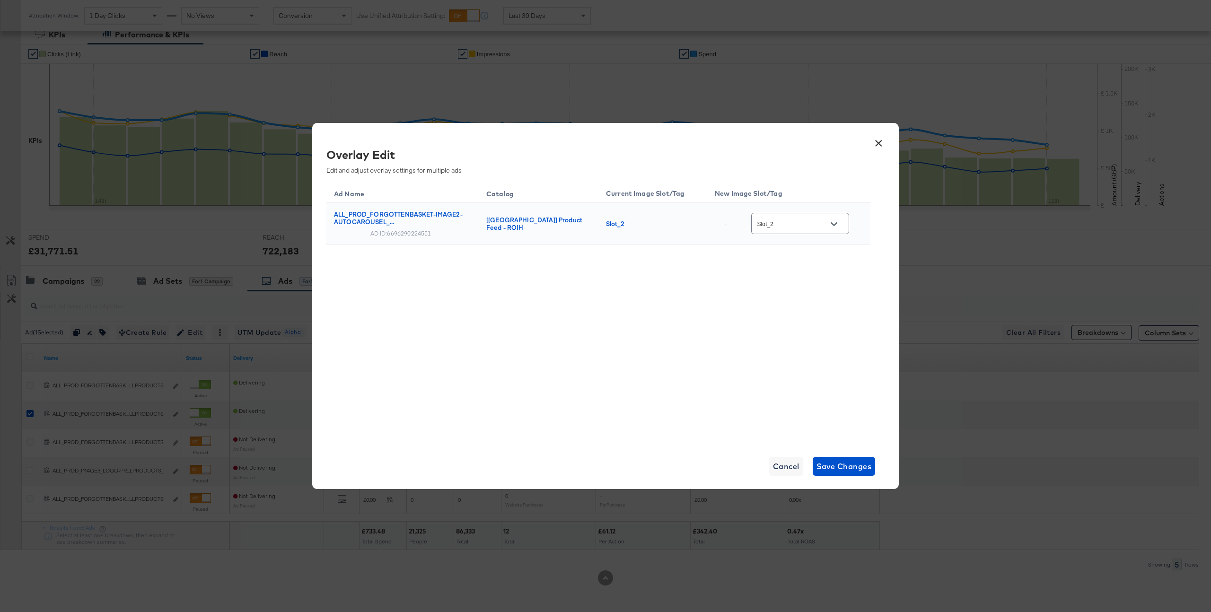
click at [812, 225] on input "Slot_2" at bounding box center [792, 223] width 75 height 11
click at [817, 141] on button "×" at bounding box center [878, 140] width 17 height 17
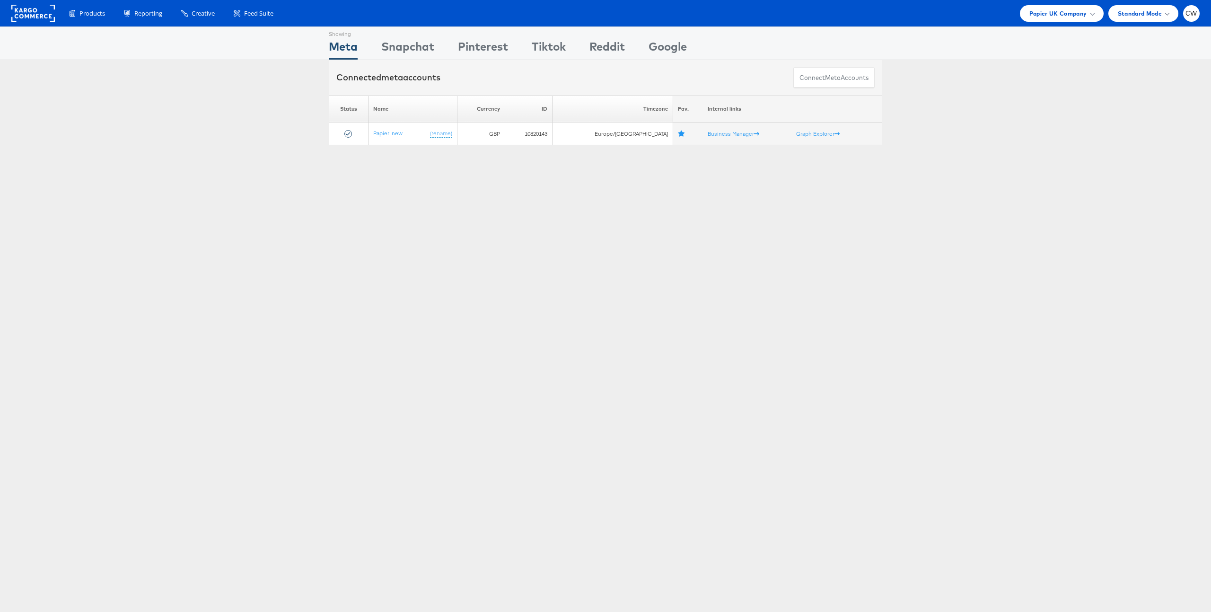
click at [479, 313] on div "Showing Meta Showing [GEOGRAPHIC_DATA] Showing Pinterest Showing Tiktok Showing…" at bounding box center [605, 262] width 1211 height 473
click at [1188, 12] on span "CW" at bounding box center [1191, 13] width 12 height 6
click at [992, 75] on div "Connected meta accounts Connect meta Accounts" at bounding box center [605, 77] width 1211 height 35
click at [394, 135] on link "Papier_new" at bounding box center [387, 133] width 29 height 7
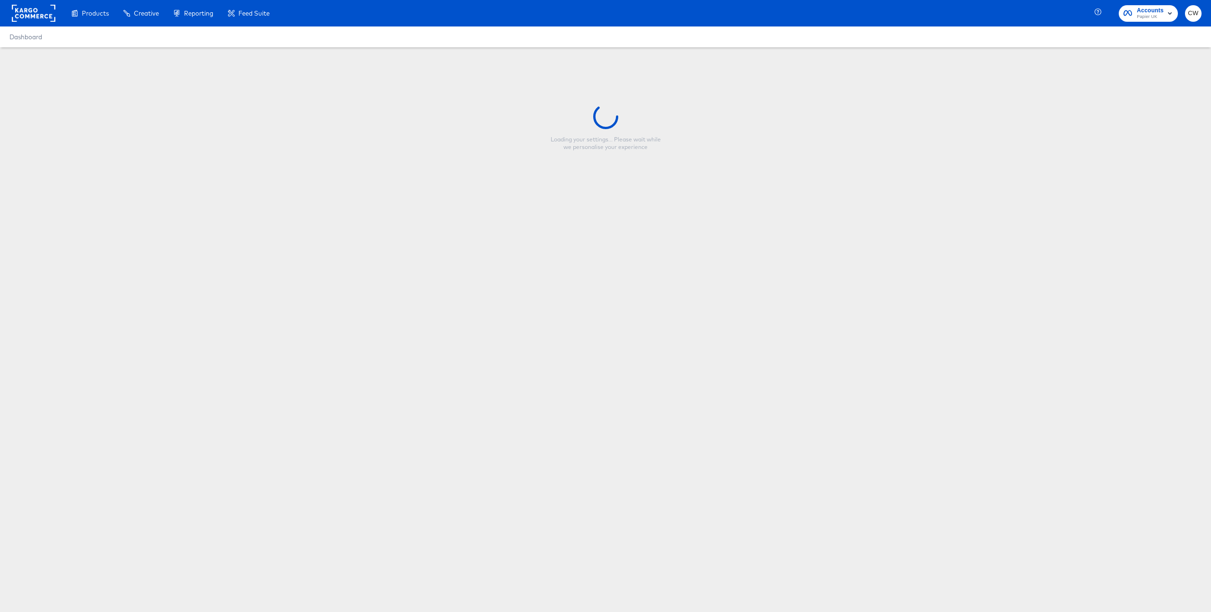
type input "Copy - 0924_Main - 3 - UK control - Papier Logo + Price £"
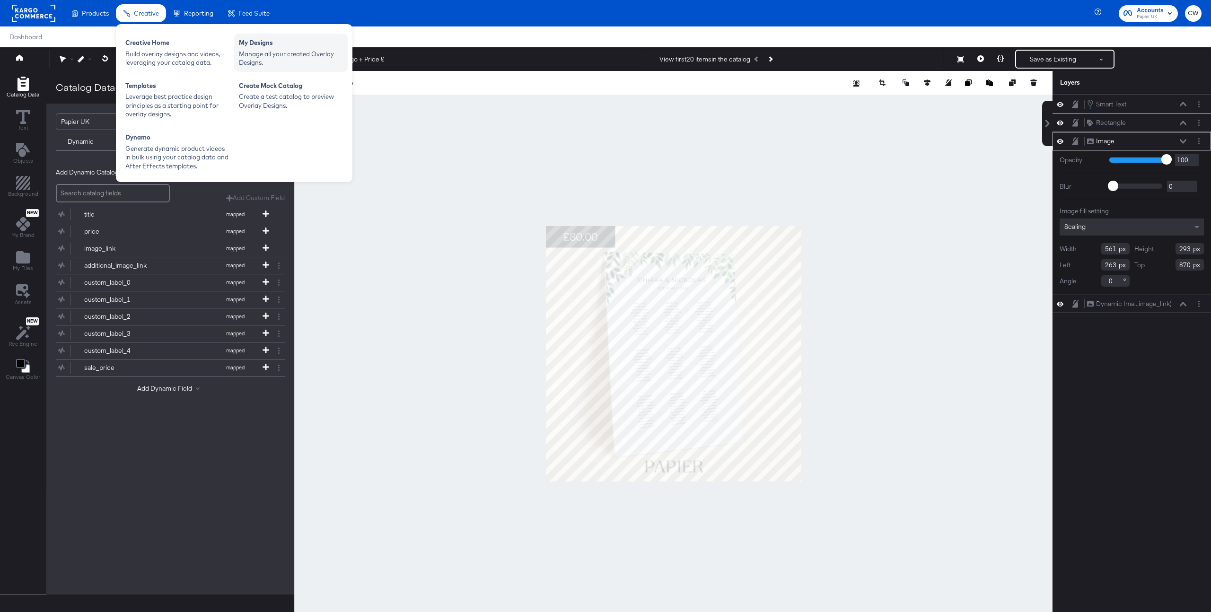
click at [296, 68] on div "My Designs Manage all your created Overlay Designs." at bounding box center [290, 53] width 113 height 38
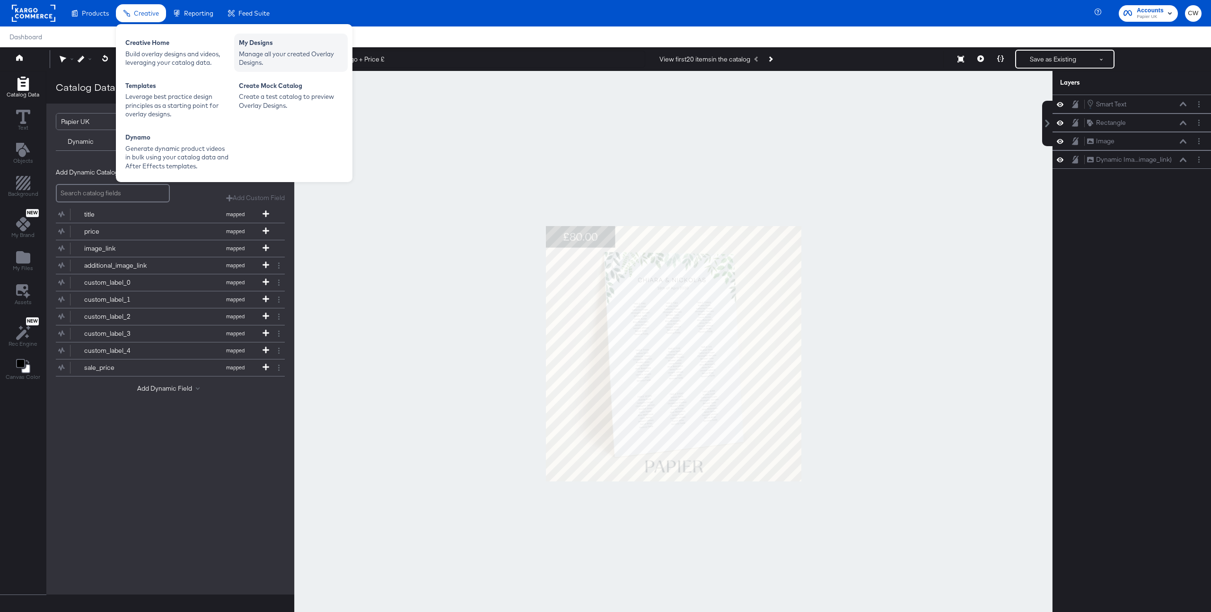
click at [281, 59] on div "Manage all your created Overlay Designs." at bounding box center [291, 58] width 104 height 17
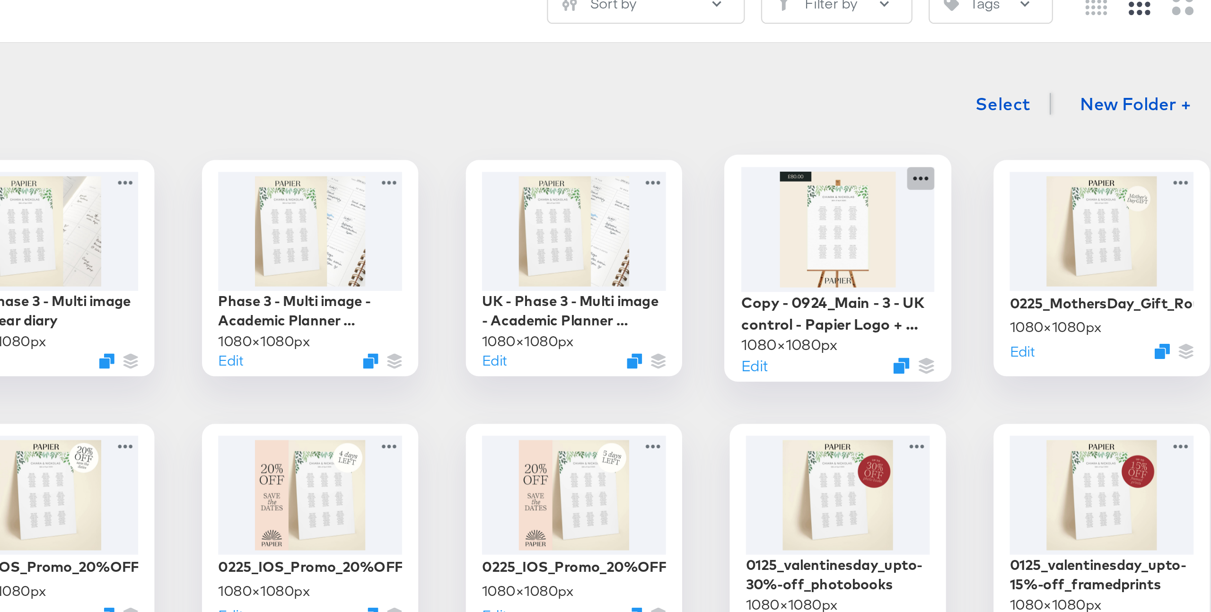
click at [1046, 219] on icon at bounding box center [1045, 217] width 12 height 10
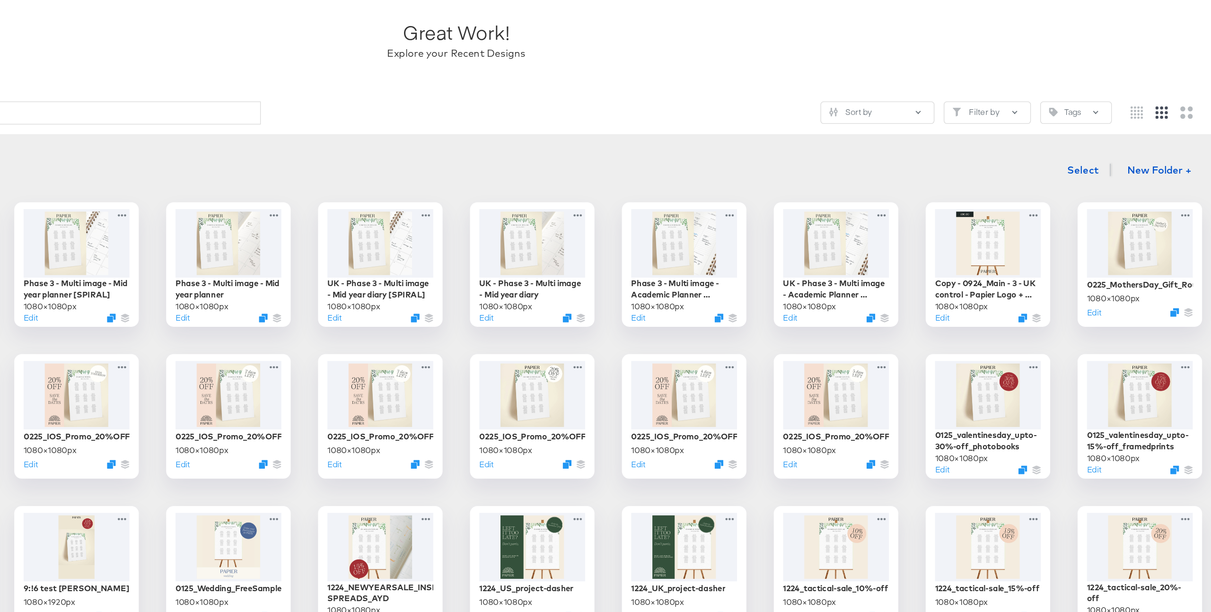
click at [1014, 177] on div "Showing 291 Designs Select New Folder +" at bounding box center [605, 184] width 1192 height 19
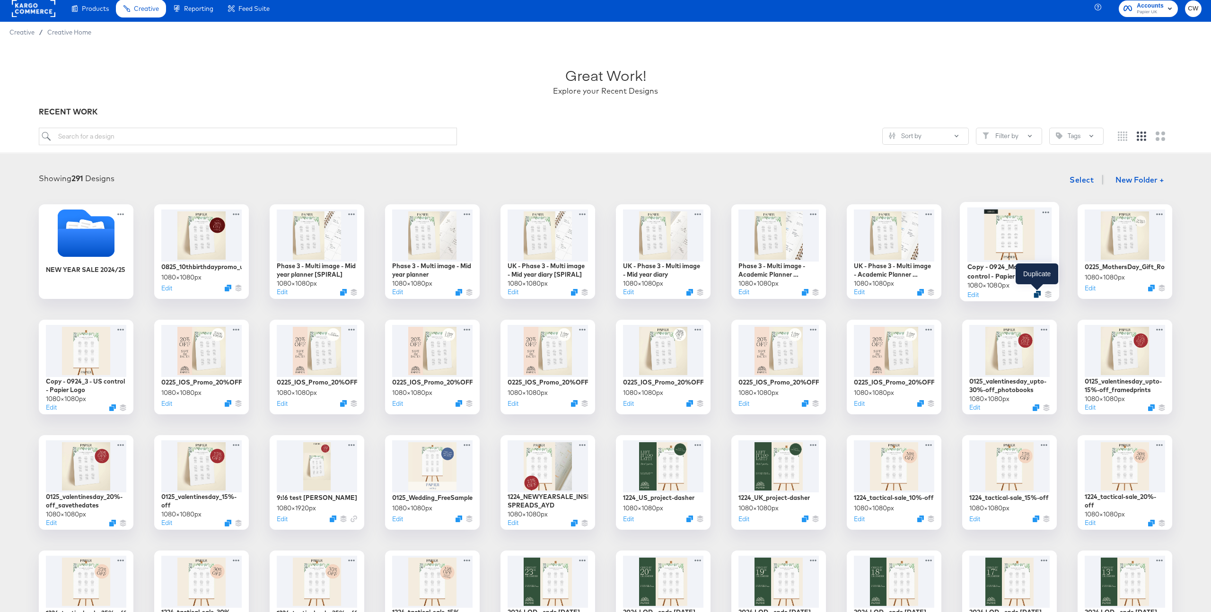
click at [1038, 295] on icon "Duplicate" at bounding box center [1036, 294] width 7 height 7
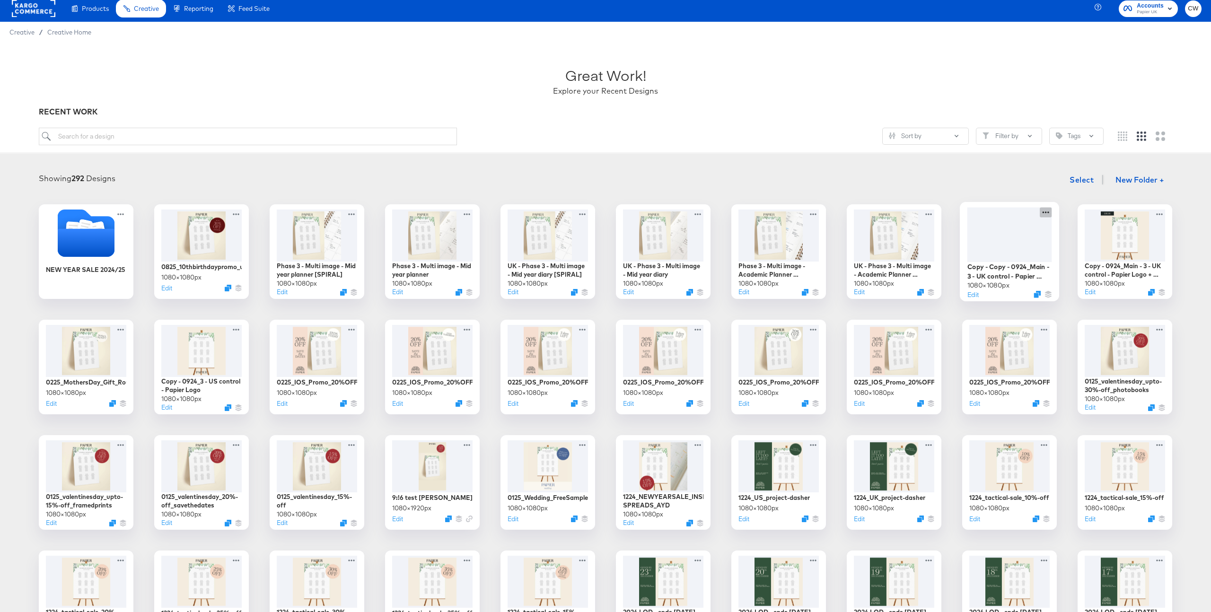
click at [1045, 215] on icon at bounding box center [1045, 212] width 12 height 10
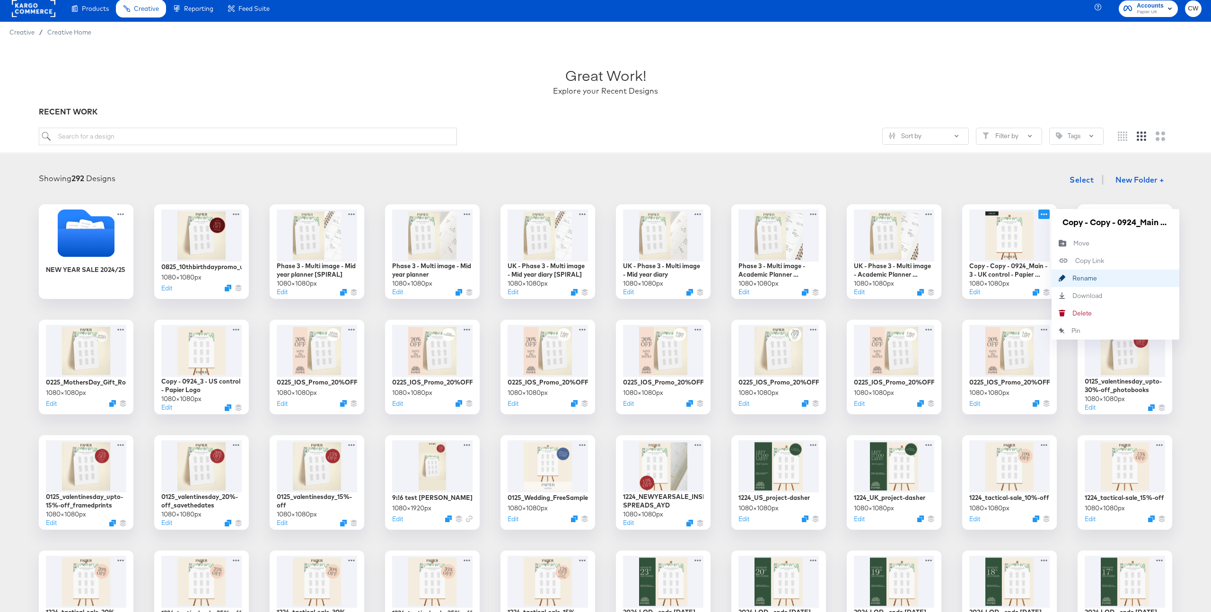
click at [1072, 278] on div "Rename Rename" at bounding box center [1072, 278] width 0 height 0
click at [1102, 218] on input "Copy - Copy - 0924_Main - 3 - UK control - Papier Logo + Price £" at bounding box center [1114, 221] width 113 height 19
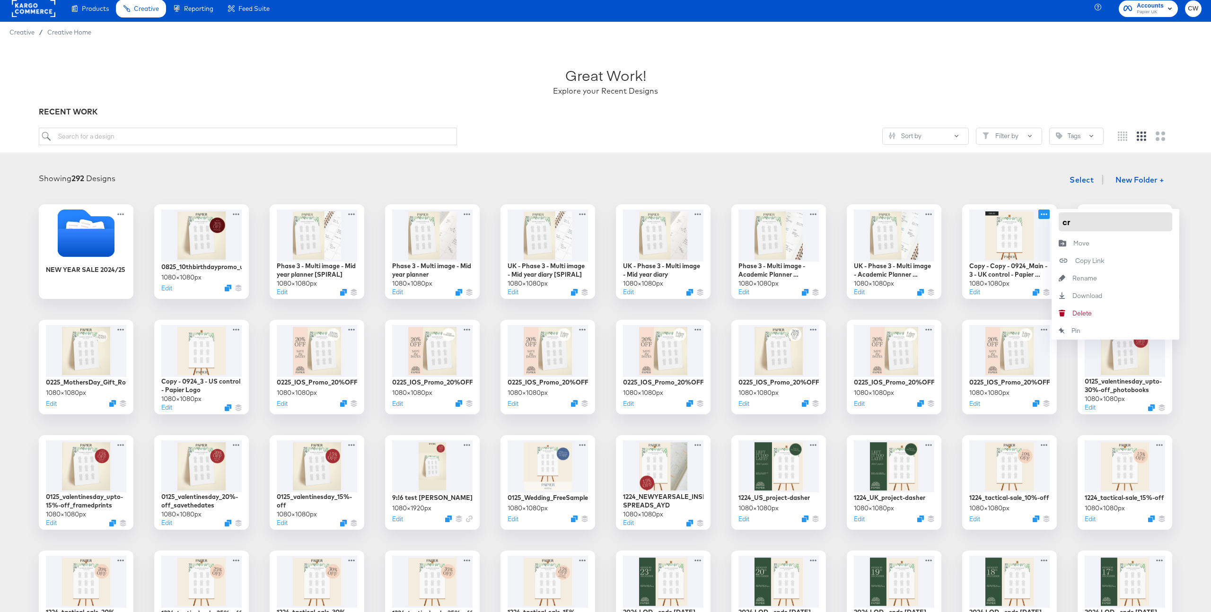
scroll to position [0, 0]
type input "[PERSON_NAME] test"
click at [1022, 162] on div "Showing 292 Designs Select New Folder + NEW YEAR SALE 2024/25 0825_10thbirthday…" at bounding box center [605, 523] width 1211 height 724
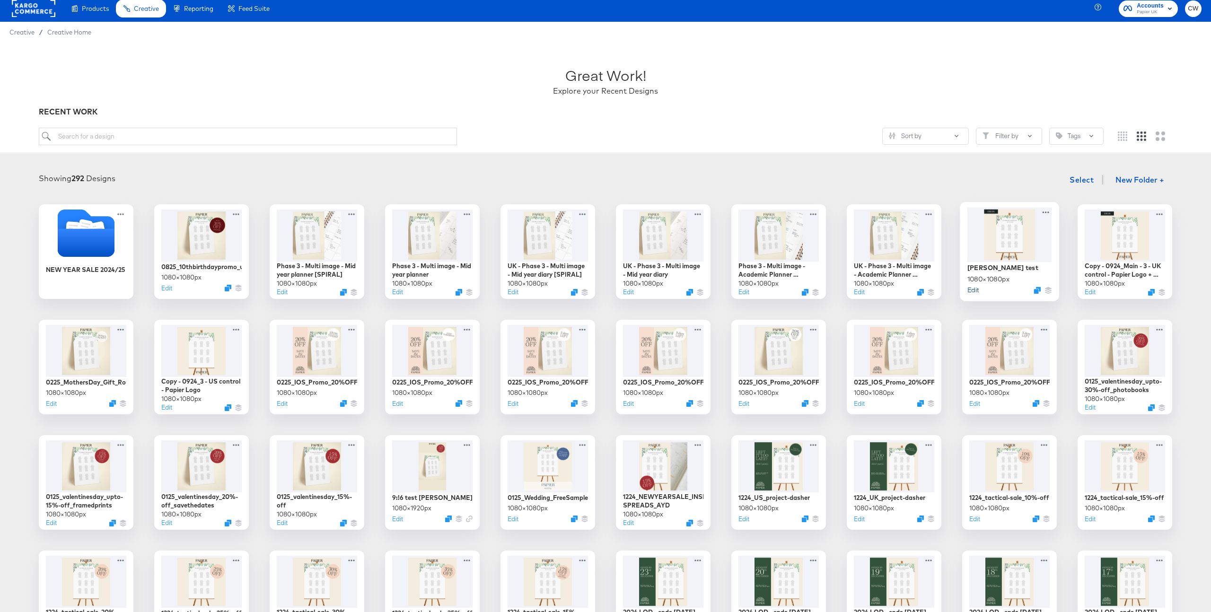
click at [974, 290] on button "Edit" at bounding box center [972, 289] width 11 height 9
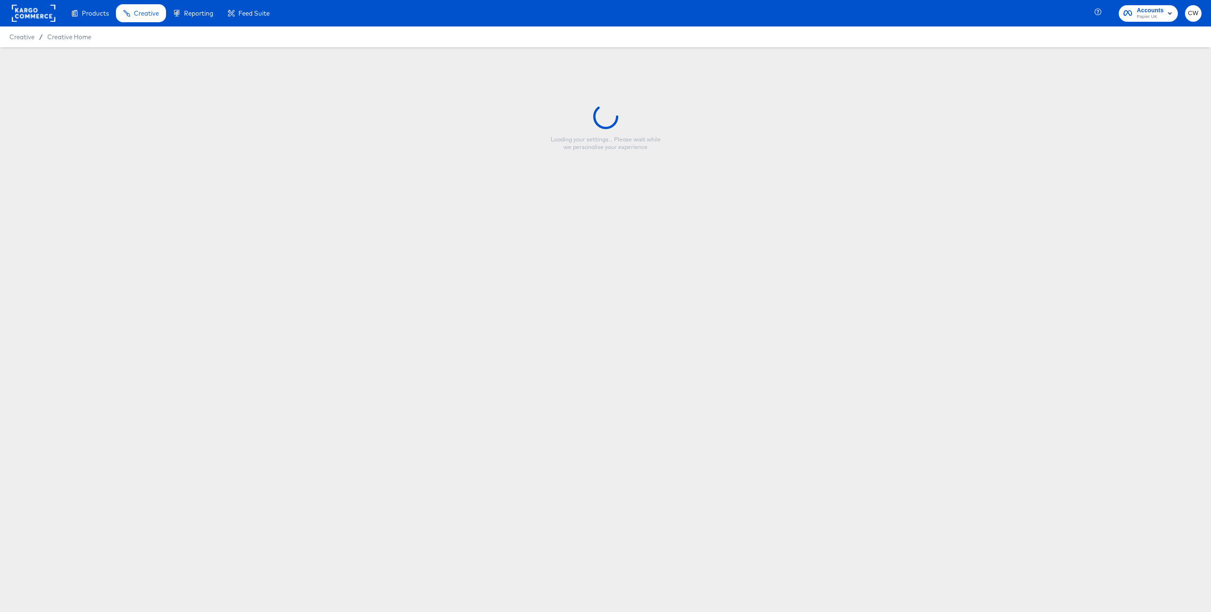
type input "[PERSON_NAME] test"
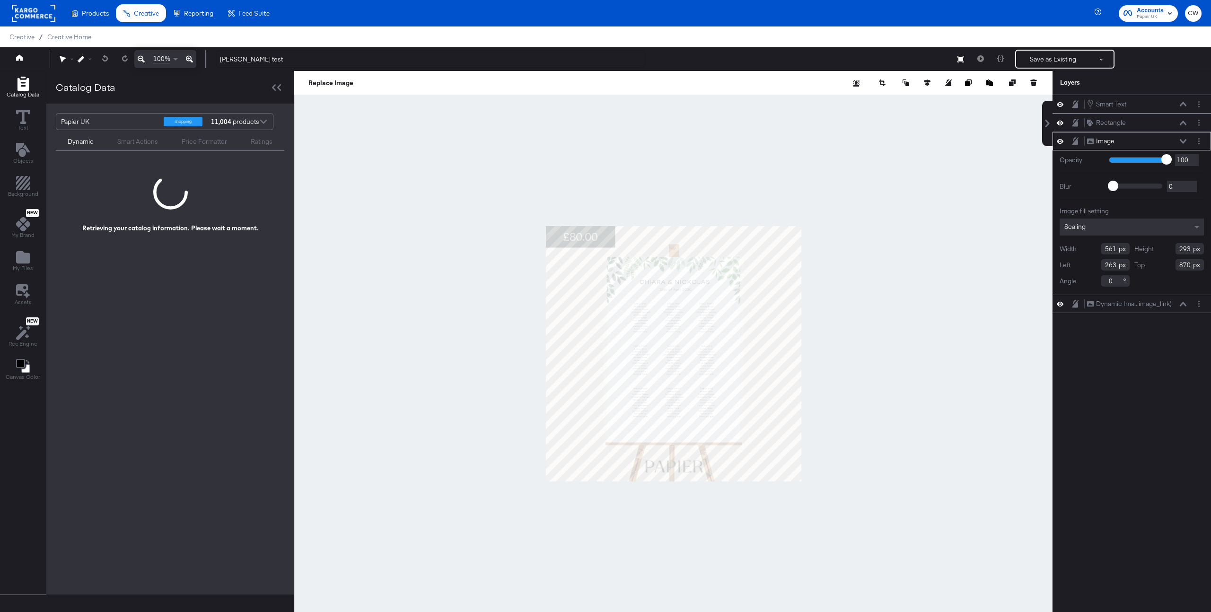
click at [906, 239] on div at bounding box center [673, 353] width 758 height 565
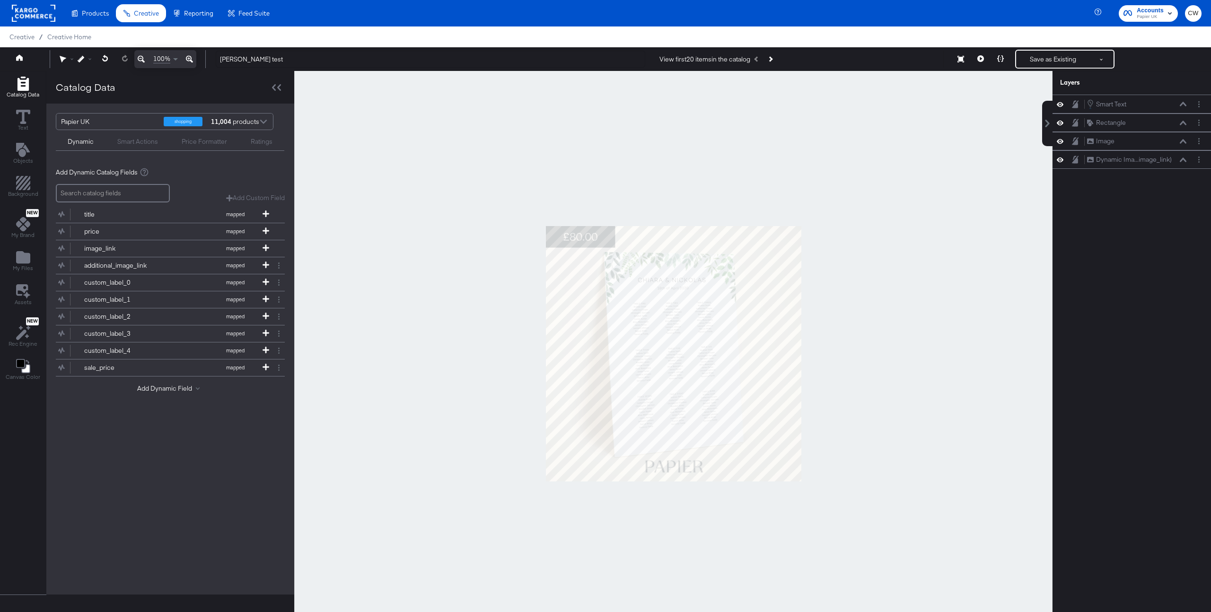
click at [689, 130] on div at bounding box center [673, 353] width 758 height 565
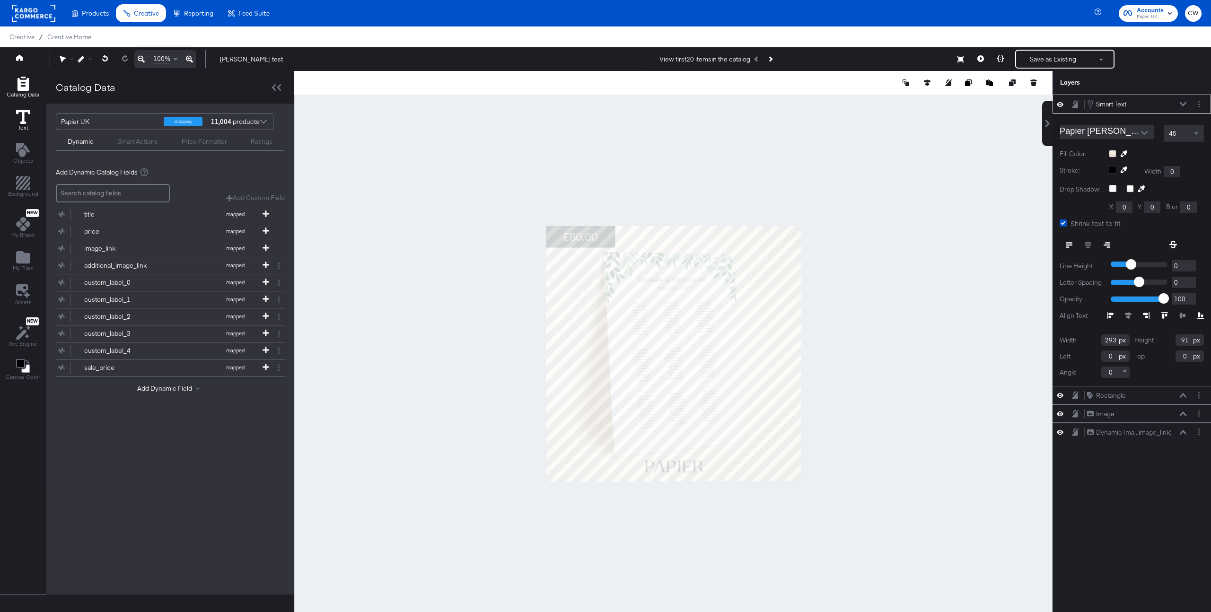
click at [25, 113] on icon at bounding box center [23, 117] width 14 height 14
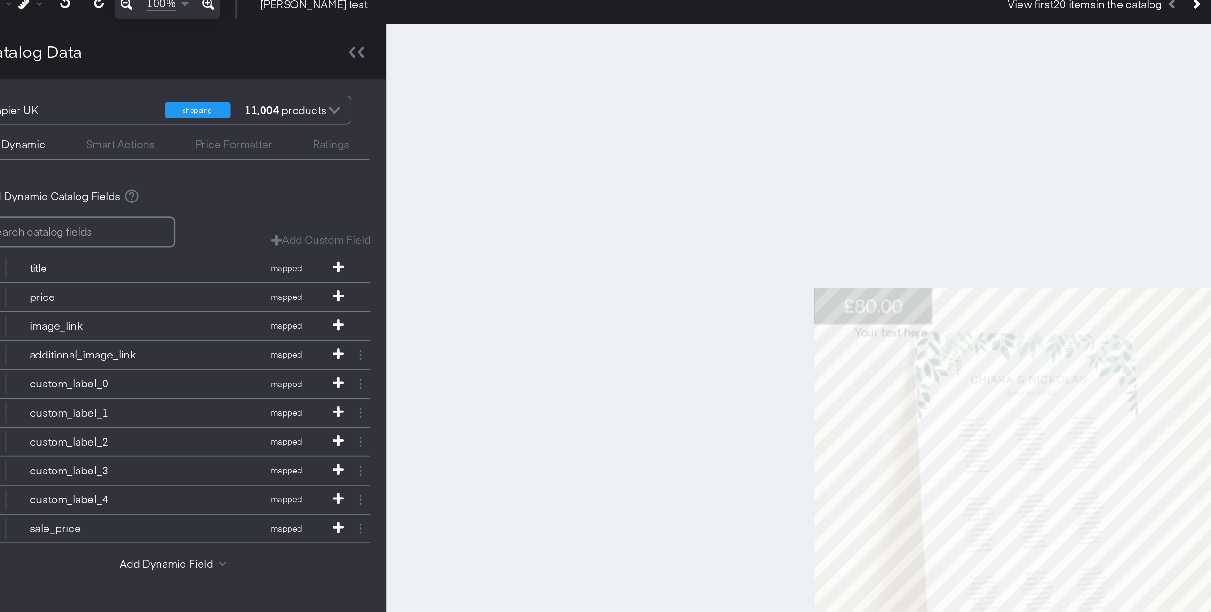
click at [142, 143] on div "Smart Actions" at bounding box center [137, 141] width 41 height 9
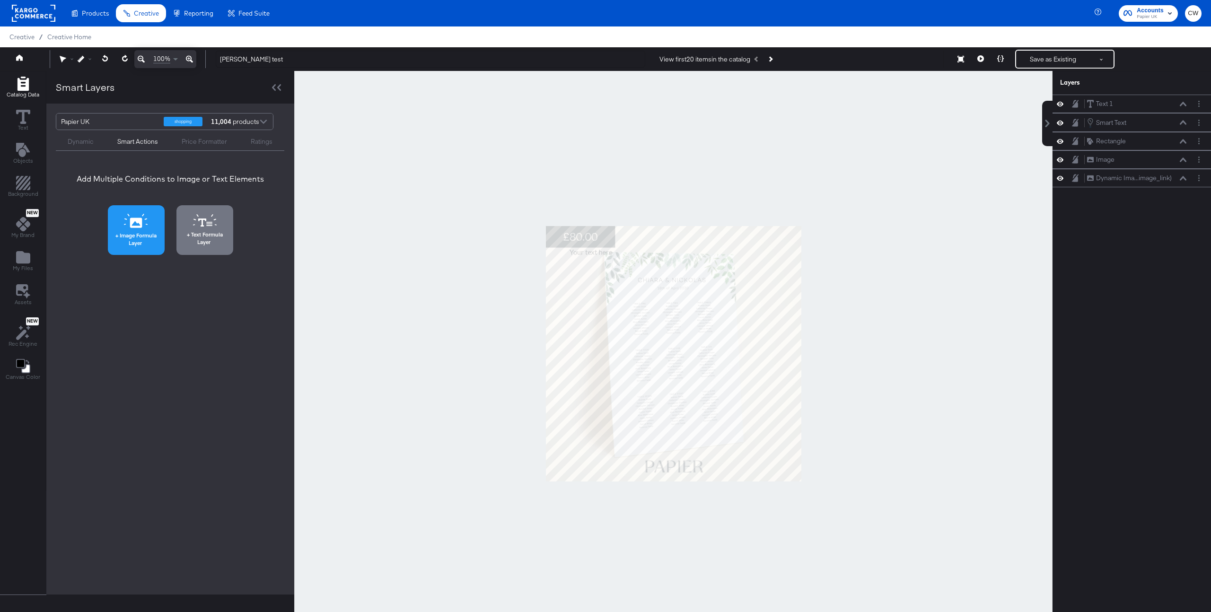
click at [146, 237] on span "Image Formula Layer" at bounding box center [136, 239] width 51 height 15
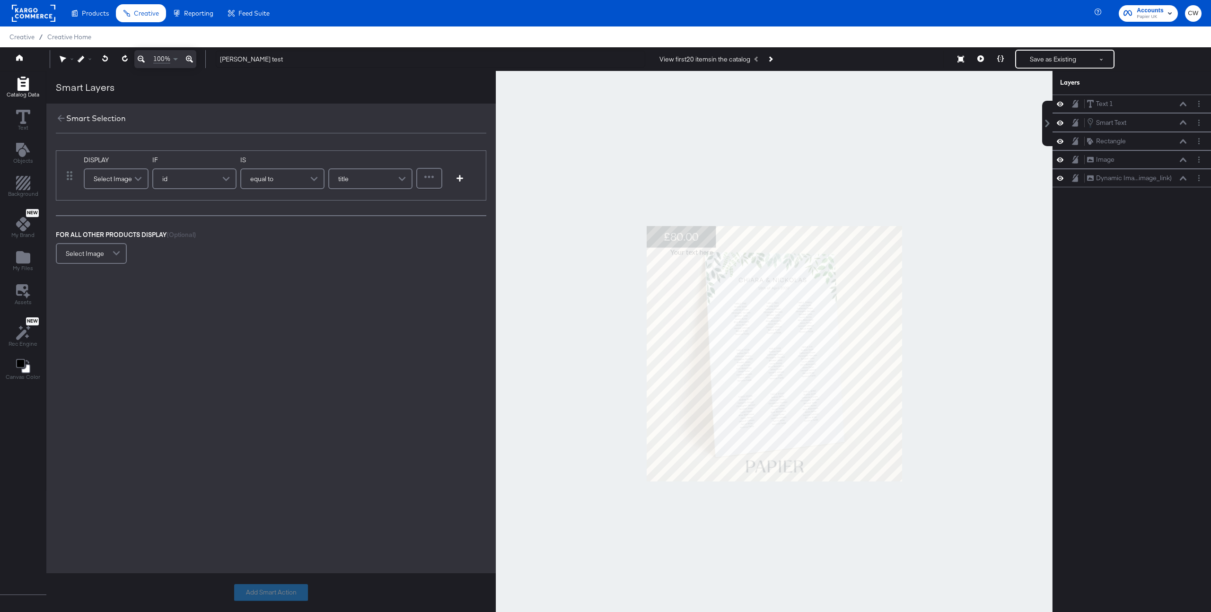
click at [122, 180] on div "Select Image" at bounding box center [116, 178] width 63 height 19
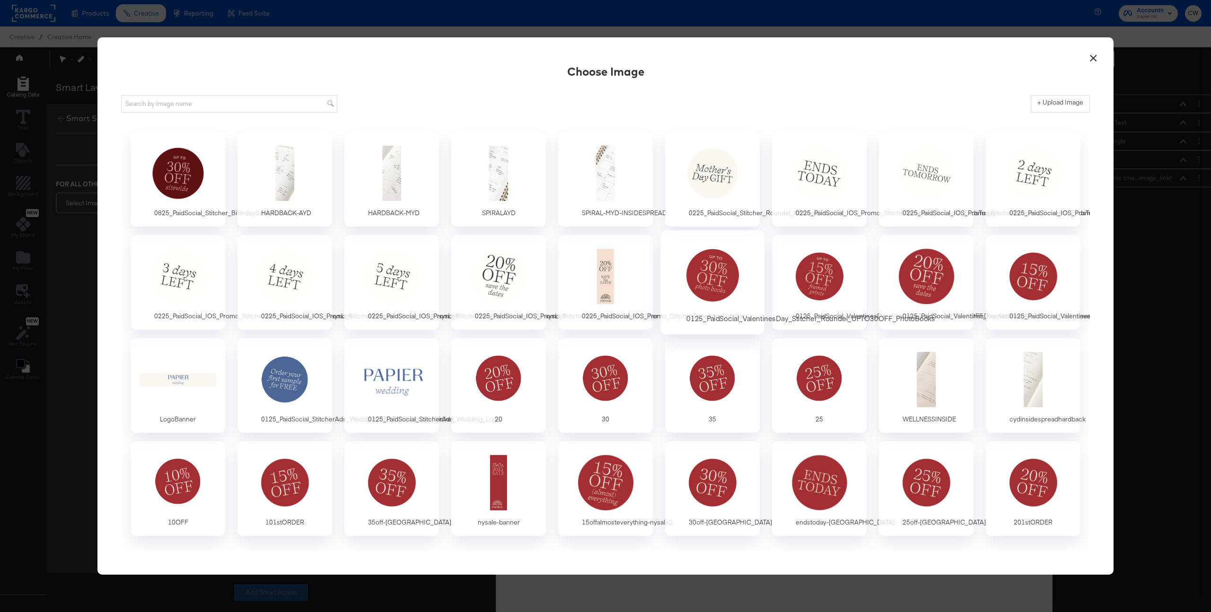
click at [727, 284] on div at bounding box center [712, 275] width 88 height 65
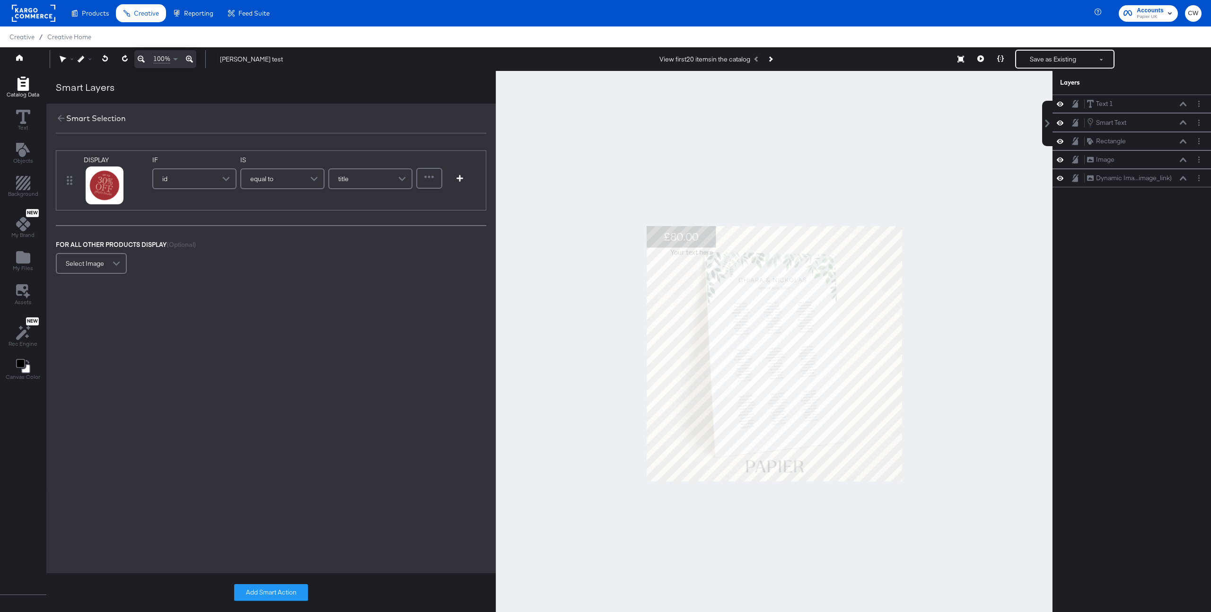
click at [196, 183] on div "id" at bounding box center [194, 178] width 82 height 19
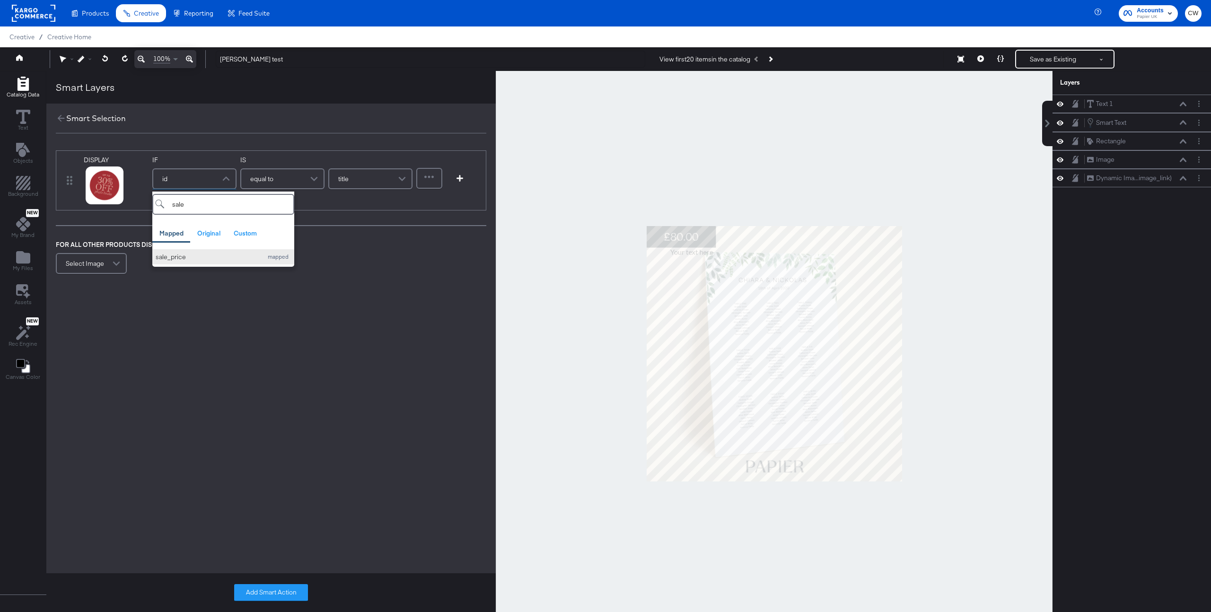
type input "sale"
click at [205, 257] on div "sale_price" at bounding box center [207, 257] width 102 height 9
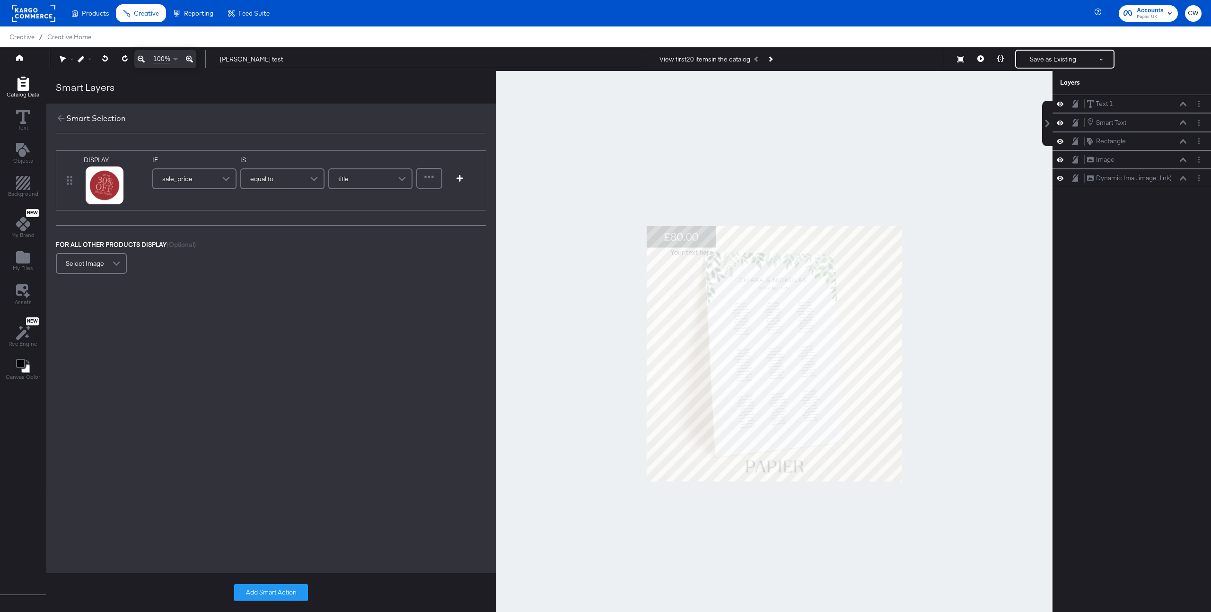
click at [282, 183] on div "equal to" at bounding box center [282, 178] width 82 height 19
type input "conta"
click at [351, 182] on input "text" at bounding box center [363, 178] width 98 height 21
type input "."
click at [272, 594] on button "Add Smart Action" at bounding box center [271, 592] width 74 height 17
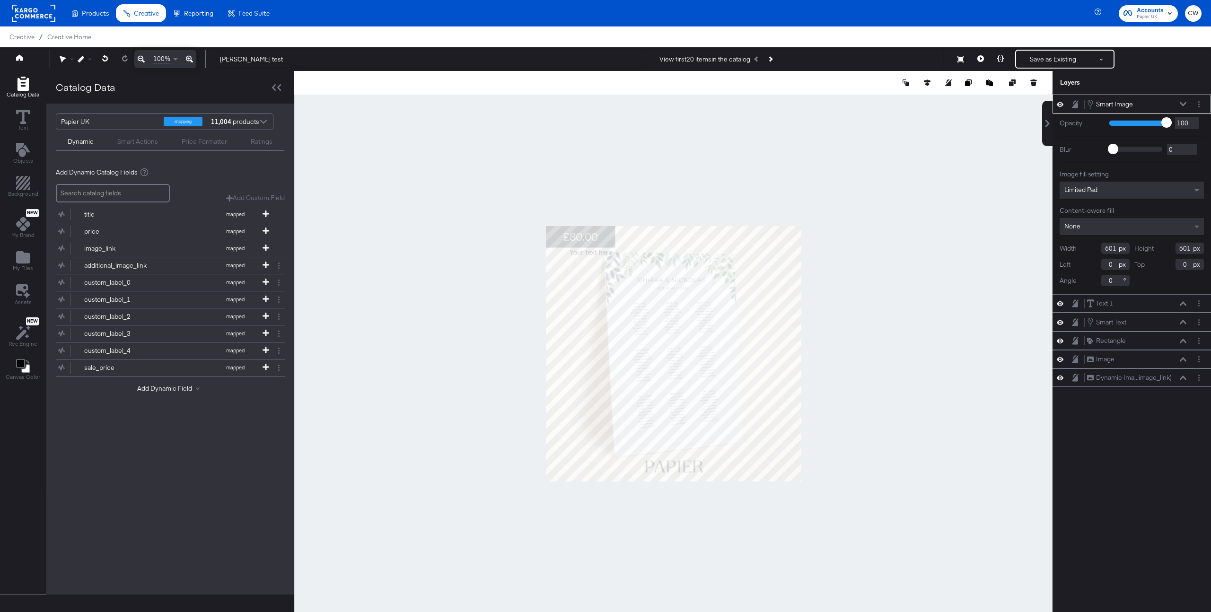
type input "376"
type input "128"
click at [983, 59] on icon at bounding box center [980, 58] width 7 height 7
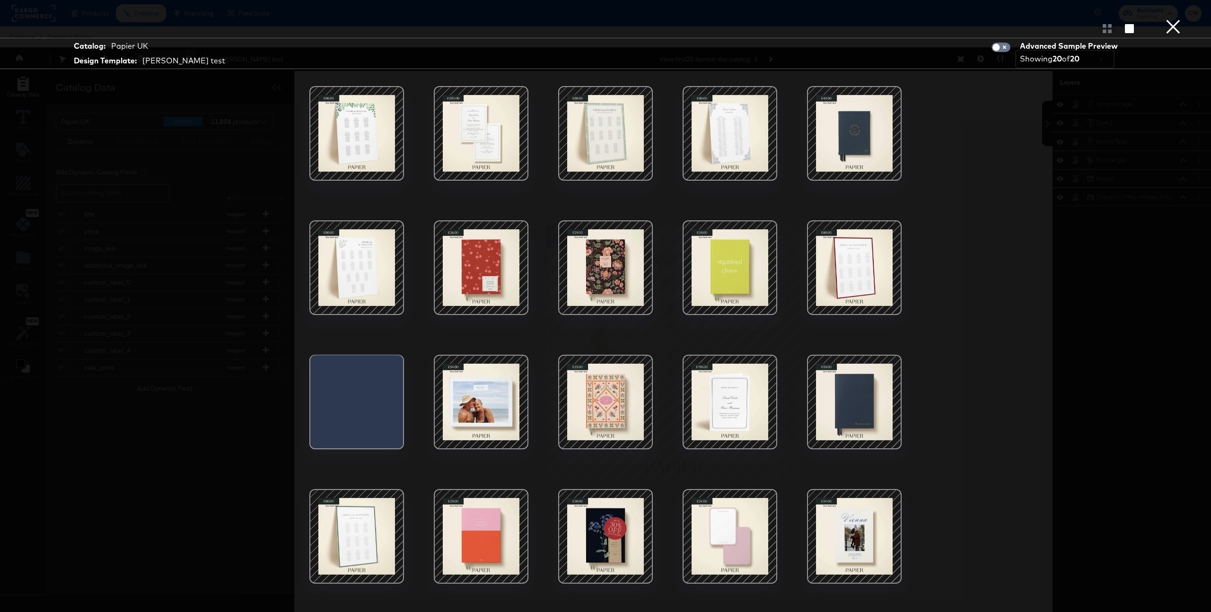
click at [616, 552] on div at bounding box center [605, 536] width 80 height 80
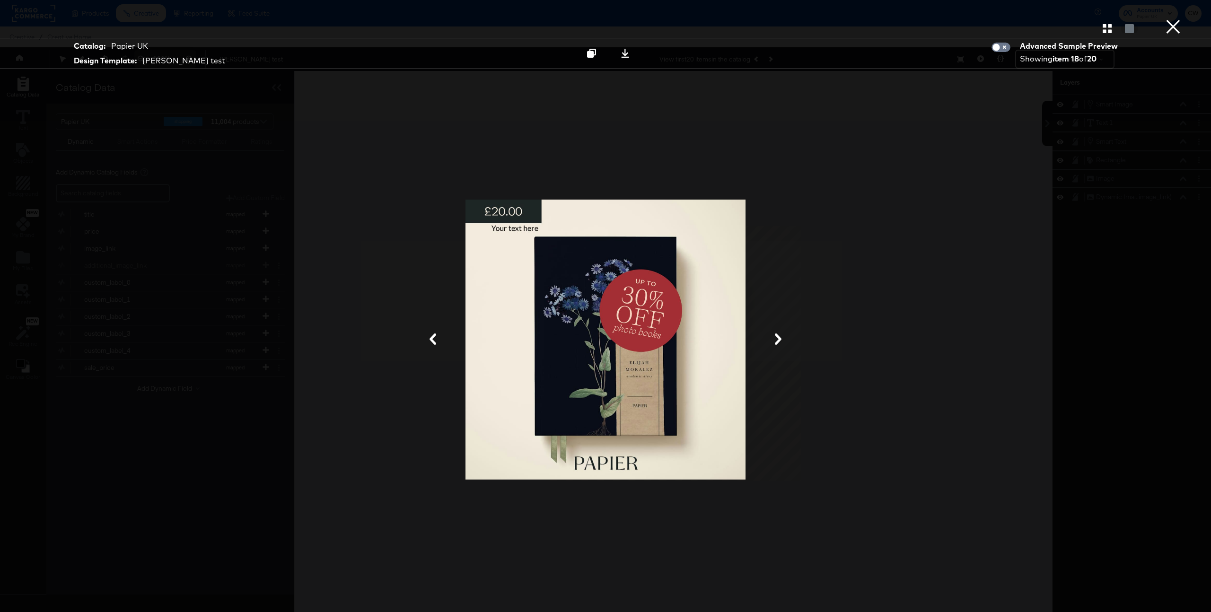
click at [1174, 19] on button "×" at bounding box center [1172, 9] width 19 height 19
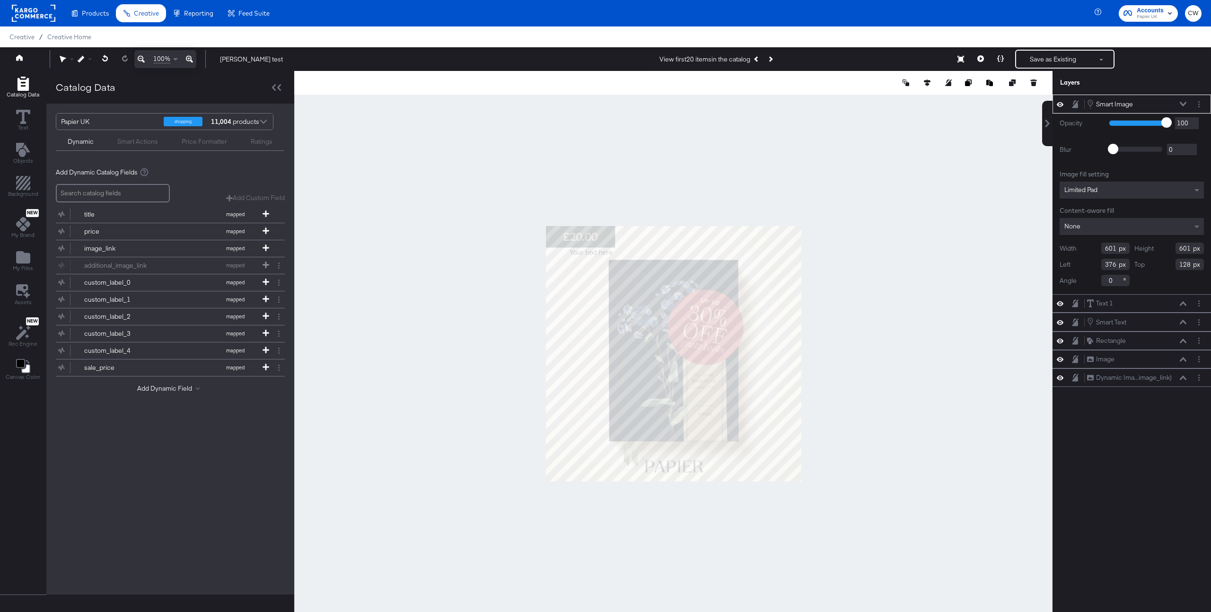
type input "574"
type input "-28"
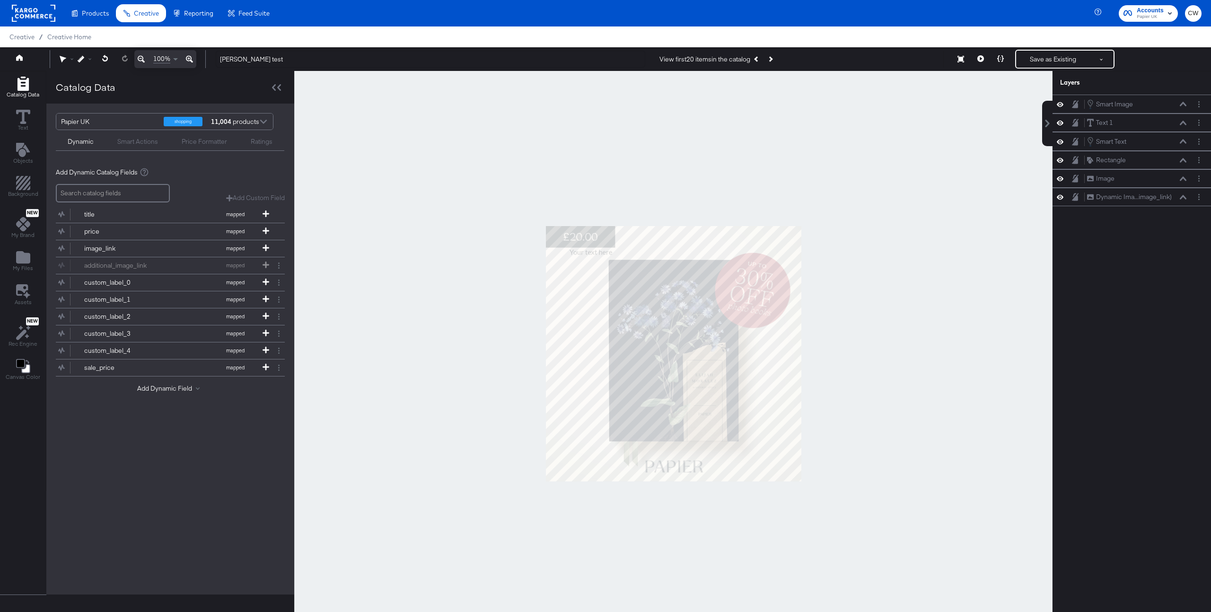
click at [859, 236] on div at bounding box center [673, 353] width 758 height 565
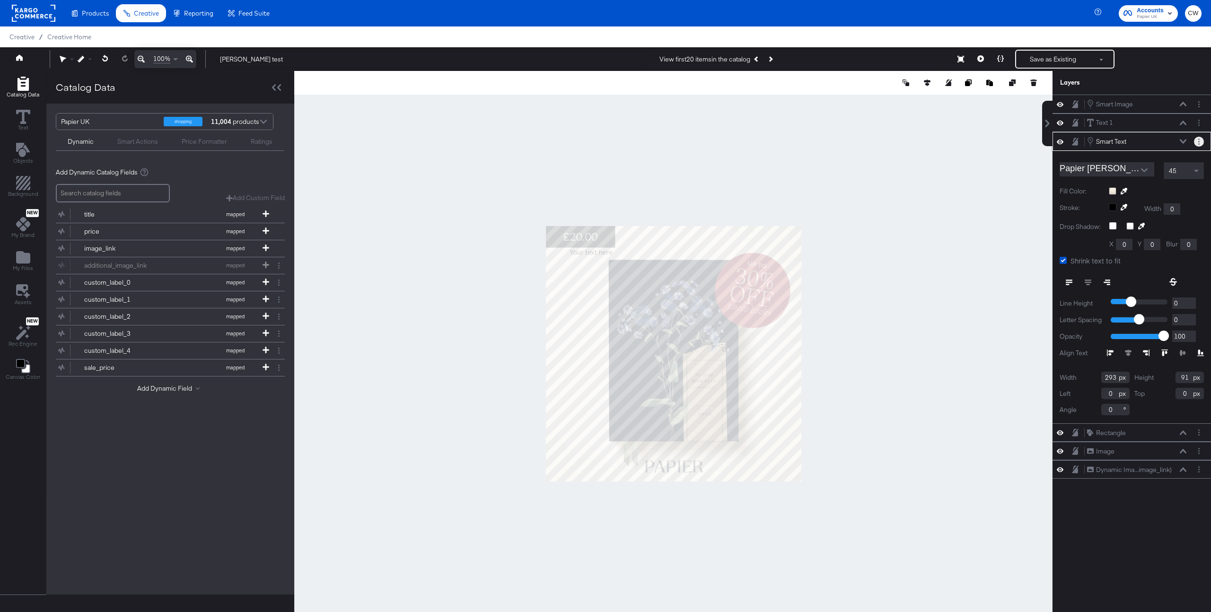
click at [1198, 142] on icon "Layer Options" at bounding box center [1198, 142] width 1 height 6
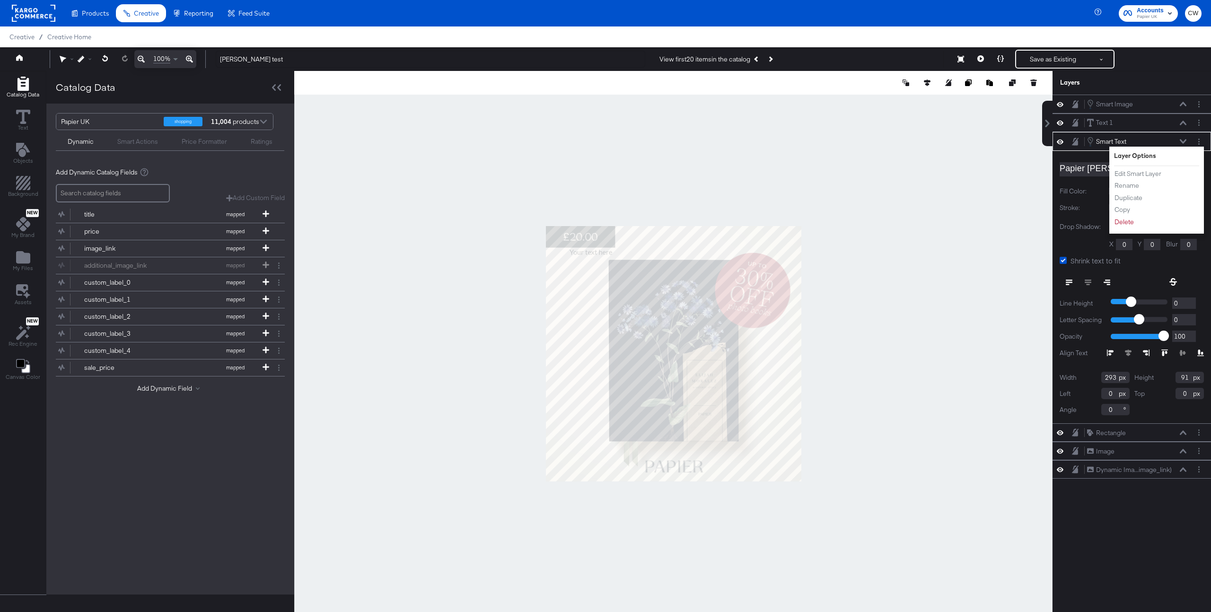
click at [1161, 143] on div "Smart Text Smart Text" at bounding box center [1136, 141] width 100 height 10
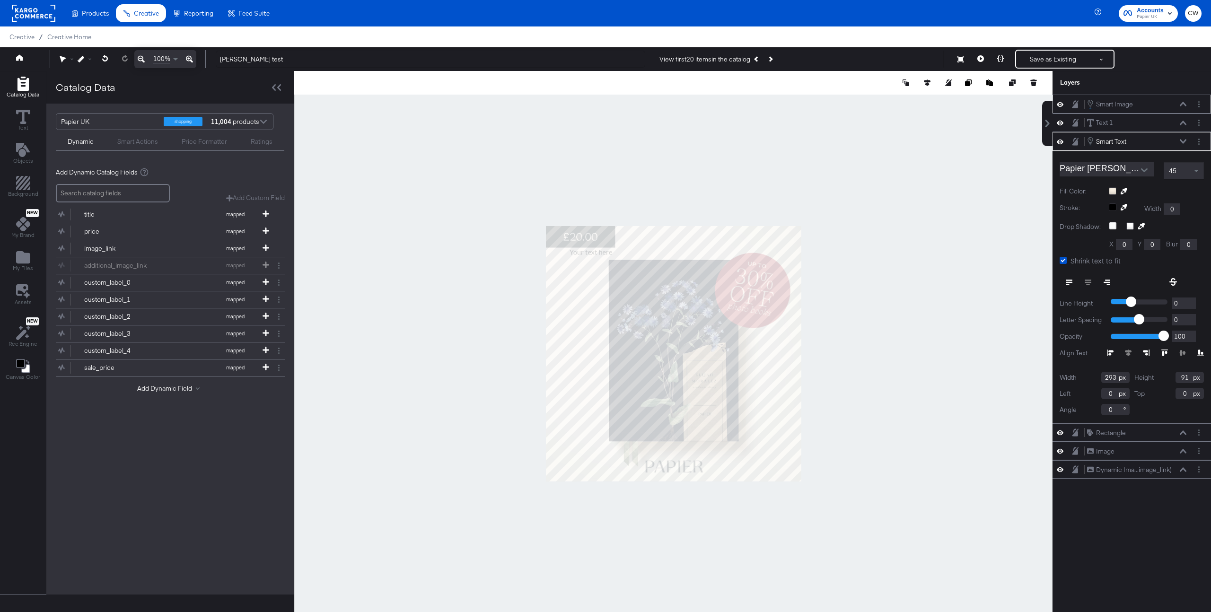
click at [1133, 102] on div "Smart Image Smart Image" at bounding box center [1136, 104] width 100 height 10
click at [1059, 105] on icon at bounding box center [1059, 104] width 7 height 5
click at [1059, 105] on icon at bounding box center [1059, 104] width 7 height 6
click at [1061, 105] on icon at bounding box center [1059, 104] width 7 height 8
click at [1061, 105] on icon at bounding box center [1059, 104] width 7 height 6
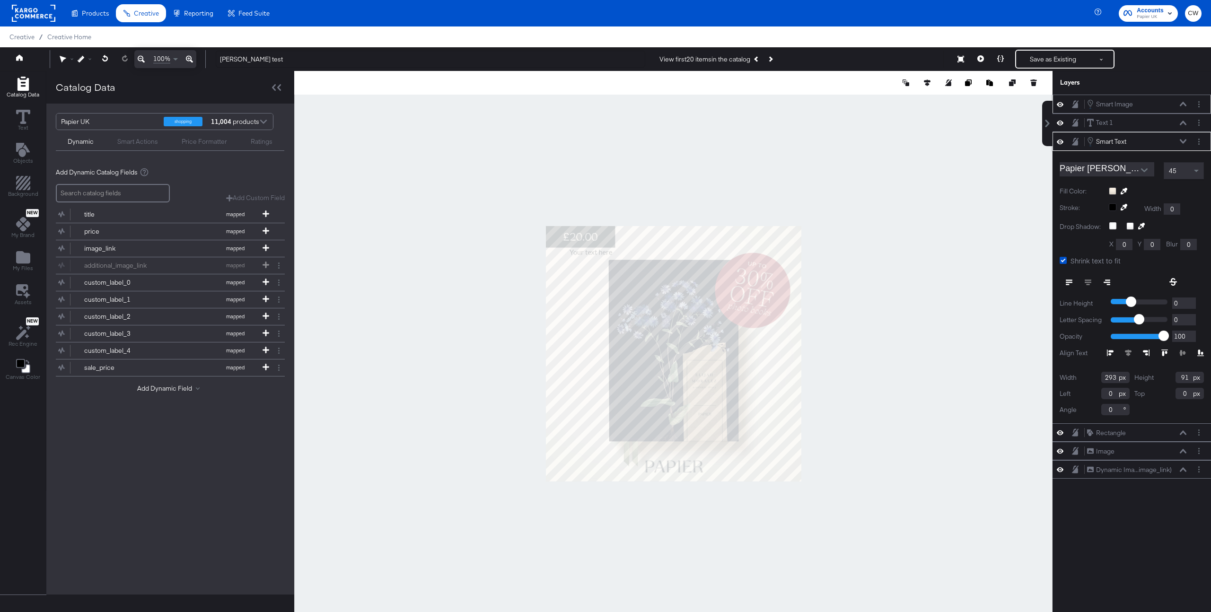
click at [1061, 141] on icon at bounding box center [1059, 142] width 7 height 8
click at [1061, 141] on icon at bounding box center [1059, 142] width 7 height 6
click at [130, 229] on div "price" at bounding box center [118, 231] width 69 height 9
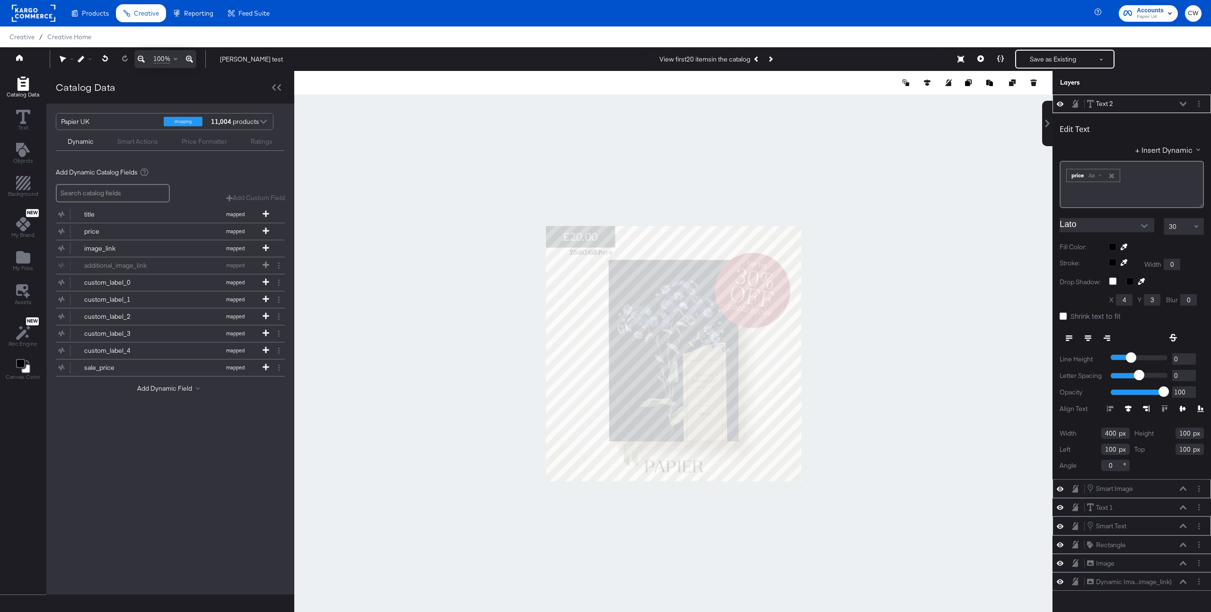
type input "456"
type input "40"
type input "633"
type input "160"
type input "450"
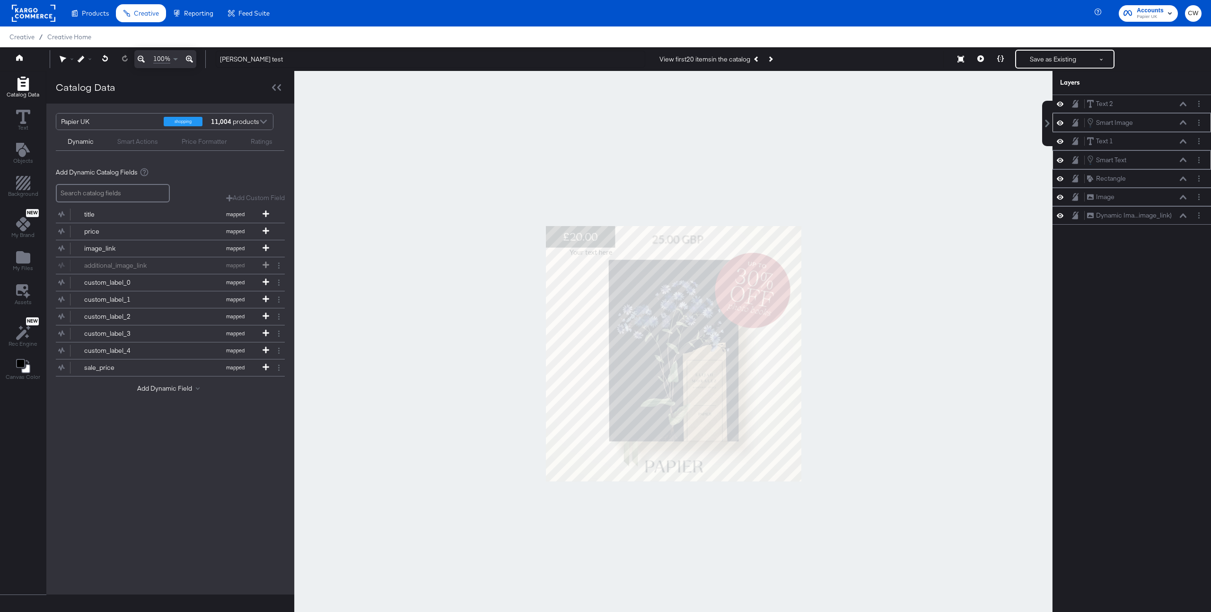
click at [869, 333] on div at bounding box center [673, 353] width 758 height 565
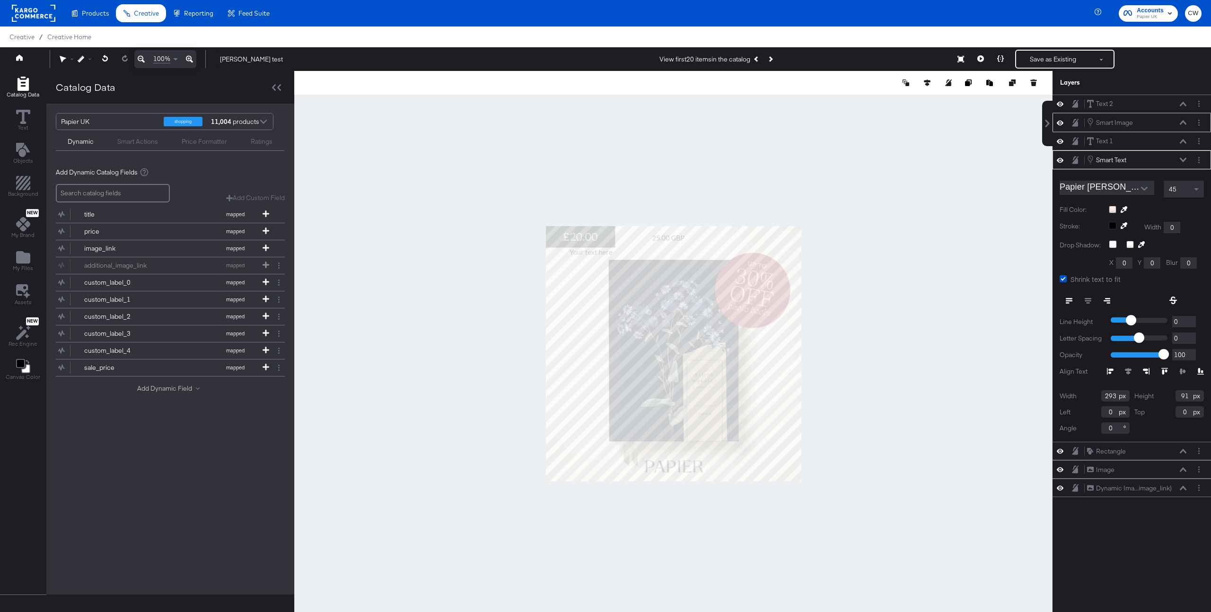
click at [168, 391] on button "Add Dynamic Field" at bounding box center [170, 388] width 66 height 9
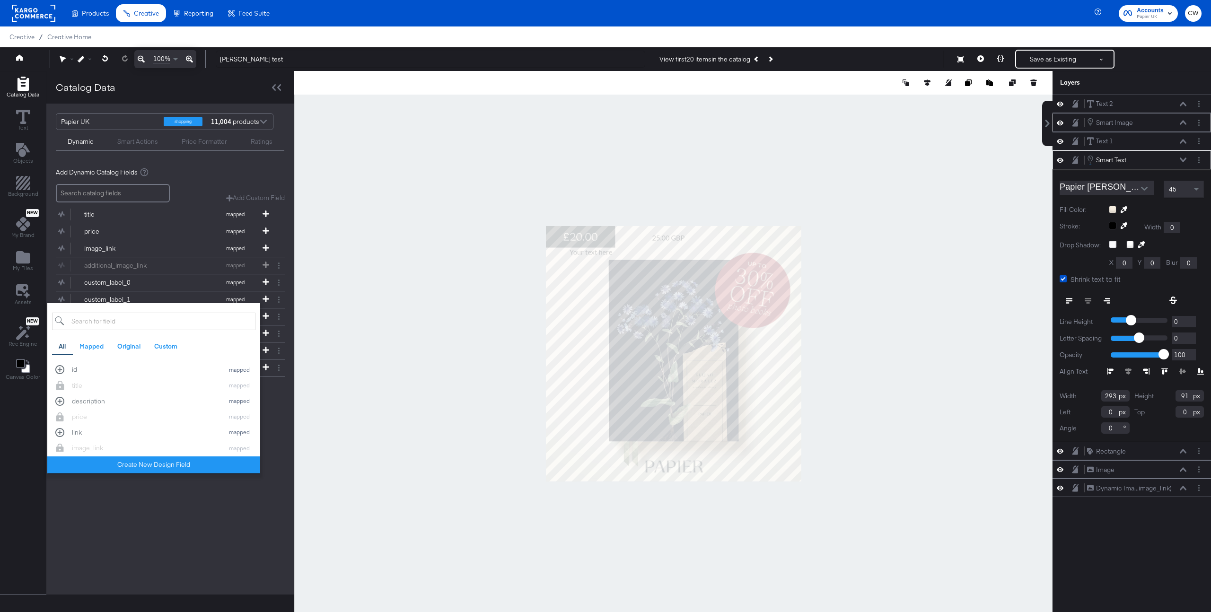
click at [206, 590] on div "Papier UK shopping 11,004 products Dynamic Smart Actions Price Formatter Rating…" at bounding box center [170, 349] width 248 height 491
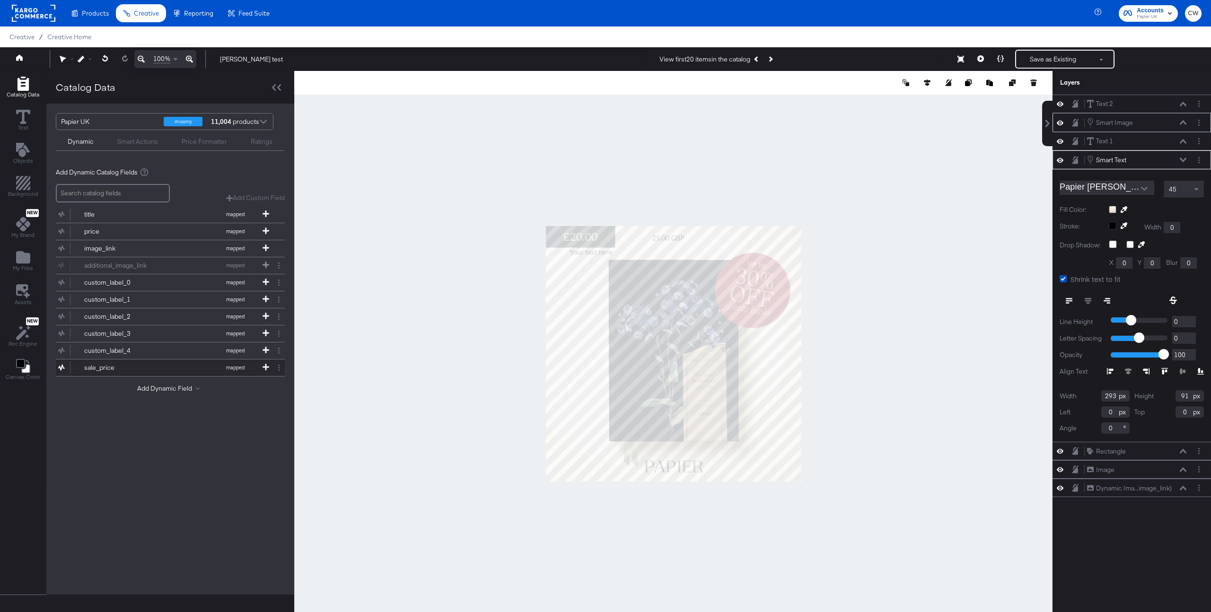
click at [102, 363] on div "sale_price" at bounding box center [118, 367] width 69 height 9
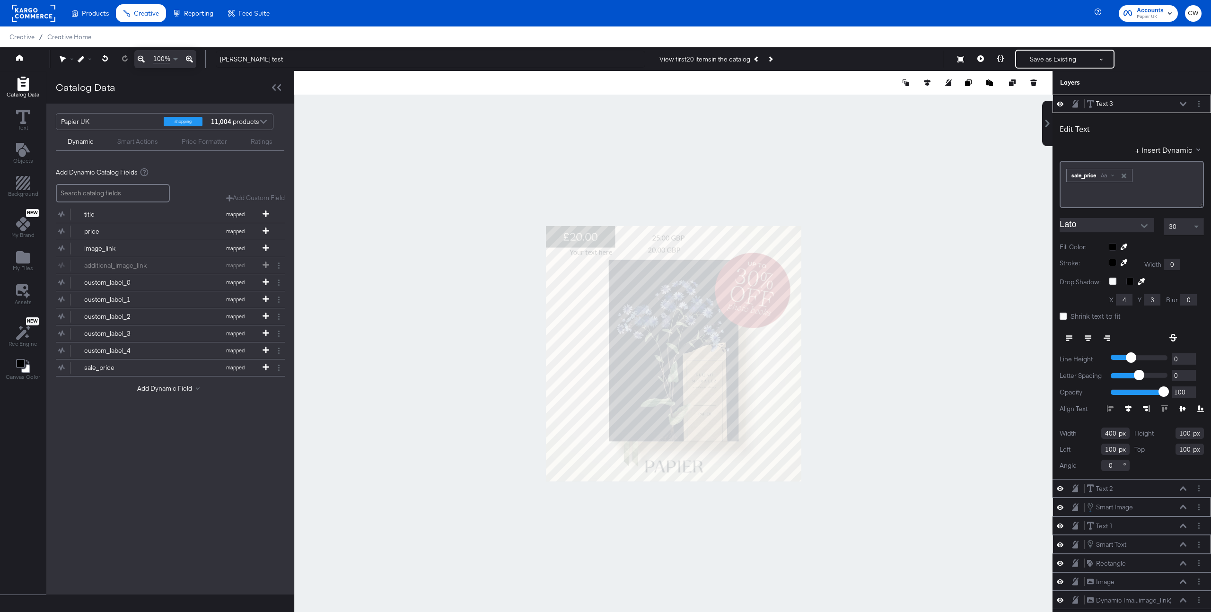
type input "432"
type input "91"
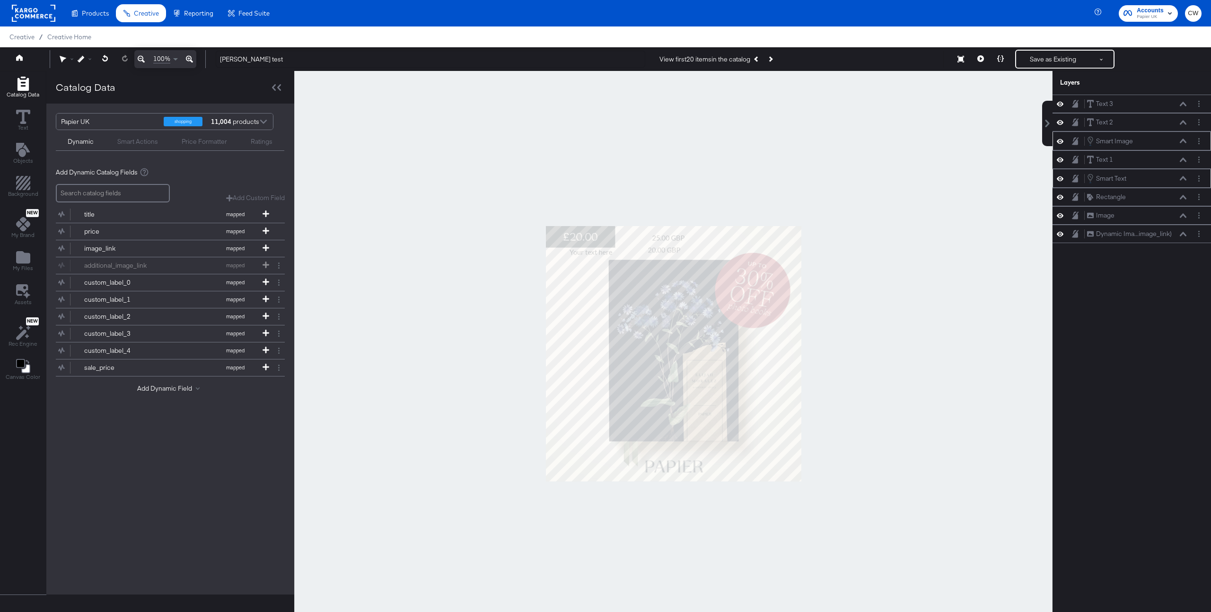
click at [759, 196] on div at bounding box center [673, 353] width 758 height 565
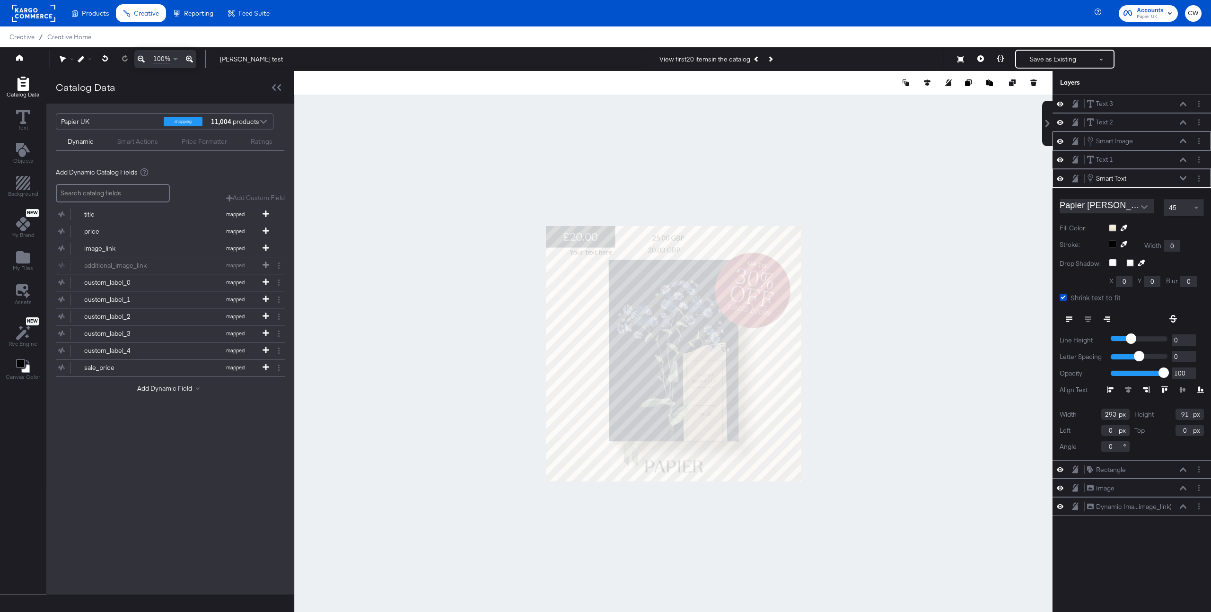
click at [793, 183] on div at bounding box center [673, 353] width 758 height 565
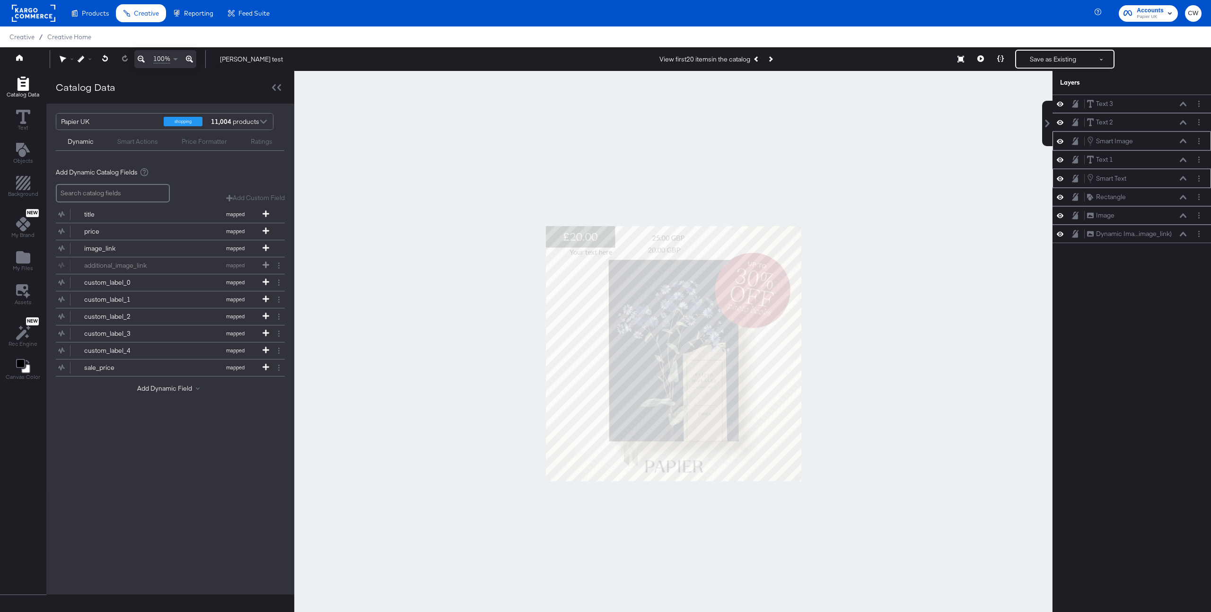
click at [1153, 184] on div "Smart Text Smart Text" at bounding box center [1131, 178] width 158 height 19
click at [1202, 179] on button "Layer Options" at bounding box center [1199, 179] width 10 height 10
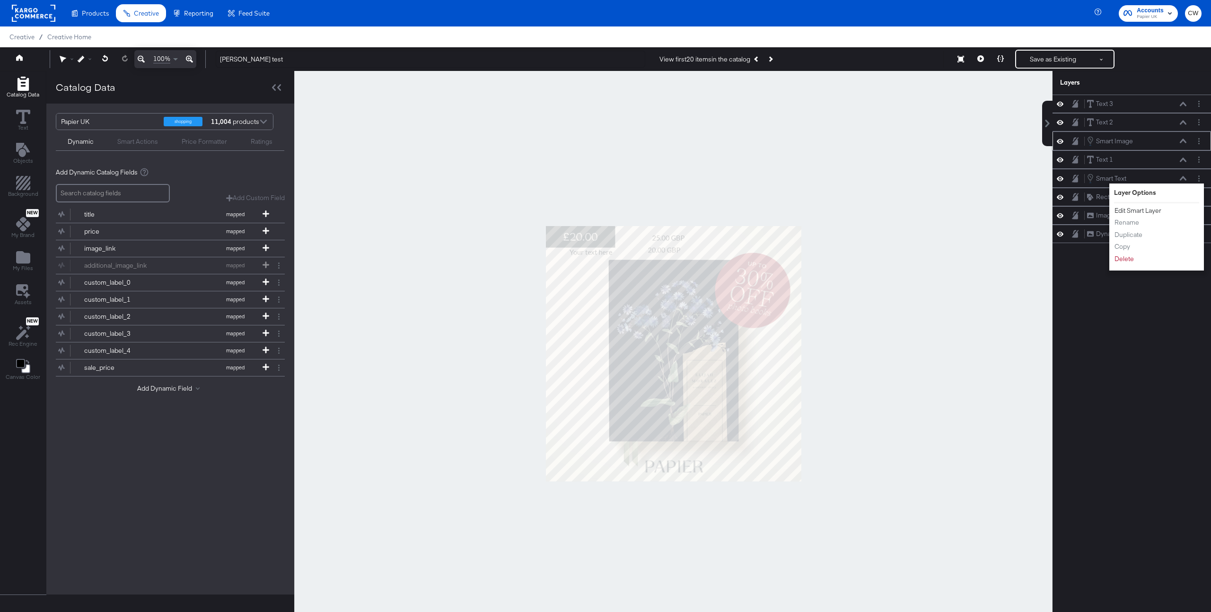
click at [1142, 209] on button "Edit Smart Layer" at bounding box center [1138, 211] width 48 height 10
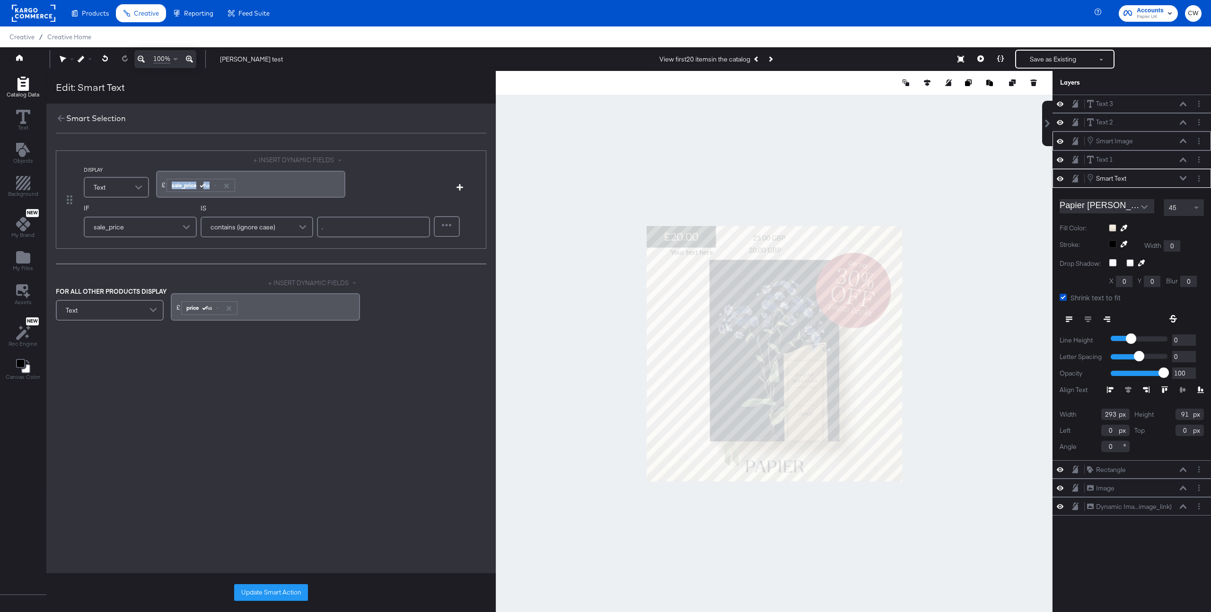
drag, startPoint x: 166, startPoint y: 187, endPoint x: 258, endPoint y: 189, distance: 91.8
click at [258, 189] on div "£ ﻿ sale_price Aa ﻿" at bounding box center [251, 184] width 178 height 16
click at [350, 227] on input "." at bounding box center [373, 227] width 113 height 21
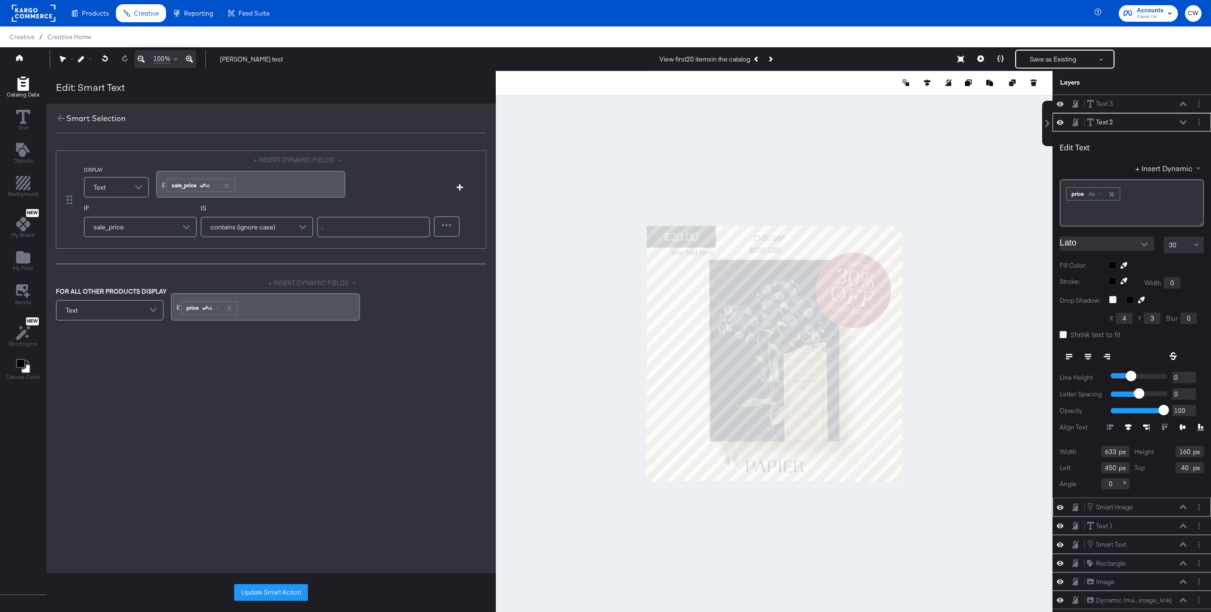
click at [793, 196] on div at bounding box center [774, 353] width 557 height 565
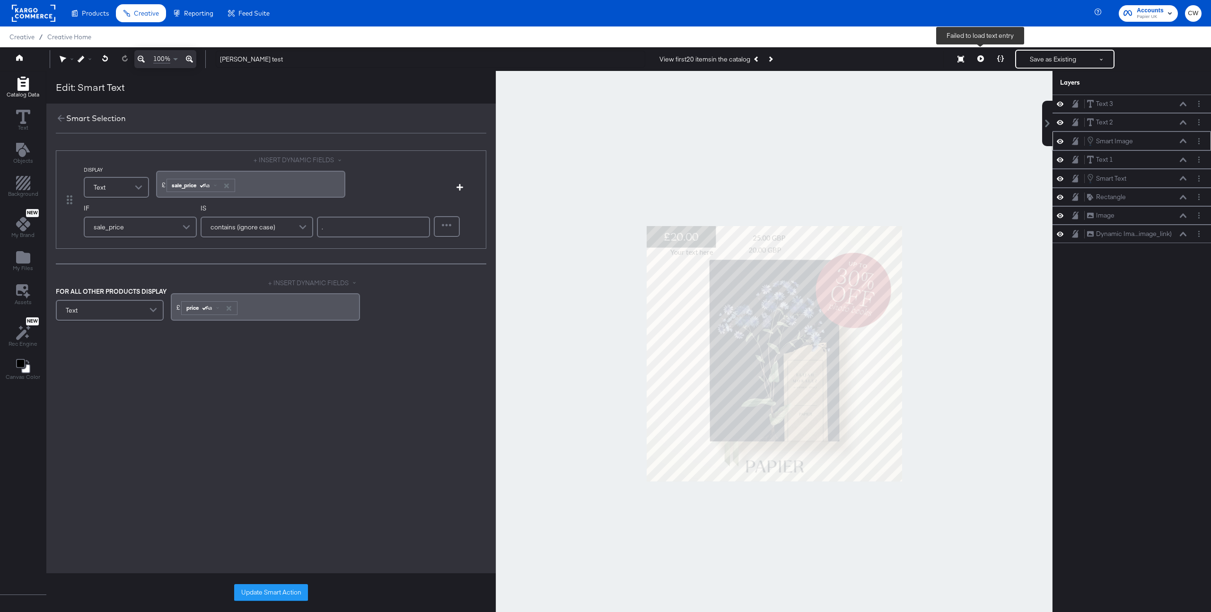
click at [976, 55] on button at bounding box center [980, 59] width 20 height 19
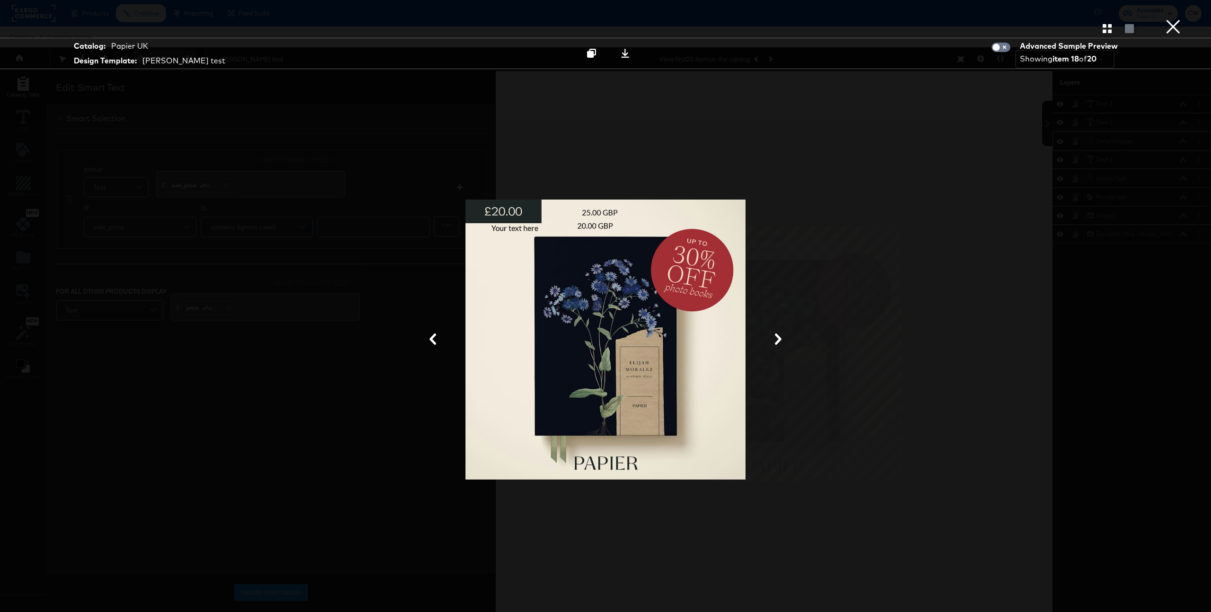
click at [778, 328] on div at bounding box center [605, 339] width 709 height 517
click at [778, 335] on icon at bounding box center [777, 338] width 11 height 11
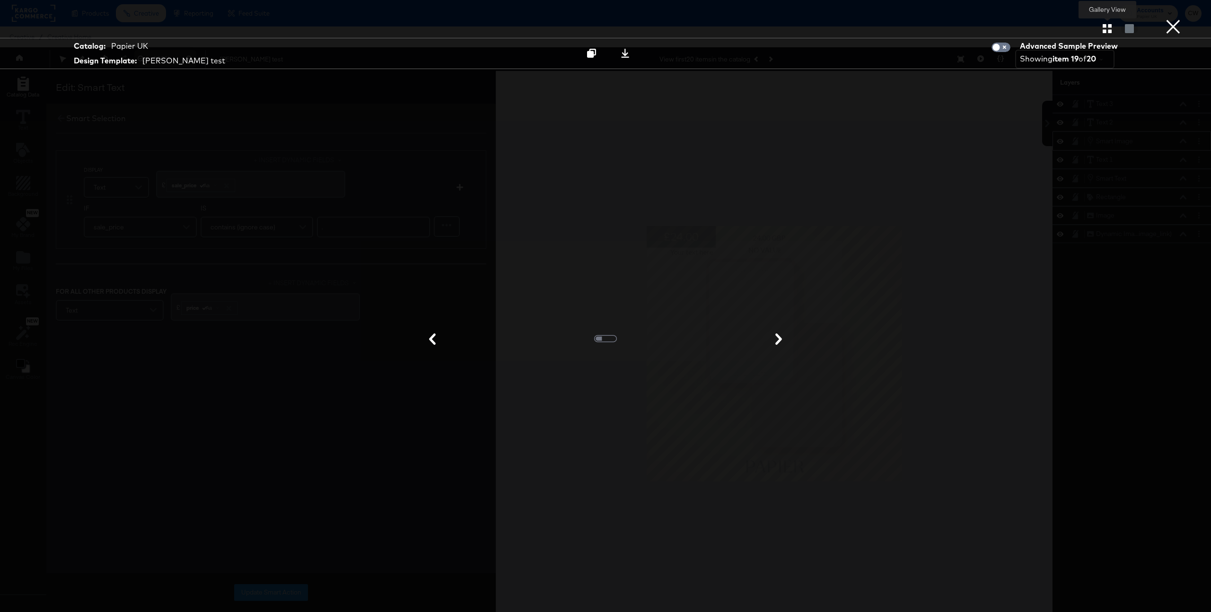
click at [1108, 26] on icon "button" at bounding box center [1106, 28] width 9 height 9
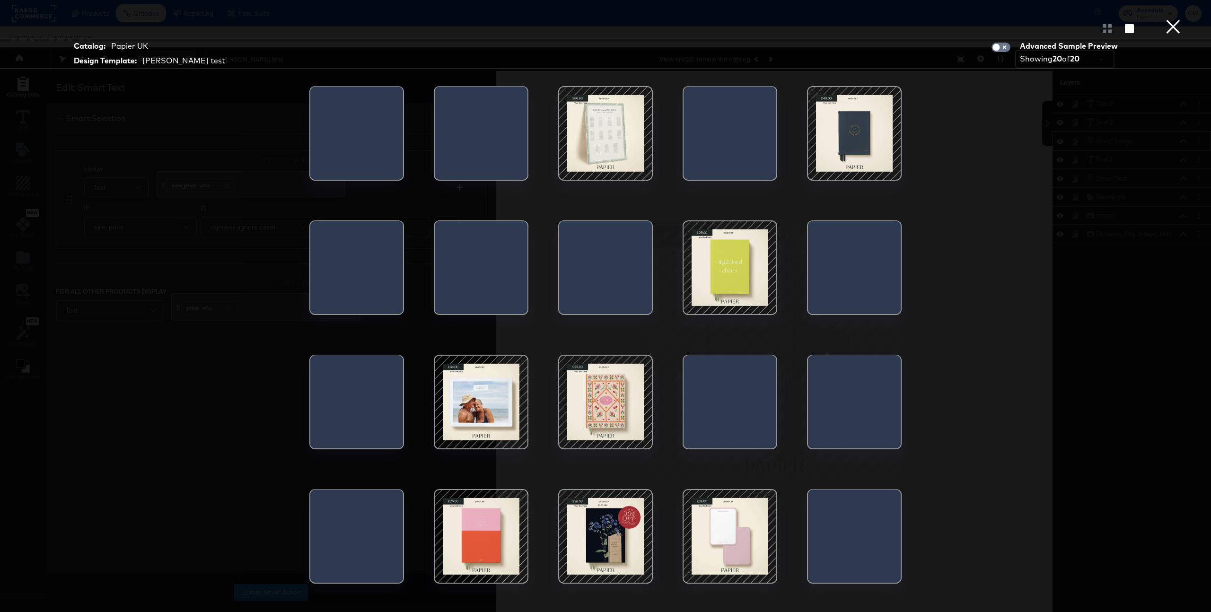
scroll to position [24, 0]
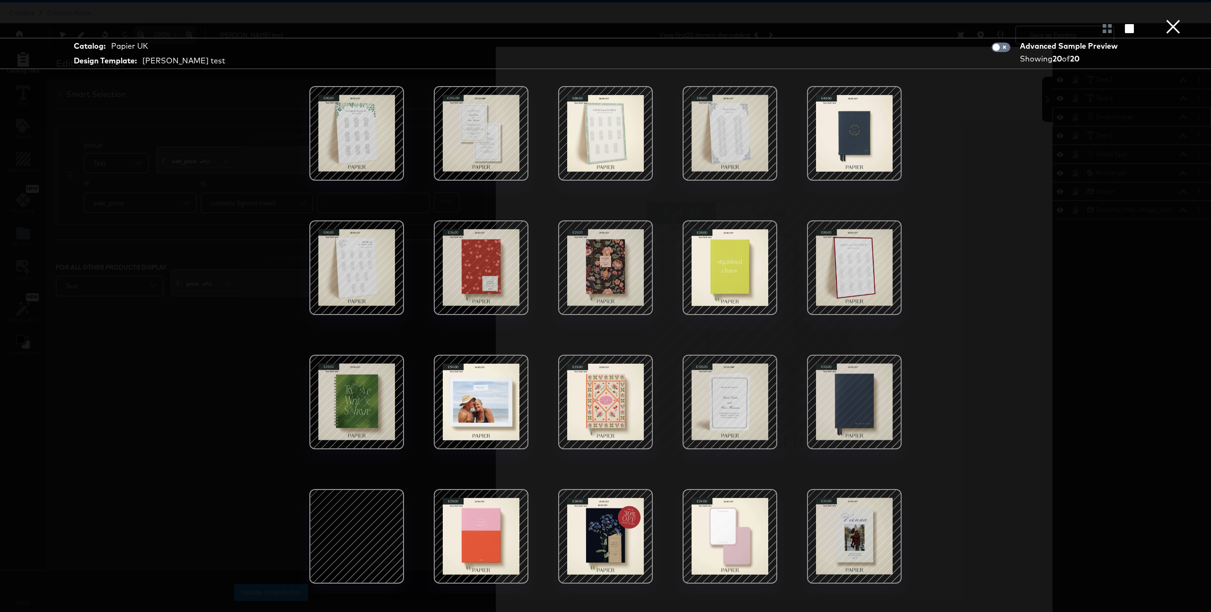
click at [1174, 19] on button "×" at bounding box center [1172, 9] width 19 height 19
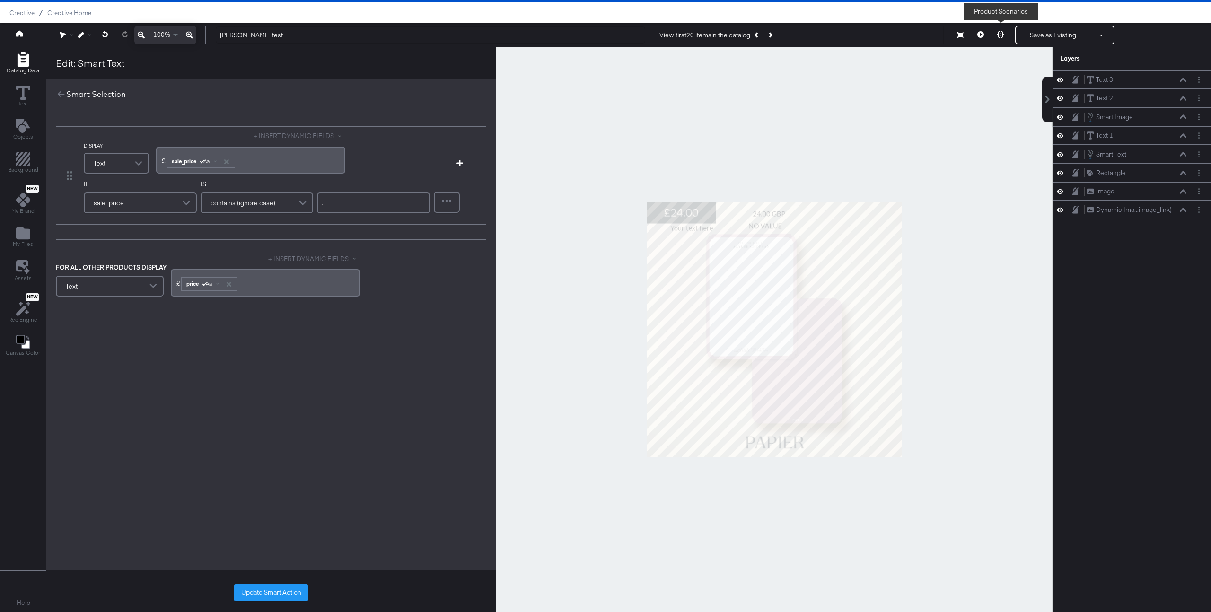
click at [1000, 37] on icon at bounding box center [1000, 34] width 7 height 7
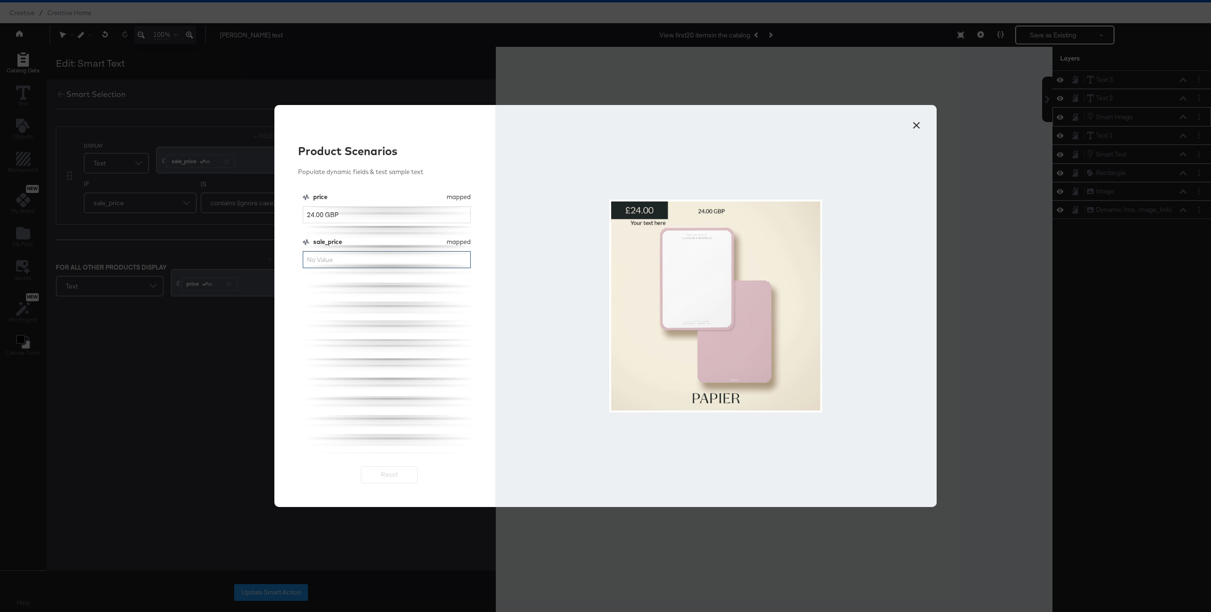
click at [328, 259] on input "sale_price" at bounding box center [387, 259] width 168 height 17
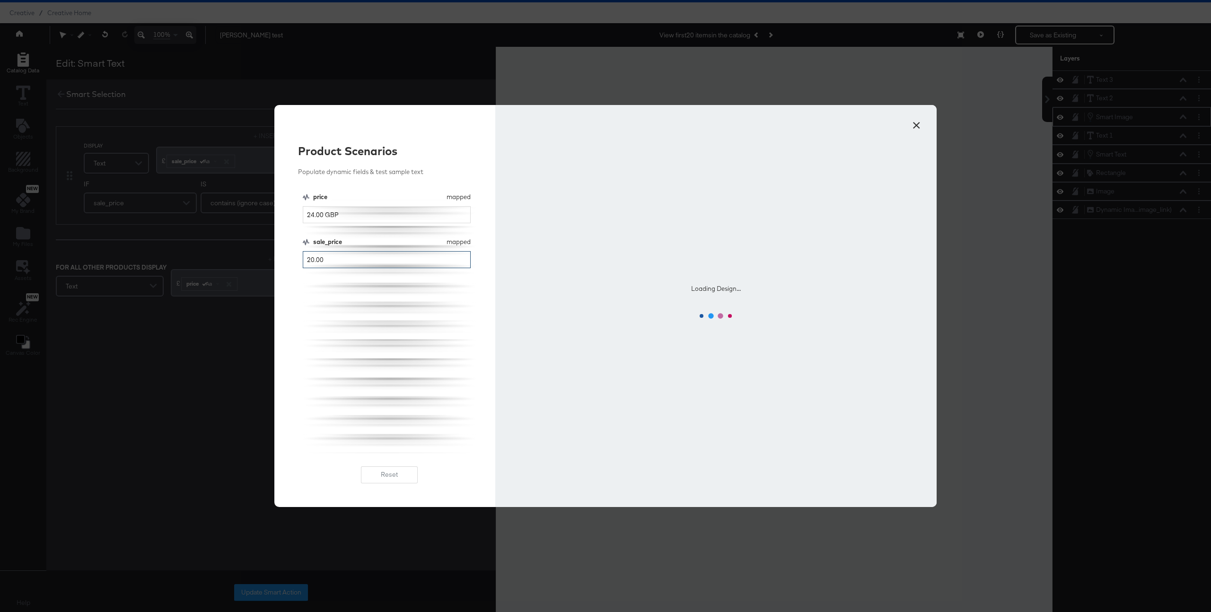
type input "20.00"
click at [344, 360] on div "price mapped price 24.00 GBP sale_price mapped sale_price 20.00" at bounding box center [390, 322] width 174 height 261
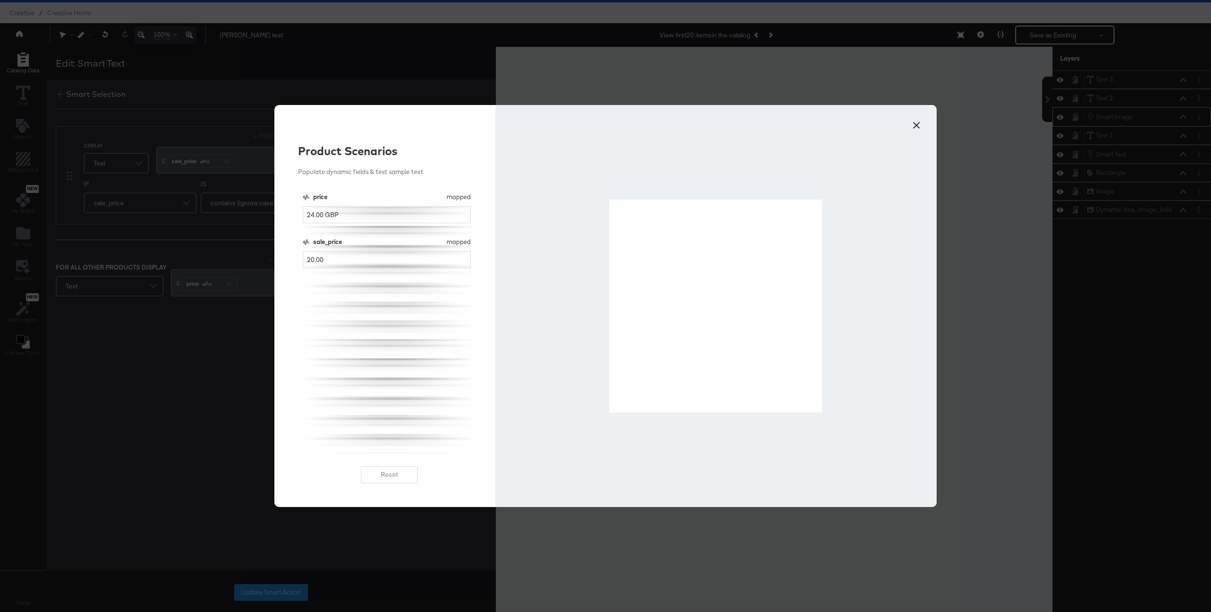
click at [917, 127] on button "×" at bounding box center [915, 122] width 17 height 17
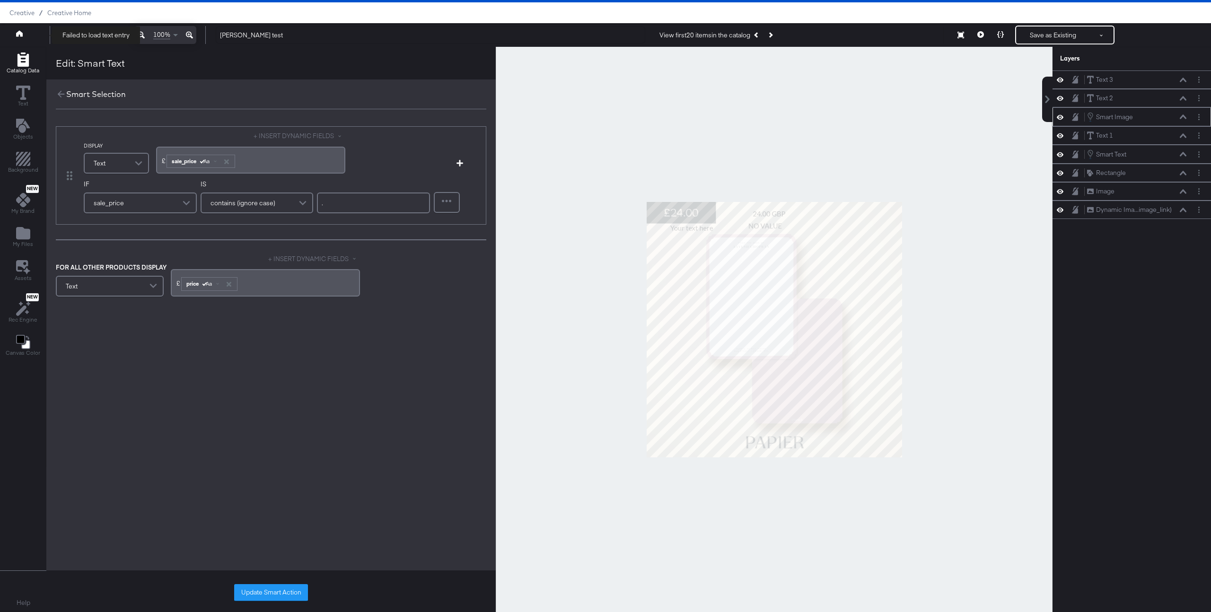
click at [22, 33] on icon at bounding box center [19, 33] width 7 height 6
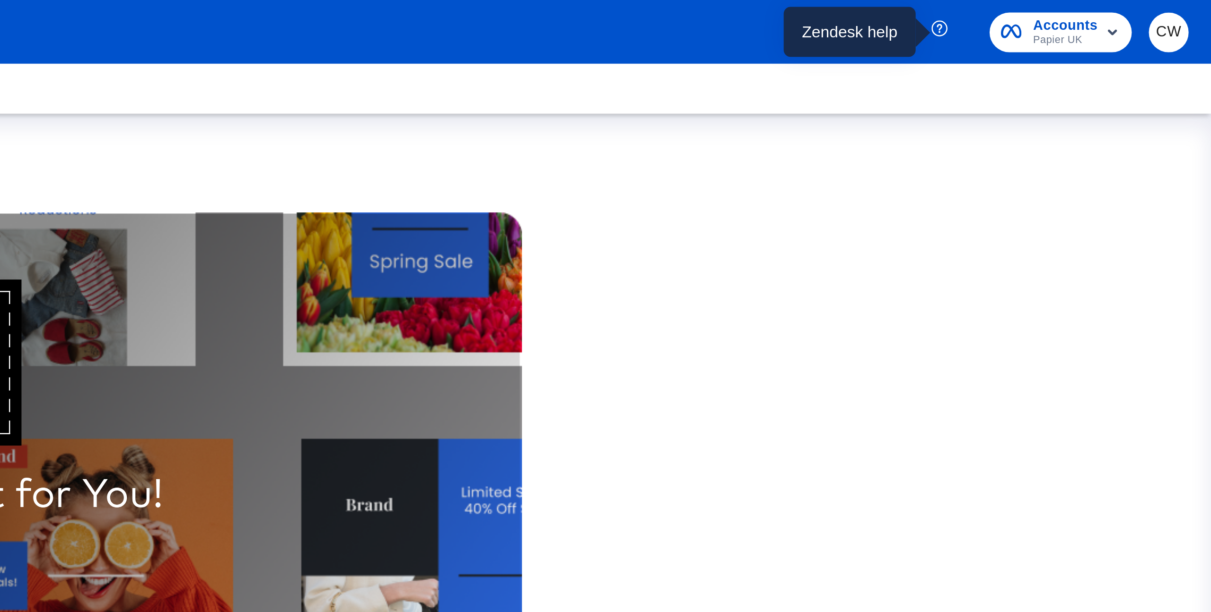
click at [1097, 14] on icon "button" at bounding box center [1098, 13] width 9 height 9
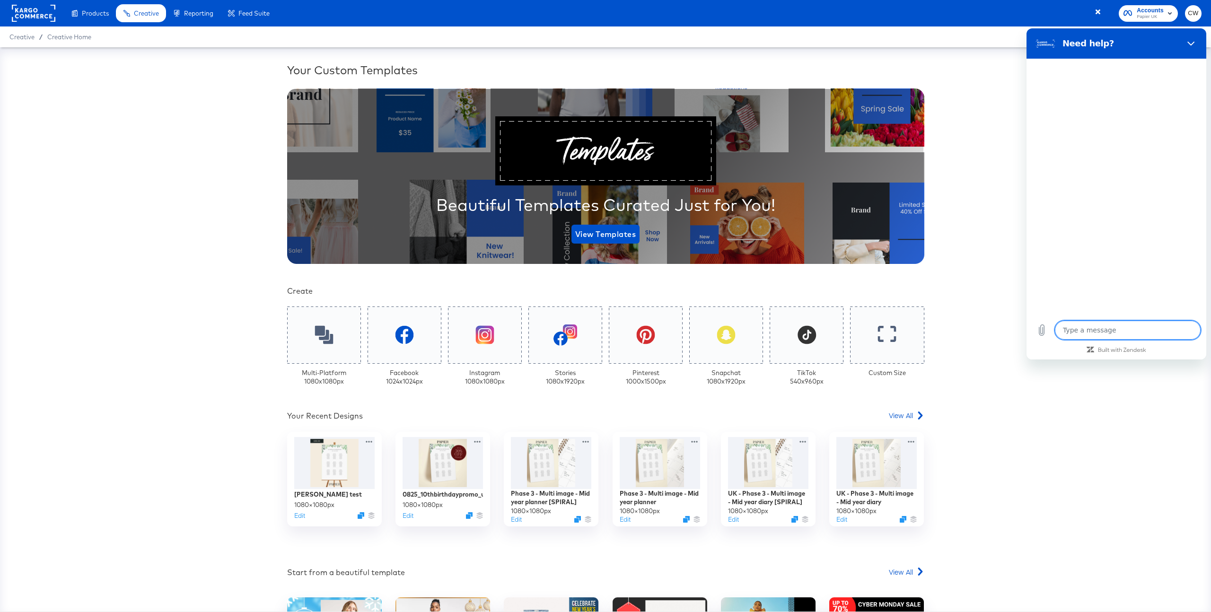
type textarea "x"
type textarea "c"
type textarea "x"
type textarea "cr"
type textarea "x"
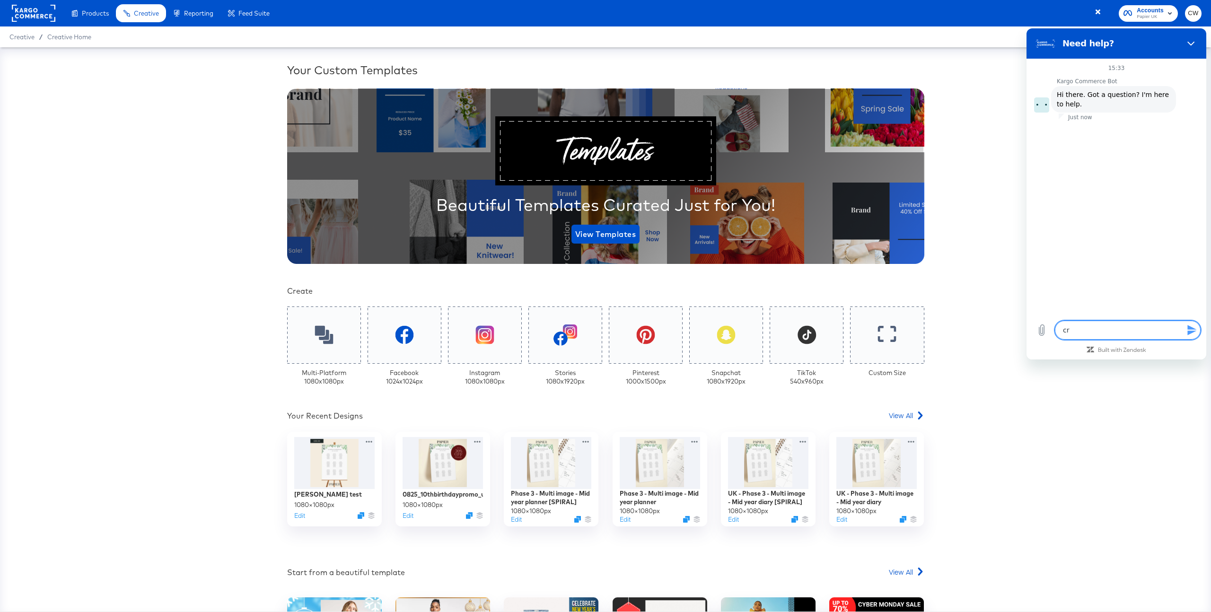
type textarea "cre"
type textarea "x"
type textarea "crea"
type textarea "x"
type textarea "creat"
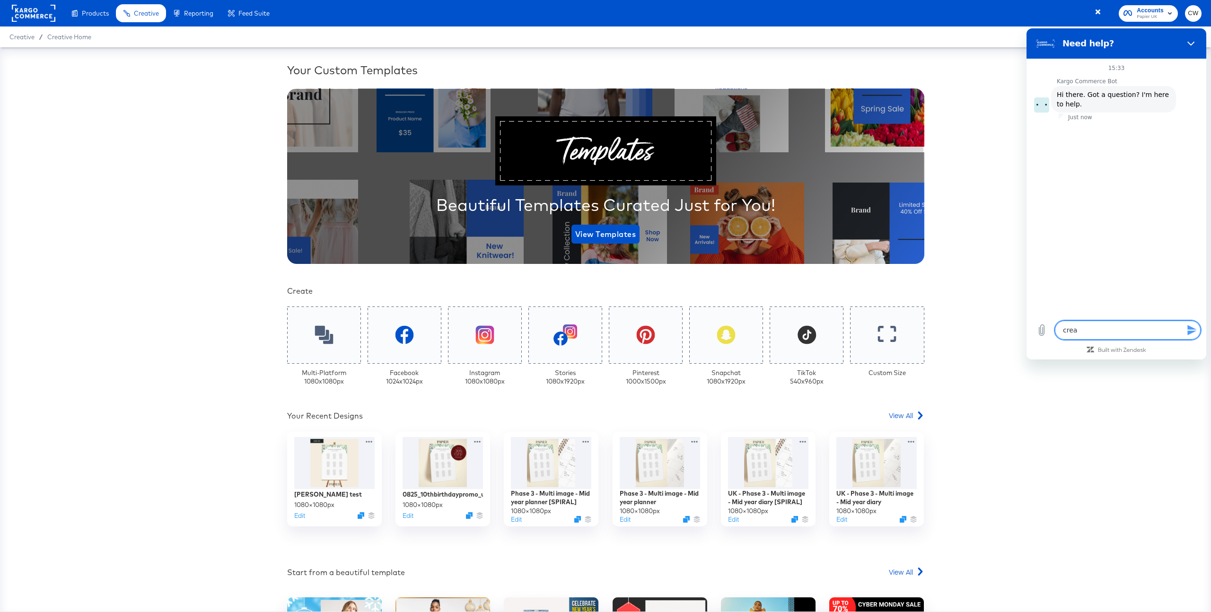
type textarea "x"
type textarea "creati"
type textarea "x"
type textarea "creatik"
type textarea "x"
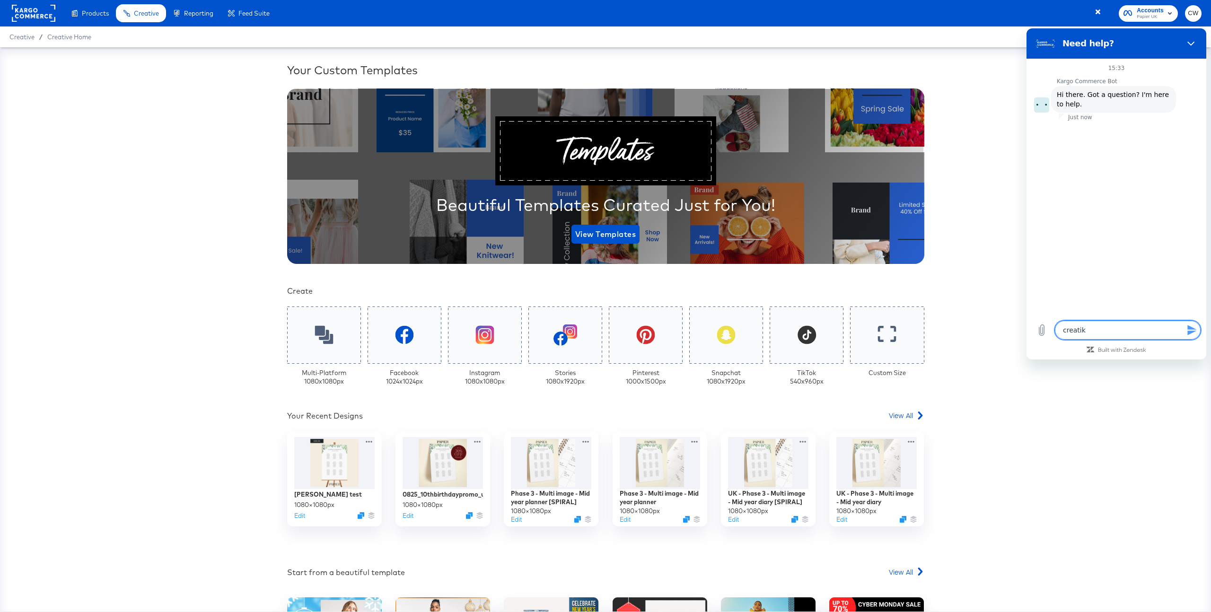
type textarea "creatikv"
type textarea "x"
type textarea "creatikve"
type textarea "x"
type textarea "creatikv"
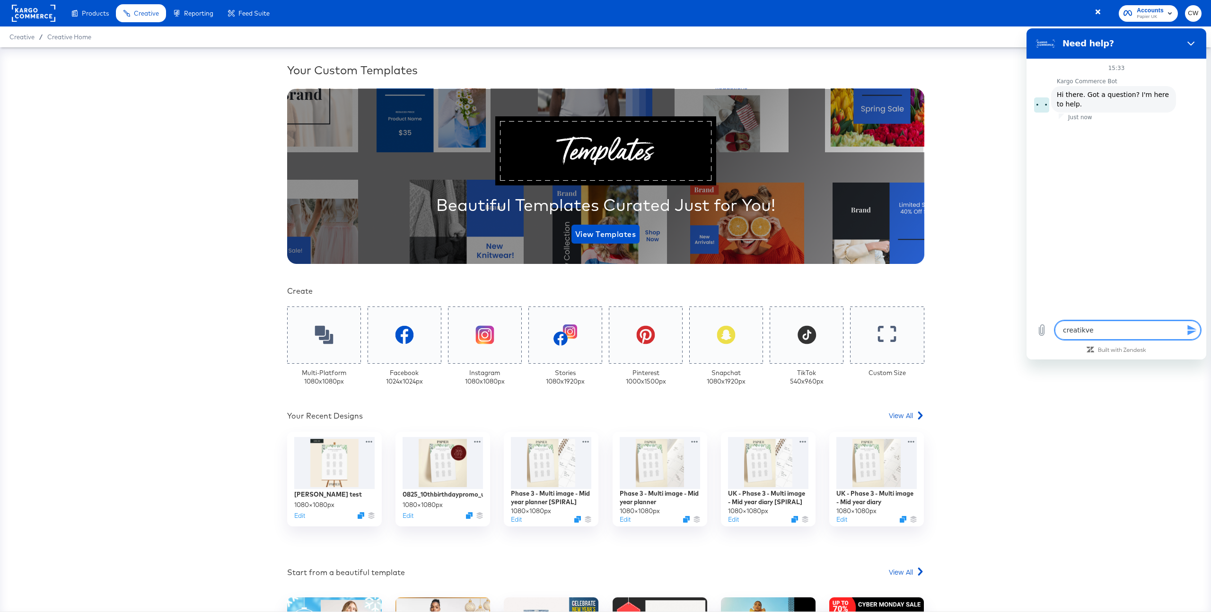
type textarea "x"
type textarea "creatik"
type textarea "x"
type textarea "creati"
type textarea "x"
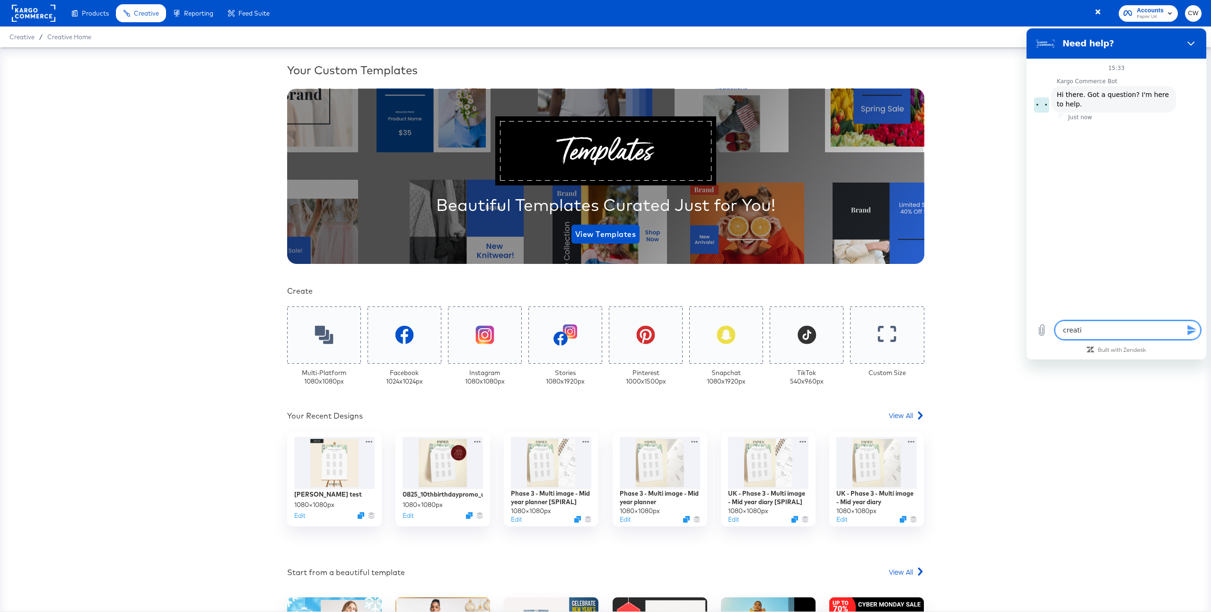
type textarea "creat"
type textarea "x"
type textarea "creati"
type textarea "x"
type textarea "creativ"
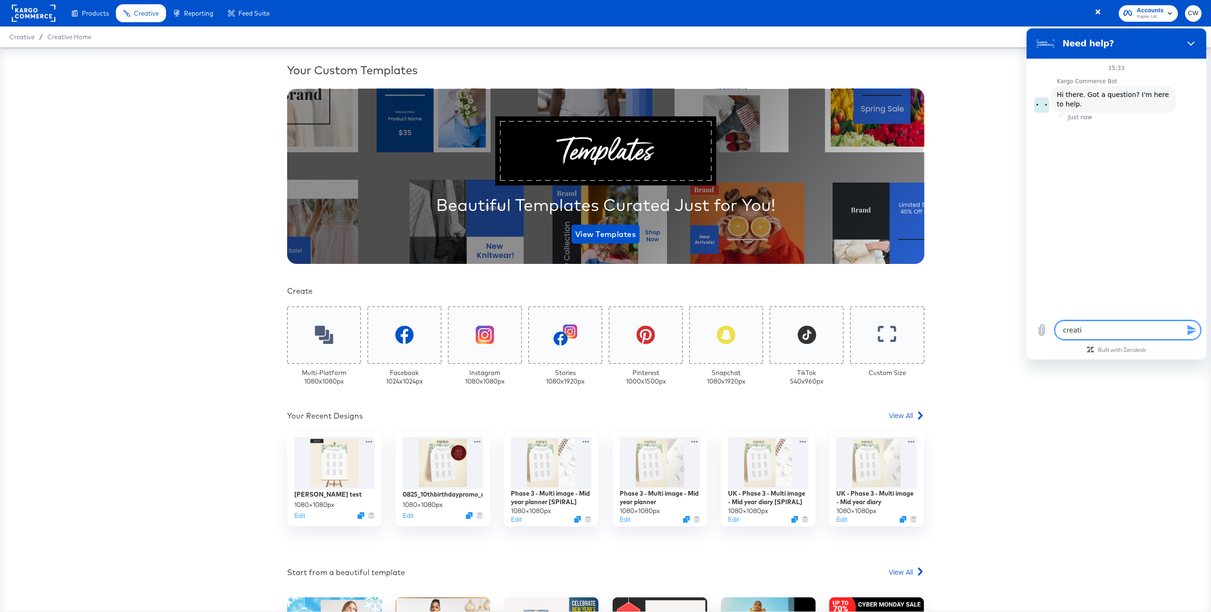
type textarea "x"
type textarea "creative"
type textarea "x"
type textarea "creative"
type textarea "x"
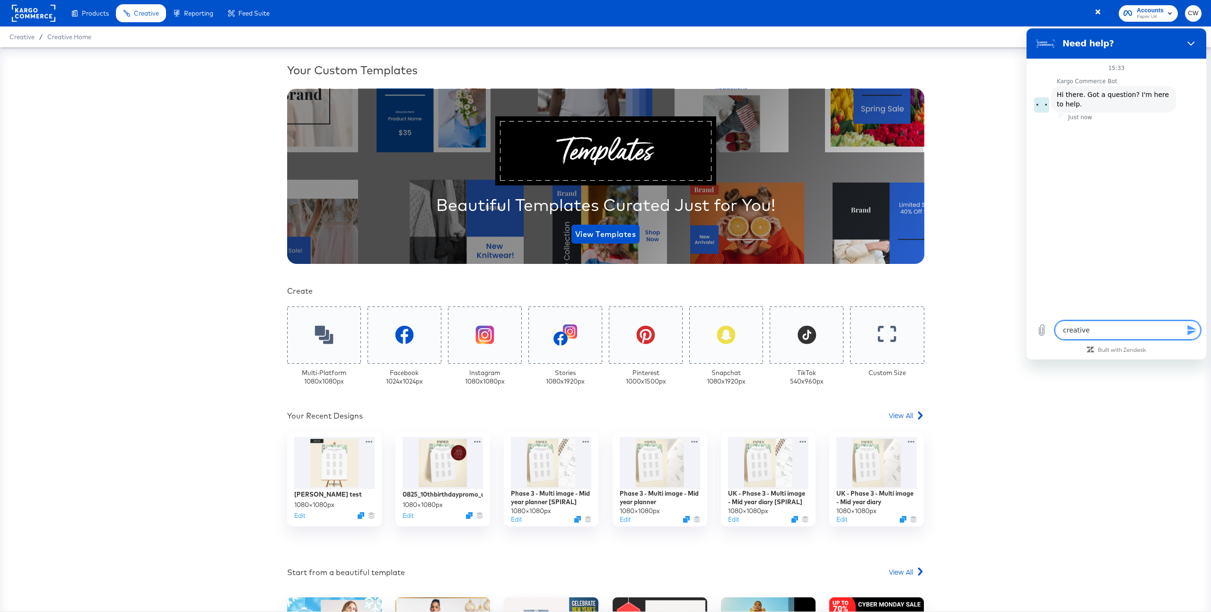
type textarea "creative s"
type textarea "x"
type textarea "creative su"
type textarea "x"
type textarea "creative sui"
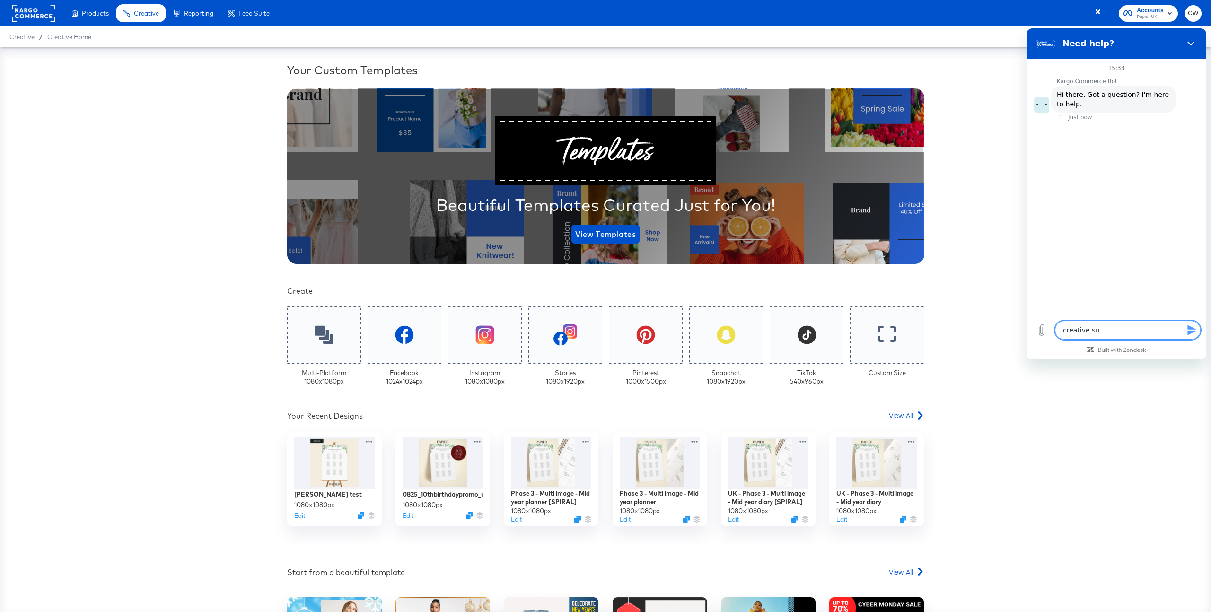
type textarea "x"
type textarea "creative suit"
type textarea "x"
type textarea "creative suite"
type textarea "x"
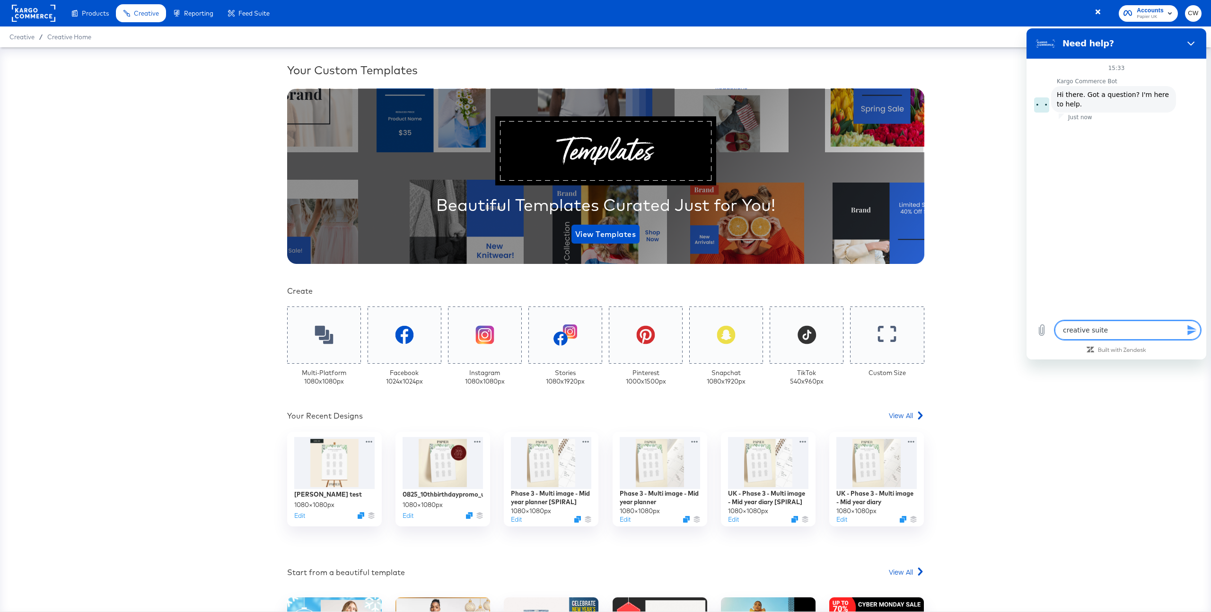
type textarea "creative suite"
type textarea "x"
type textarea "creative suite"
type textarea "x"
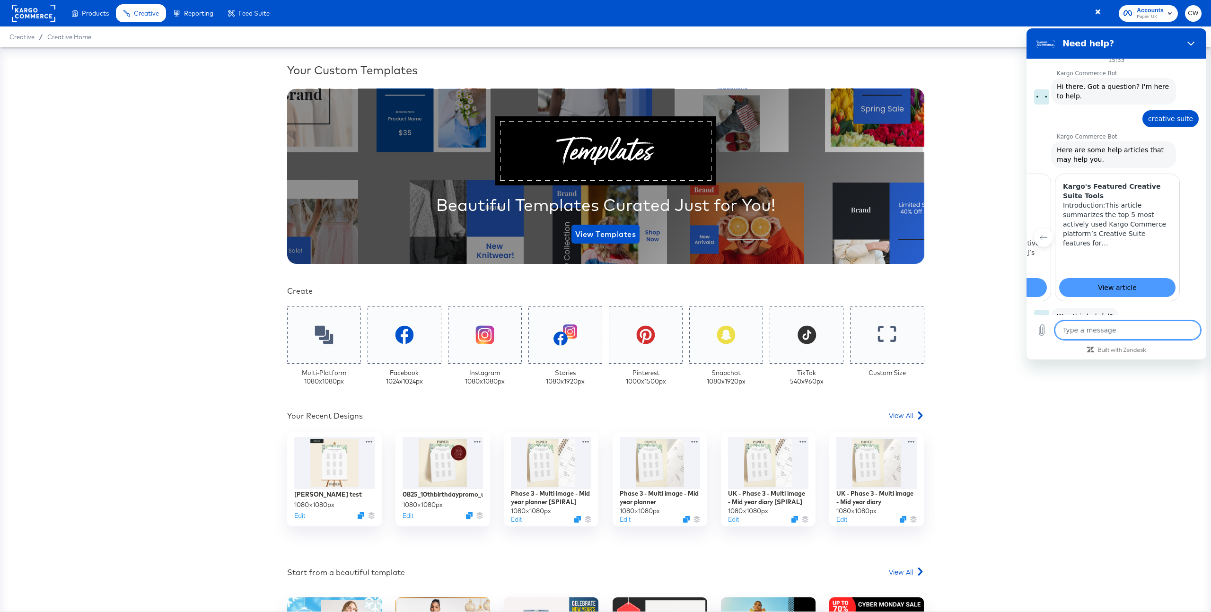
scroll to position [32, 0]
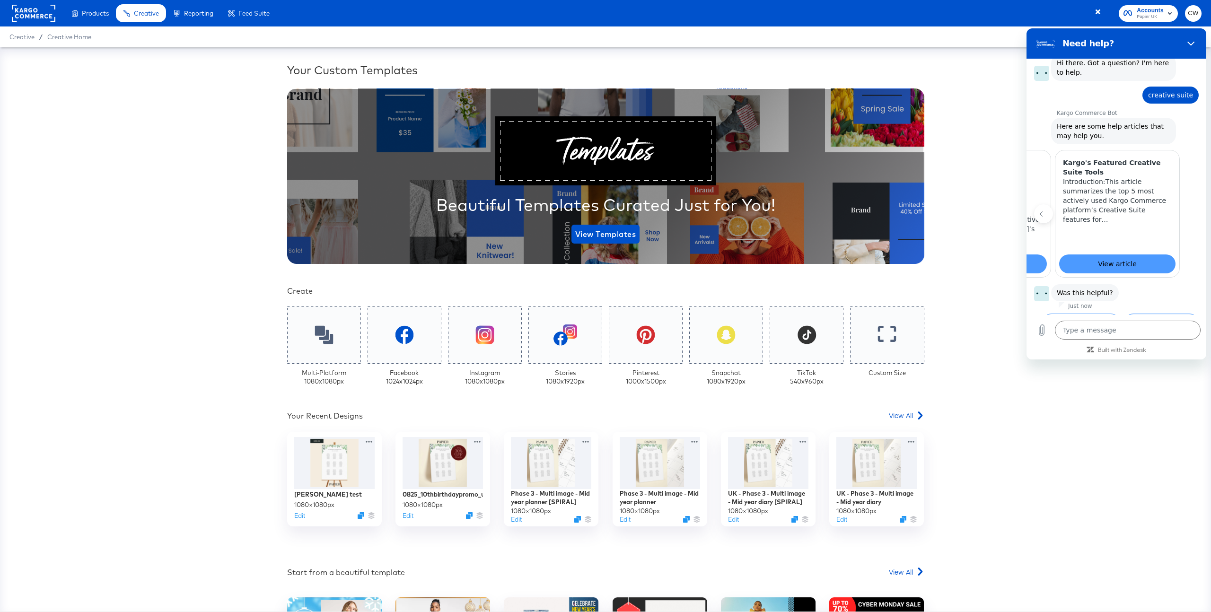
click at [1168, 314] on button "No, I still need help" at bounding box center [1161, 327] width 75 height 27
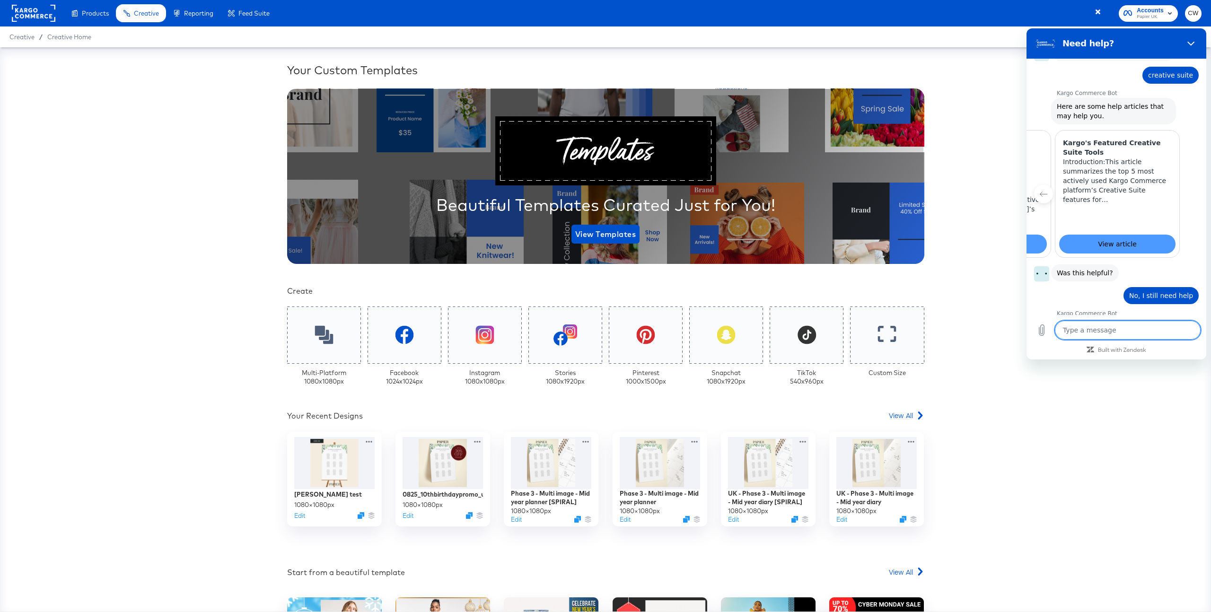
scroll to position [51, 0]
type textarea "x"
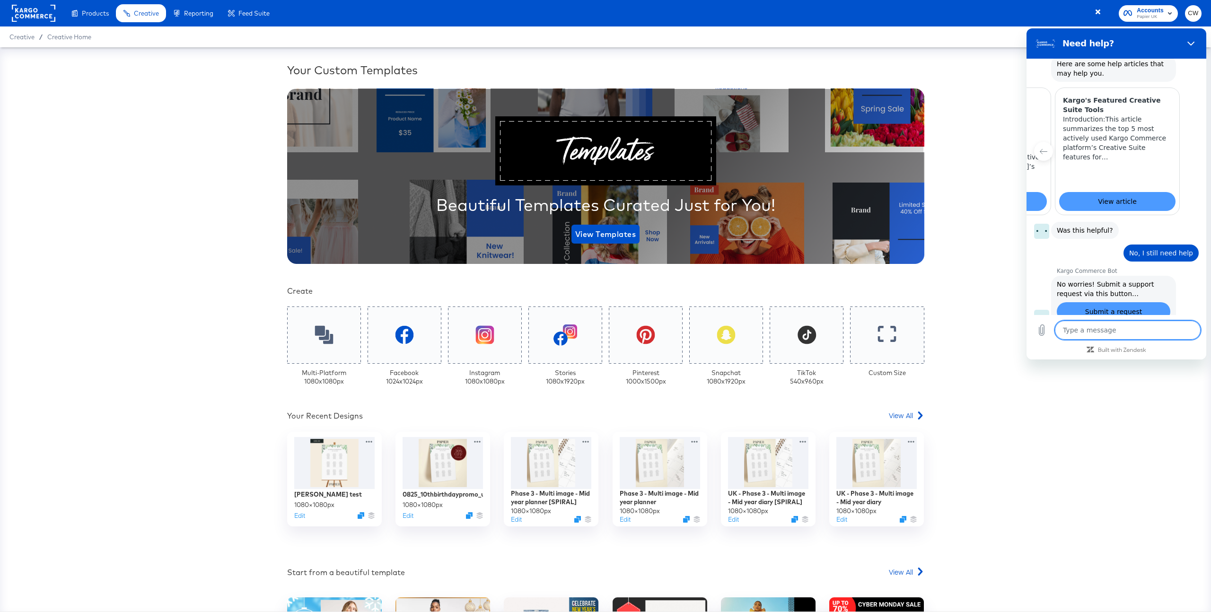
scroll to position [96, 0]
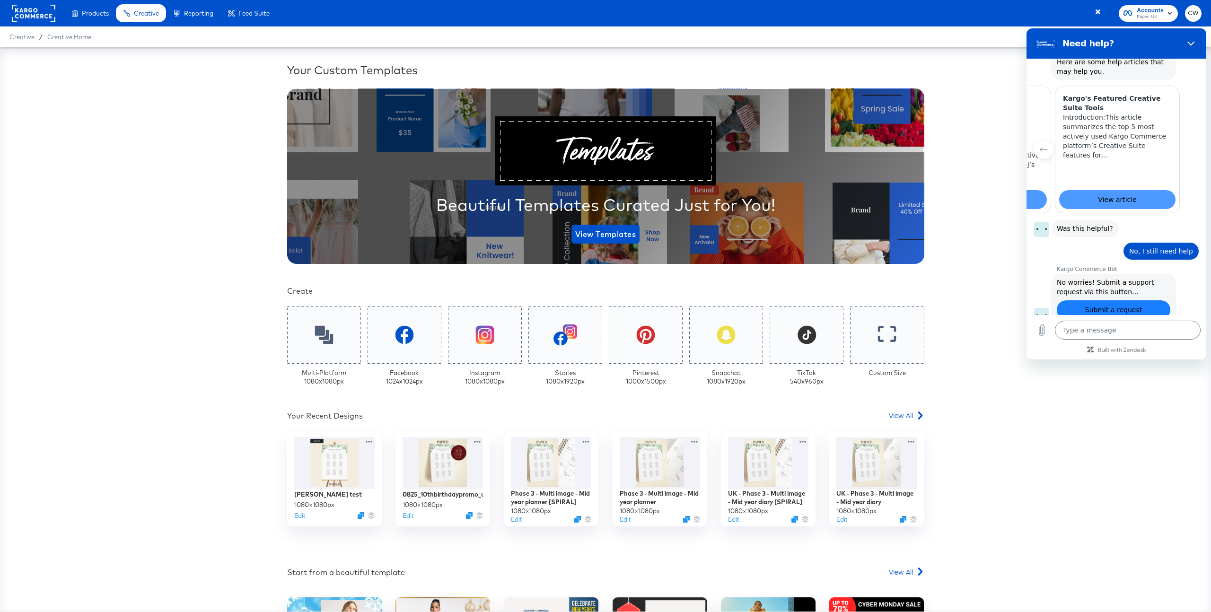
click at [1105, 304] on span "Submit a request" at bounding box center [1113, 309] width 57 height 11
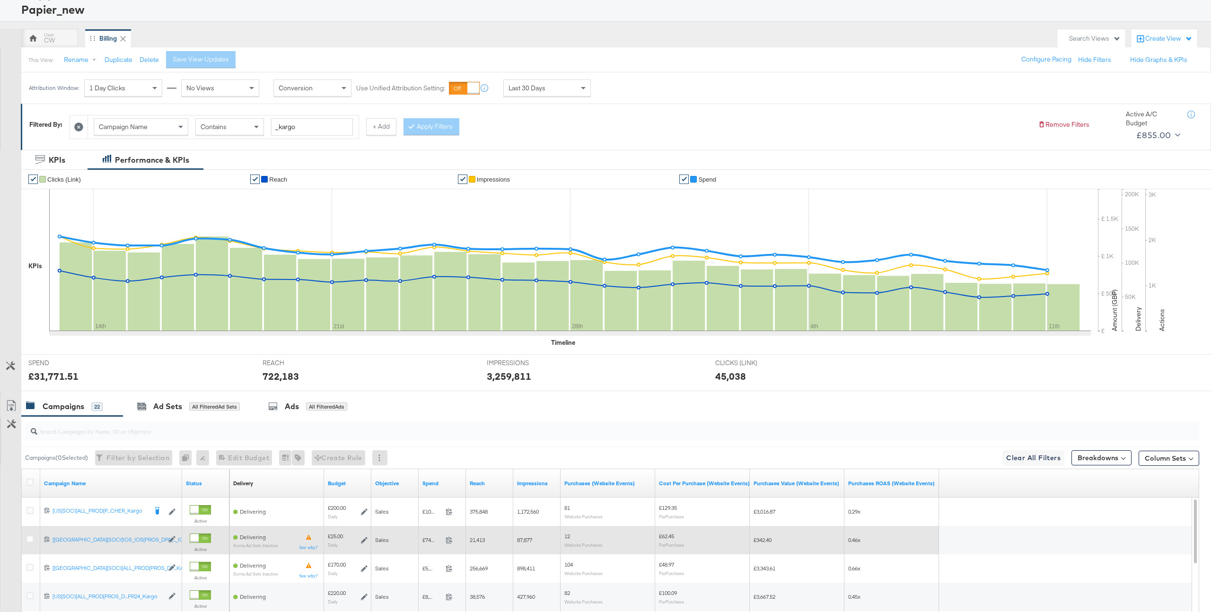
scroll to position [48, 0]
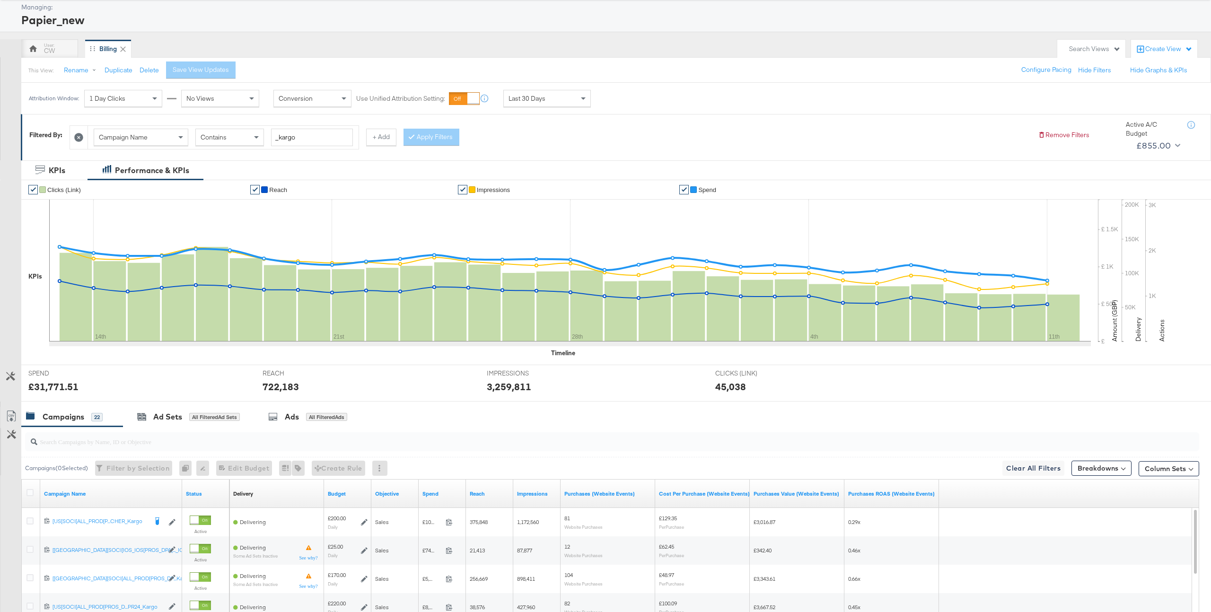
click at [1095, 47] on div "Search Views" at bounding box center [1095, 48] width 52 height 9
click at [1050, 128] on div "UK Prospecting" at bounding box center [1041, 128] width 46 height 7
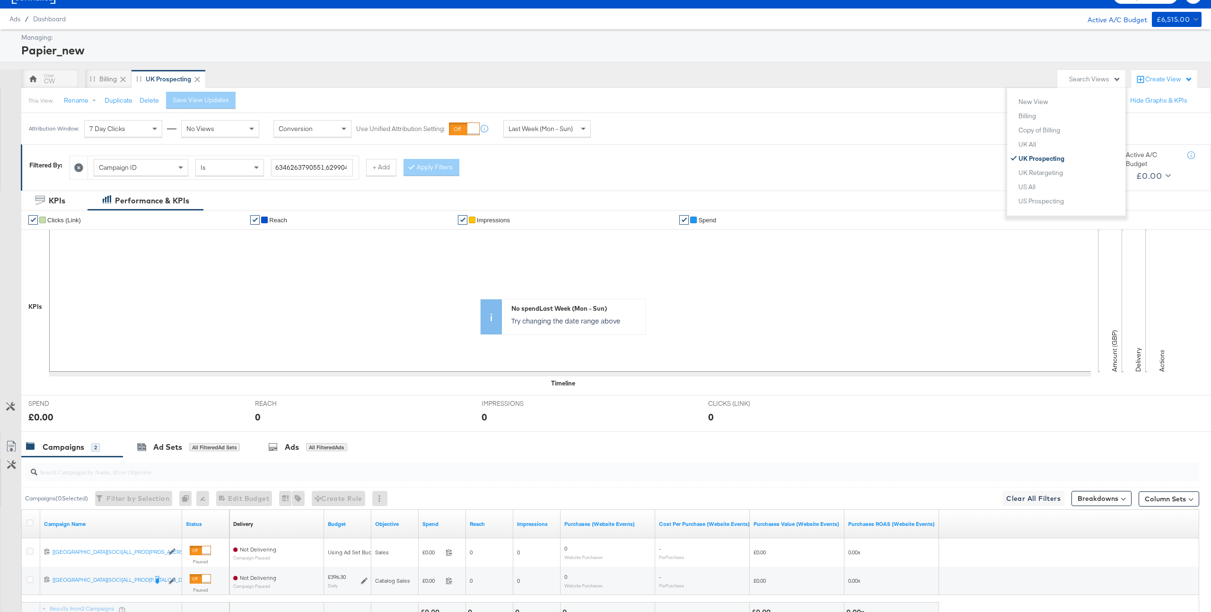
scroll to position [17, 0]
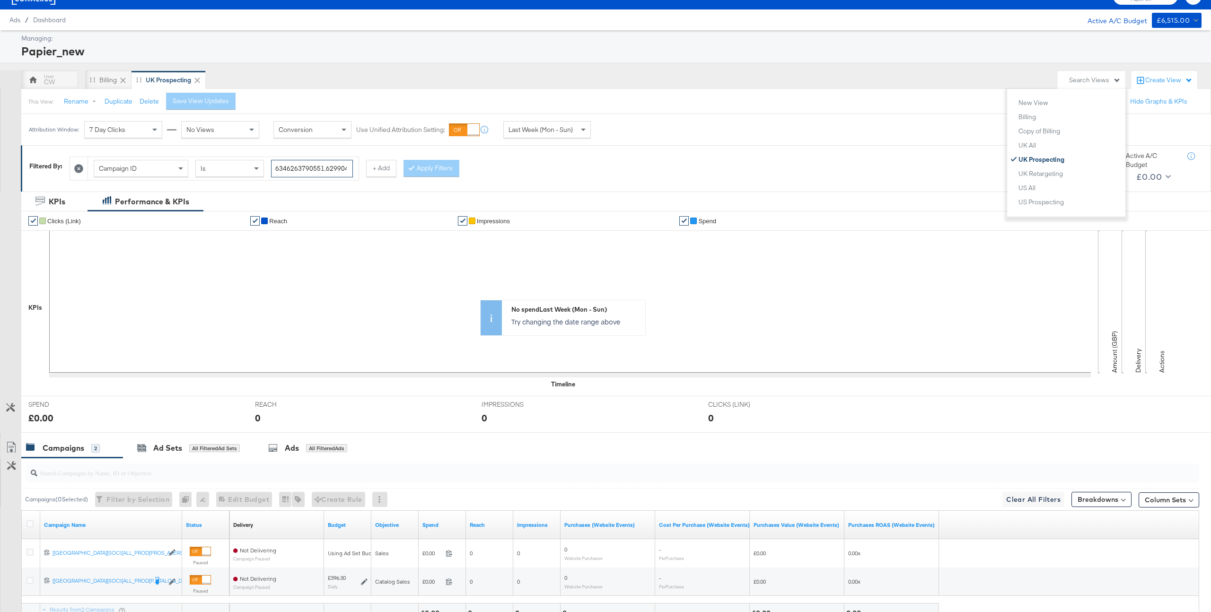
click at [322, 167] on input "6346263790551,6299045923751" at bounding box center [312, 168] width 82 height 17
click at [137, 167] on span "Campaign ID" at bounding box center [118, 168] width 38 height 9
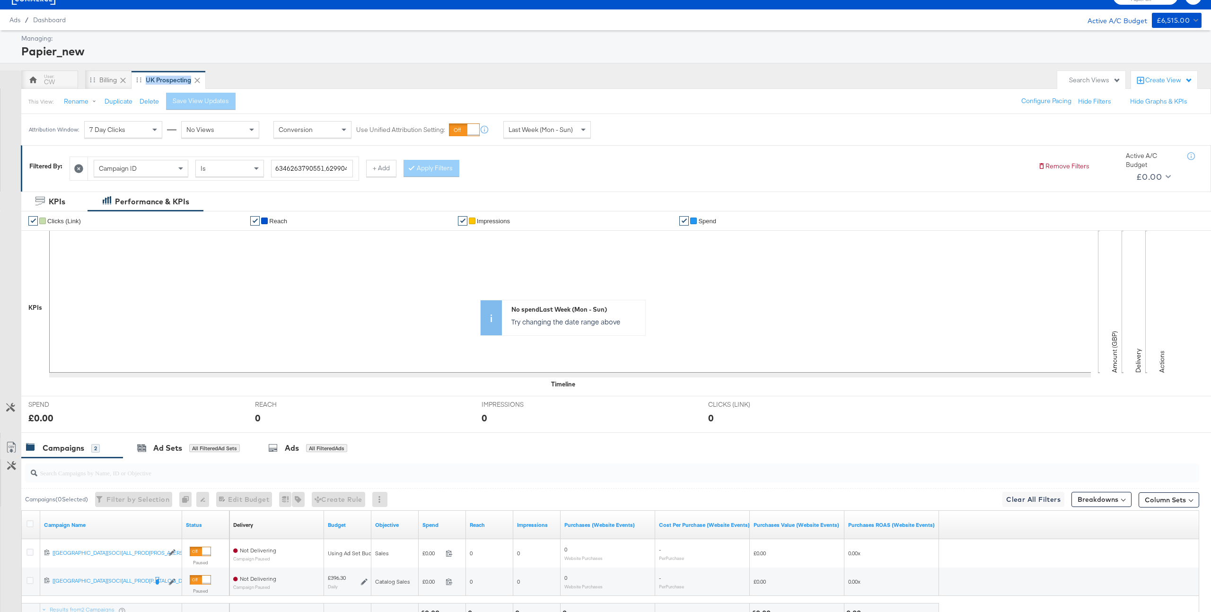
drag, startPoint x: 143, startPoint y: 81, endPoint x: 282, endPoint y: 81, distance: 139.0
click at [282, 81] on div "CW Billing UK Prospecting" at bounding box center [536, 79] width 1031 height 19
click at [103, 87] on div "Billing" at bounding box center [108, 79] width 46 height 19
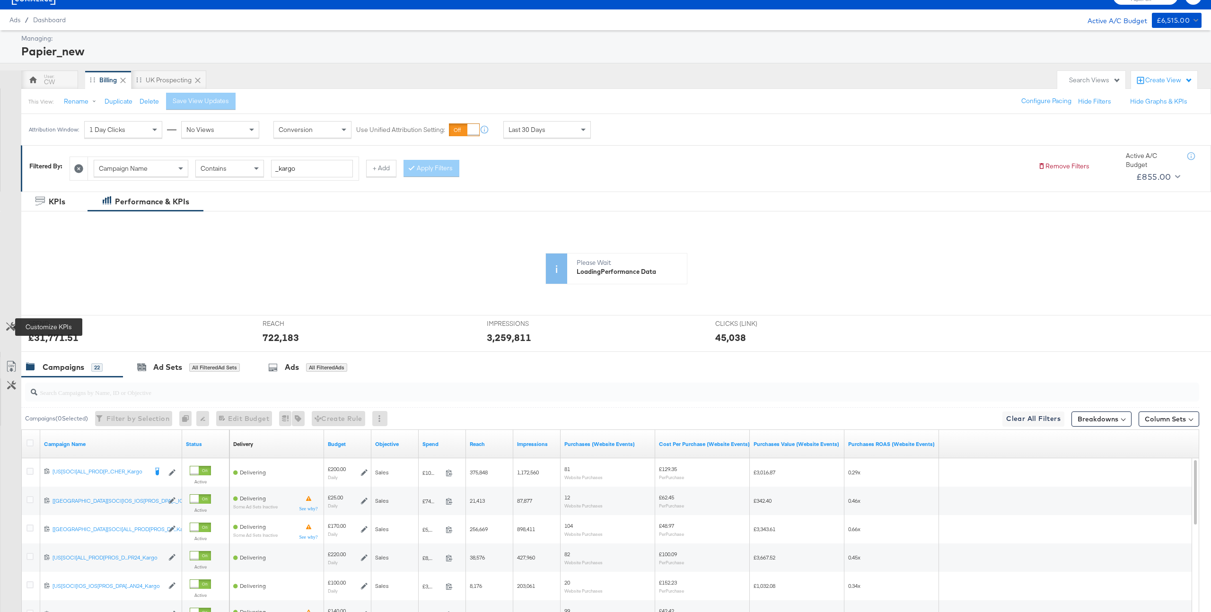
click at [10, 331] on button "Customize KPIs" at bounding box center [10, 327] width 21 height 17
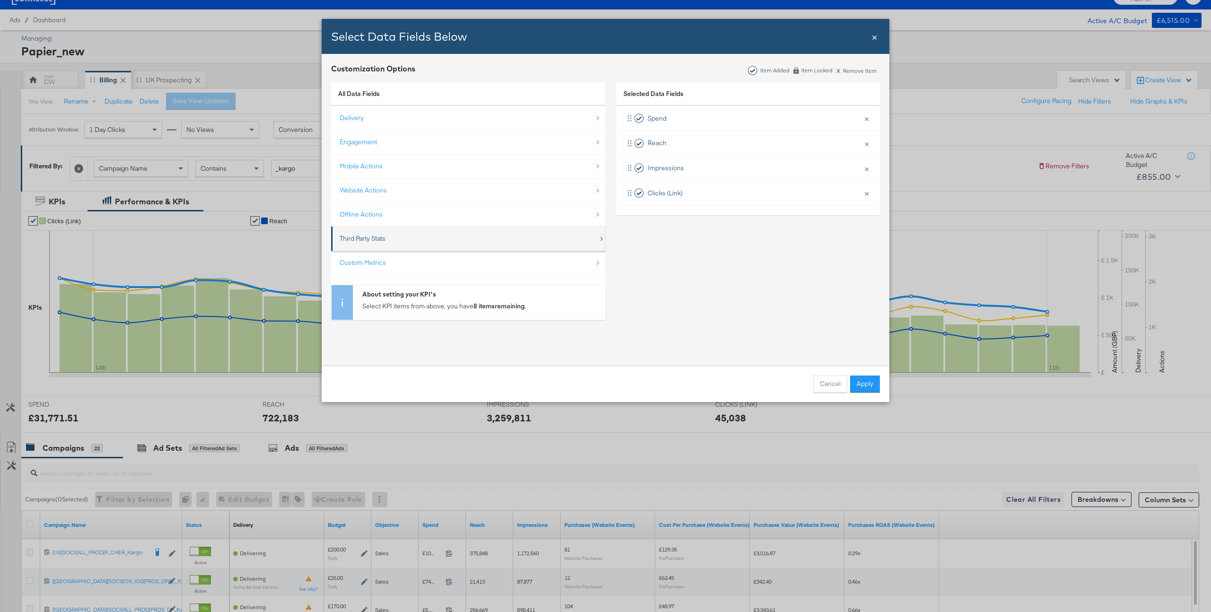
click at [387, 240] on div "Third Party Stats" at bounding box center [469, 238] width 259 height 19
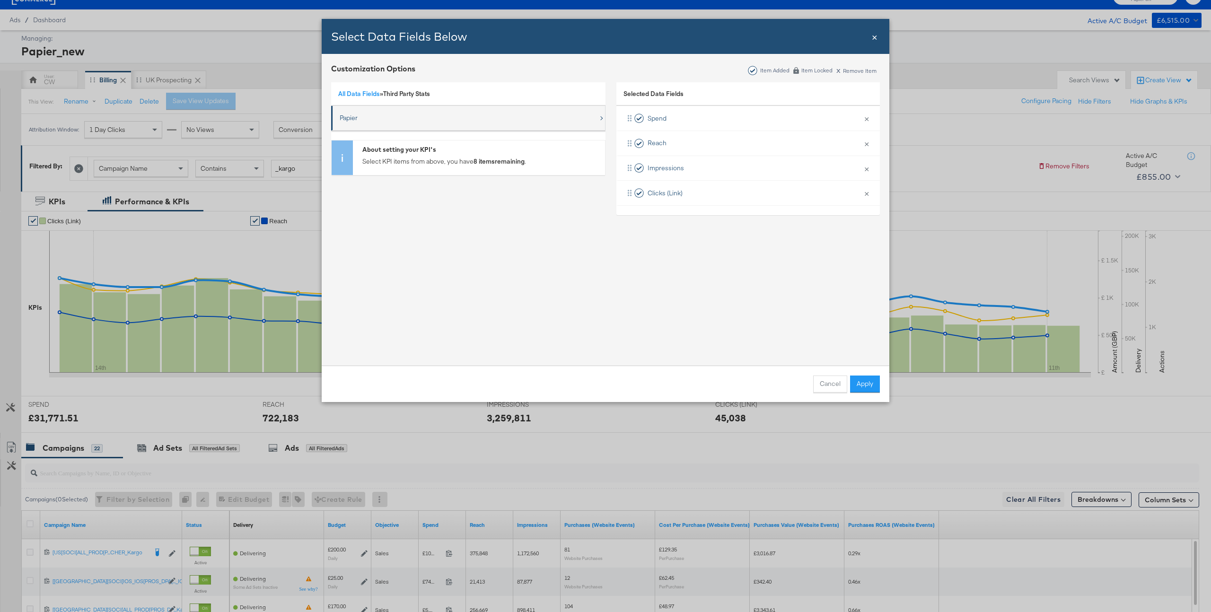
click at [350, 123] on div "Papier" at bounding box center [469, 117] width 259 height 19
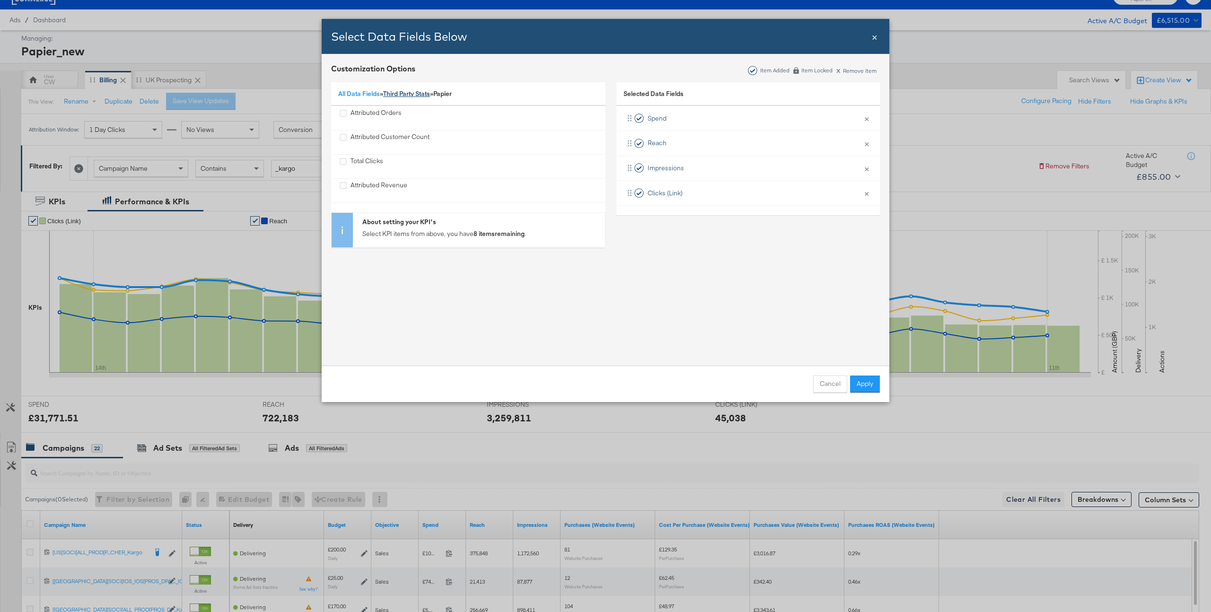
click at [414, 93] on link "Third Party Stats" at bounding box center [406, 93] width 47 height 9
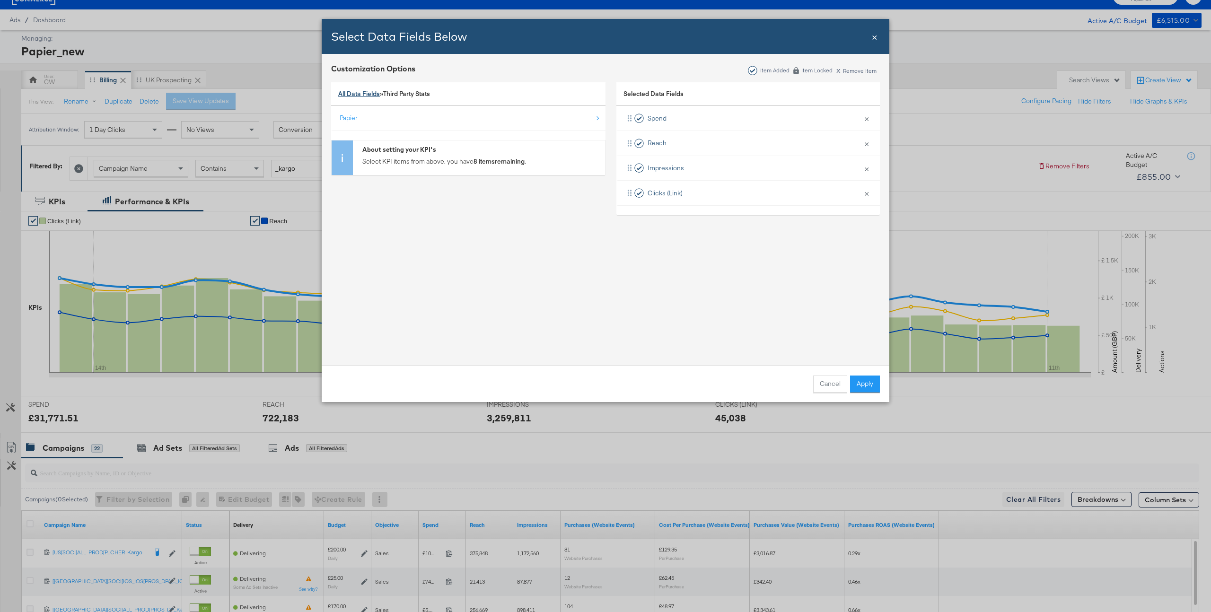
click at [369, 97] on link "All Data Fields" at bounding box center [359, 93] width 42 height 9
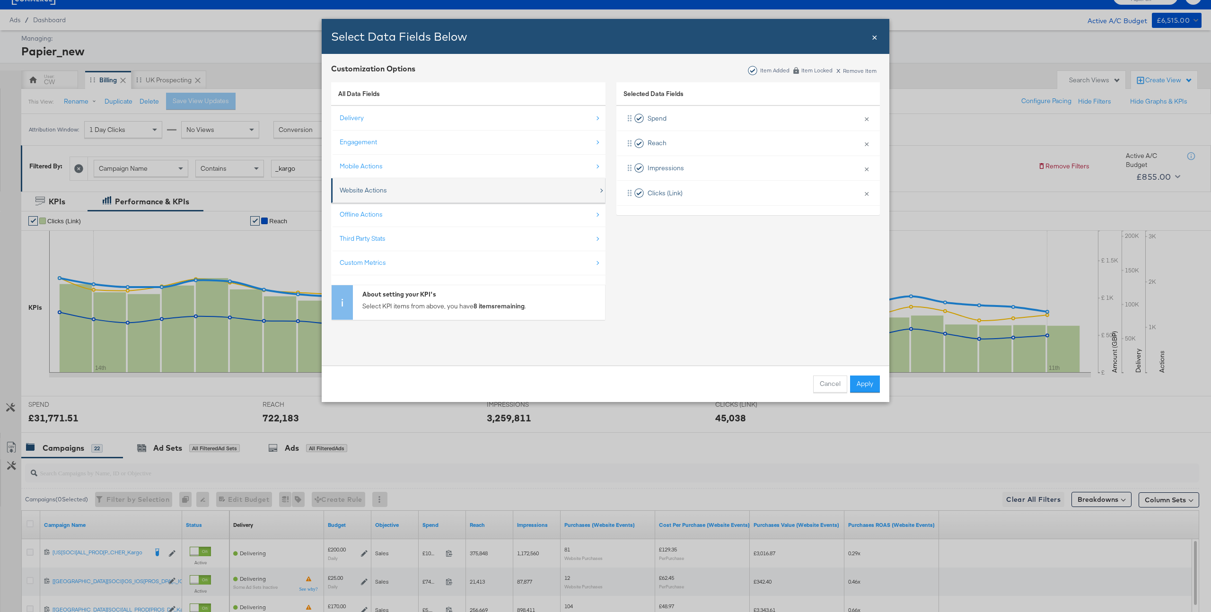
click at [397, 192] on div "Website Actions" at bounding box center [469, 190] width 259 height 19
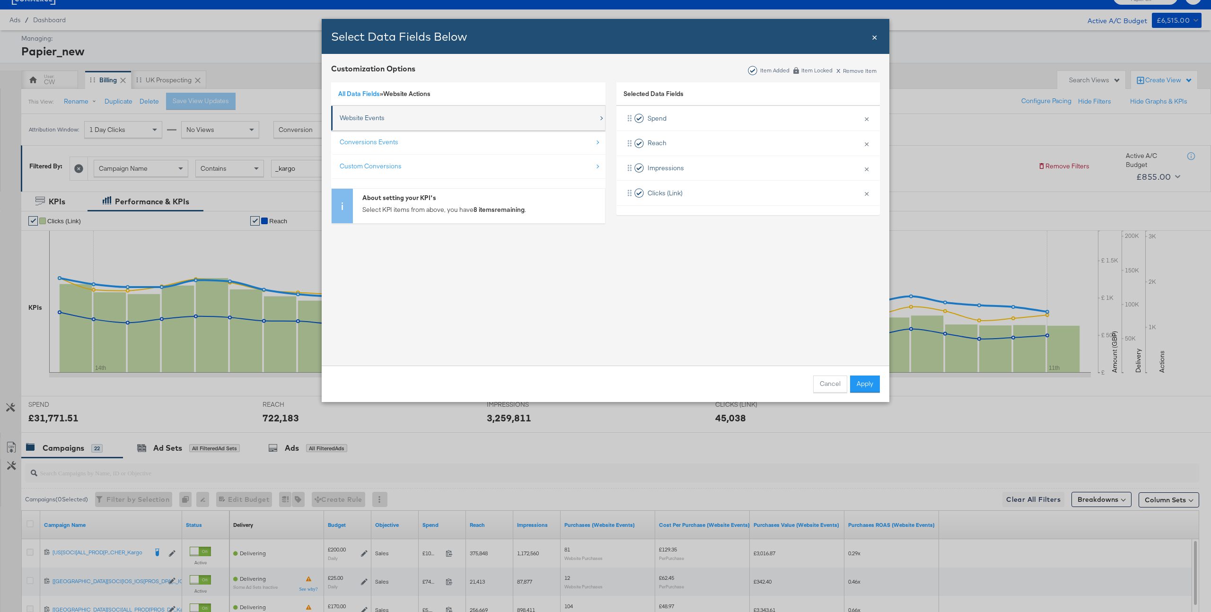
click at [380, 114] on div "Website Events" at bounding box center [362, 117] width 45 height 9
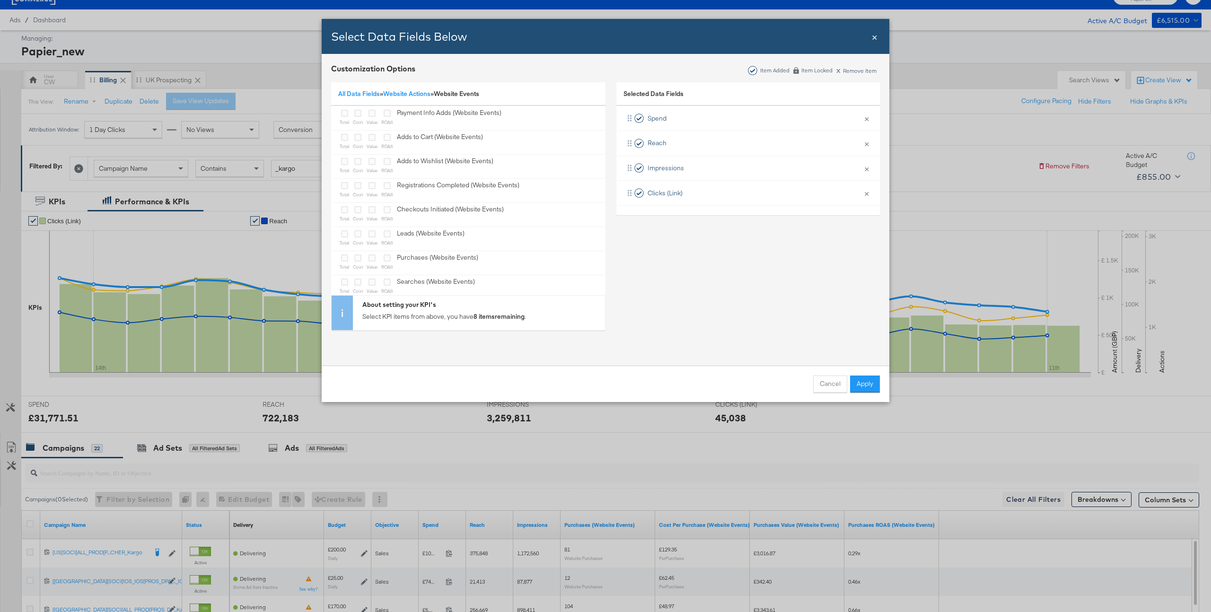
click at [873, 36] on span "×" at bounding box center [874, 36] width 6 height 13
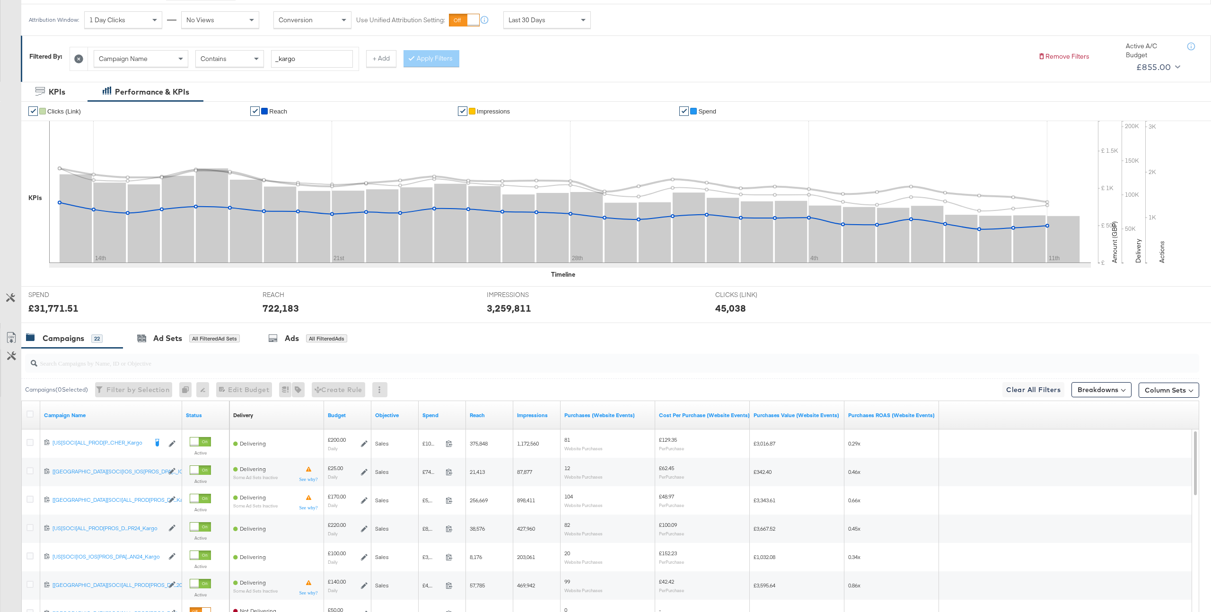
scroll to position [35, 0]
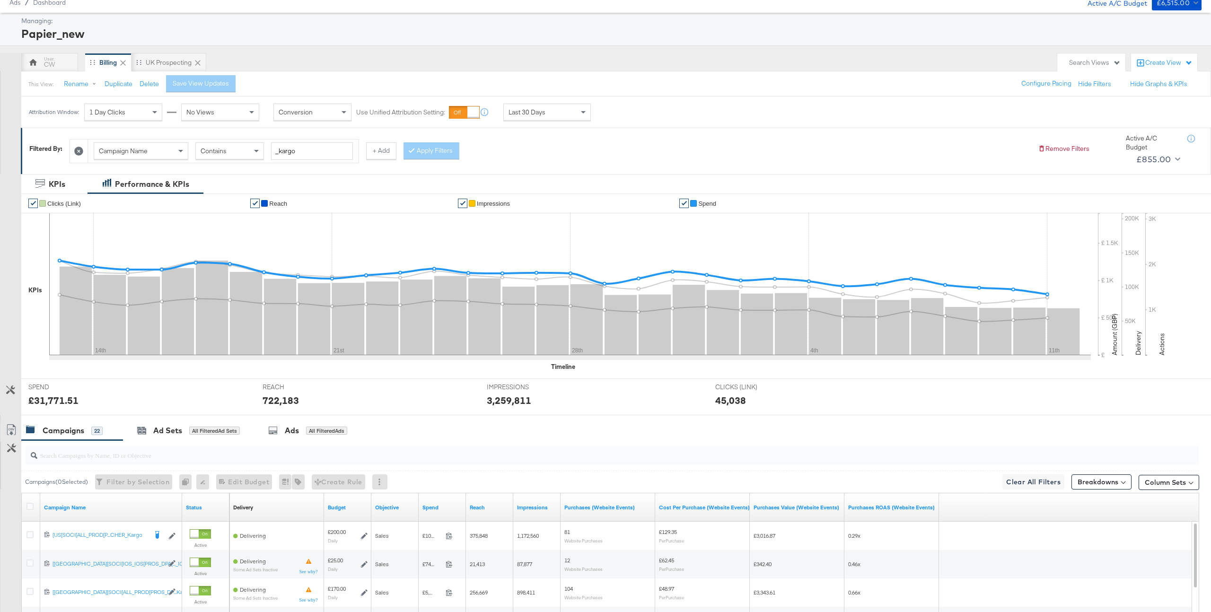
click at [703, 204] on span "Spend" at bounding box center [707, 203] width 18 height 7
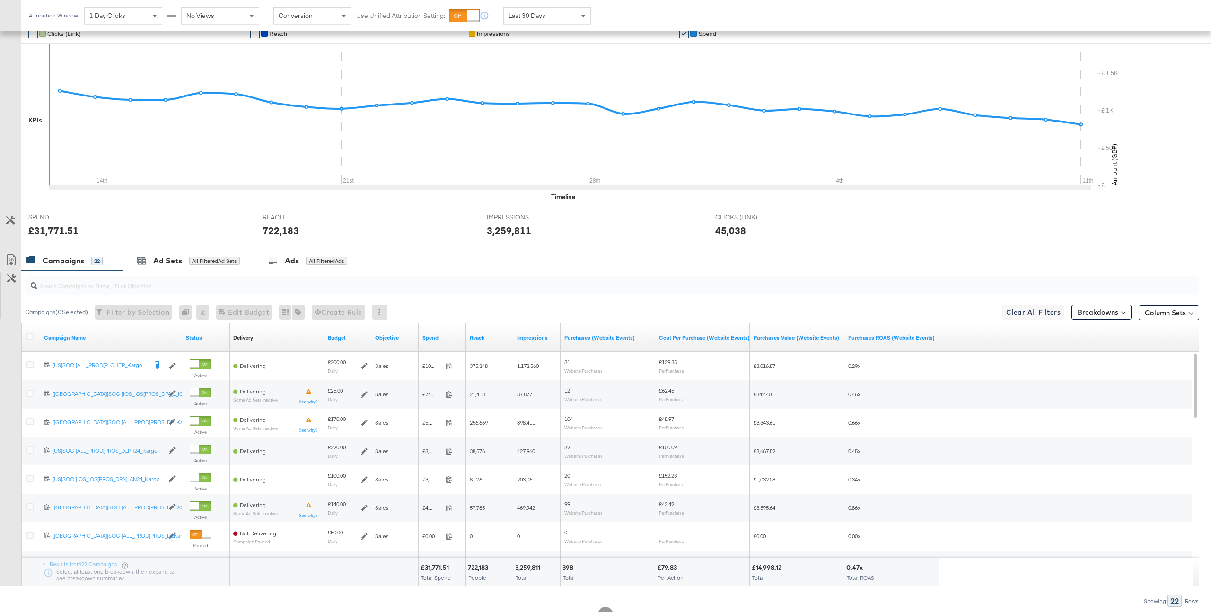
scroll to position [241, 0]
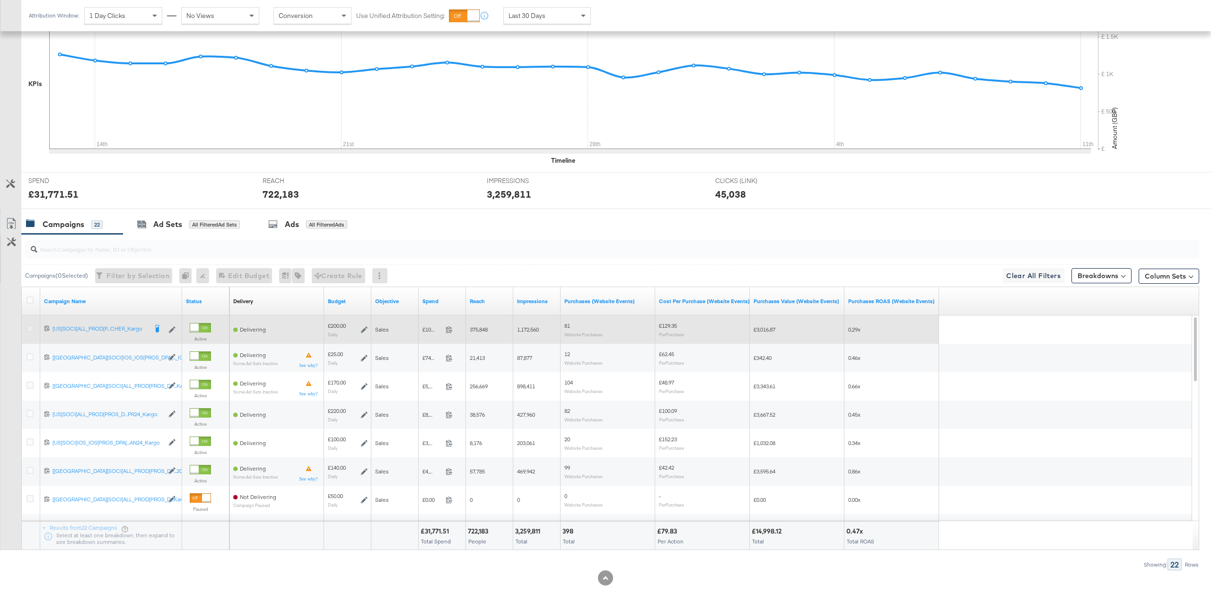
click at [29, 330] on icon at bounding box center [29, 328] width 7 height 7
click at [0, 0] on input "checkbox" at bounding box center [0, 0] width 0 height 0
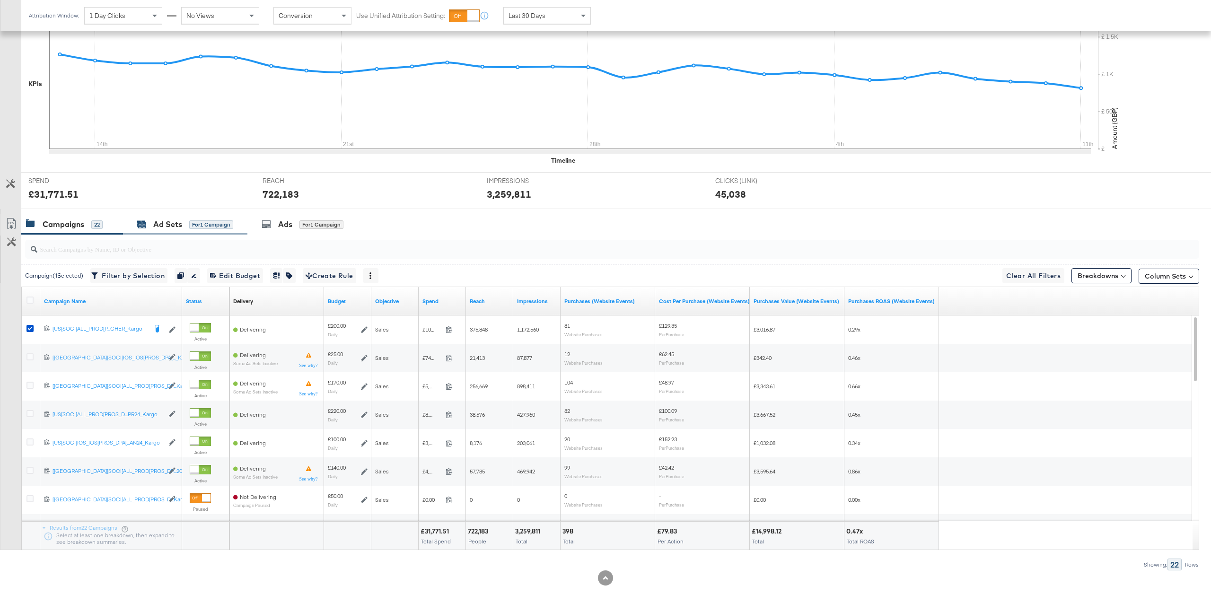
click at [197, 226] on div "for 1 Campaign" at bounding box center [211, 224] width 44 height 9
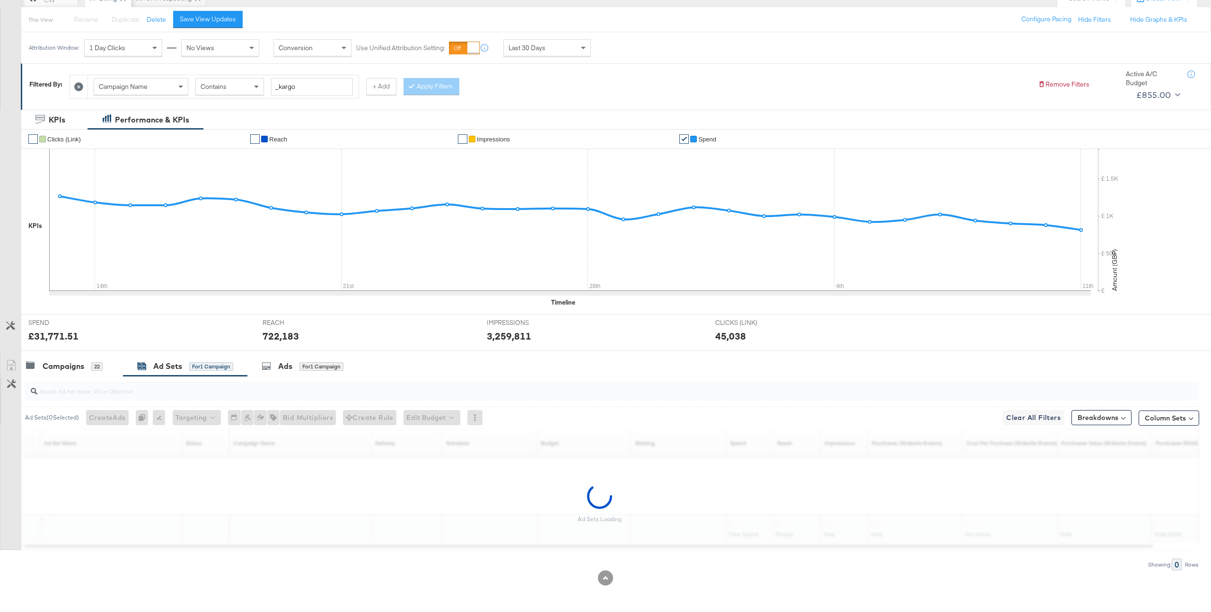
scroll to position [99, 0]
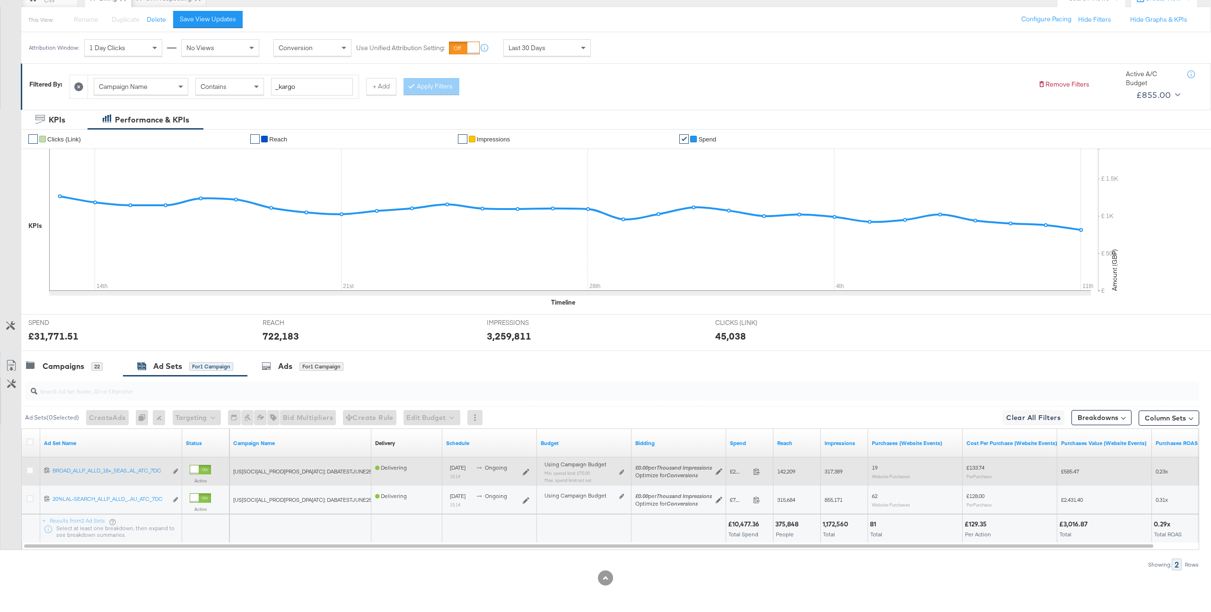
click at [29, 474] on div at bounding box center [31, 471] width 10 height 9
click at [30, 471] on icon at bounding box center [29, 470] width 7 height 7
click at [0, 0] on input "checkbox" at bounding box center [0, 0] width 0 height 0
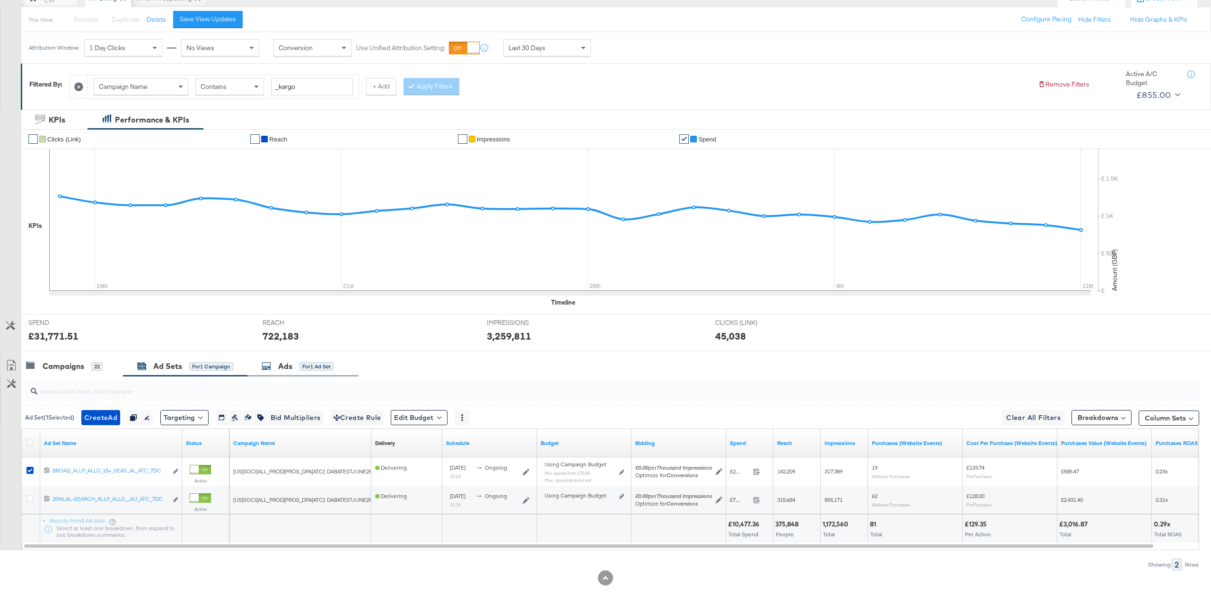
click at [319, 362] on div "for 1 Ad Set" at bounding box center [316, 366] width 34 height 9
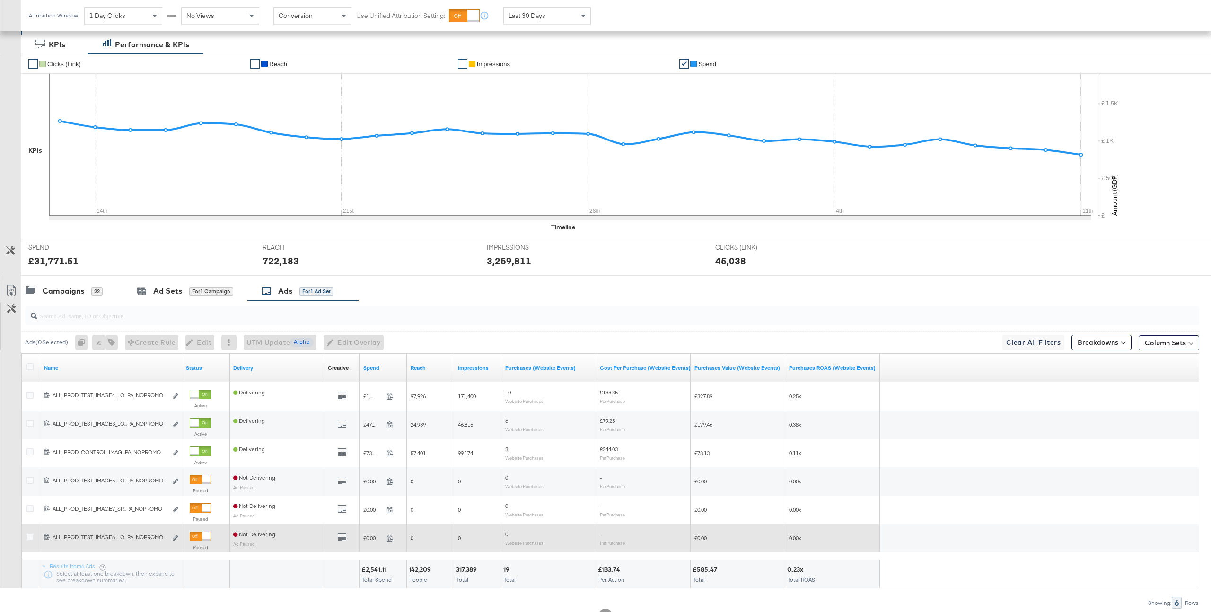
scroll to position [179, 0]
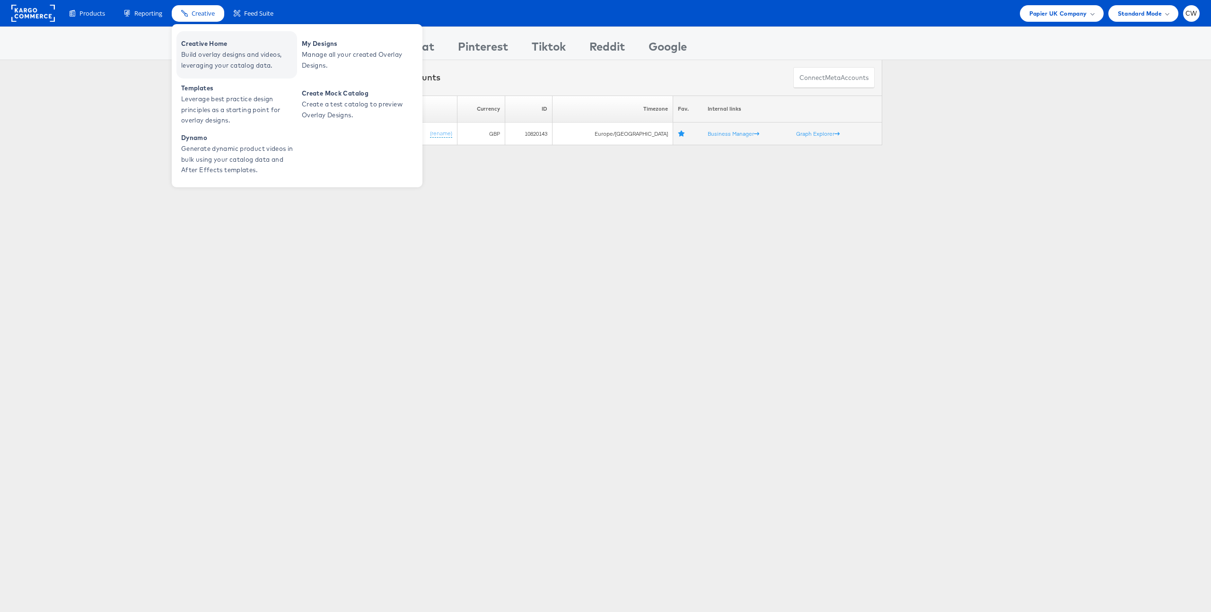
click at [207, 52] on span "Build overlay designs and videos, leveraging your catalog data." at bounding box center [237, 60] width 113 height 22
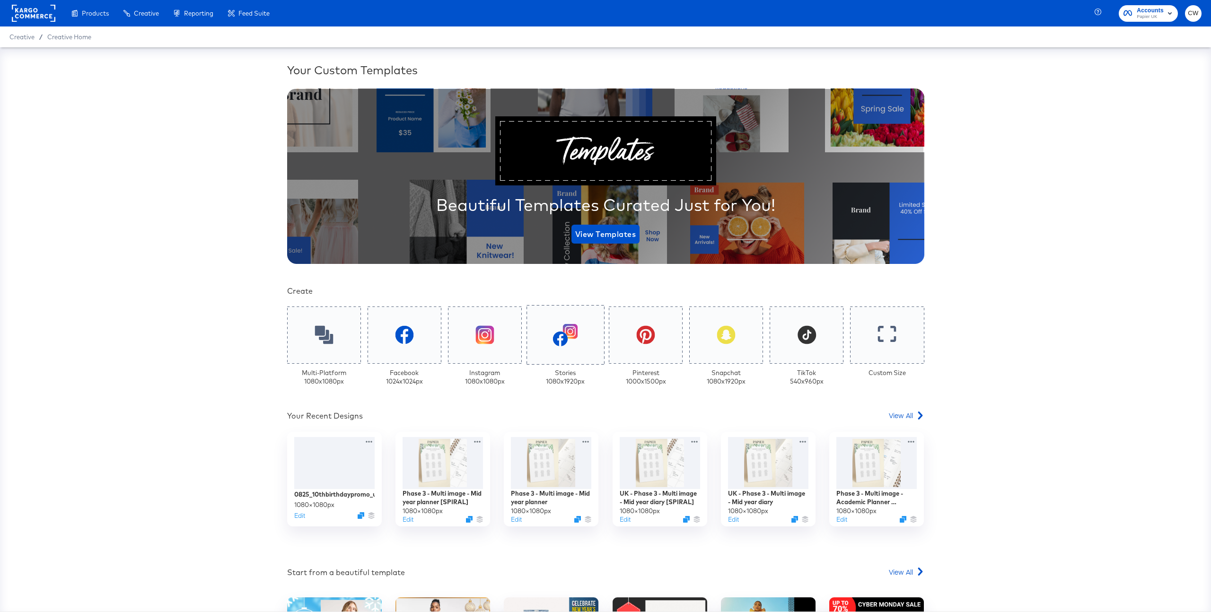
scroll to position [133, 0]
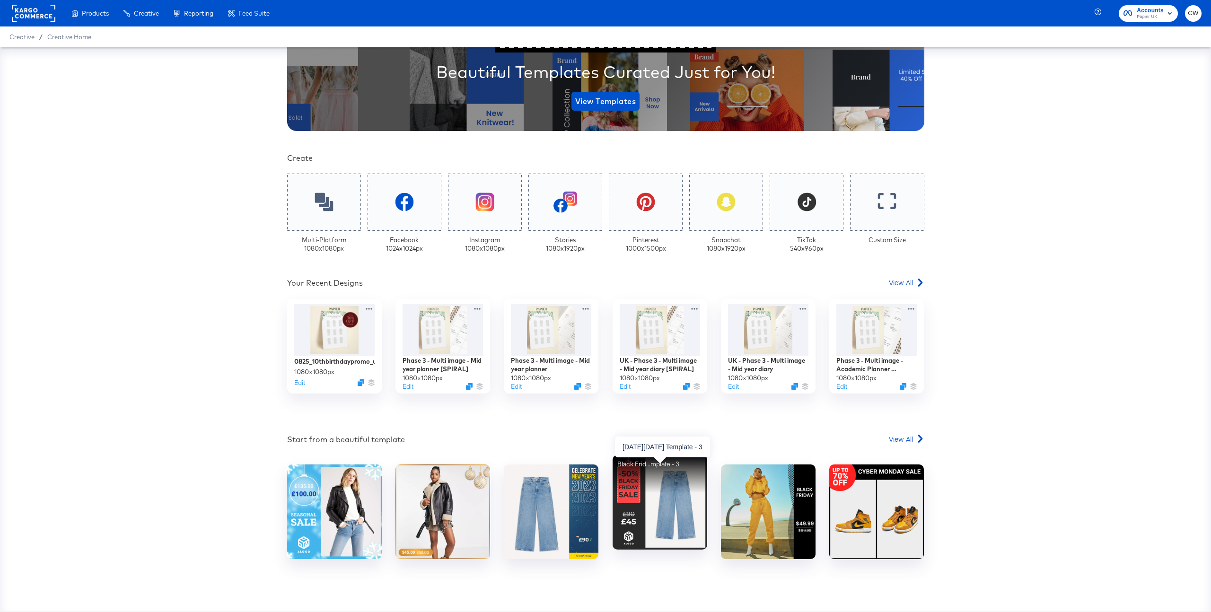
click at [666, 527] on img at bounding box center [659, 502] width 95 height 95
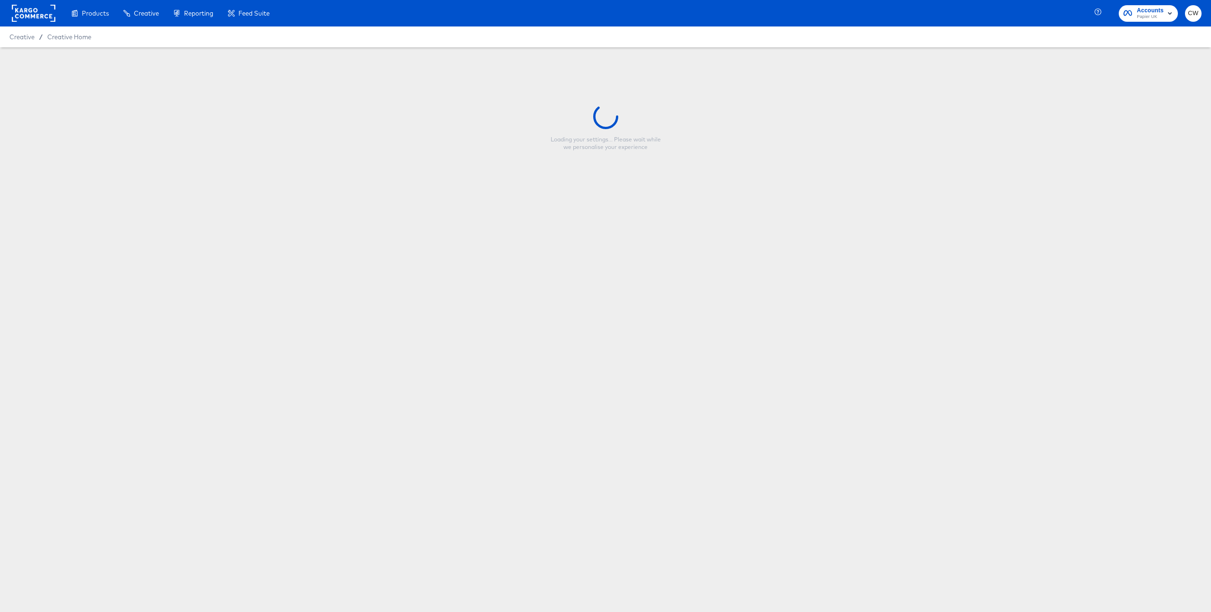
type input "[DATE][DATE] Template - 3"
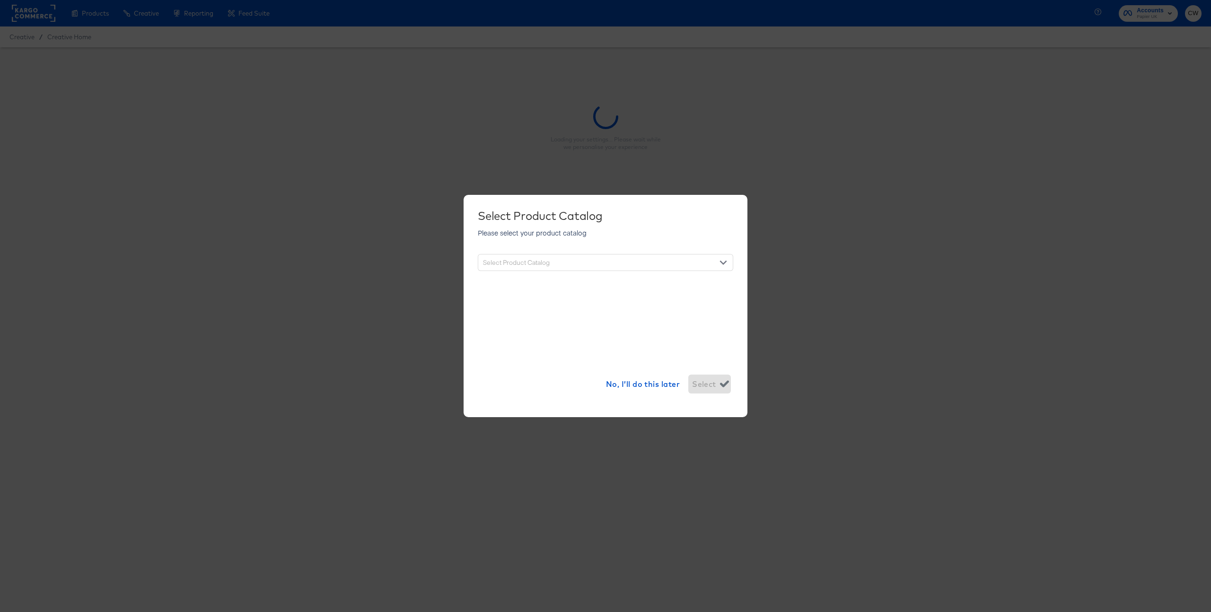
click at [679, 265] on div "Select Product Catalog" at bounding box center [605, 262] width 254 height 17
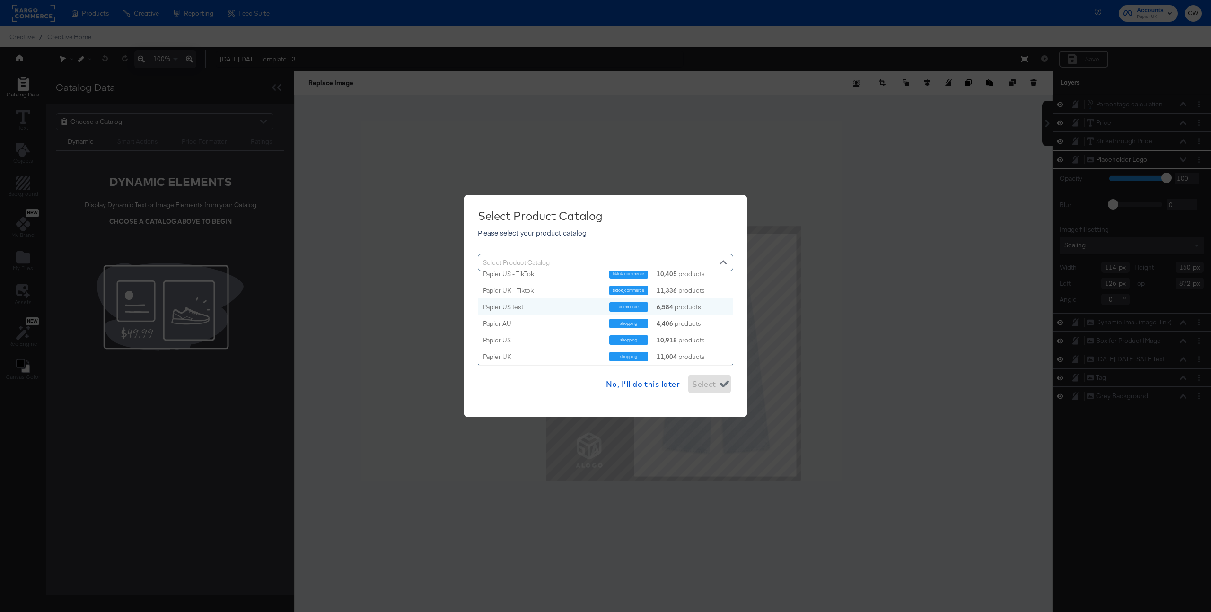
scroll to position [46, 0]
click at [540, 349] on div "Papier UK" at bounding box center [542, 349] width 119 height 9
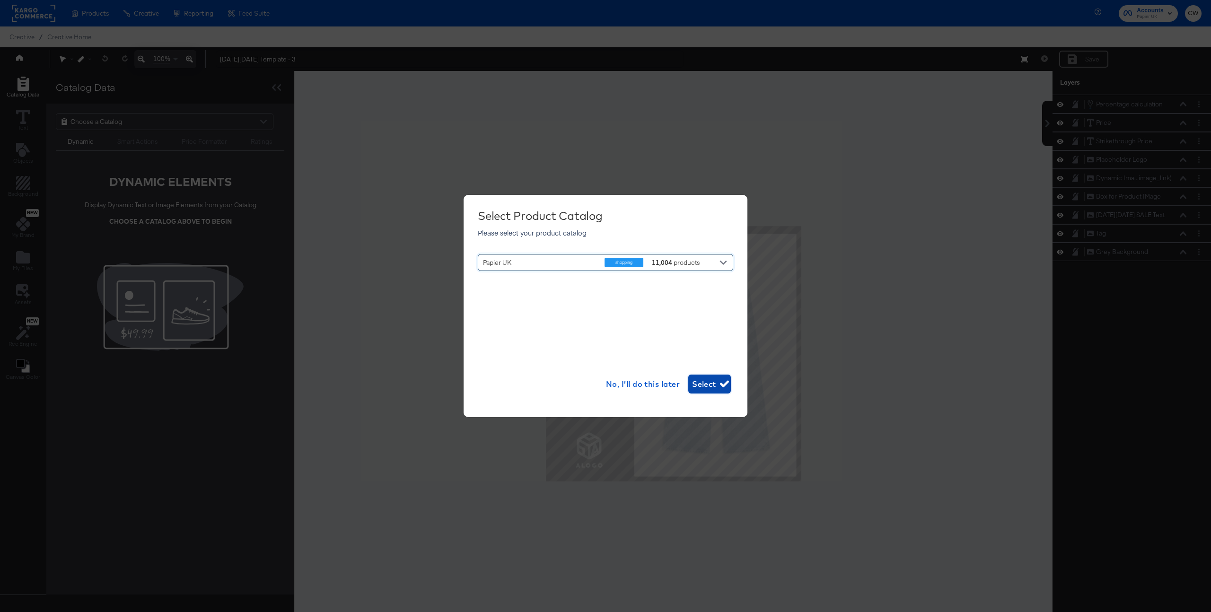
click at [721, 387] on icon "button" at bounding box center [724, 383] width 9 height 9
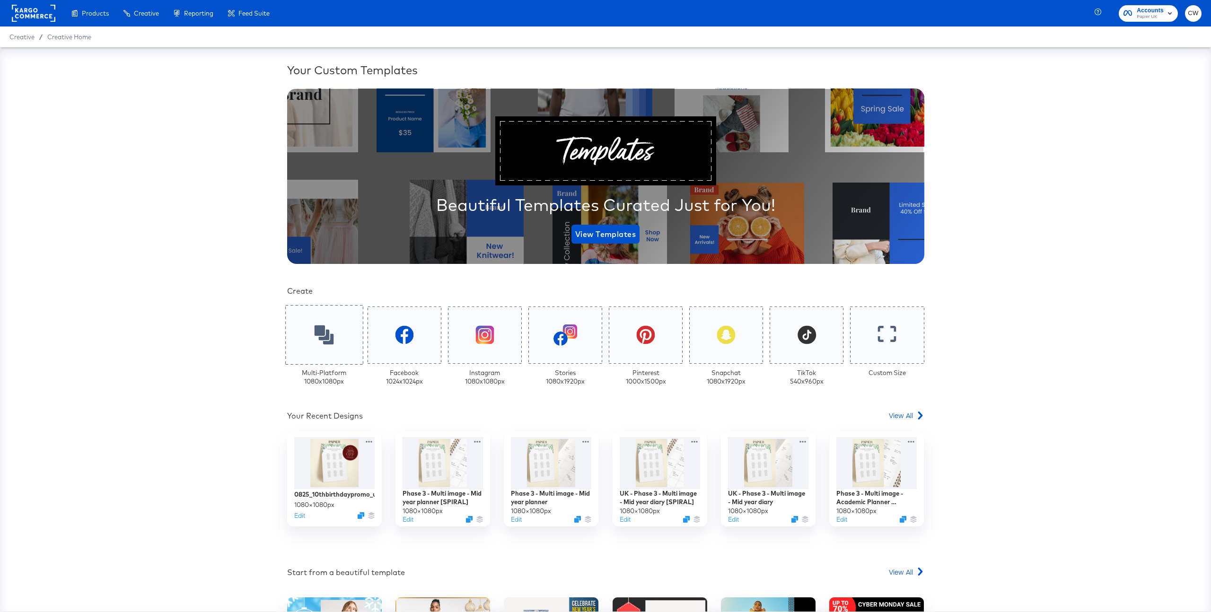
click at [315, 338] on icon at bounding box center [323, 334] width 19 height 19
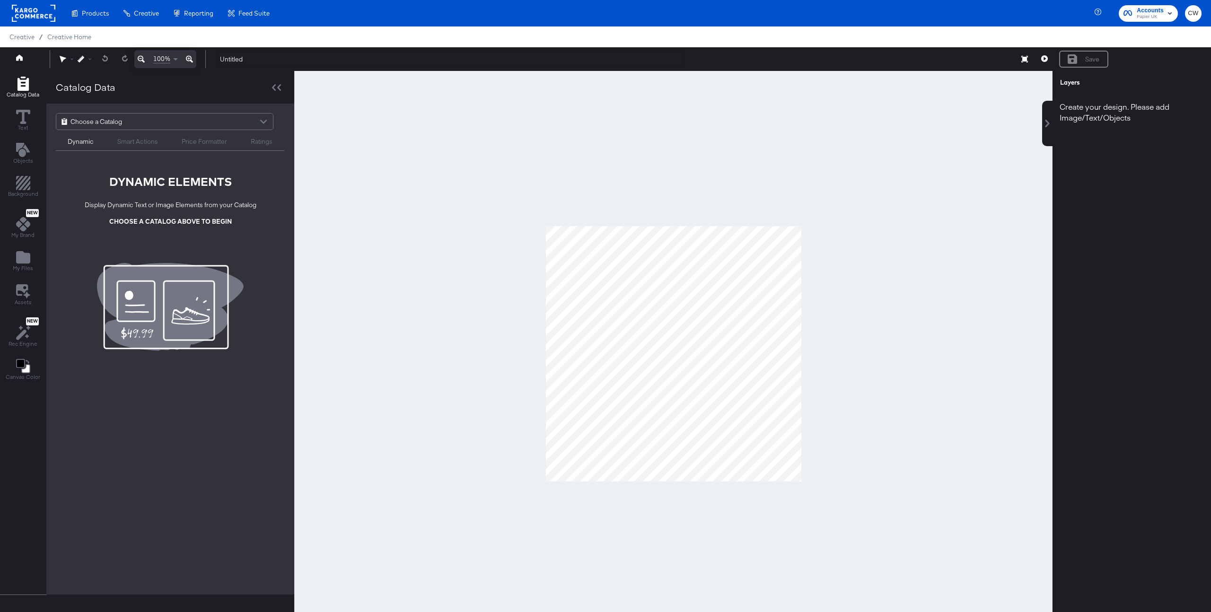
click at [262, 119] on div at bounding box center [263, 122] width 14 height 17
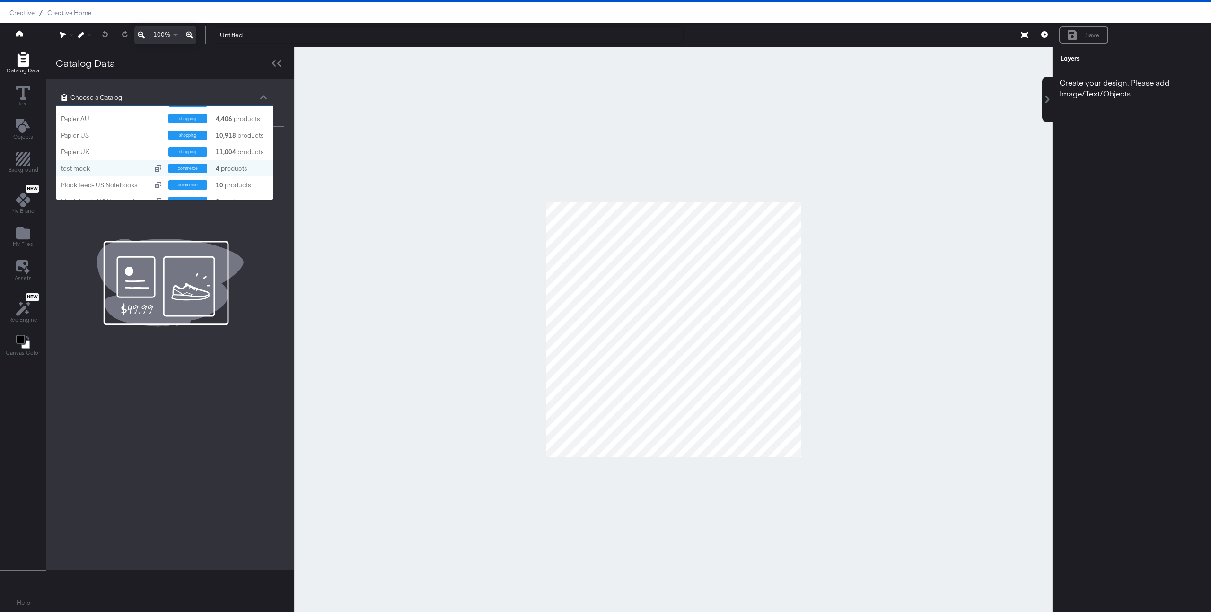
scroll to position [78, 0]
click at [100, 155] on div "Papier UK" at bounding box center [111, 152] width 100 height 9
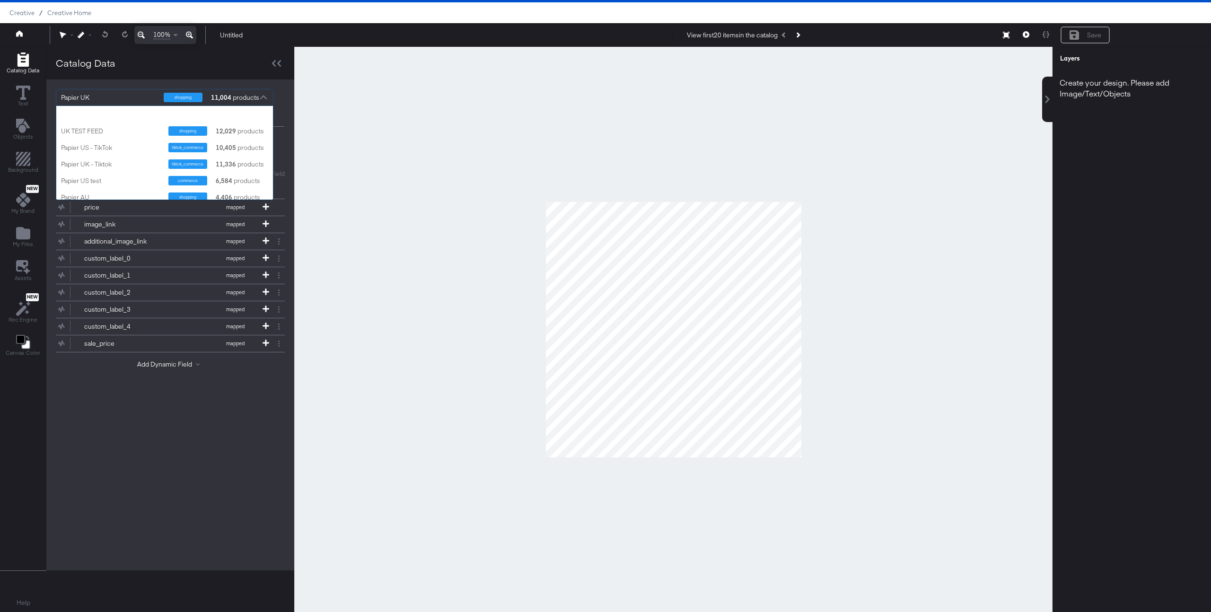
scroll to position [94, 217]
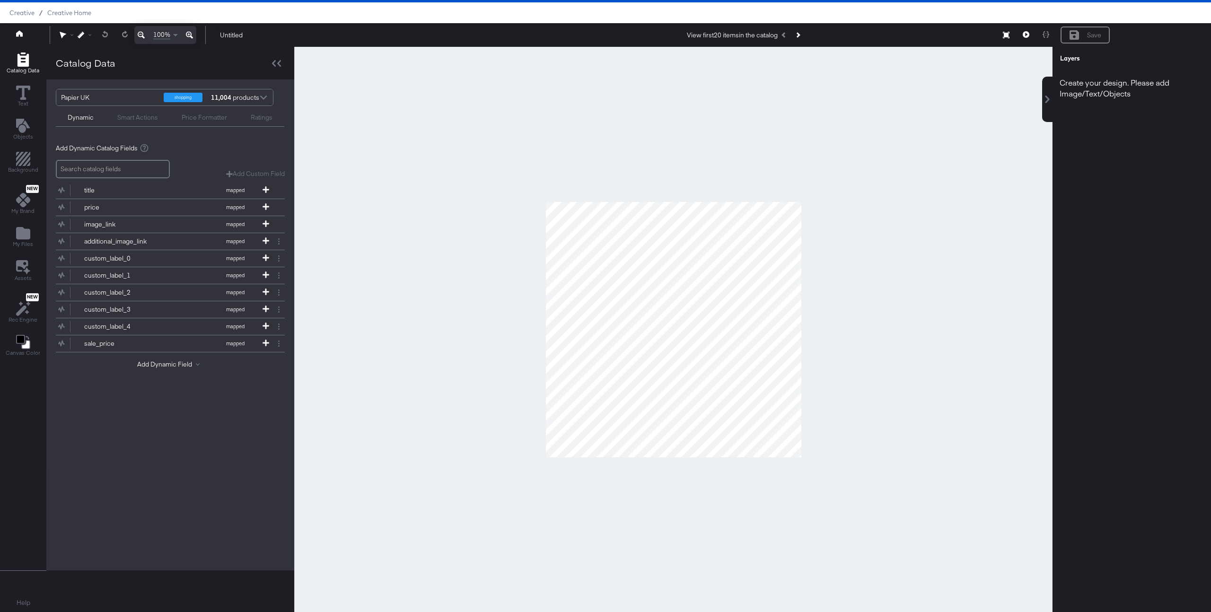
click at [142, 481] on div "Papier UK shopping 11,004 products Dynamic Smart Actions Price Formatter Rating…" at bounding box center [170, 324] width 248 height 491
click at [112, 220] on div "image_link" at bounding box center [118, 224] width 69 height 9
click at [952, 126] on div at bounding box center [673, 329] width 758 height 565
click at [23, 97] on icon at bounding box center [23, 93] width 14 height 14
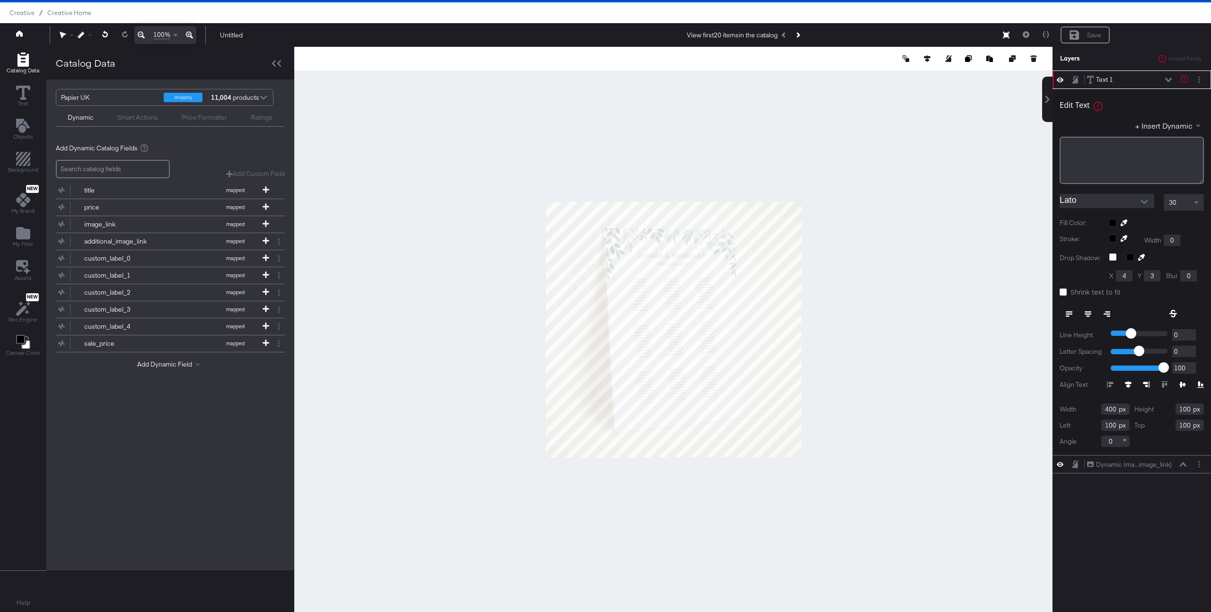
type input "837"
type input "209"
type input "142"
type input "674"
click at [1091, 155] on div "﻿" at bounding box center [1131, 160] width 144 height 47
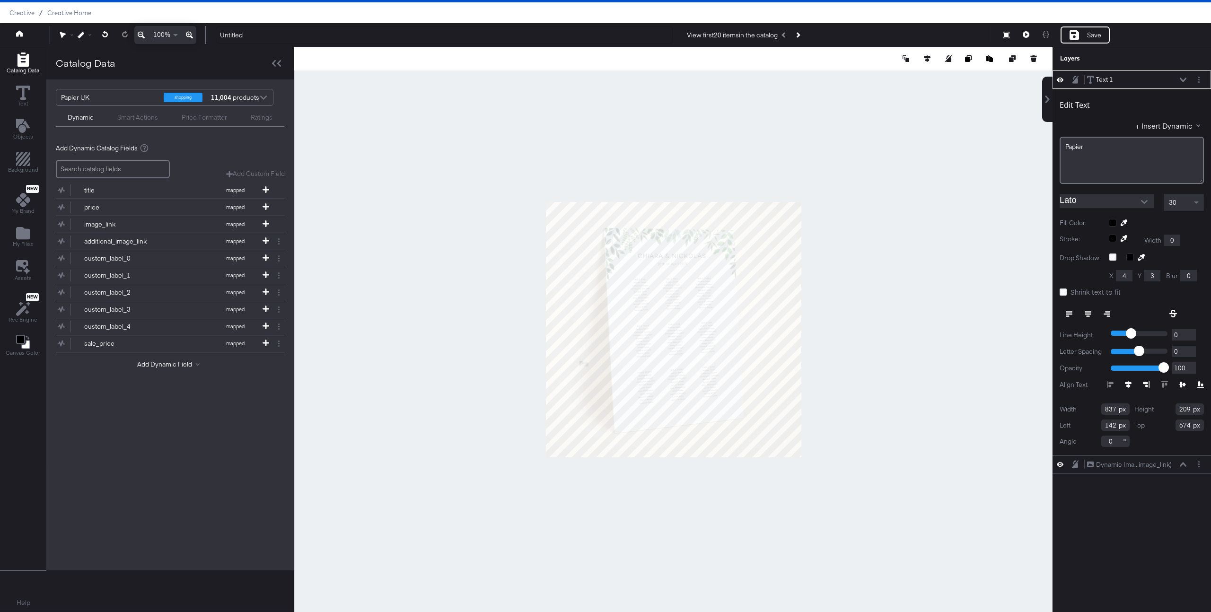
click at [1089, 314] on icon at bounding box center [1087, 314] width 7 height 7
click at [1177, 209] on div "30" at bounding box center [1183, 202] width 39 height 16
type input "121"
type input "900"
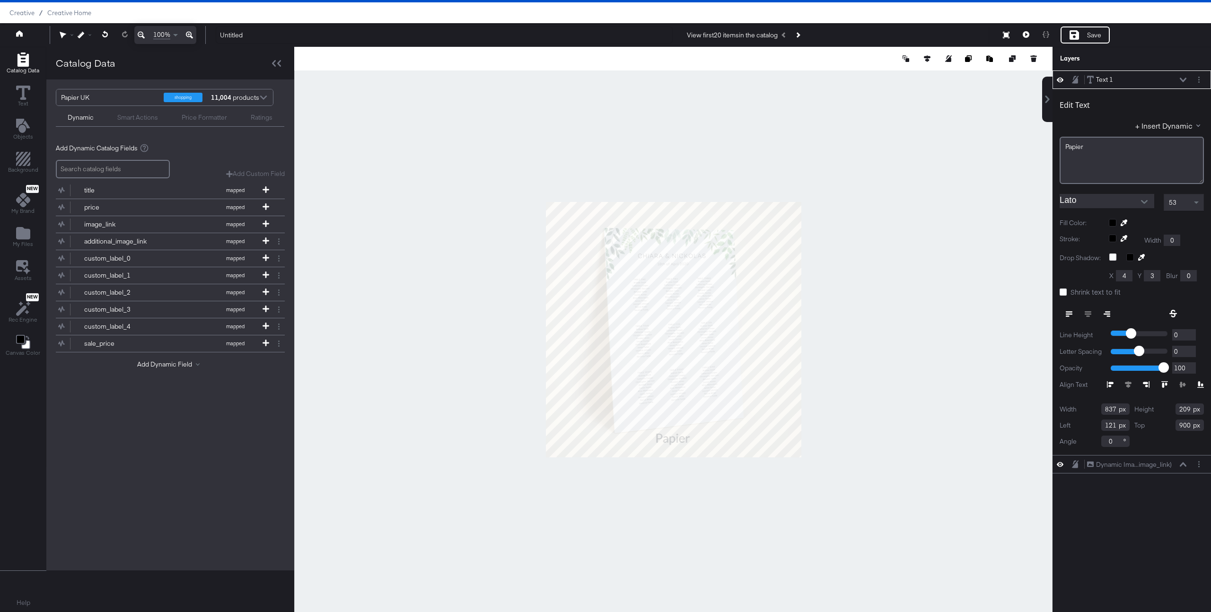
click at [887, 360] on div at bounding box center [673, 329] width 758 height 565
click at [1122, 208] on div "Lato" at bounding box center [1106, 201] width 95 height 15
click at [1142, 200] on icon "Open" at bounding box center [1144, 202] width 7 height 7
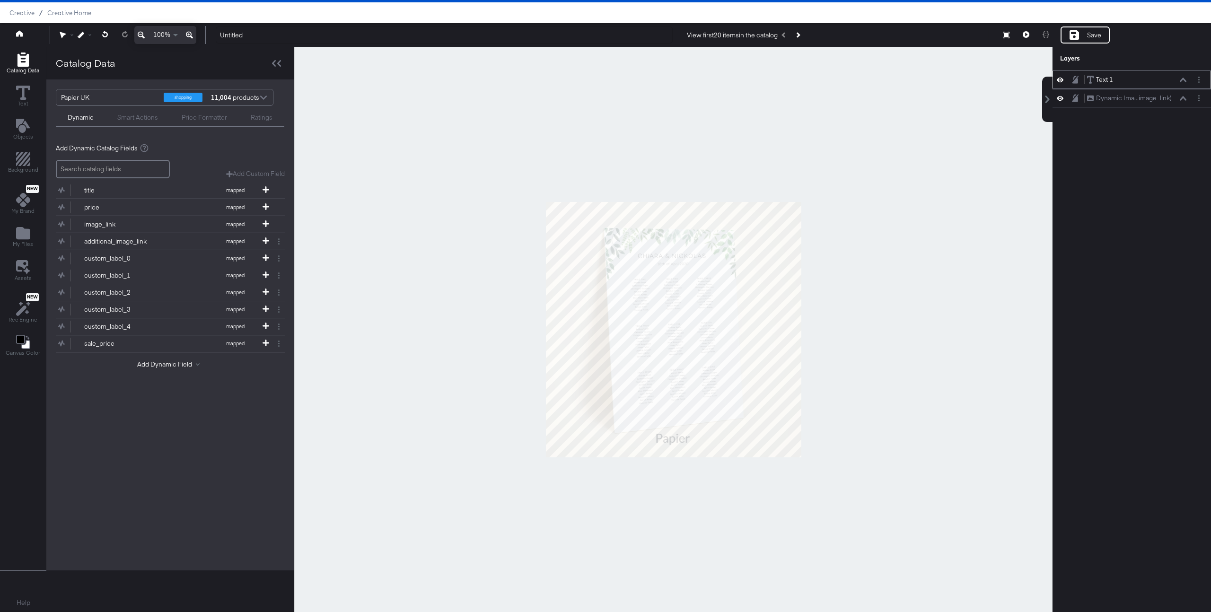
click at [1111, 80] on div "Text 1" at bounding box center [1104, 79] width 17 height 9
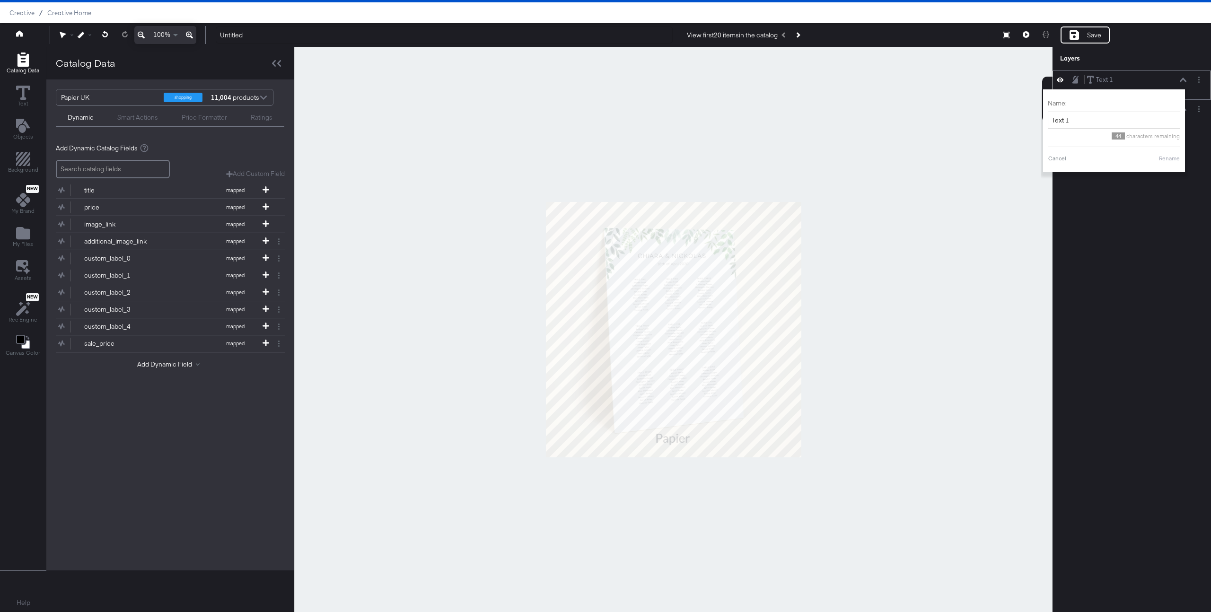
click at [1181, 82] on icon at bounding box center [1182, 80] width 7 height 5
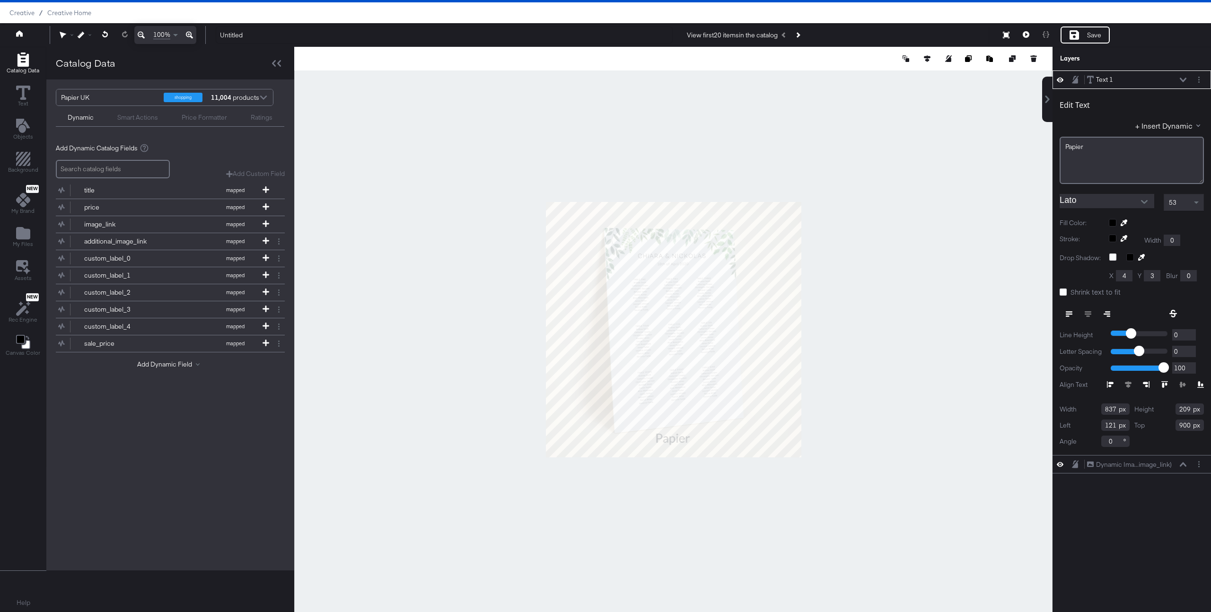
click at [1141, 205] on button "Open" at bounding box center [1144, 202] width 14 height 14
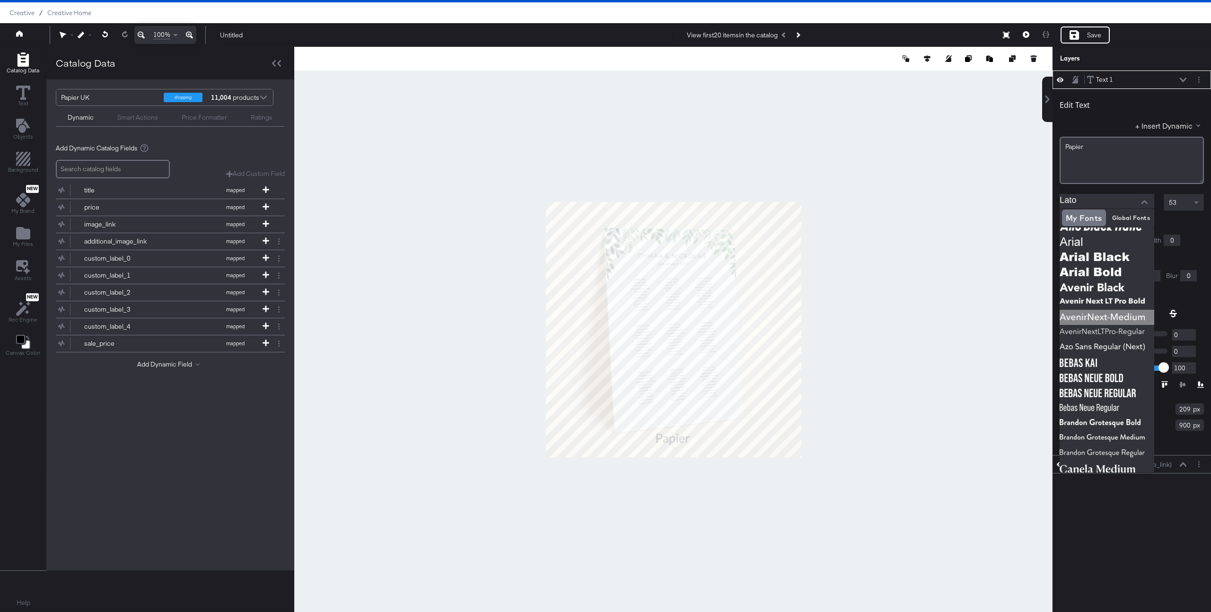
scroll to position [0, 0]
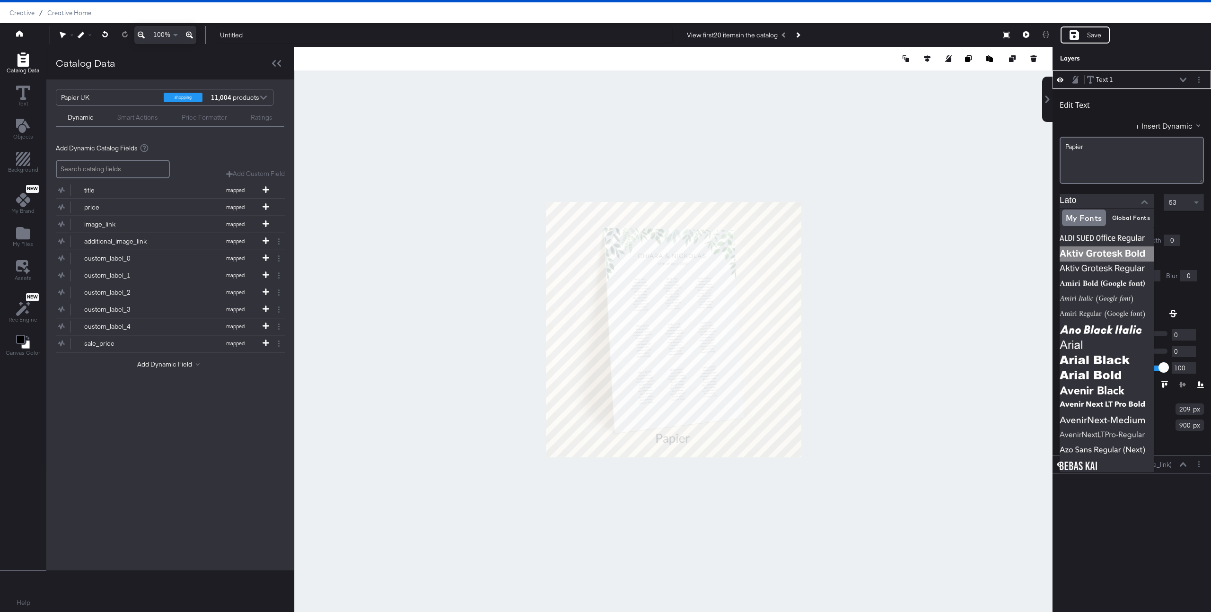
click at [1099, 252] on img at bounding box center [1106, 253] width 95 height 15
type input "Aktiv Grotesk Bold"
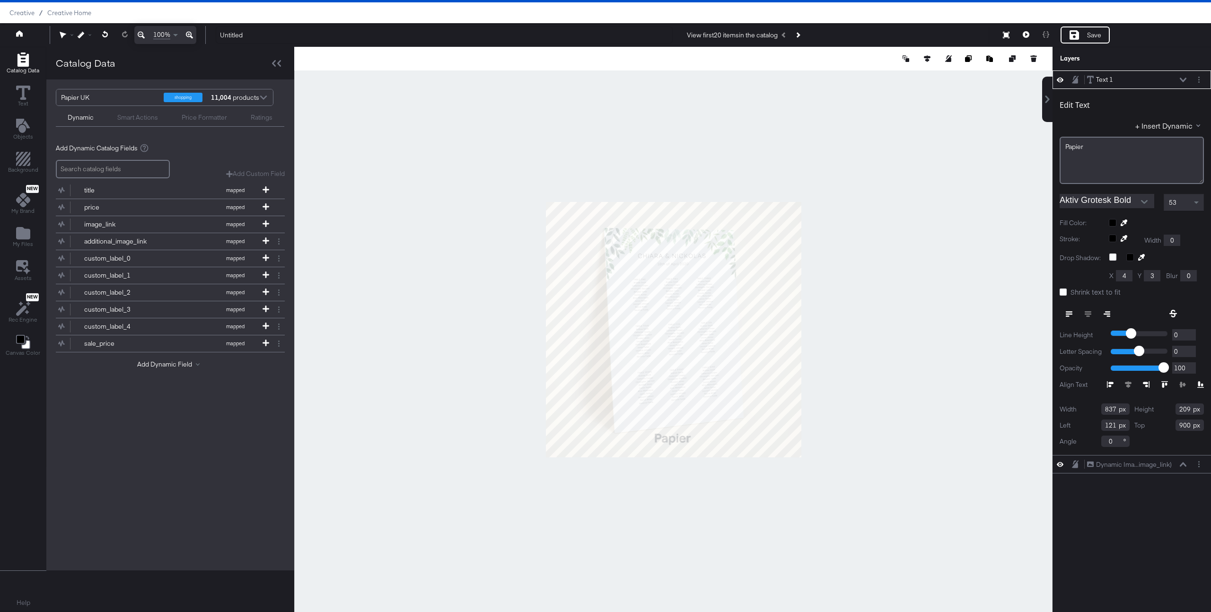
click at [893, 439] on div at bounding box center [673, 329] width 758 height 565
type input "155"
click at [25, 235] on icon "Add Files" at bounding box center [23, 233] width 14 height 12
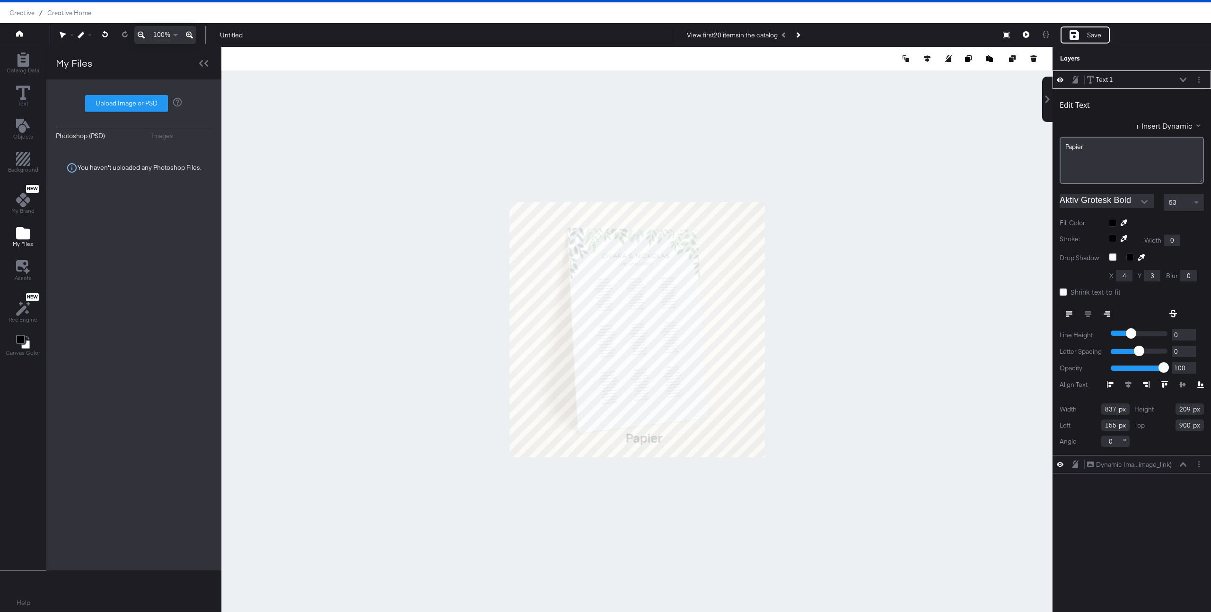
click at [165, 139] on div "Images" at bounding box center [162, 135] width 22 height 9
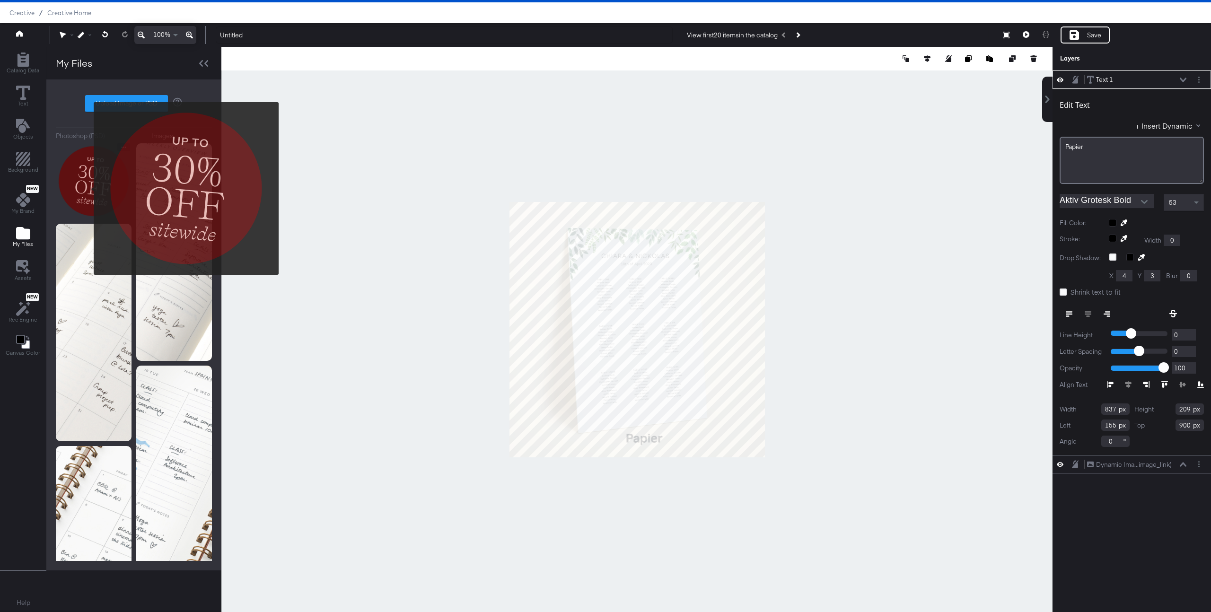
click at [87, 189] on img at bounding box center [94, 181] width 76 height 76
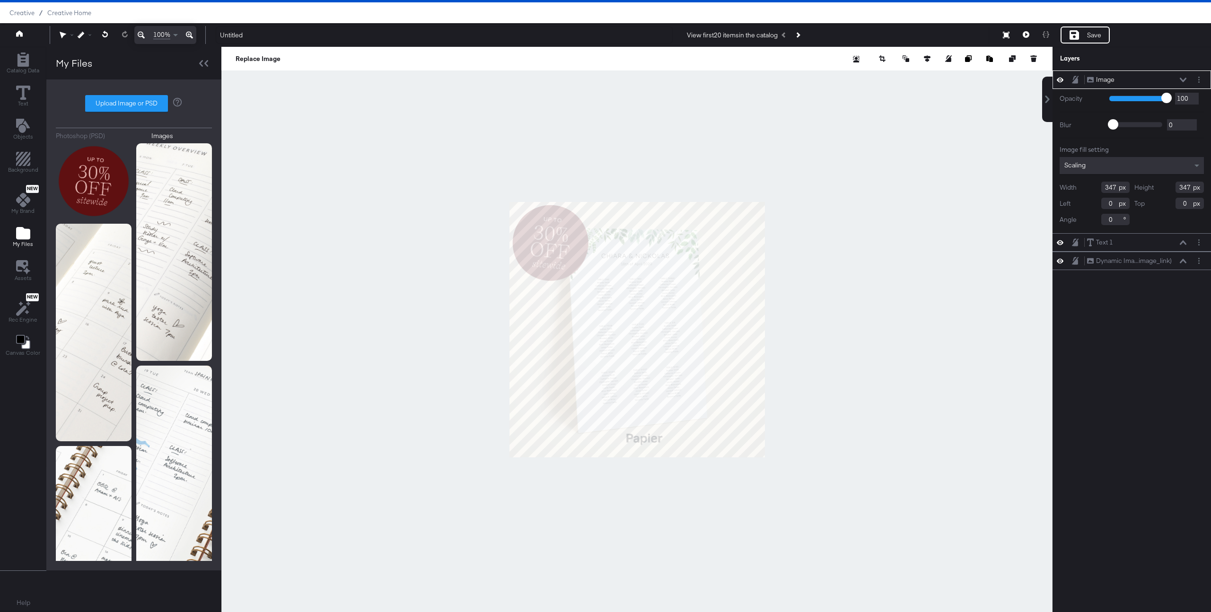
type input "546"
type input "44"
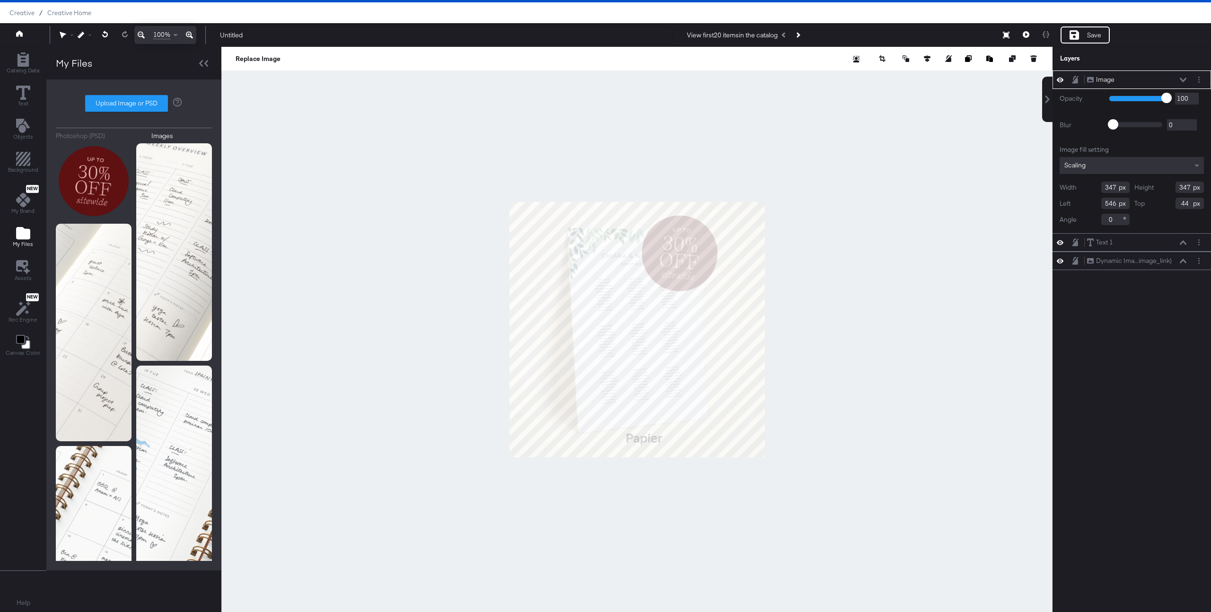
type input "277"
type input "735"
type input "42"
type input "773"
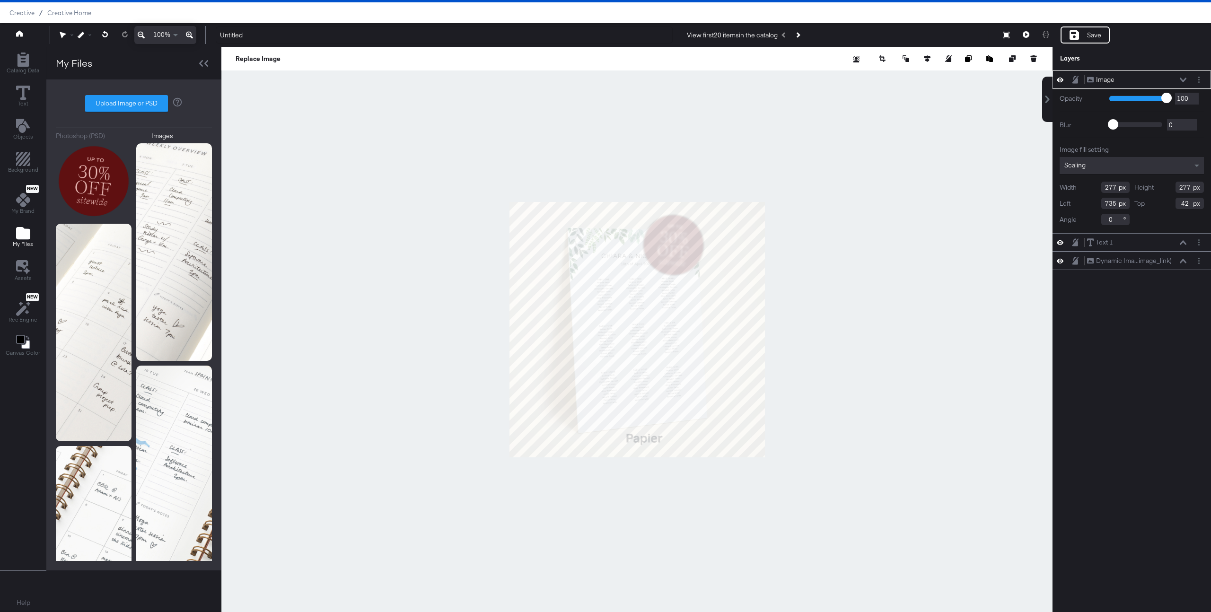
type input "0"
click at [822, 186] on div at bounding box center [636, 329] width 831 height 565
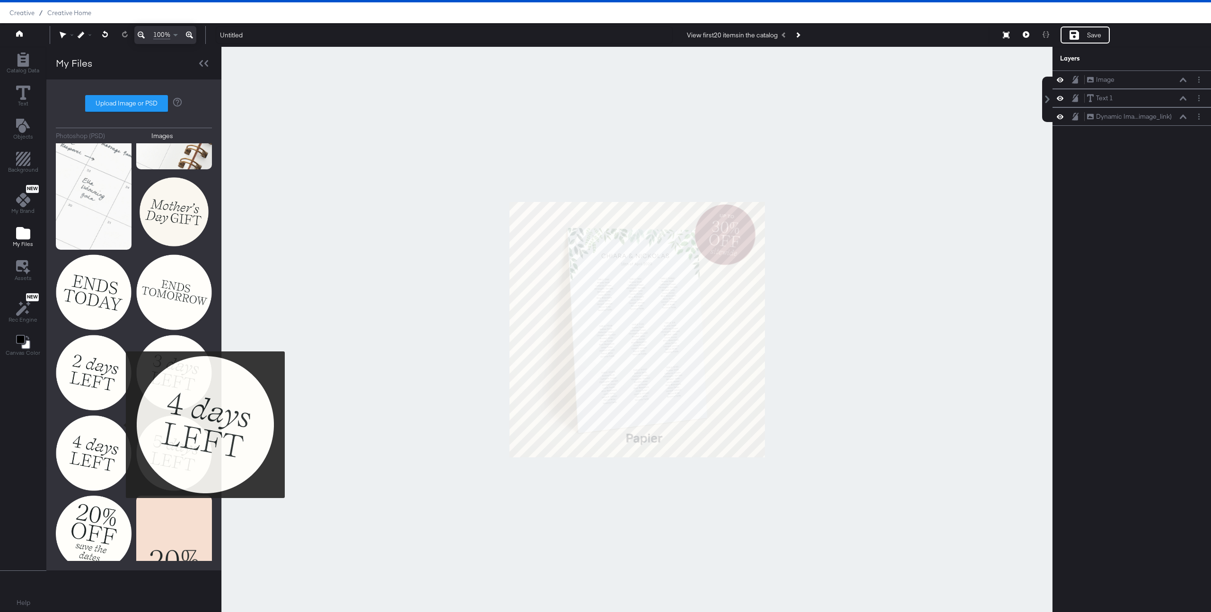
scroll to position [425, 0]
